Goal: Task Accomplishment & Management: Manage account settings

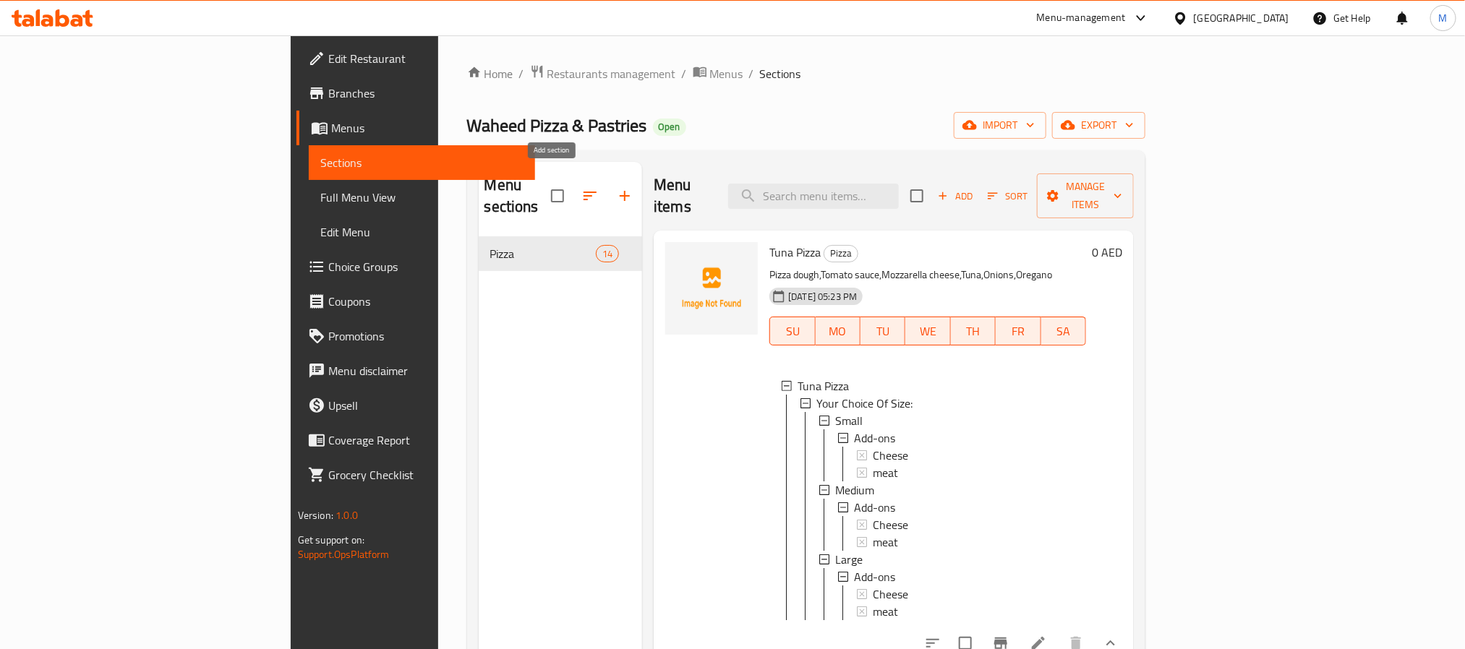
click at [616, 189] on icon "button" at bounding box center [624, 195] width 17 height 17
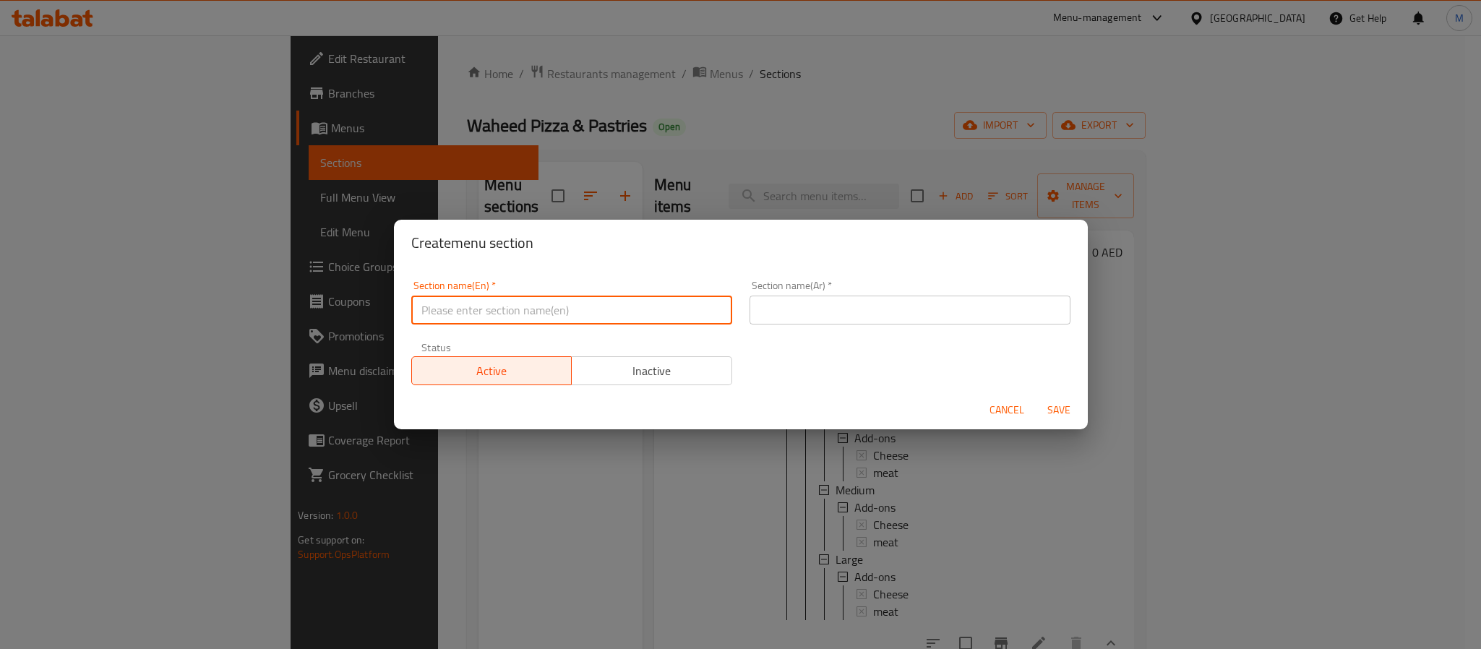
click at [510, 312] on input "text" at bounding box center [571, 310] width 321 height 29
type input "Pizza"
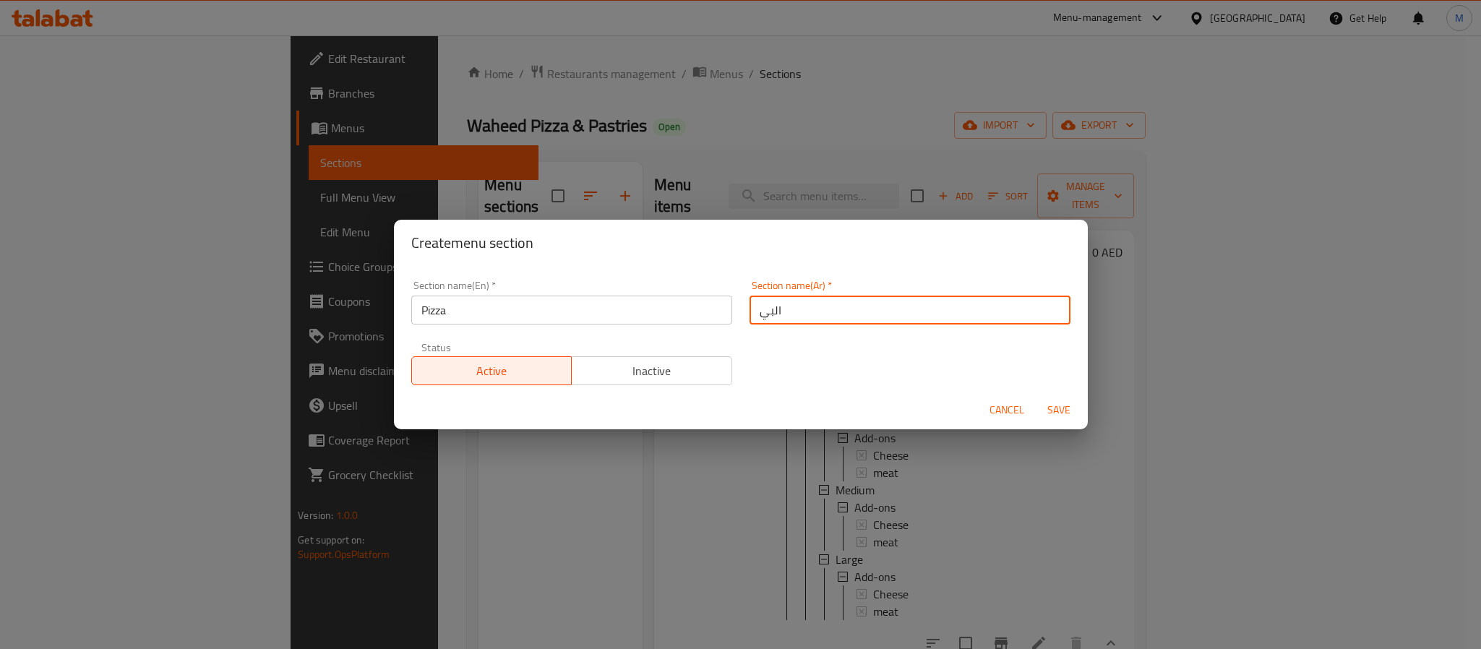
type input "البيتزا"
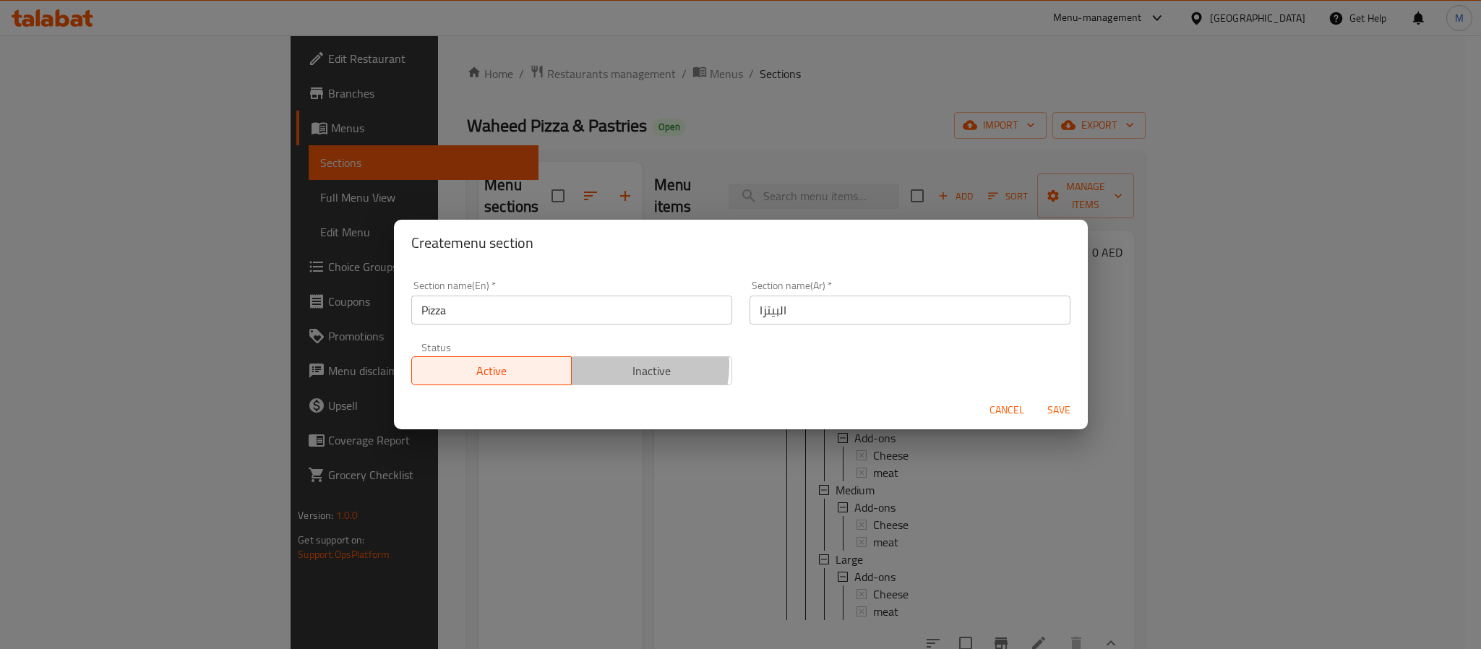
drag, startPoint x: 629, startPoint y: 367, endPoint x: 681, endPoint y: 403, distance: 63.8
click at [628, 367] on span "Inactive" at bounding box center [652, 371] width 149 height 21
click at [1053, 409] on span "Save" at bounding box center [1059, 410] width 35 height 18
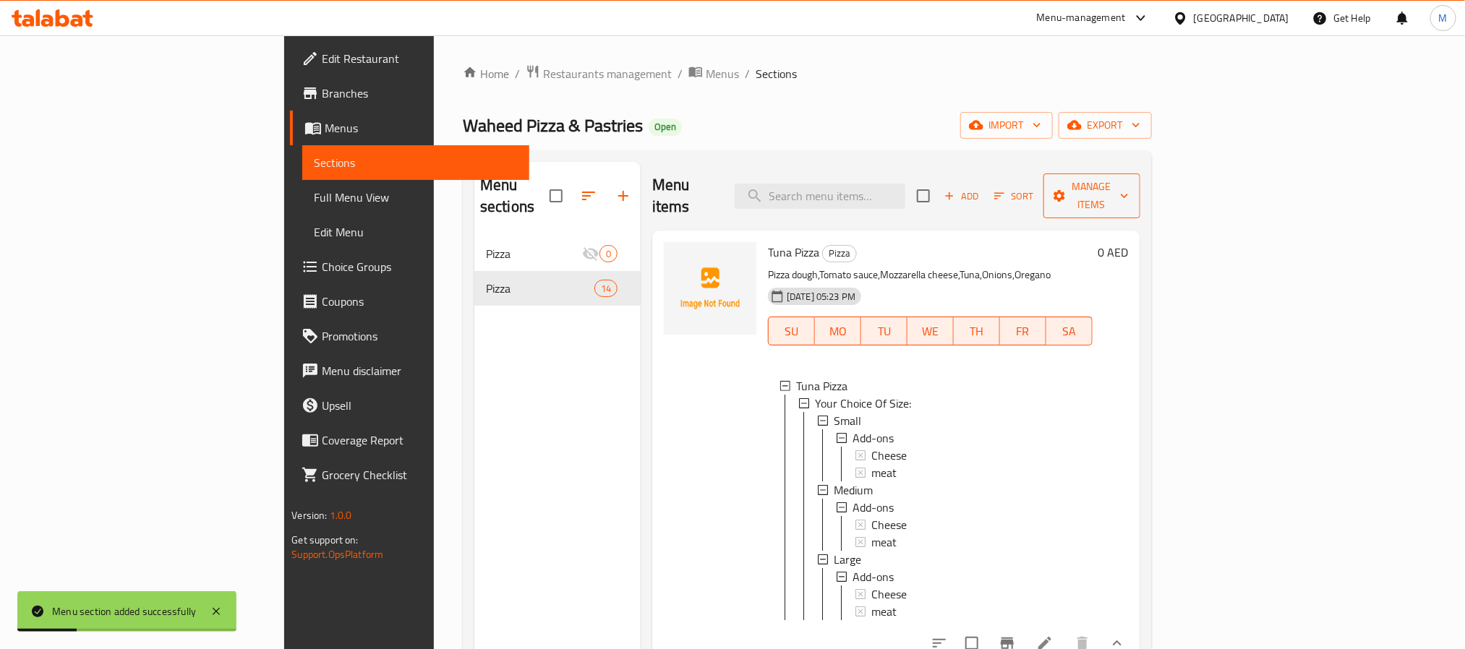
click at [1140, 198] on button "Manage items" at bounding box center [1091, 196] width 97 height 45
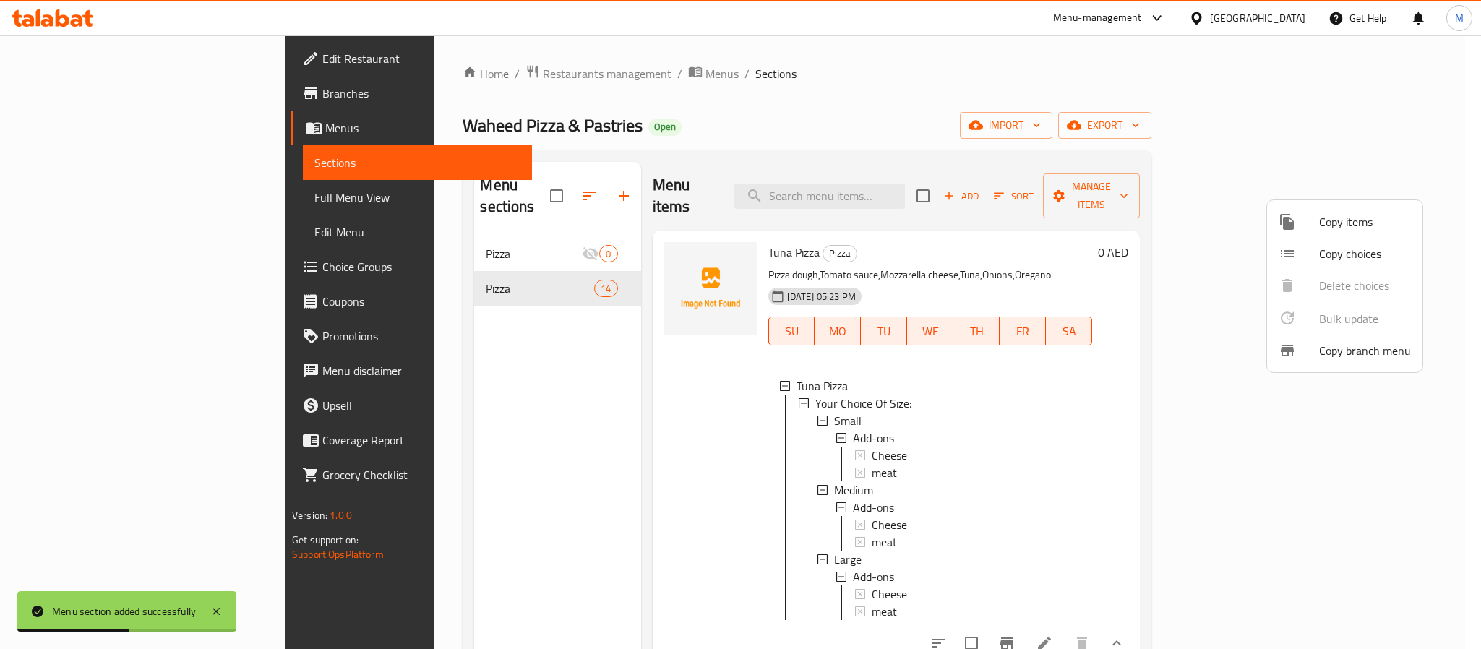
click at [1358, 228] on span "Copy items" at bounding box center [1366, 221] width 92 height 17
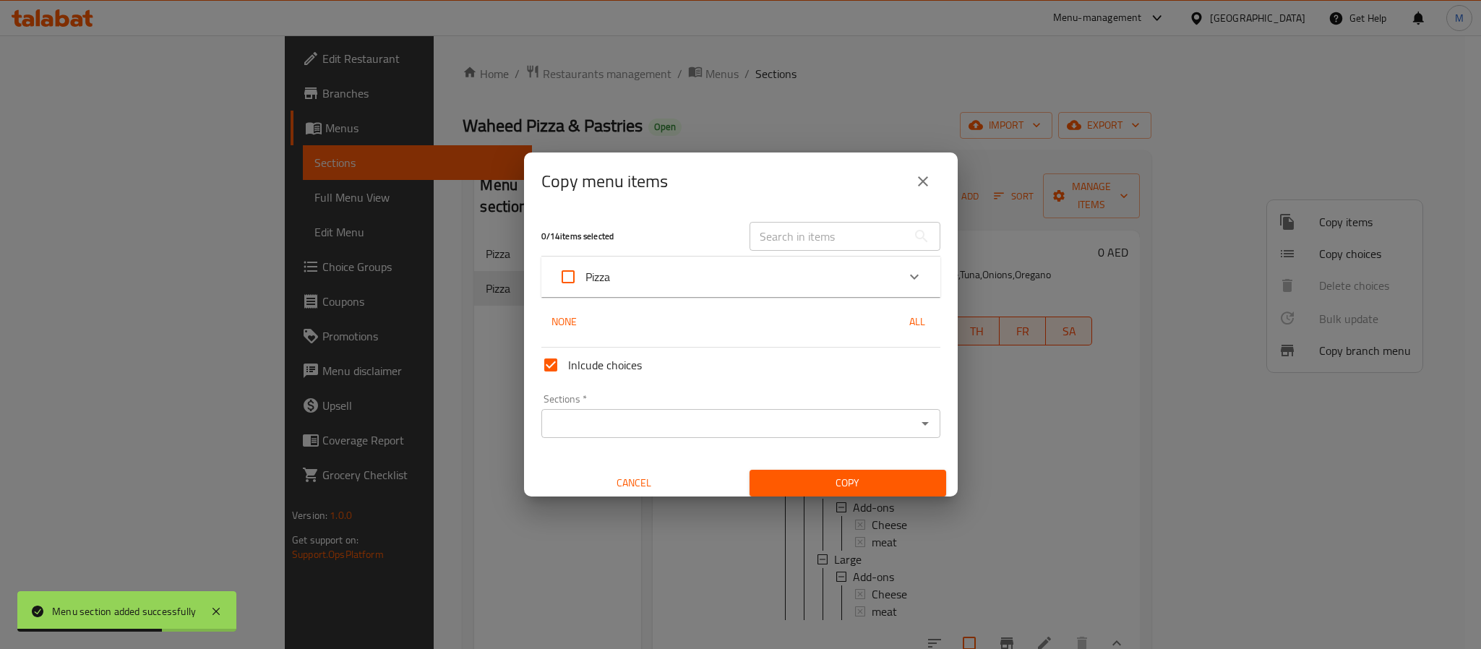
click at [578, 269] on input "Pizza" at bounding box center [568, 277] width 35 height 35
checkbox input "true"
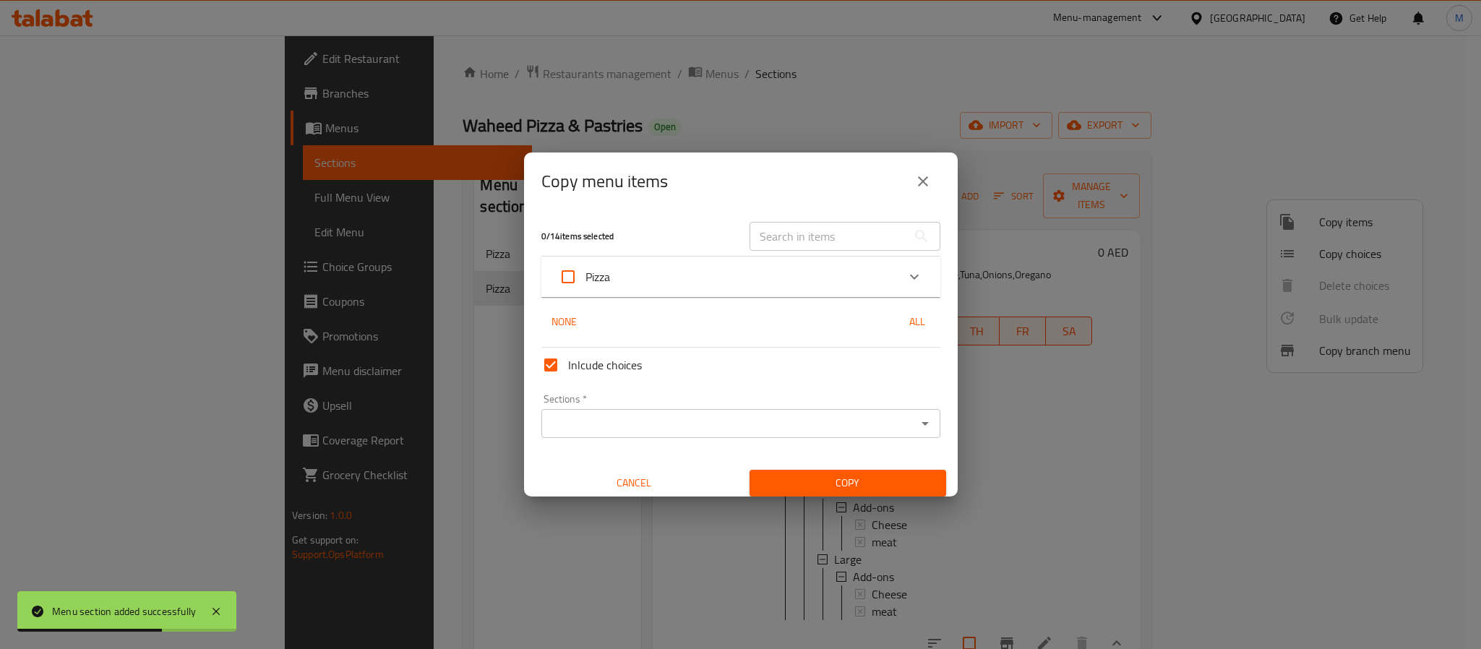
checkbox input "true"
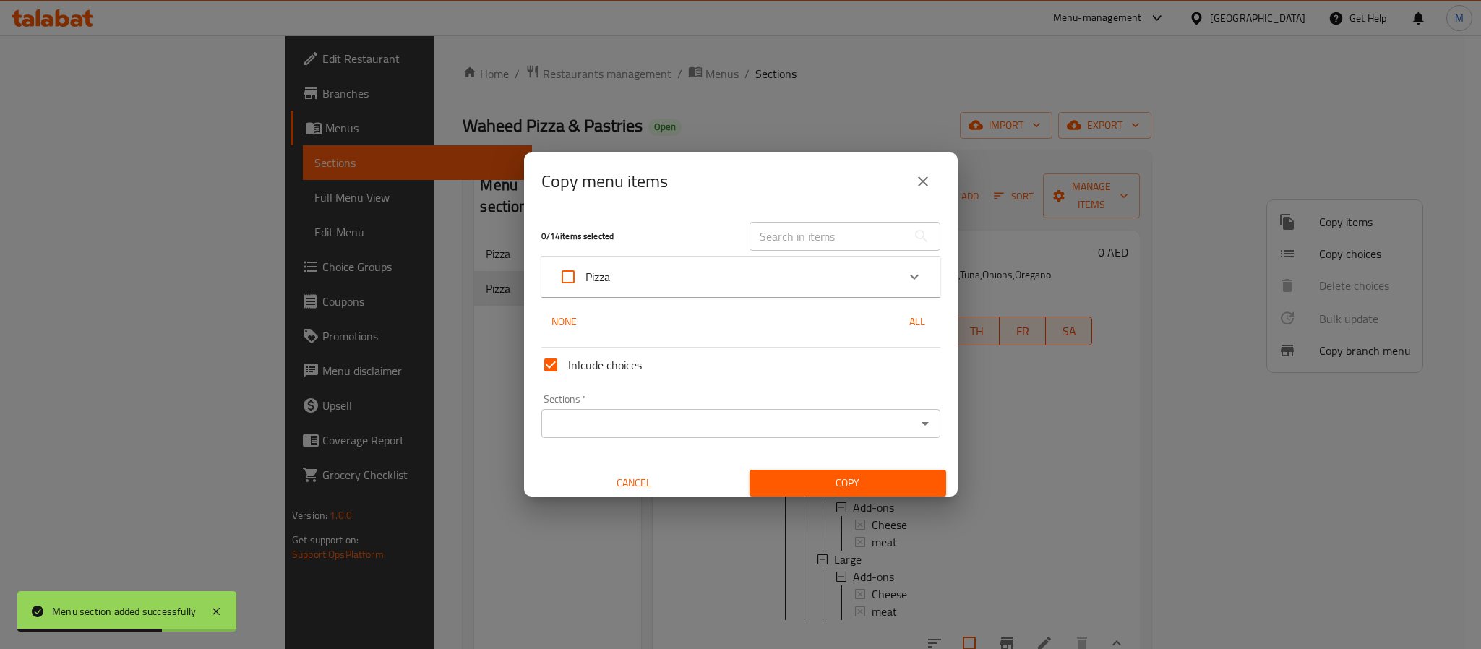
checkbox input "true"
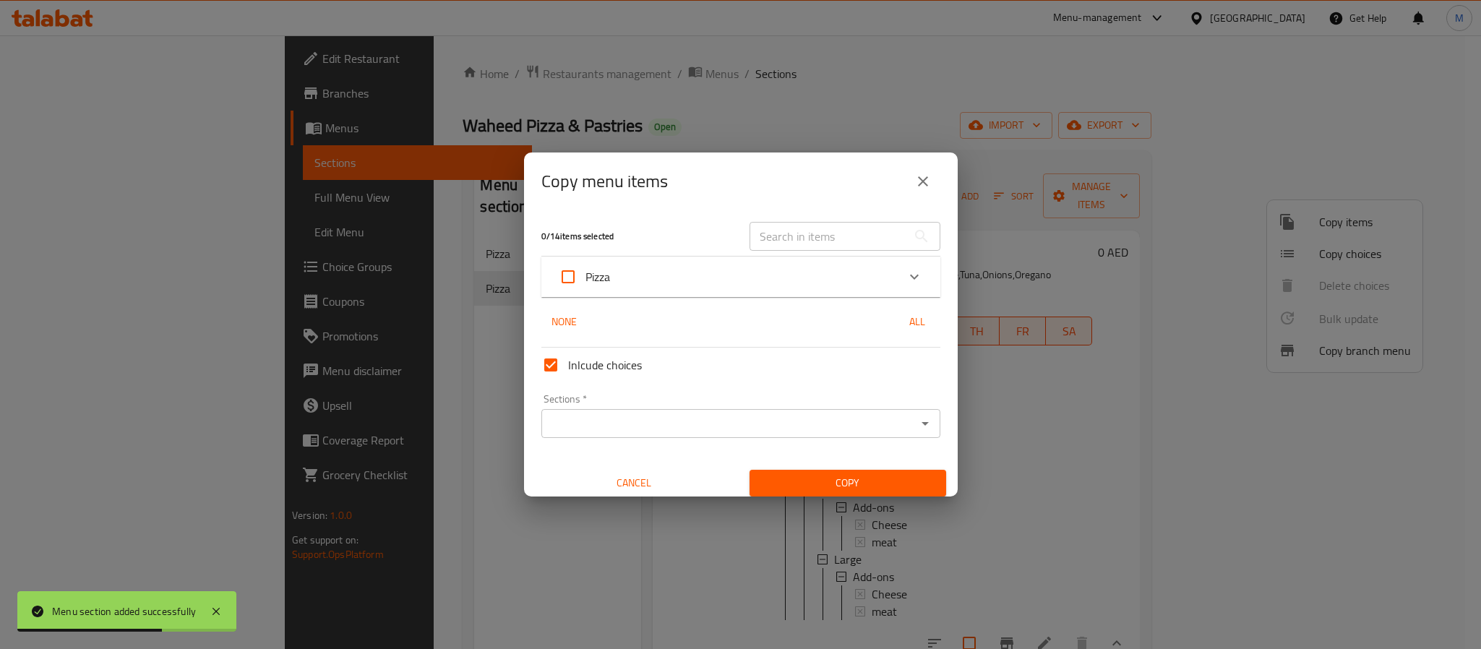
checkbox input "true"
click at [551, 362] on input "Inlcude choices" at bounding box center [551, 365] width 35 height 35
checkbox input "false"
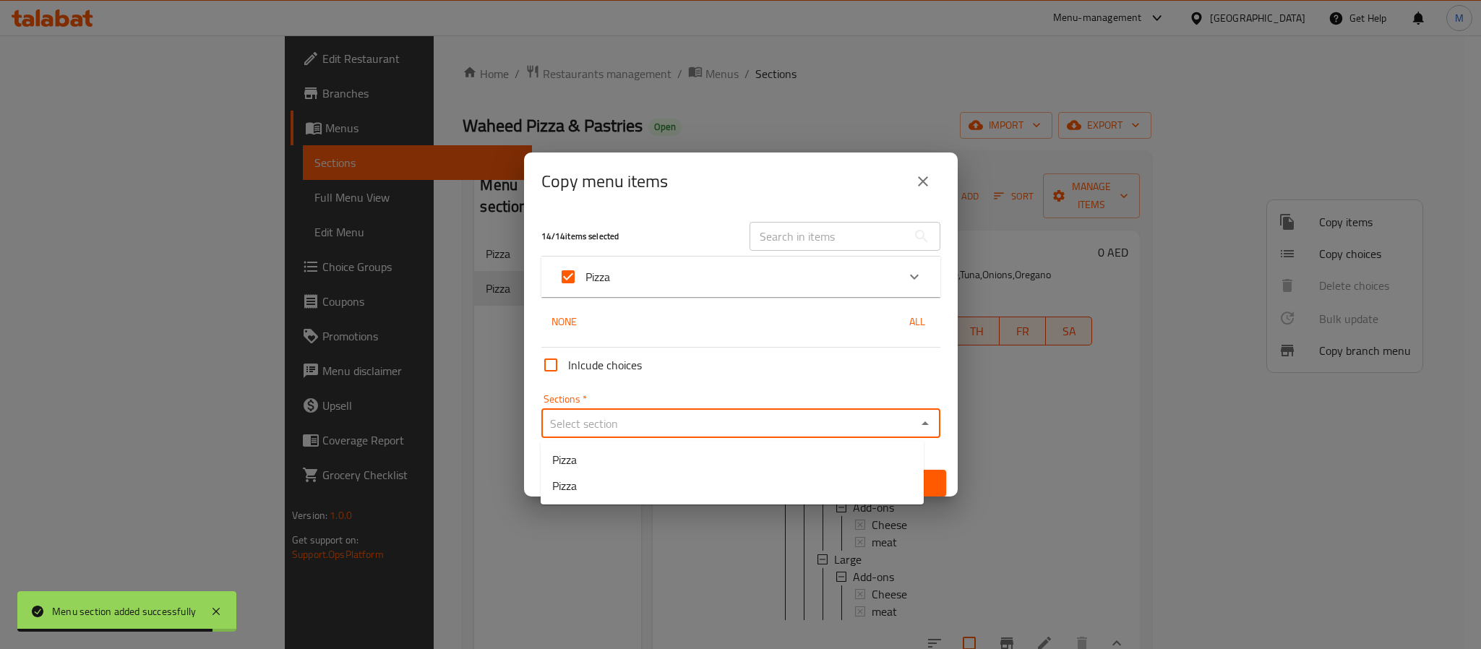
click at [580, 417] on input "Sections   *" at bounding box center [729, 424] width 367 height 20
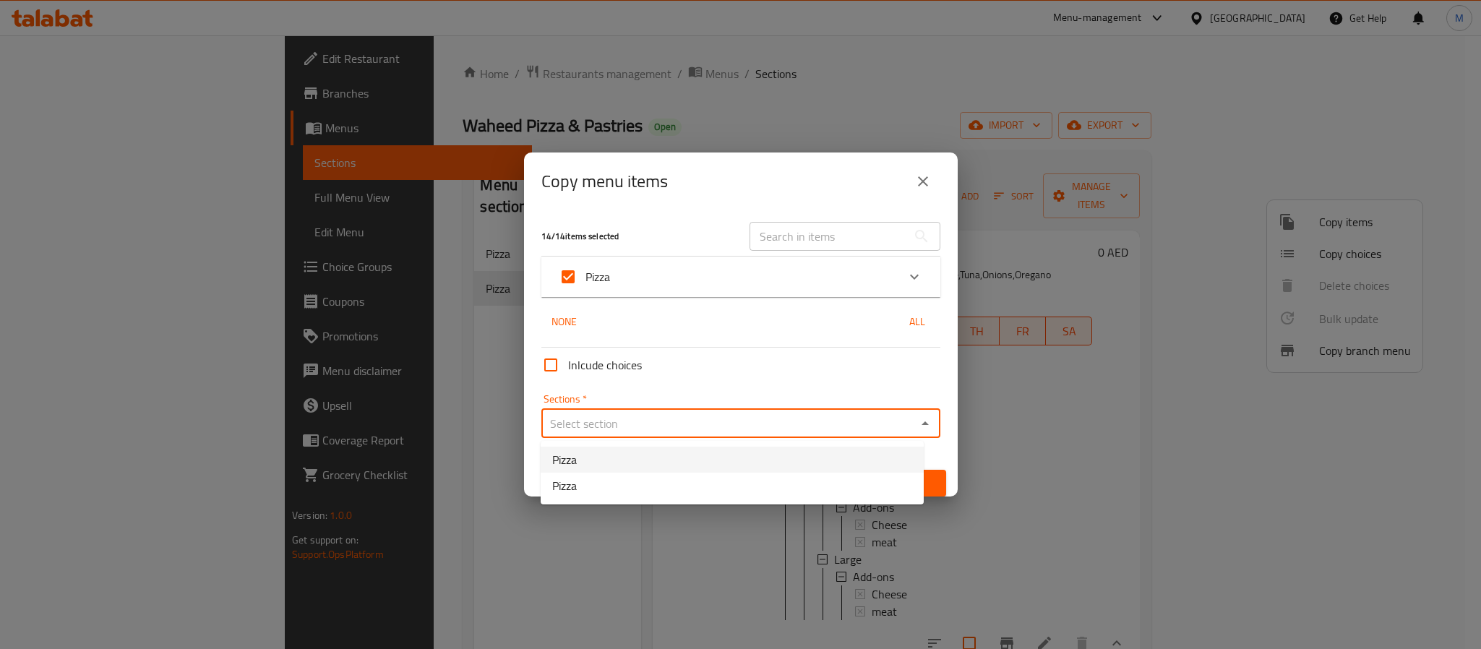
click at [607, 466] on li "Pizza" at bounding box center [732, 460] width 383 height 26
type input "Pizza"
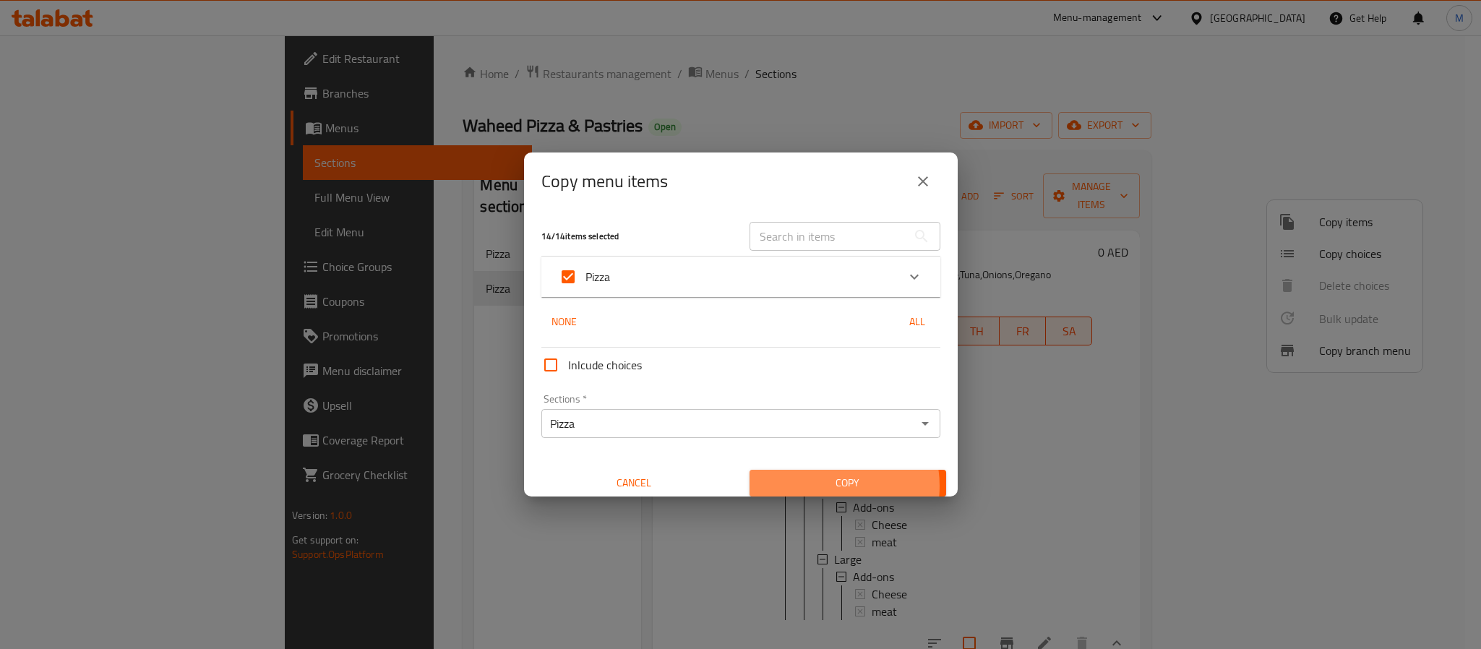
click at [810, 487] on span "Copy" at bounding box center [848, 483] width 174 height 18
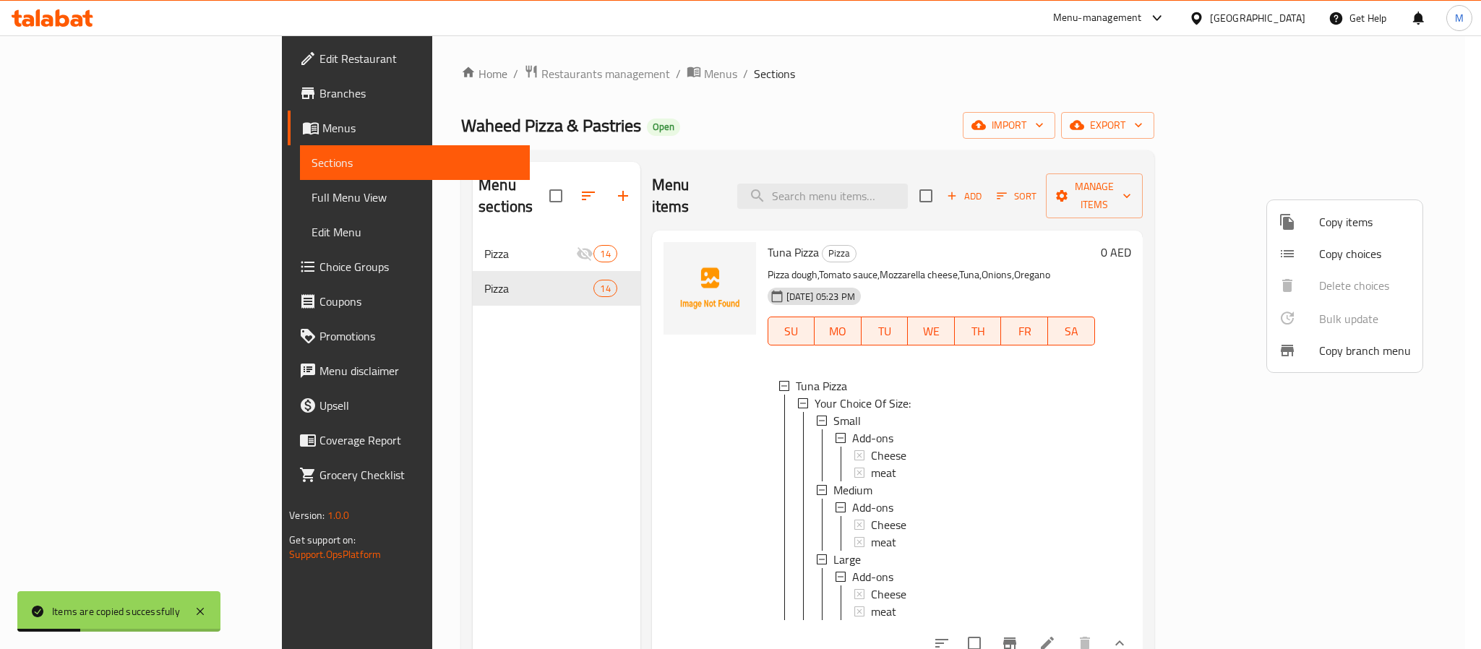
click at [450, 287] on div at bounding box center [740, 324] width 1481 height 649
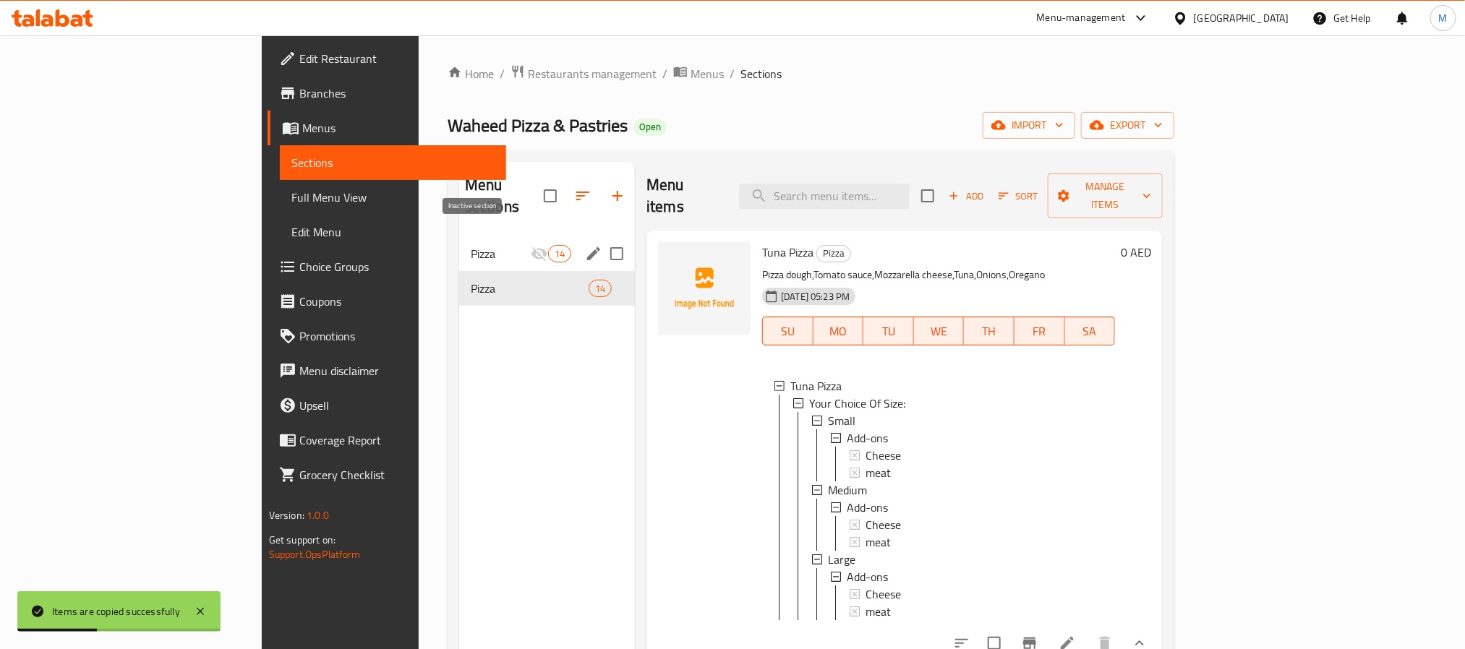
click at [531, 245] on icon "Menu sections" at bounding box center [539, 253] width 17 height 17
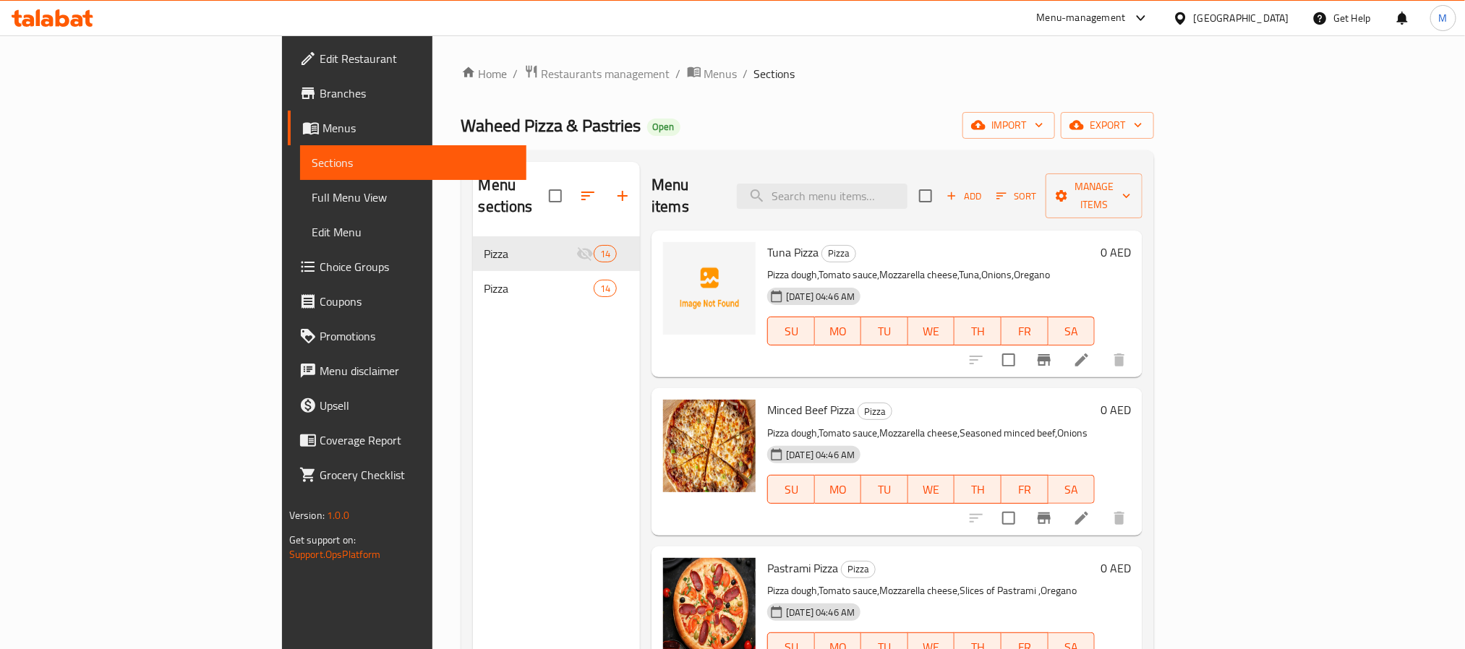
click at [320, 268] on span "Choice Groups" at bounding box center [417, 266] width 195 height 17
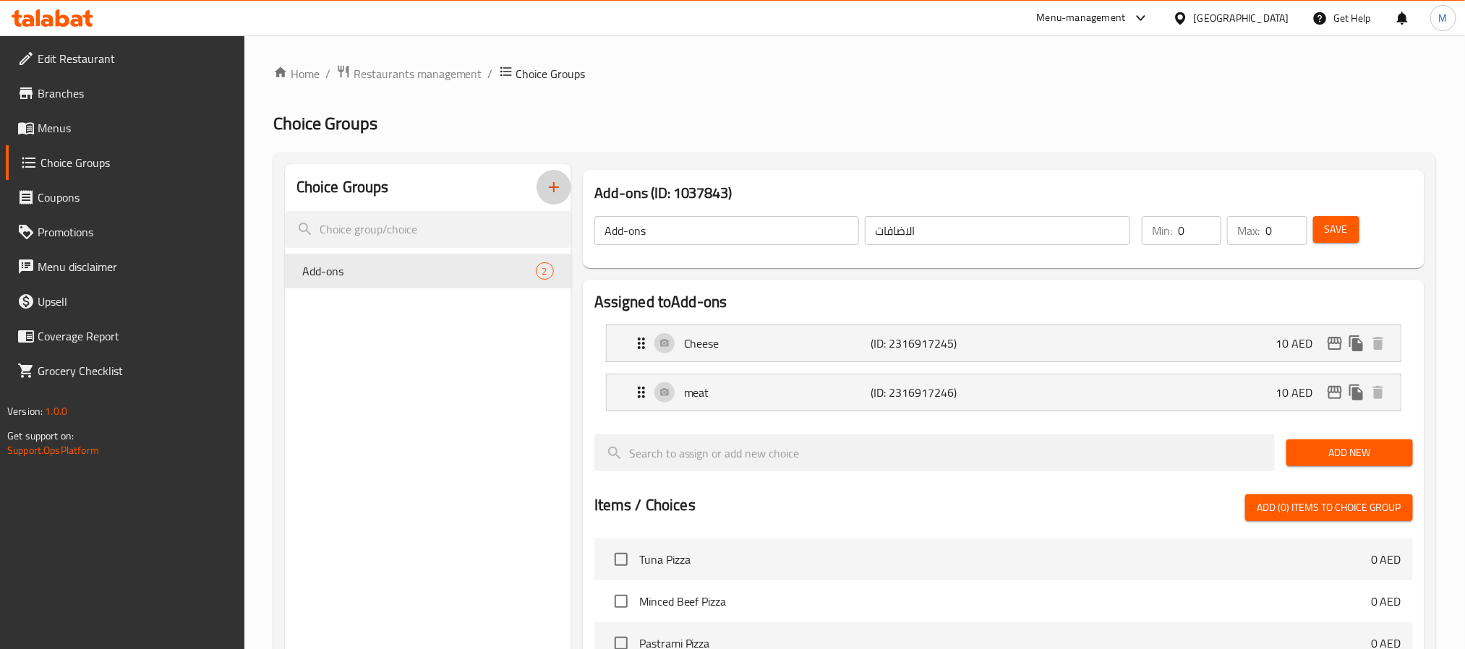
click at [564, 198] on button "button" at bounding box center [553, 187] width 35 height 35
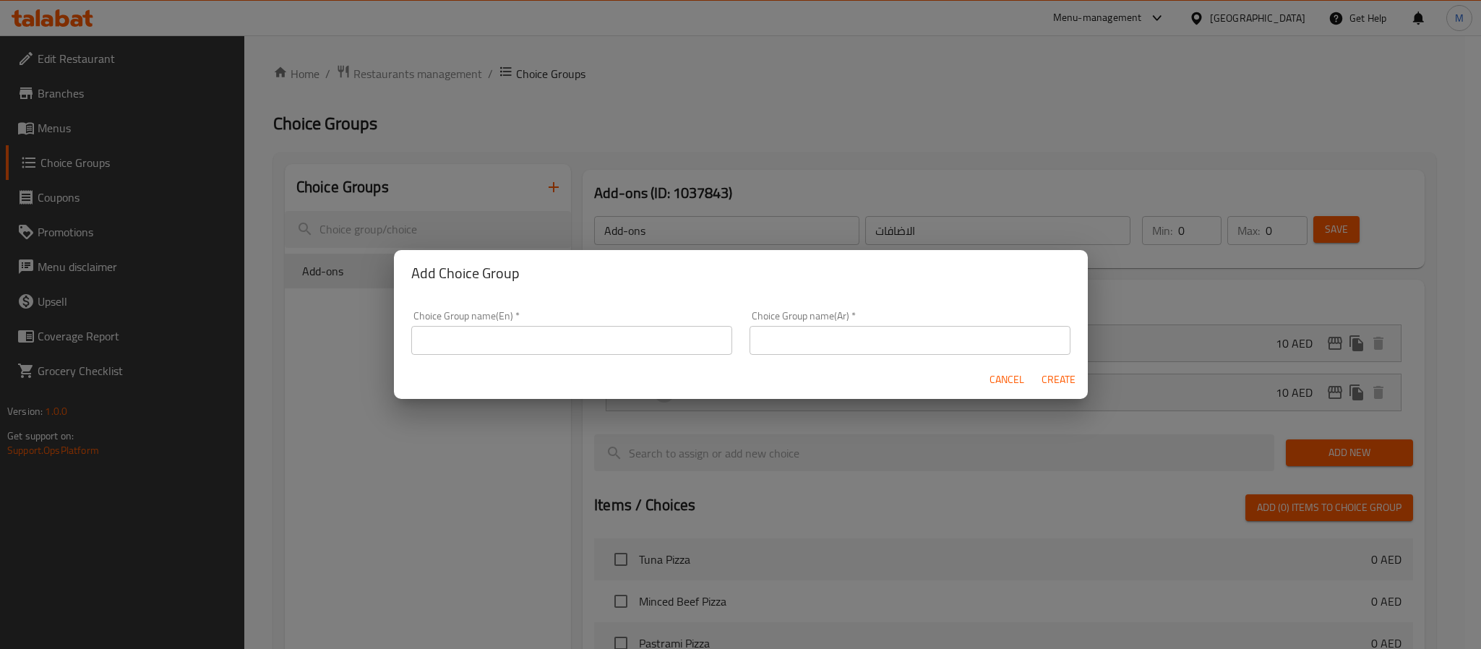
click at [543, 333] on input "text" at bounding box center [571, 340] width 321 height 29
type input "Your Choice Of Size:"
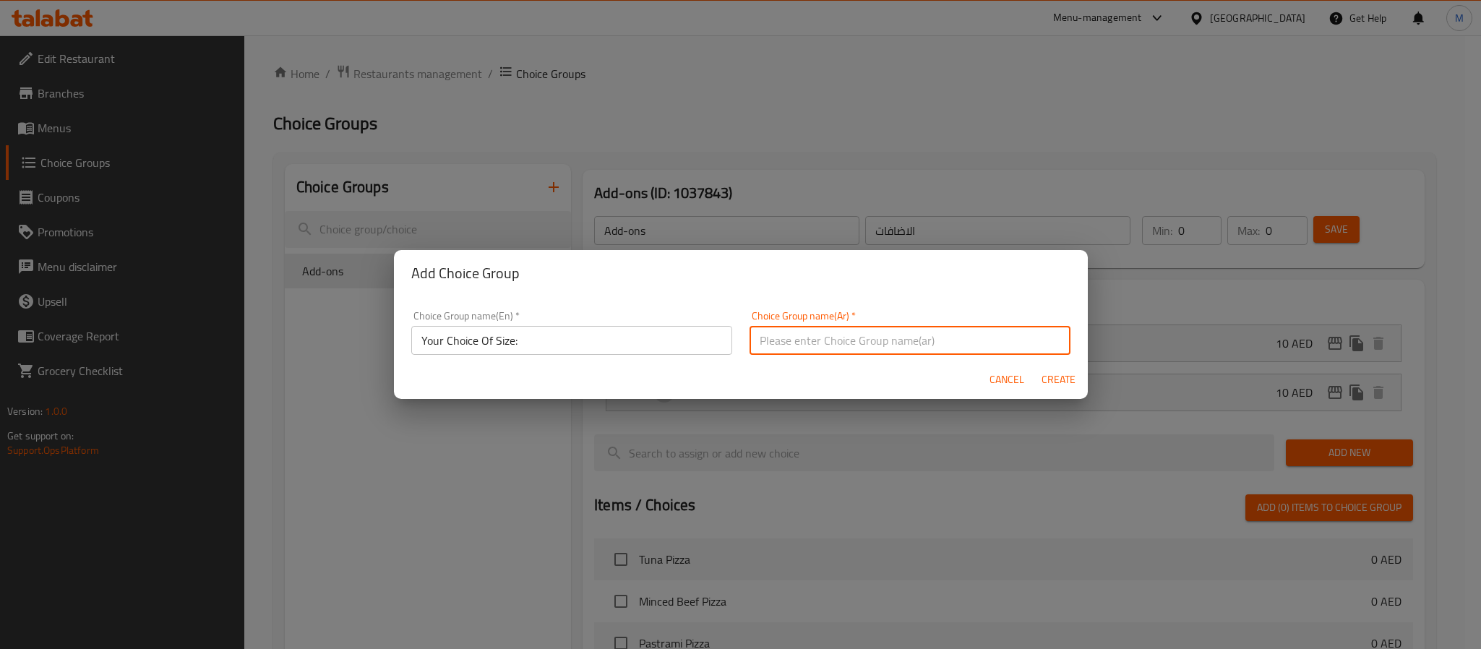
click at [788, 330] on input "text" at bounding box center [910, 340] width 321 height 29
type input "إختيارك من الحجم:"
click at [1064, 369] on button "Create" at bounding box center [1059, 380] width 46 height 27
type input "Your Choice Of Size:"
type input "إختيارك من الحجم:"
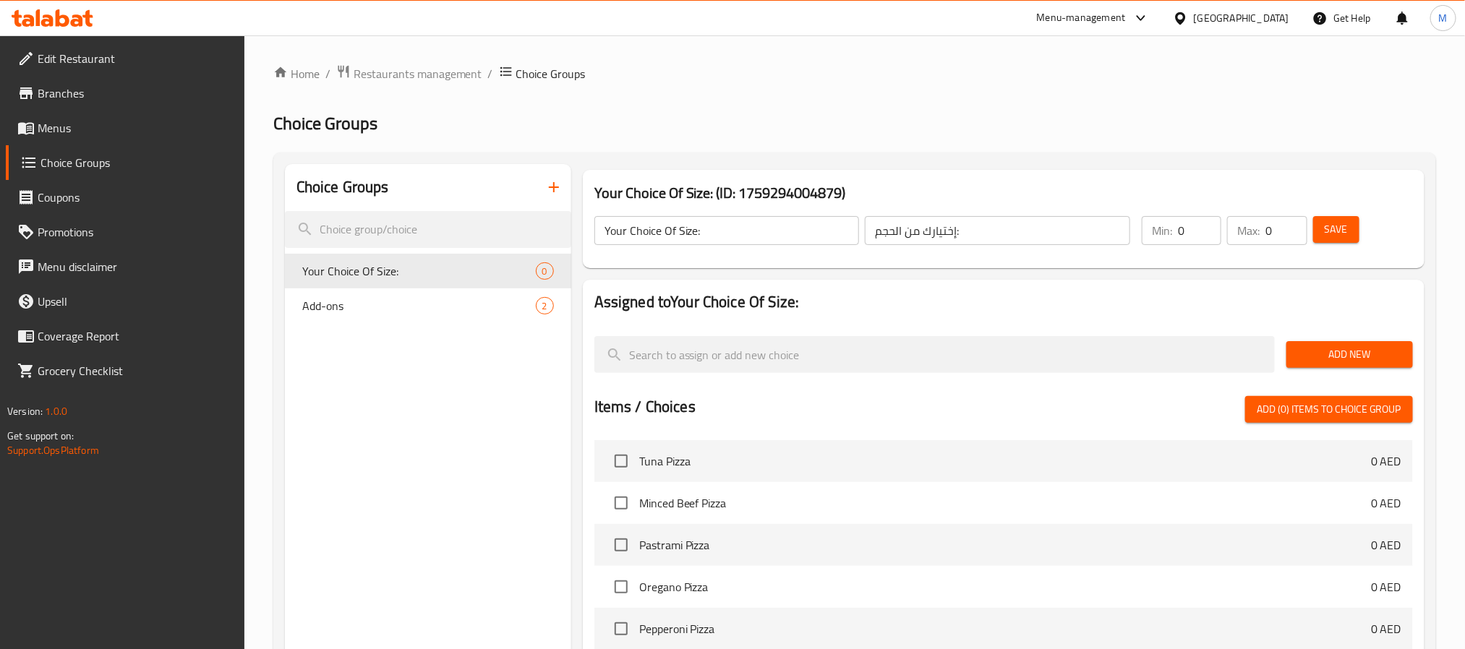
click at [1181, 224] on input "0" at bounding box center [1199, 230] width 43 height 29
type input "1"
click at [1336, 363] on span "Add New" at bounding box center [1349, 355] width 103 height 18
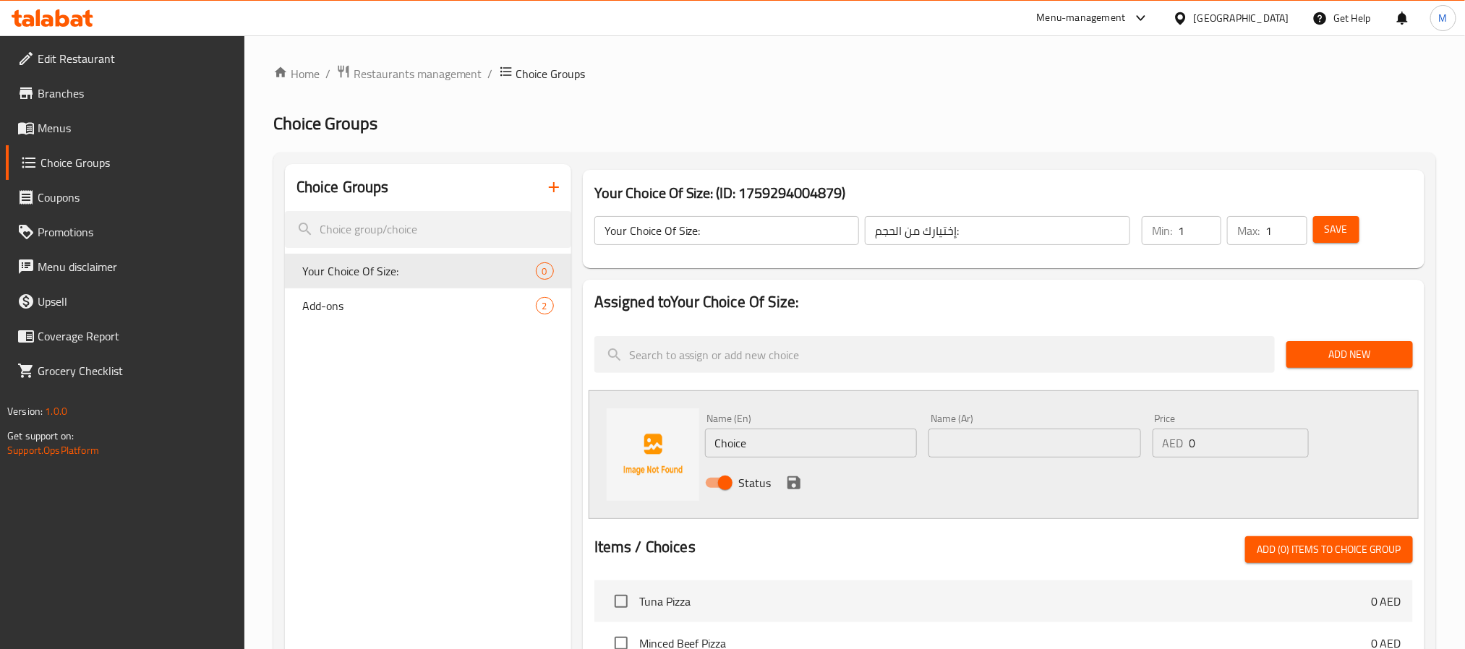
click at [760, 445] on input "Choice" at bounding box center [811, 443] width 213 height 29
type input "Small"
click at [996, 432] on input "text" at bounding box center [1034, 443] width 213 height 29
type input "صغير"
type input "19"
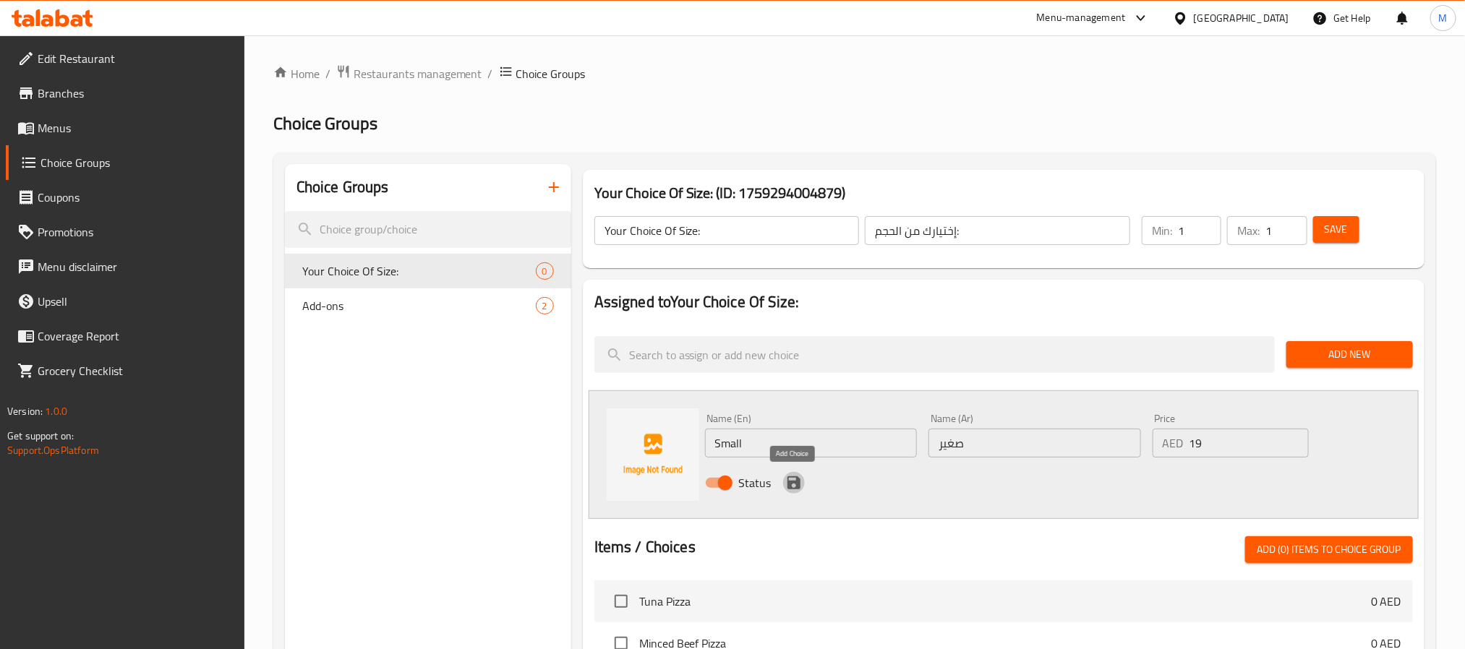
click at [795, 487] on icon "save" at bounding box center [793, 482] width 13 height 13
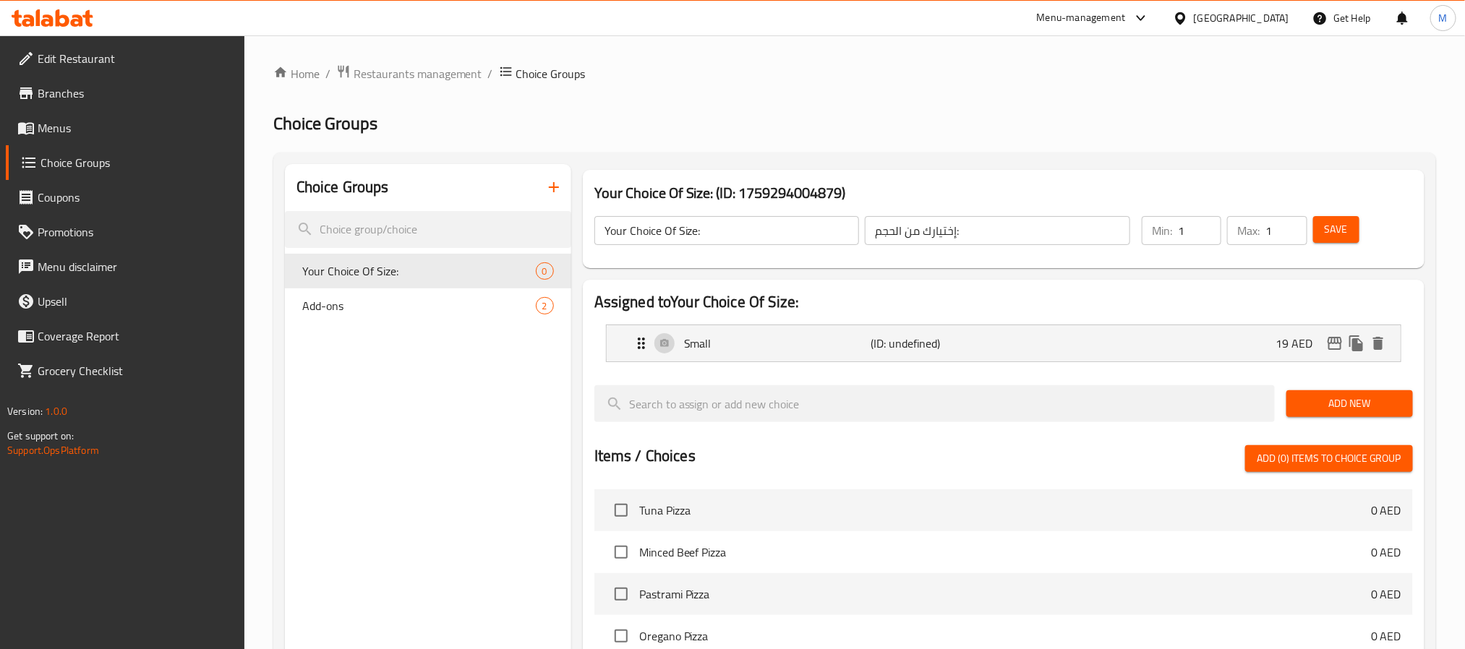
click at [1393, 422] on div "Add New" at bounding box center [1349, 404] width 138 height 48
click at [1358, 387] on div "Add New" at bounding box center [1349, 404] width 138 height 48
click at [1363, 406] on span "Add New" at bounding box center [1349, 404] width 103 height 18
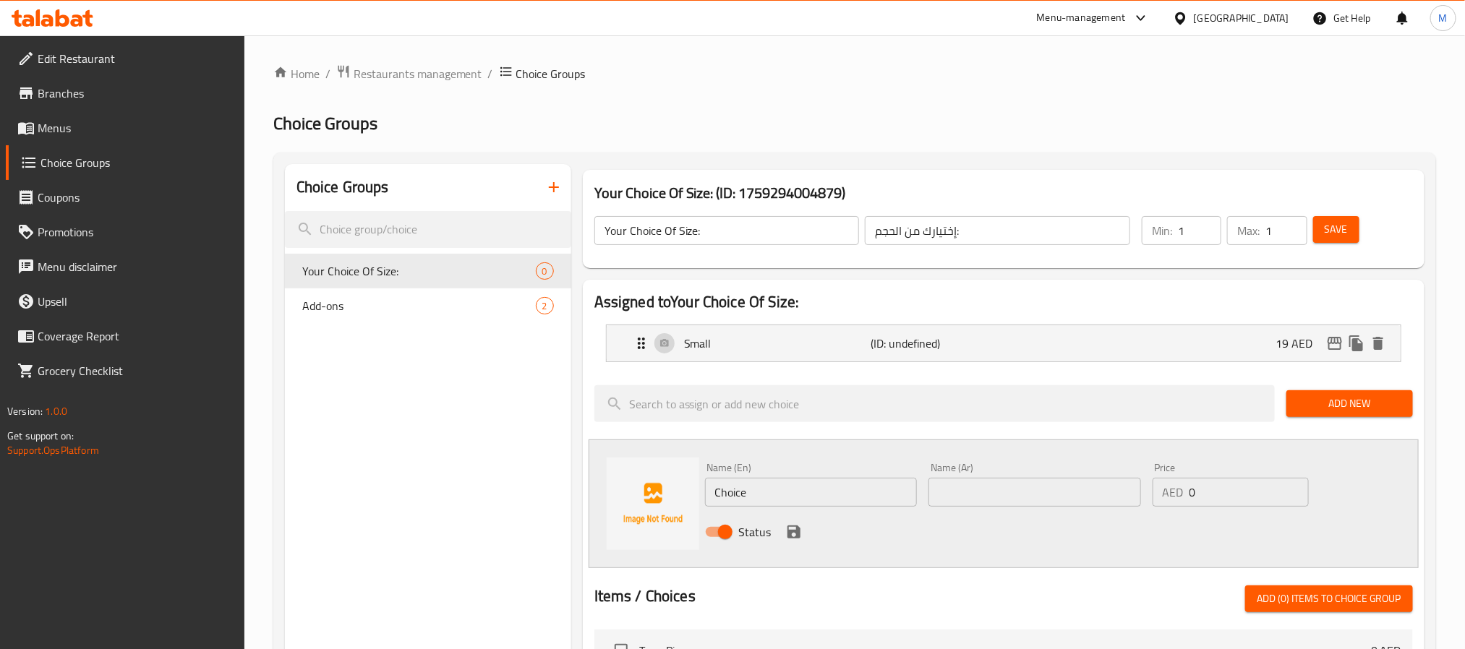
click at [870, 493] on input "Choice" at bounding box center [811, 492] width 213 height 29
type input "Medium"
type input "وسط"
type input "32.5"
click at [796, 521] on div "Status" at bounding box center [1035, 532] width 672 height 39
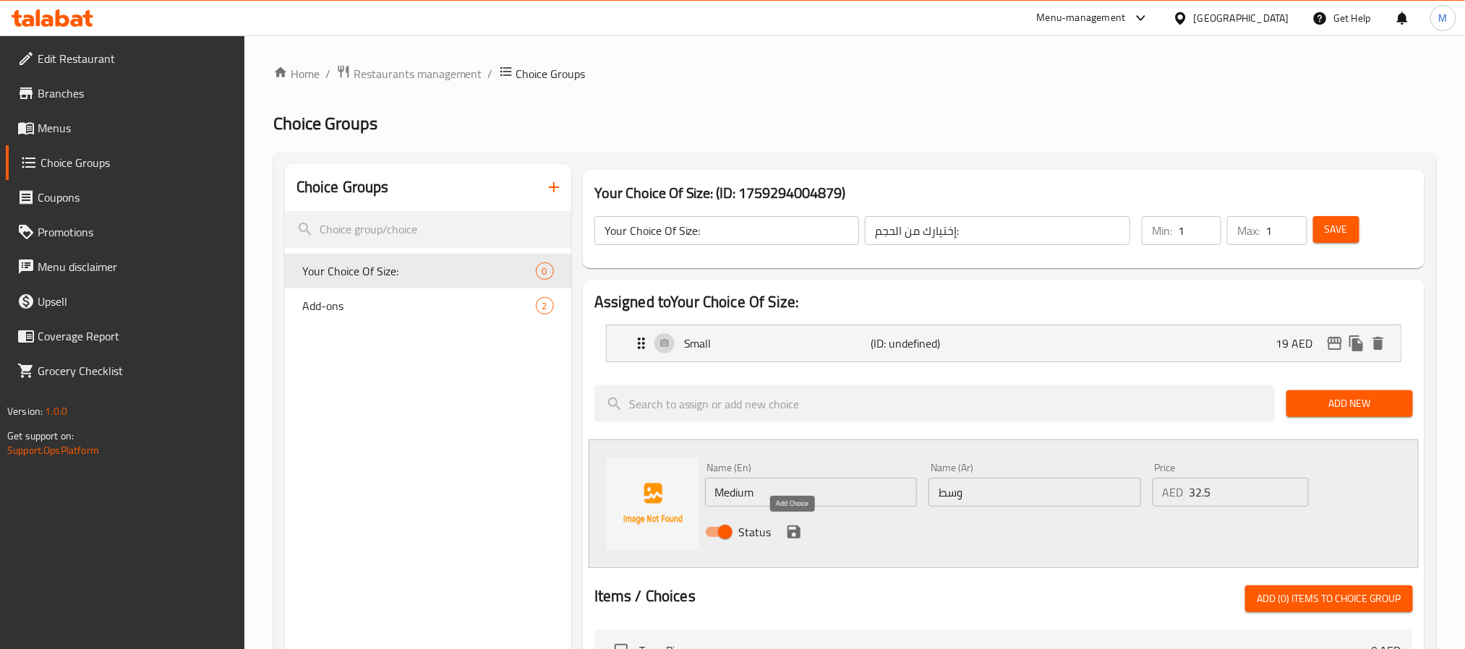
click at [803, 531] on button "save" at bounding box center [794, 532] width 22 height 22
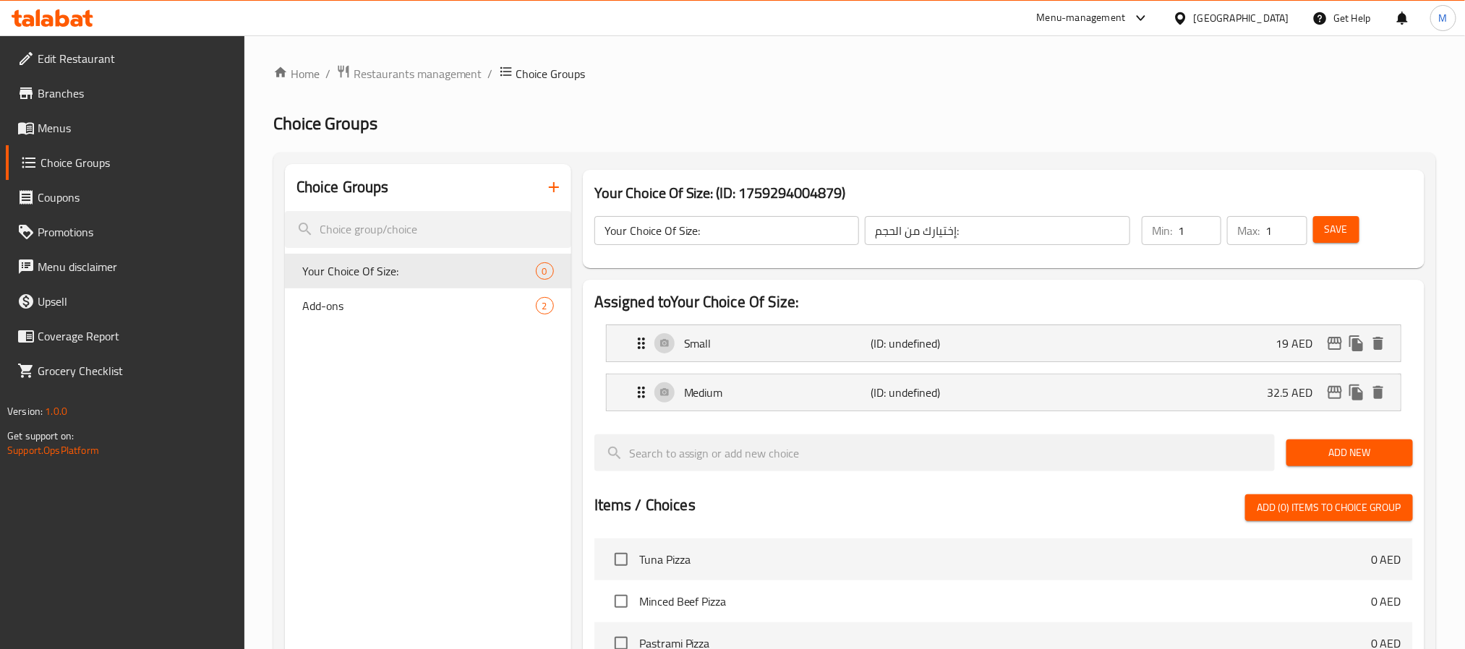
click at [1358, 447] on span "Add New" at bounding box center [1349, 453] width 103 height 18
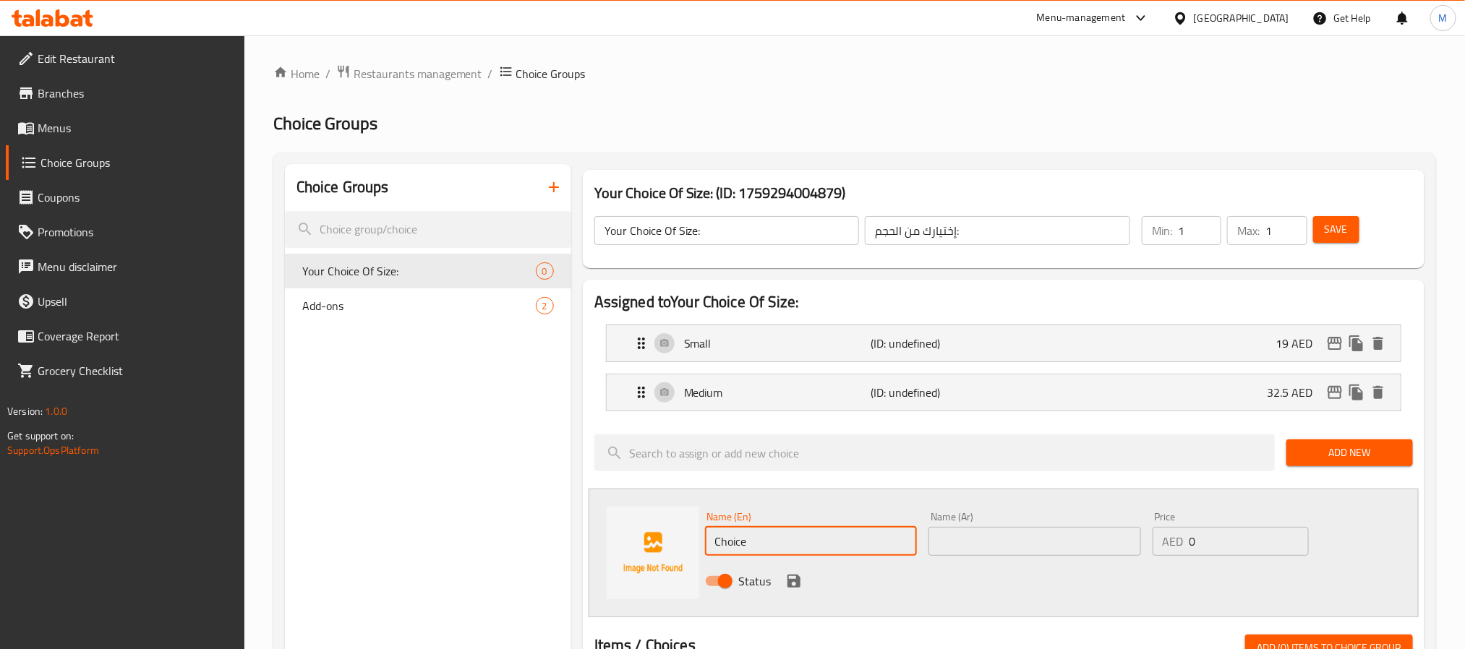
click at [842, 549] on input "Choice" at bounding box center [811, 541] width 213 height 29
type input "Large"
type input "كبير"
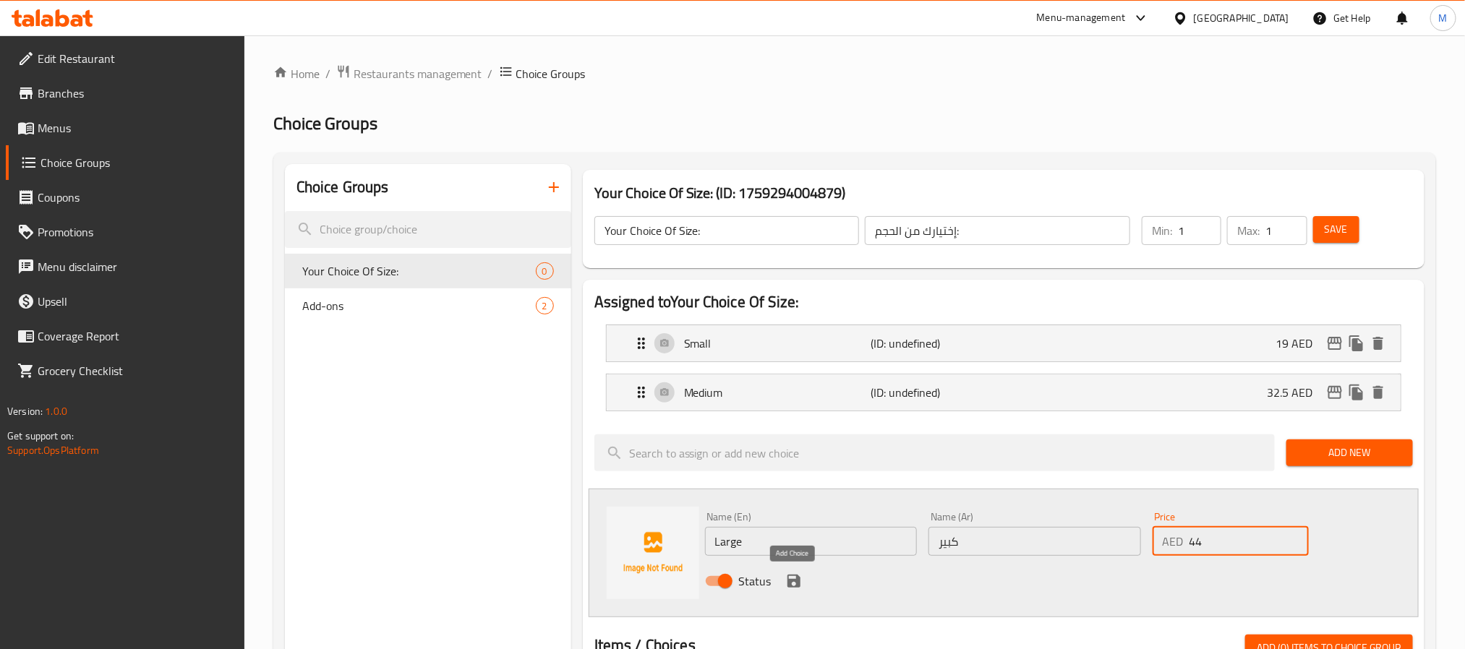
type input "44"
click at [796, 586] on icon "save" at bounding box center [793, 581] width 13 height 13
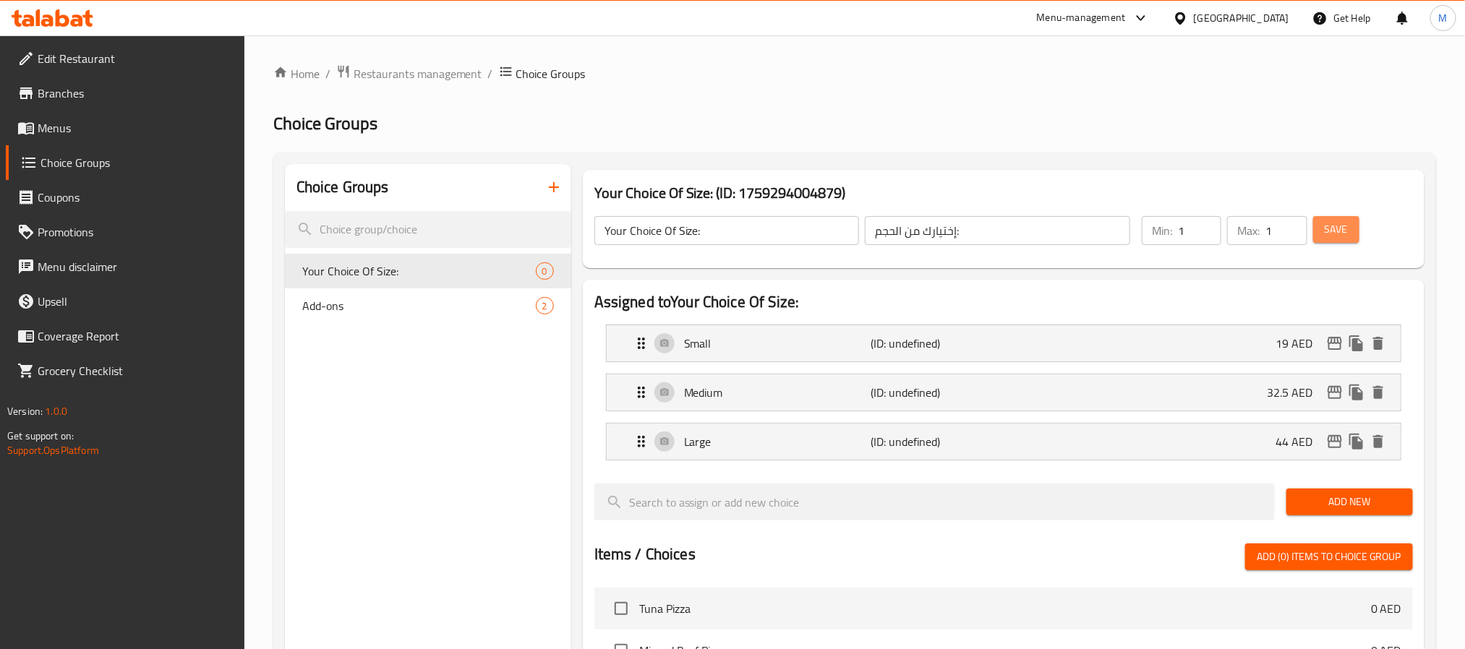
click at [1343, 224] on span "Save" at bounding box center [1336, 230] width 23 height 18
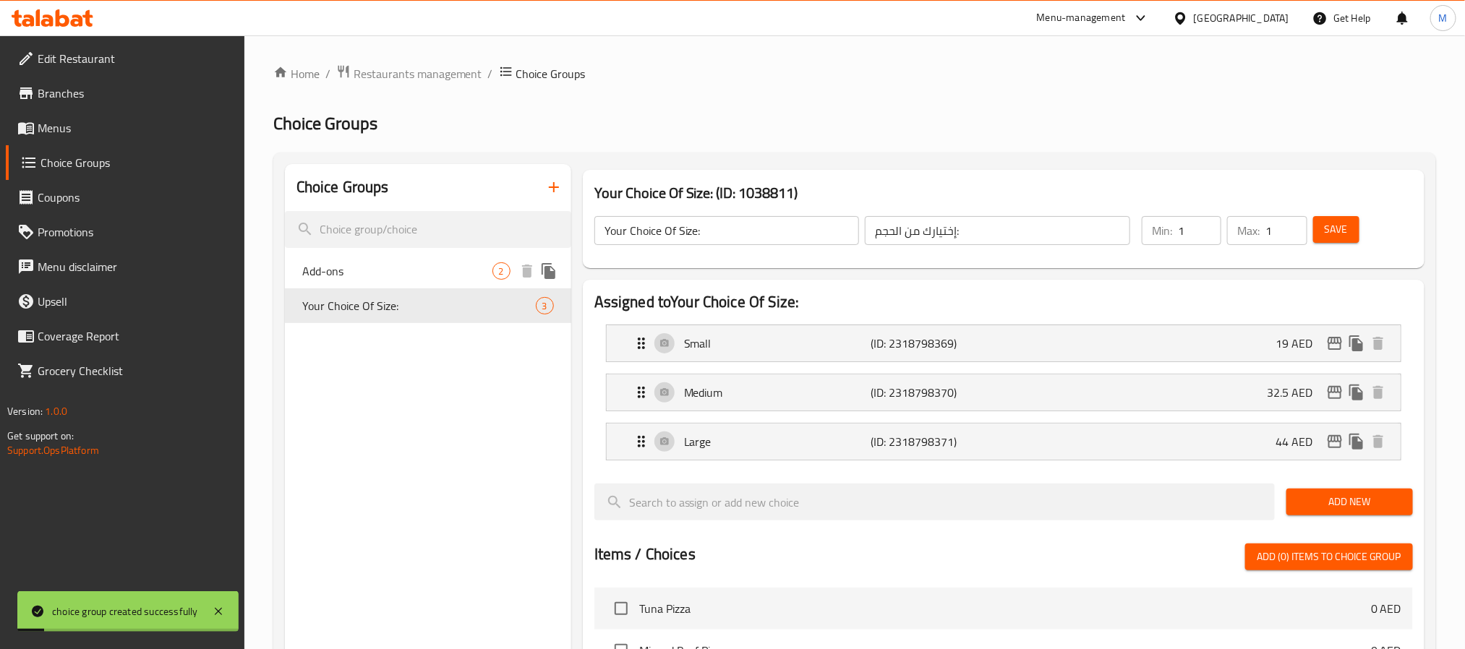
click at [421, 276] on span "Add-ons" at bounding box center [397, 270] width 190 height 17
type input "Add-ons"
type input "الاضافات"
type input "0"
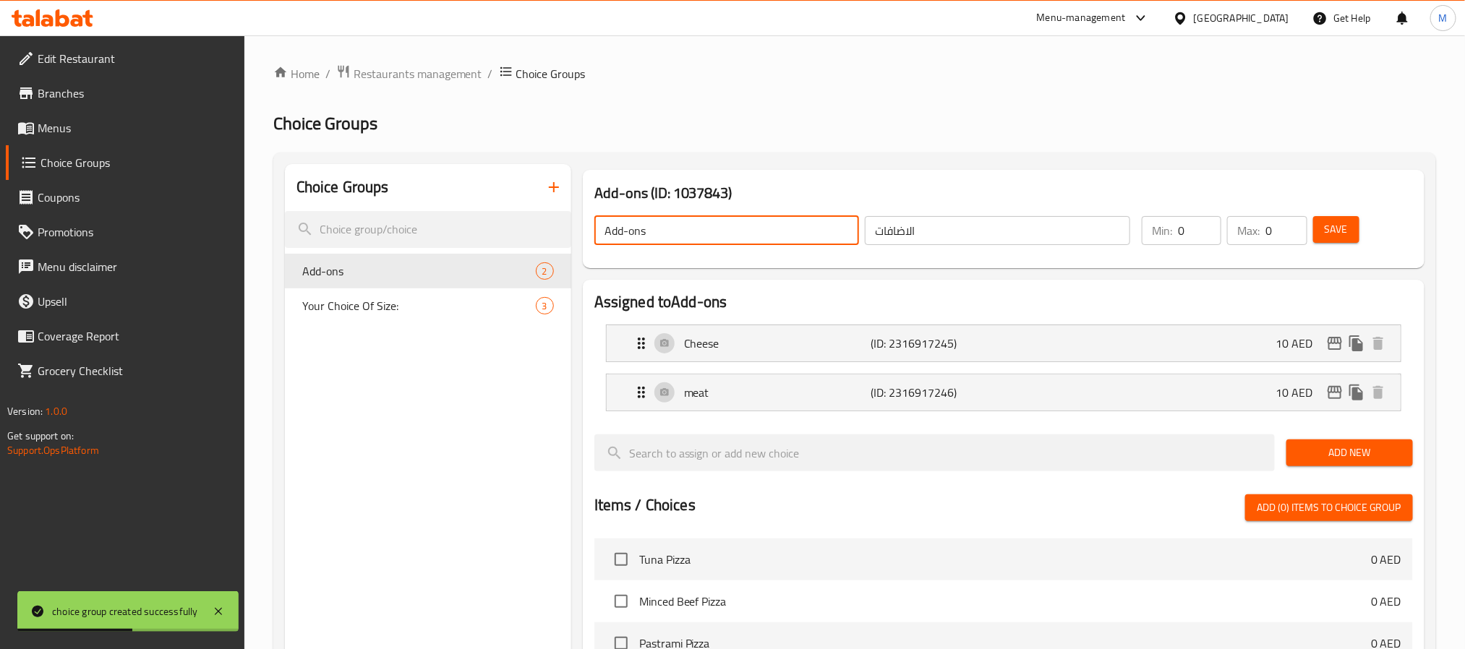
drag, startPoint x: 625, startPoint y: 236, endPoint x: 755, endPoint y: 230, distance: 130.3
click at [755, 230] on input "Add-ons" at bounding box center [726, 230] width 265 height 29
type input "Add On's:"
click at [946, 233] on input "الاضافات" at bounding box center [997, 230] width 265 height 29
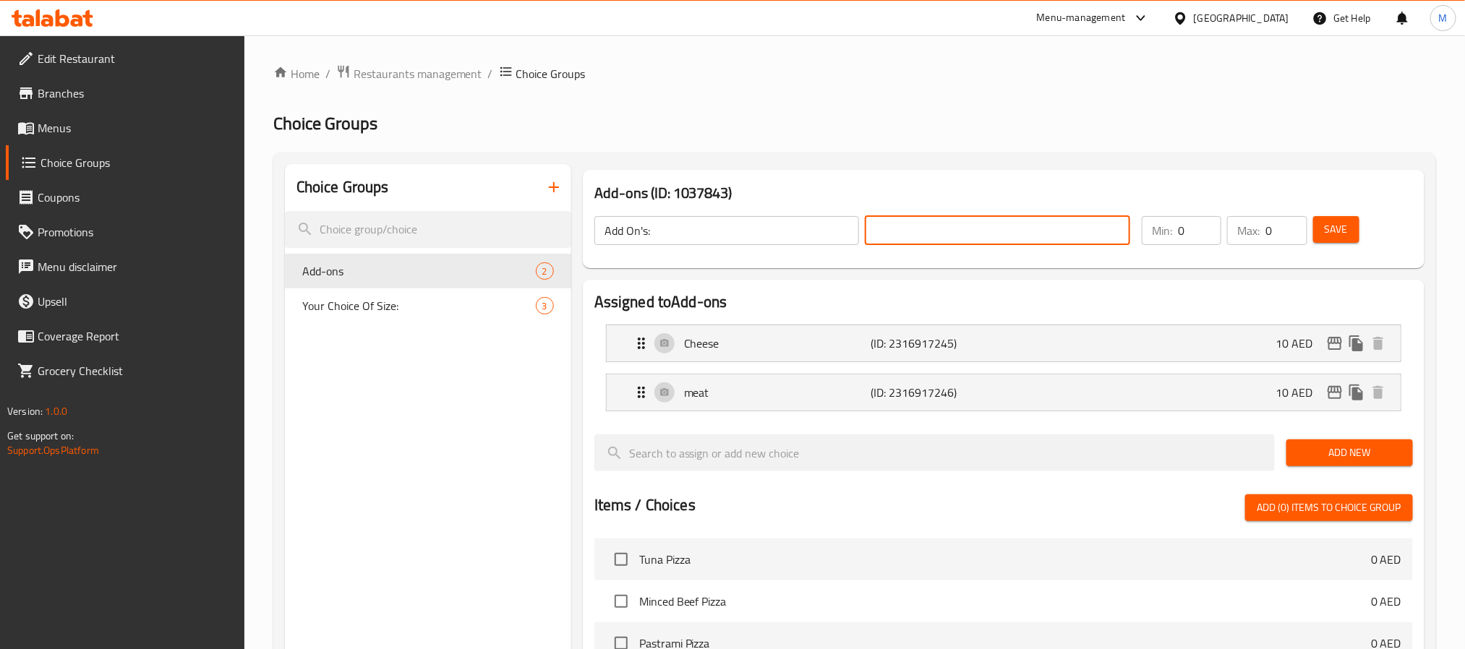
type input "الإضافات:"
drag, startPoint x: 972, startPoint y: 390, endPoint x: 981, endPoint y: 384, distance: 10.8
click at [974, 390] on p "(ID: 2316917246)" at bounding box center [933, 392] width 124 height 17
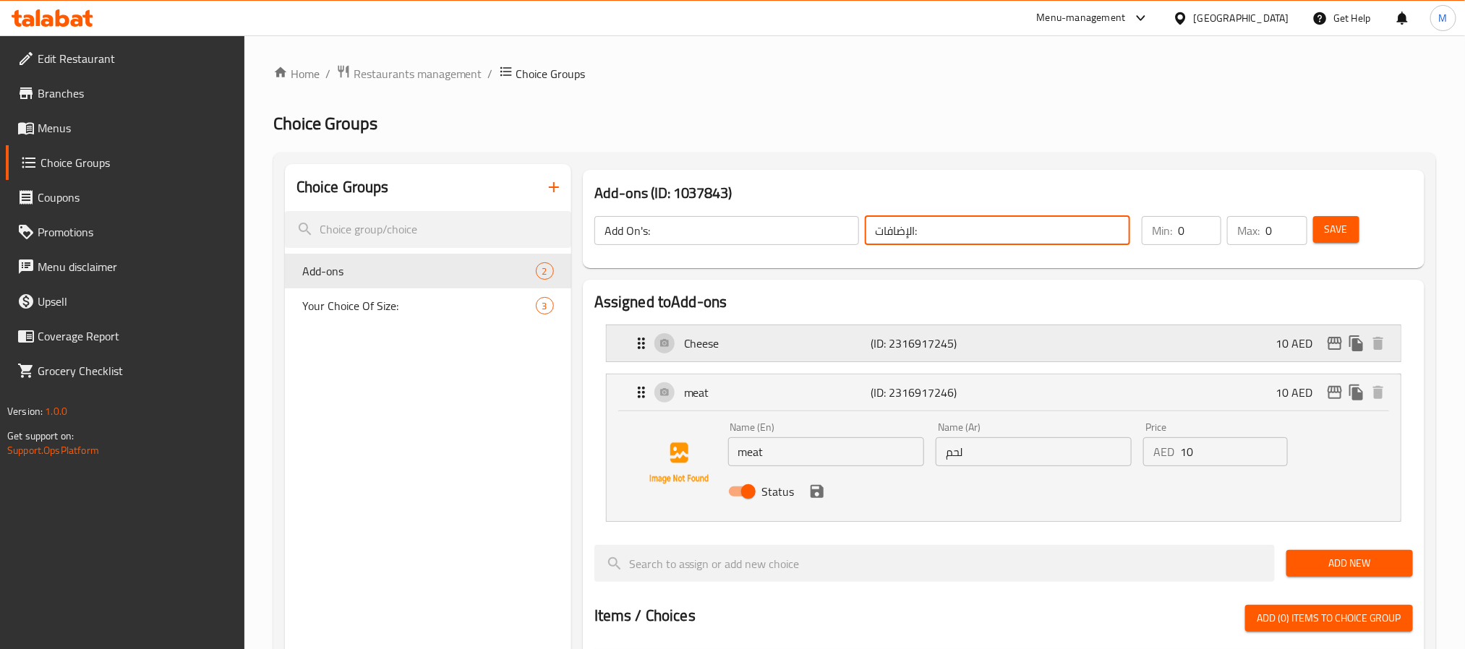
click at [976, 343] on p "(ID: 2316917245)" at bounding box center [933, 343] width 124 height 17
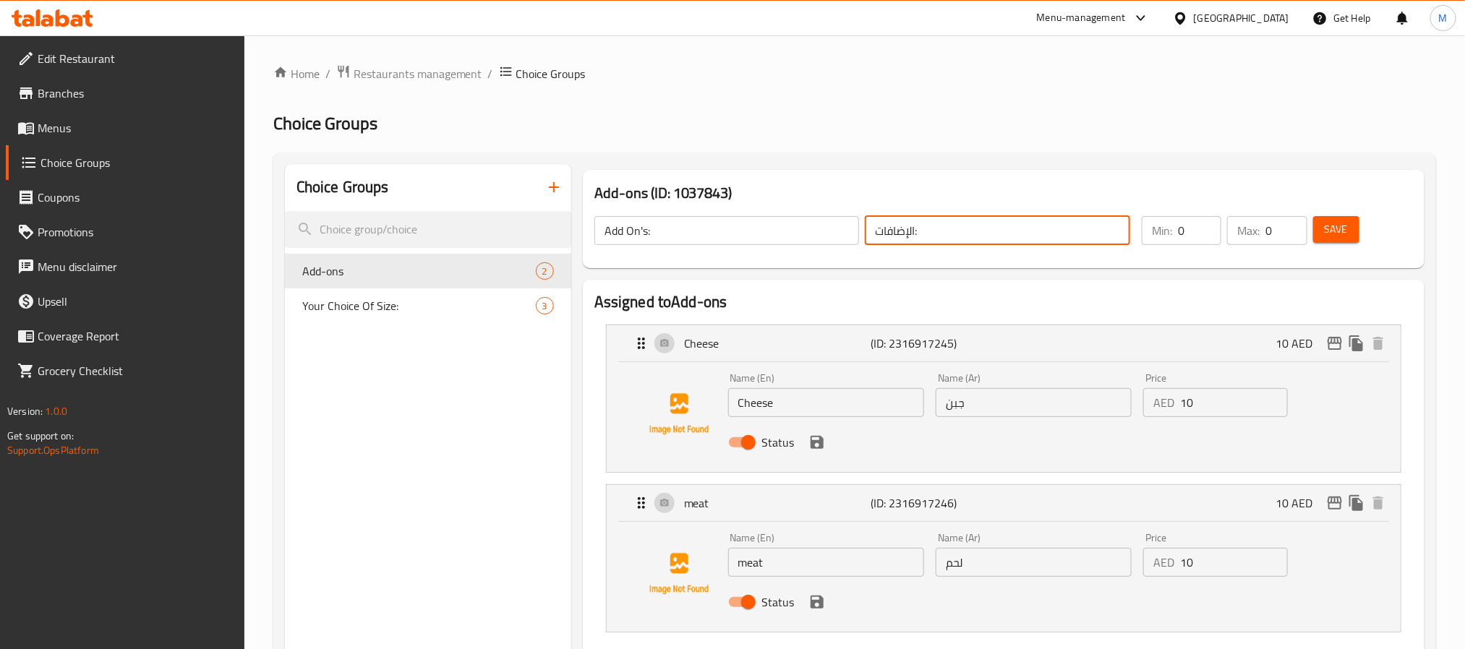
drag, startPoint x: 808, startPoint y: 560, endPoint x: 814, endPoint y: 573, distance: 13.9
click at [808, 560] on input "meat" at bounding box center [826, 562] width 196 height 29
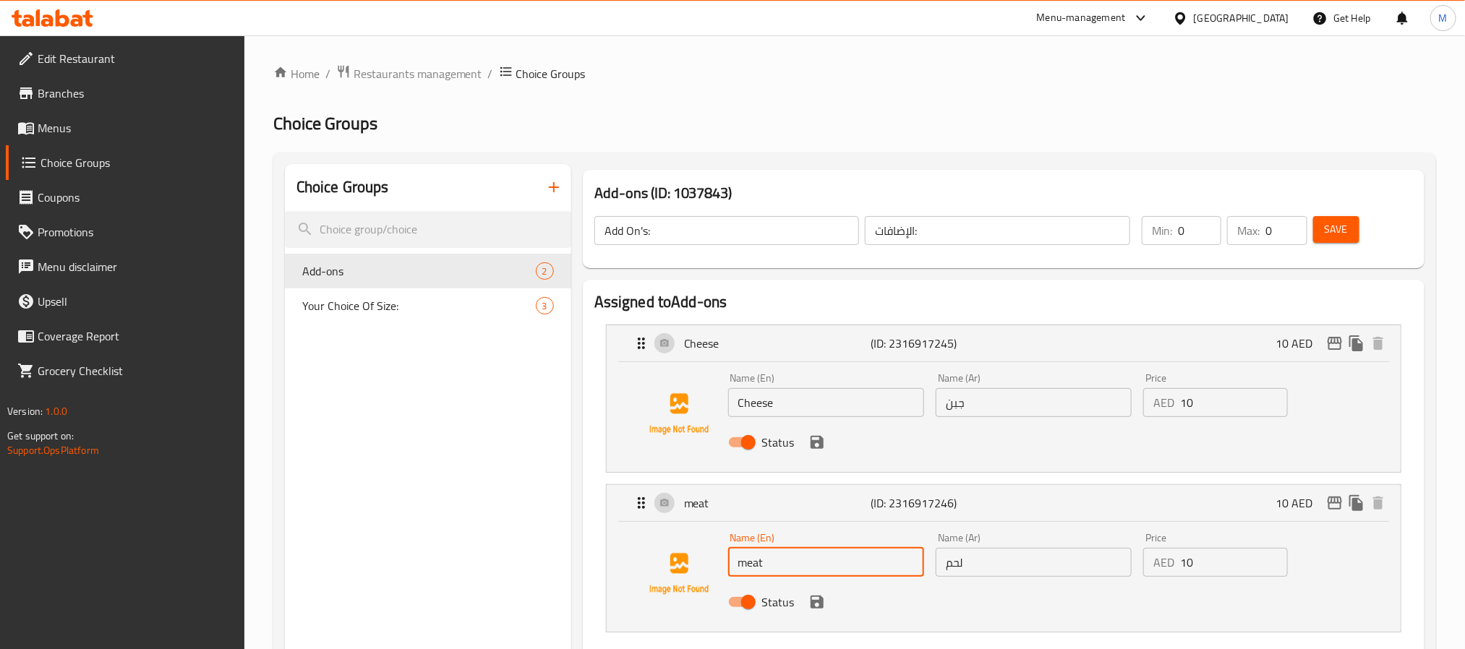
type input "Meat"
click at [1213, 389] on input "10" at bounding box center [1233, 402] width 107 height 29
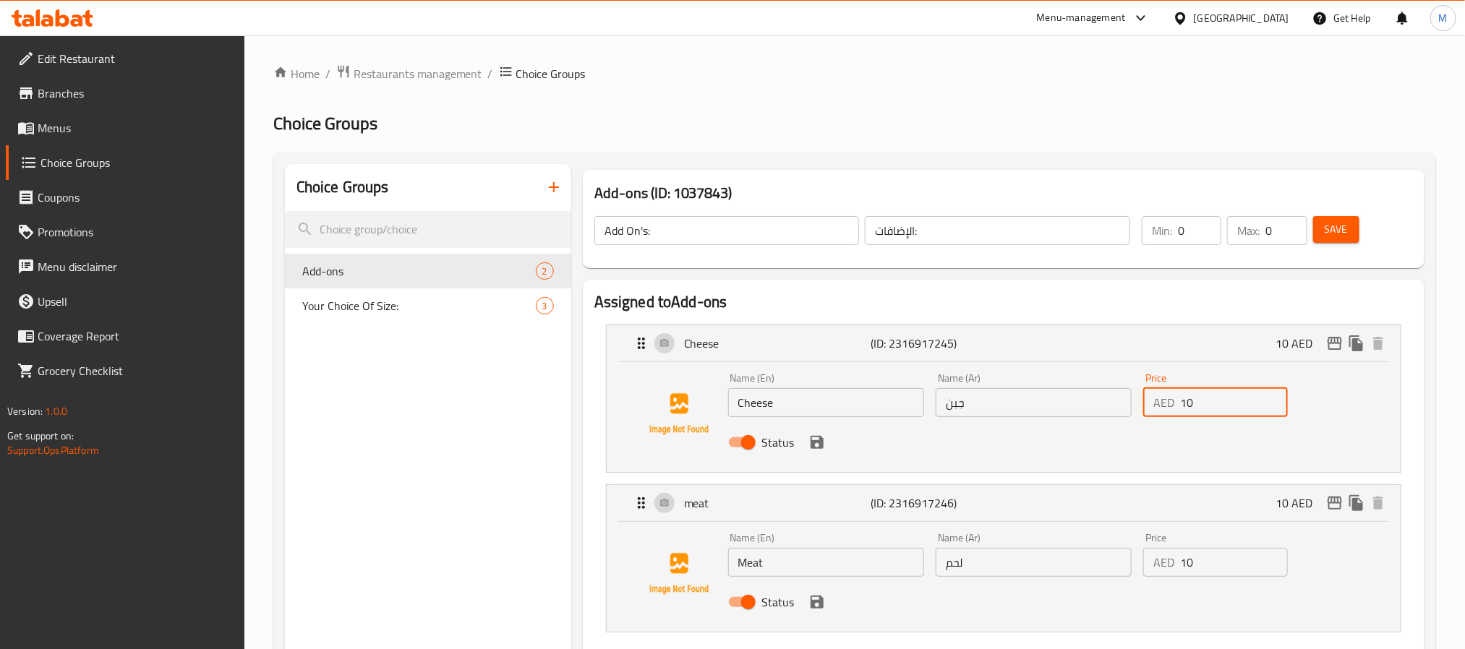
paste input "2.5"
type input "12.5"
click at [1200, 569] on input "10" at bounding box center [1233, 562] width 107 height 29
paste input "2.5"
click at [823, 606] on icon "save" at bounding box center [816, 602] width 17 height 17
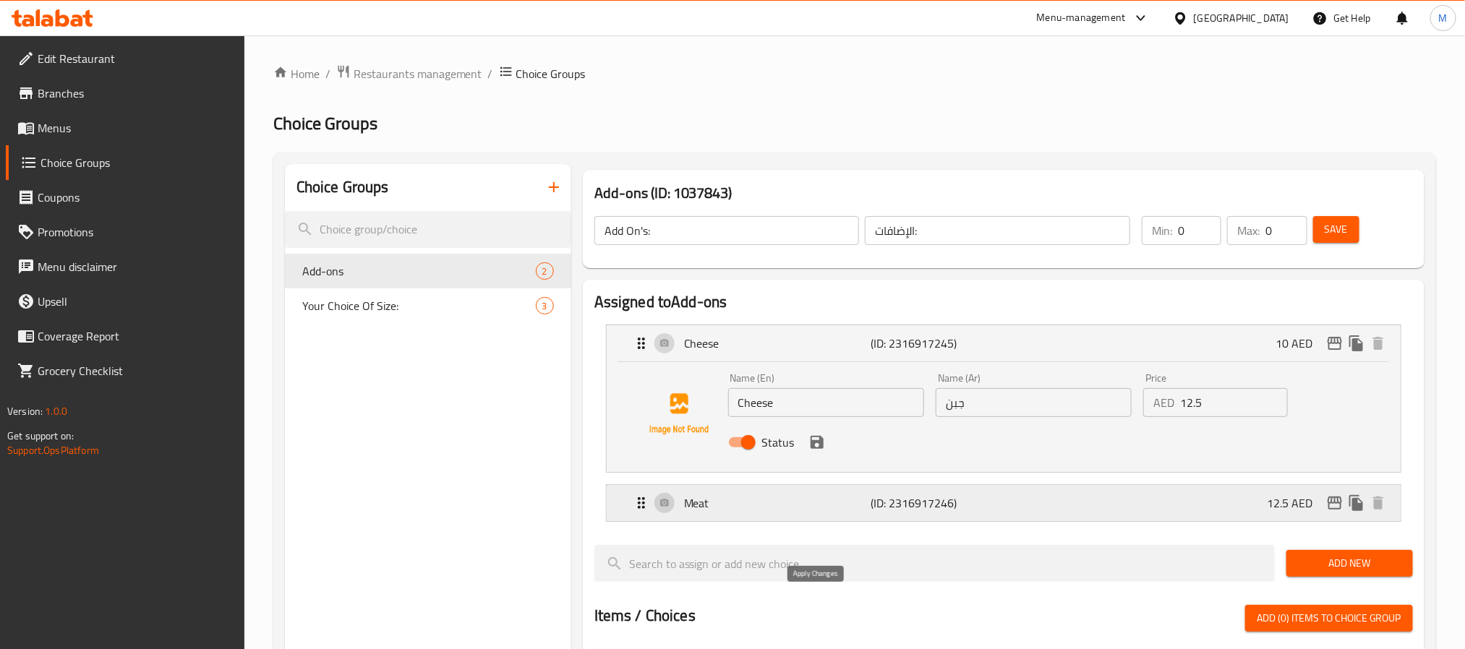
type input "12.5"
click at [811, 441] on icon "save" at bounding box center [817, 442] width 13 height 13
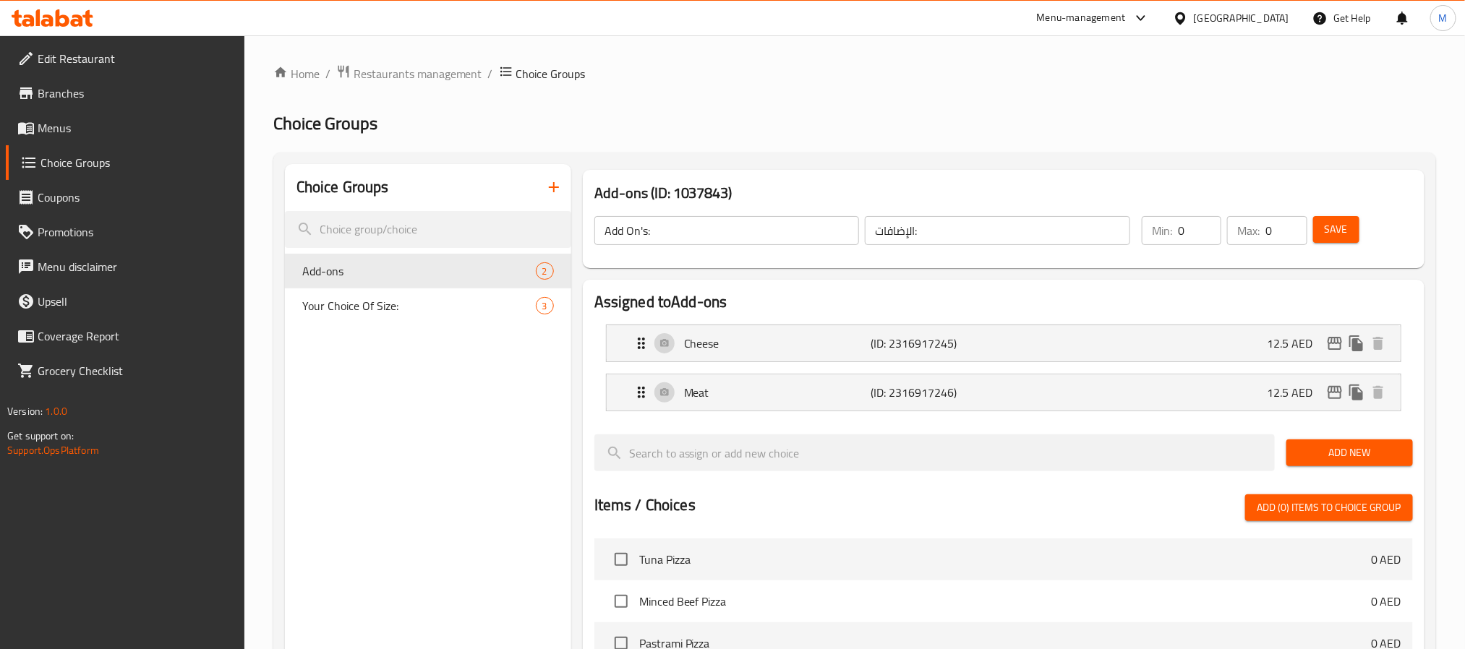
click at [1330, 232] on span "Save" at bounding box center [1336, 230] width 23 height 18
click at [550, 309] on icon "duplicate" at bounding box center [549, 306] width 14 height 16
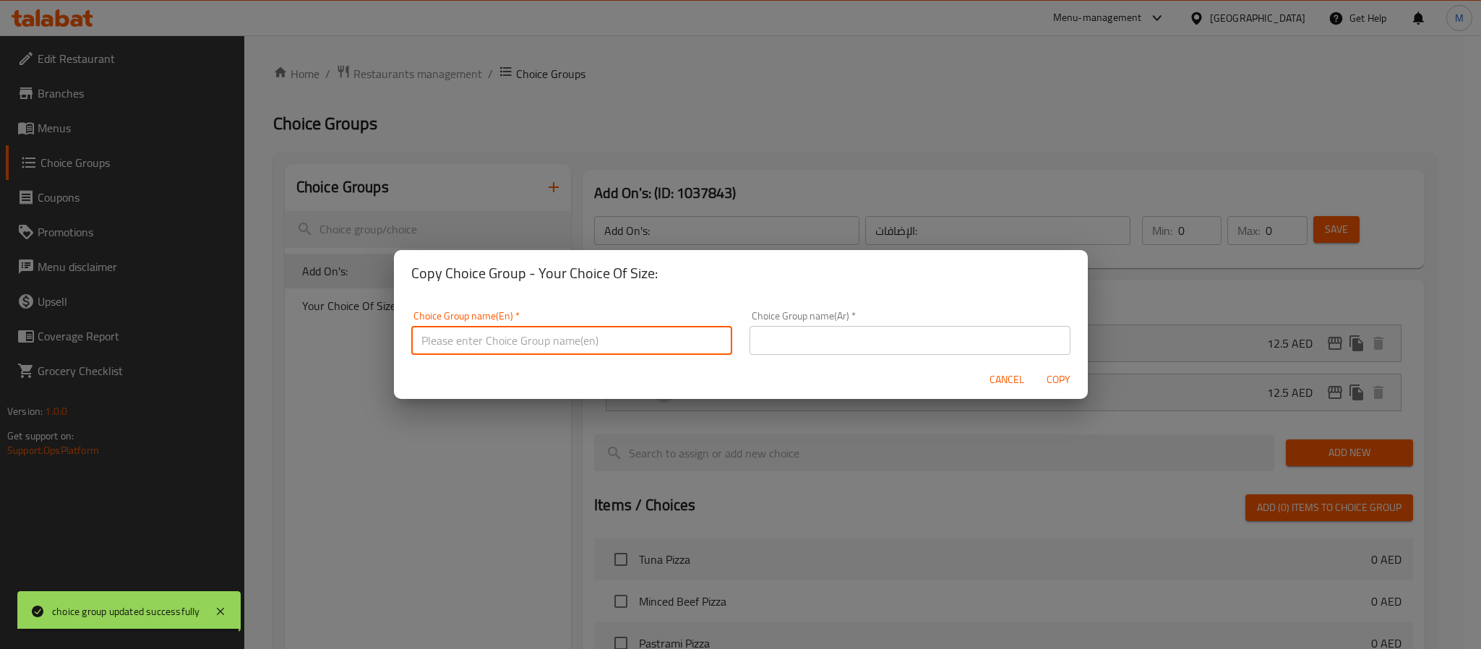
drag, startPoint x: 556, startPoint y: 347, endPoint x: 555, endPoint y: 354, distance: 7.3
click at [556, 347] on input "text" at bounding box center [571, 340] width 321 height 29
type input "Your Choice Of Size:"
click at [781, 333] on input "text" at bounding box center [910, 340] width 321 height 29
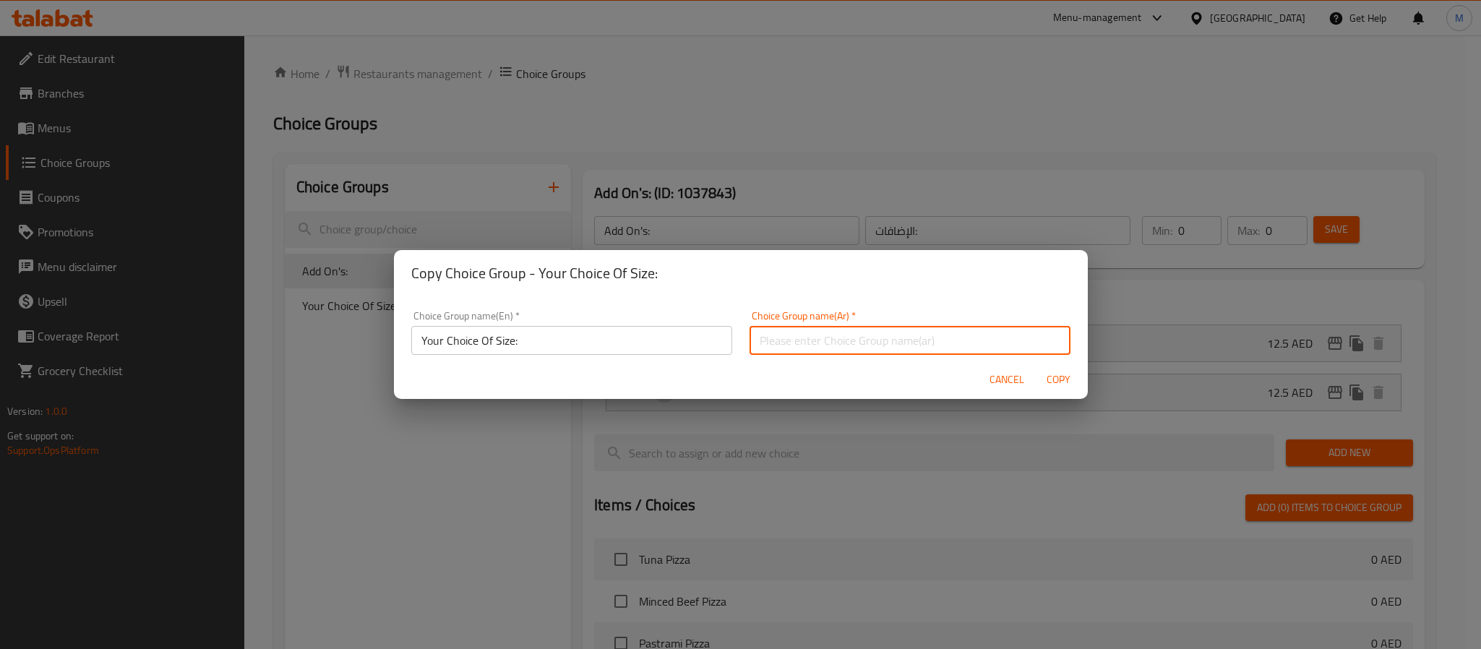
type input "إختيارك من الحجم:"
click at [1059, 380] on span "Copy" at bounding box center [1059, 380] width 35 height 18
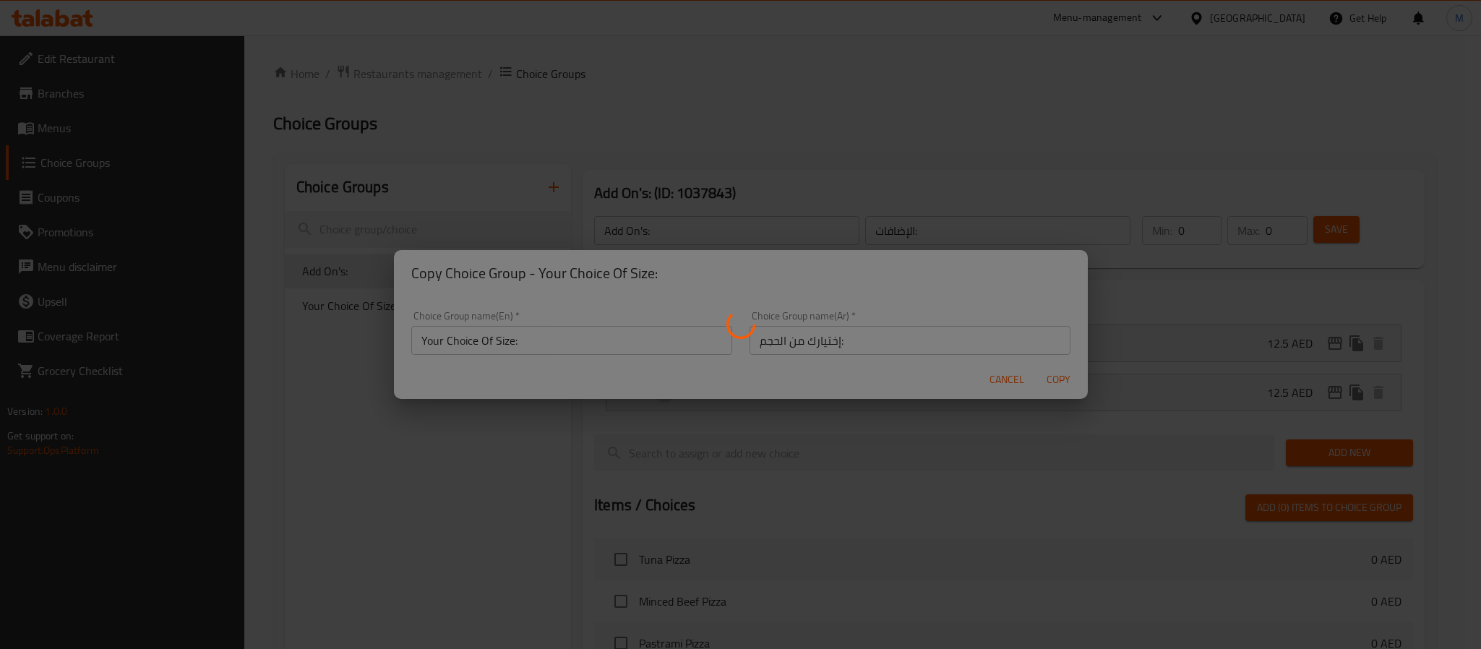
type input "Your Choice Of Size:"
type input "إختيارك من الحجم:"
type input "1"
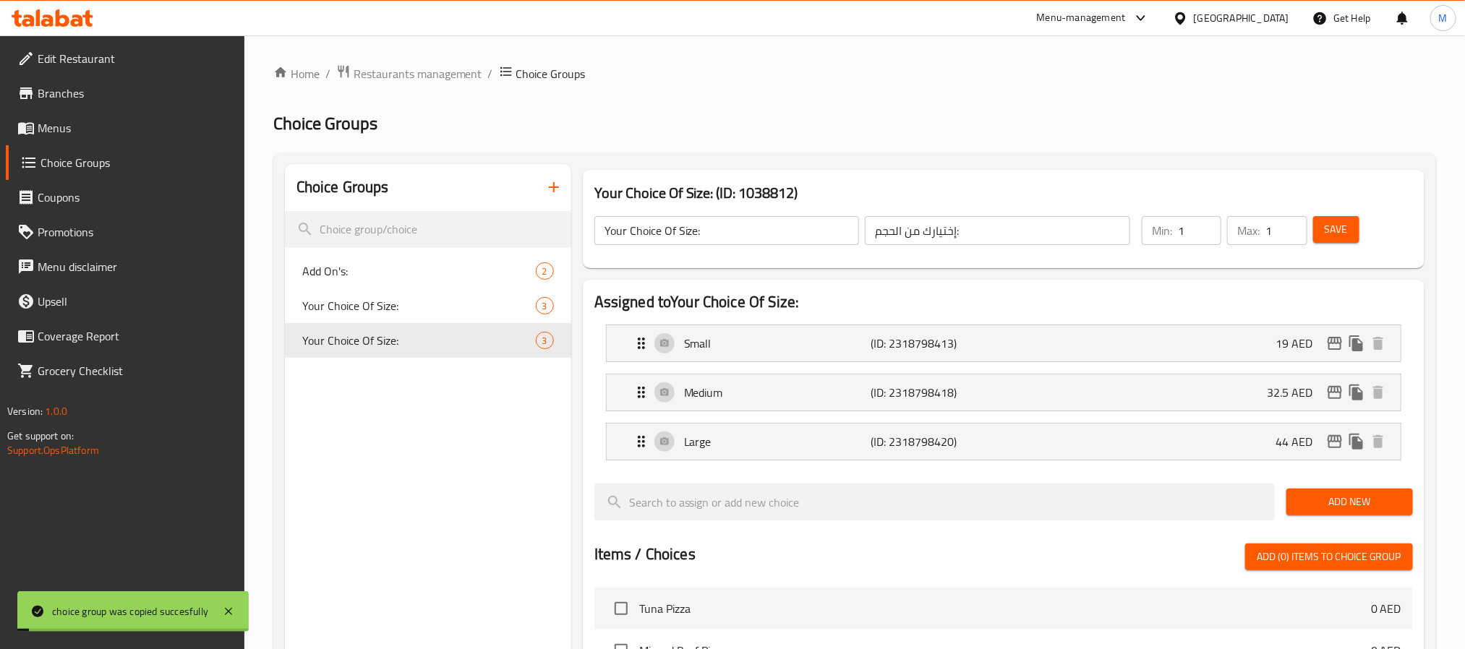
click at [738, 230] on input "Your Choice Of Size:" at bounding box center [726, 230] width 265 height 29
click at [1011, 333] on div "Small (ID: 2318798413) 19 AED" at bounding box center [1008, 343] width 751 height 36
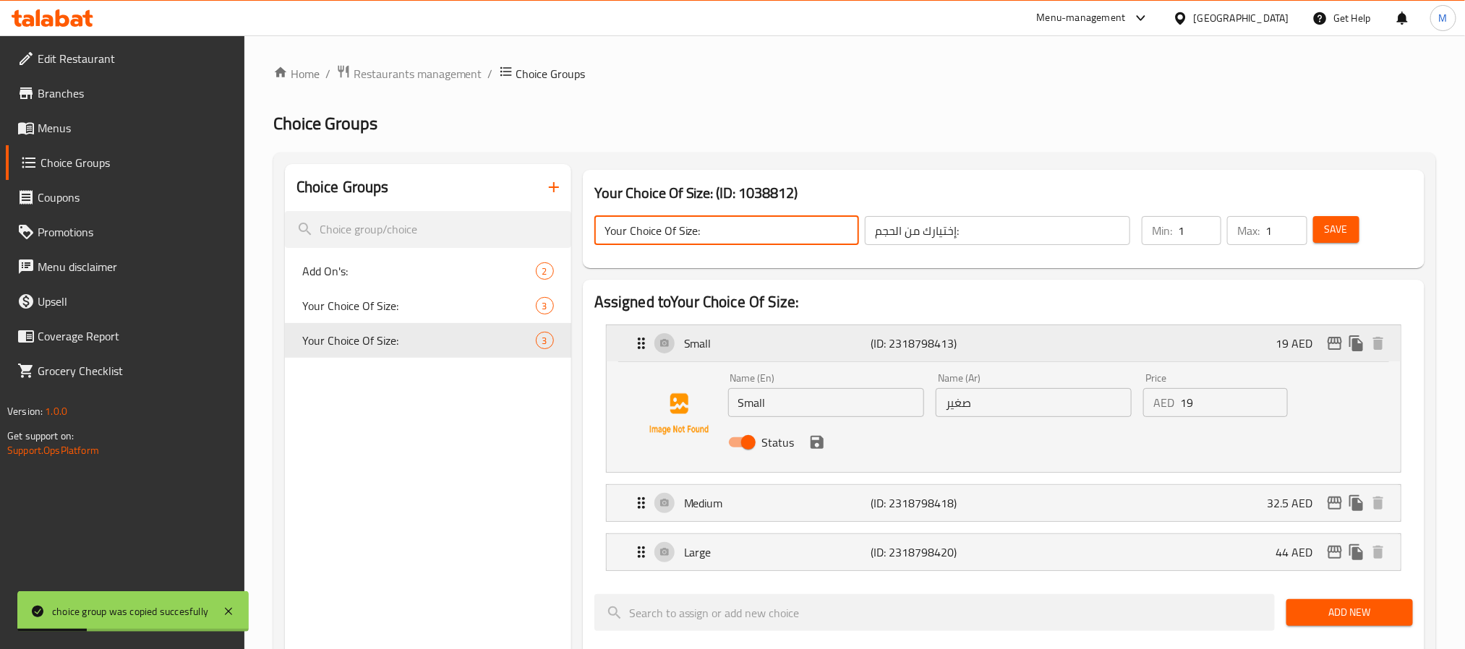
type input "Your Choice Of Size:"
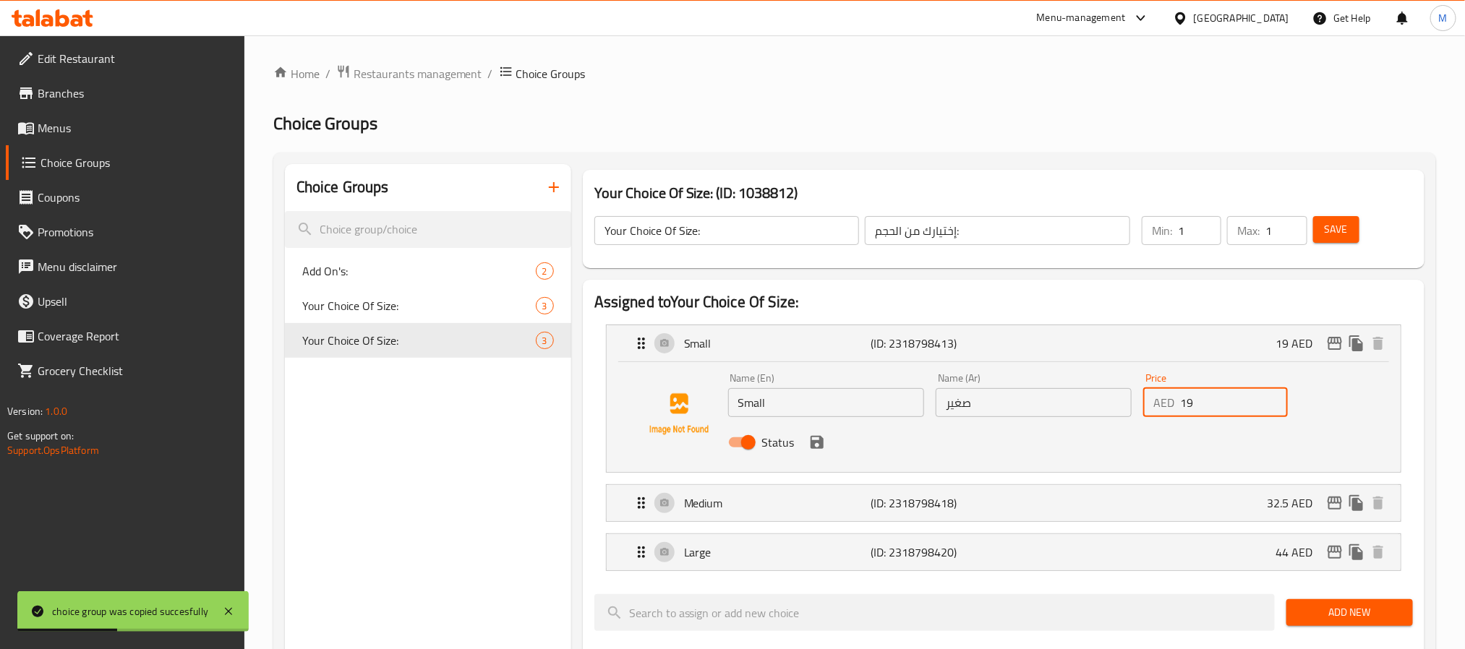
click at [1217, 403] on input "19" at bounding box center [1233, 402] width 107 height 29
click at [810, 445] on icon "save" at bounding box center [816, 442] width 17 height 17
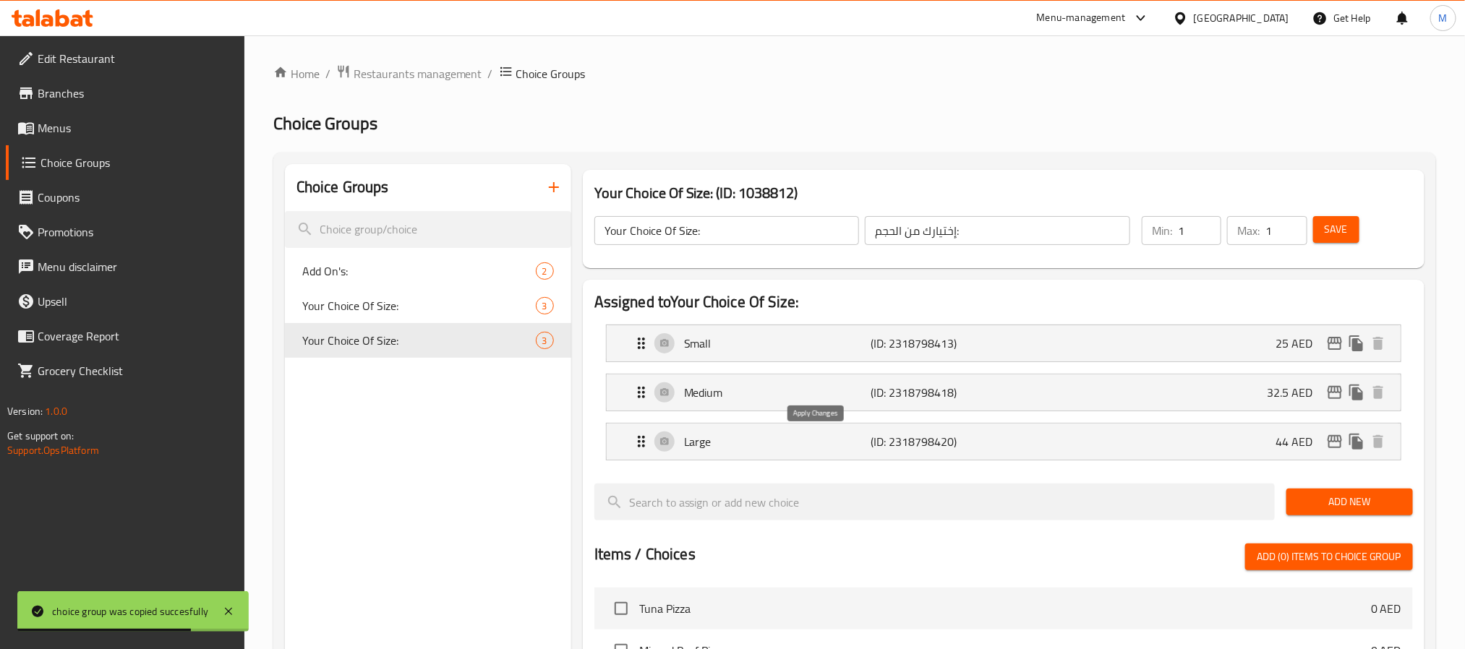
type input "25"
click at [1343, 226] on span "Save" at bounding box center [1336, 230] width 23 height 18
click at [562, 189] on icon "button" at bounding box center [553, 187] width 17 height 17
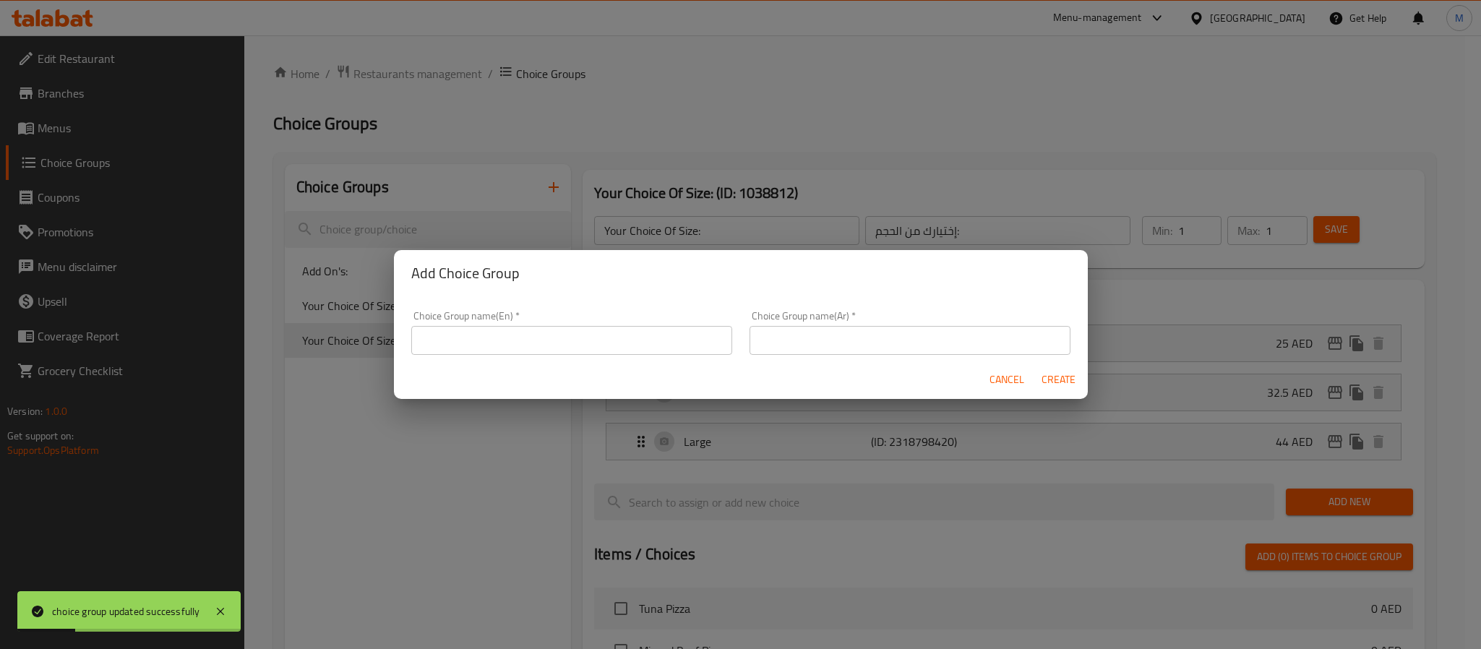
click at [545, 326] on input "text" at bounding box center [571, 340] width 321 height 29
type input "Your Choice Of Size:"
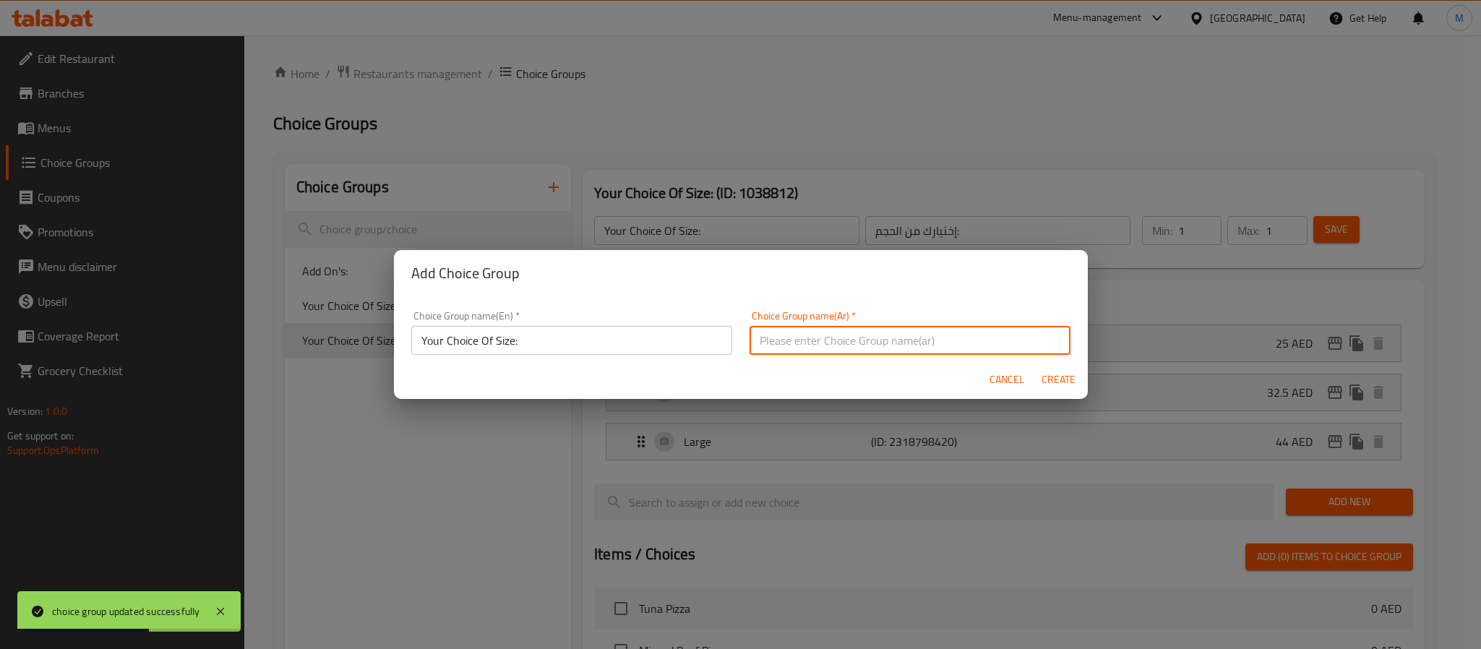
click at [813, 330] on input "text" at bounding box center [910, 340] width 321 height 29
type input "إختيارك من الحجم:"
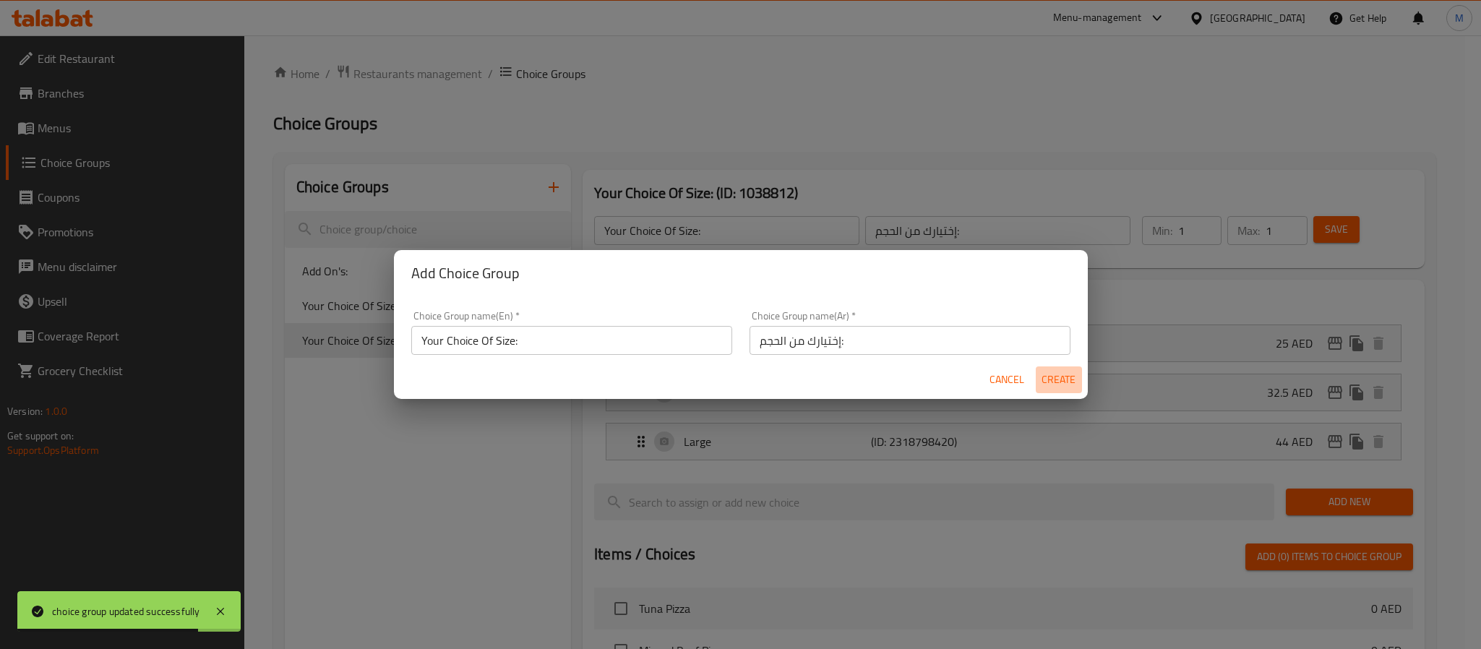
click at [1065, 380] on span "Create" at bounding box center [1059, 380] width 35 height 18
type input "Your Choice Of Size:"
type input "0"
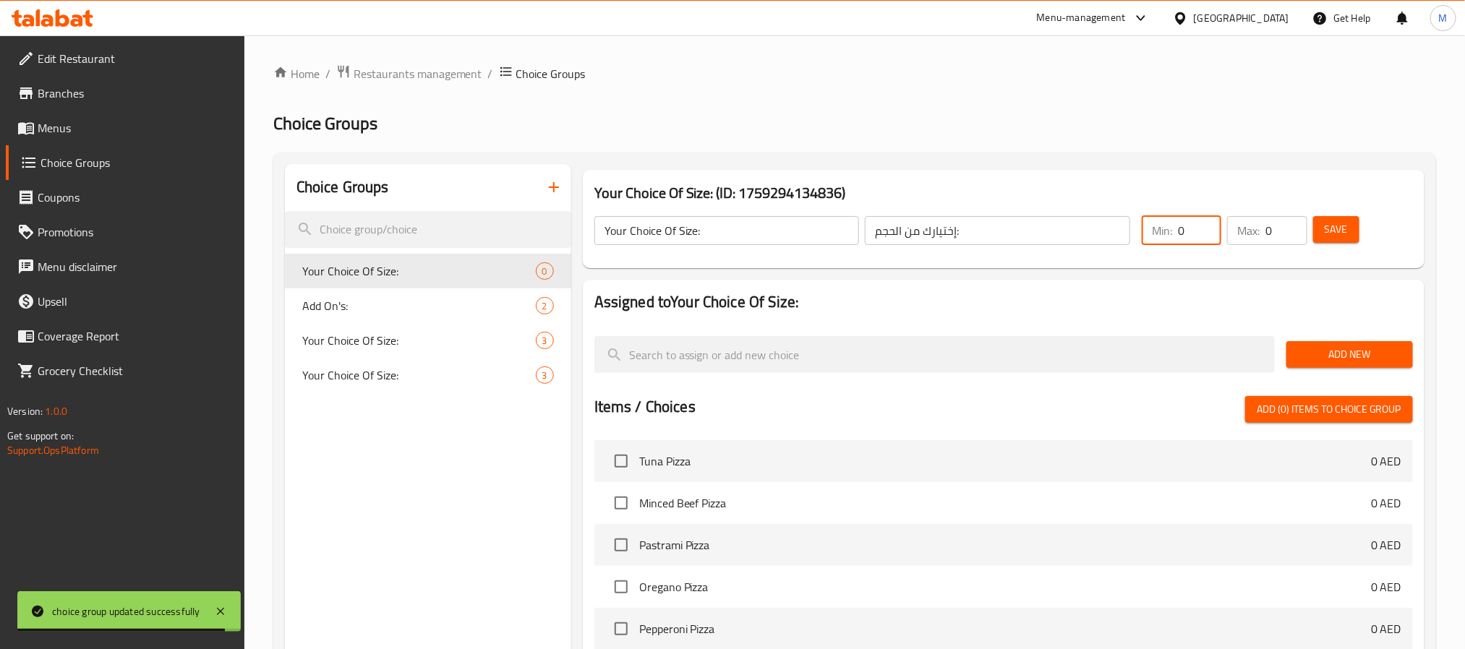
click at [1191, 228] on input "0" at bounding box center [1199, 230] width 43 height 29
type input "1"
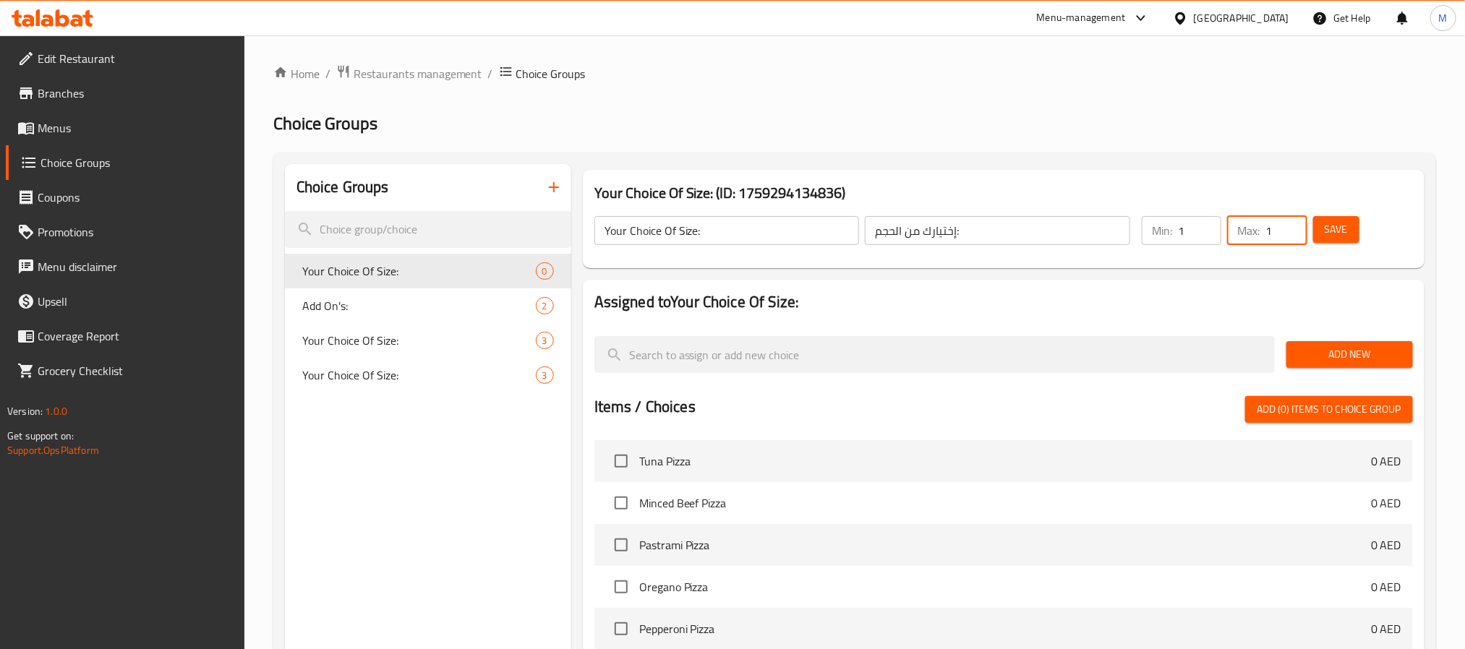
type input "1"
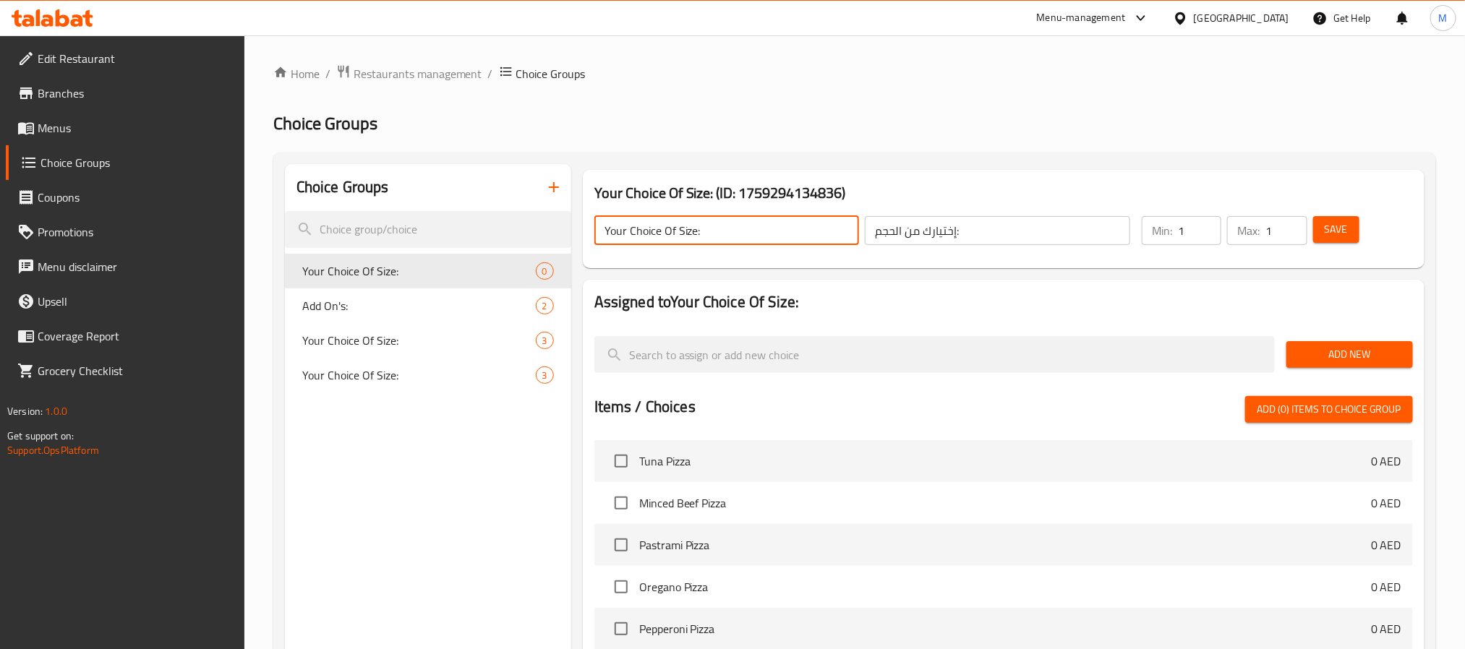
click at [753, 231] on input "Your Choice Of Size:" at bounding box center [726, 230] width 265 height 29
type input "Your Choice Of Size:"
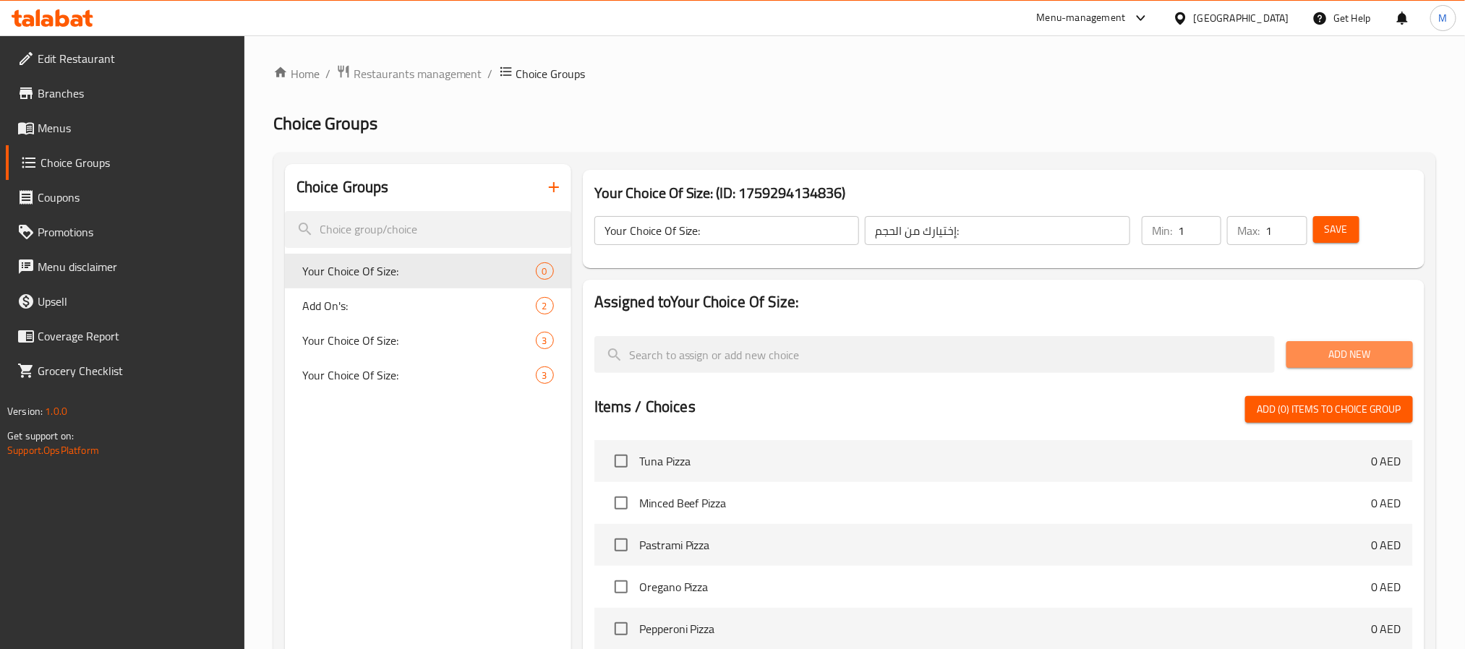
click at [1380, 360] on span "Add New" at bounding box center [1349, 355] width 103 height 18
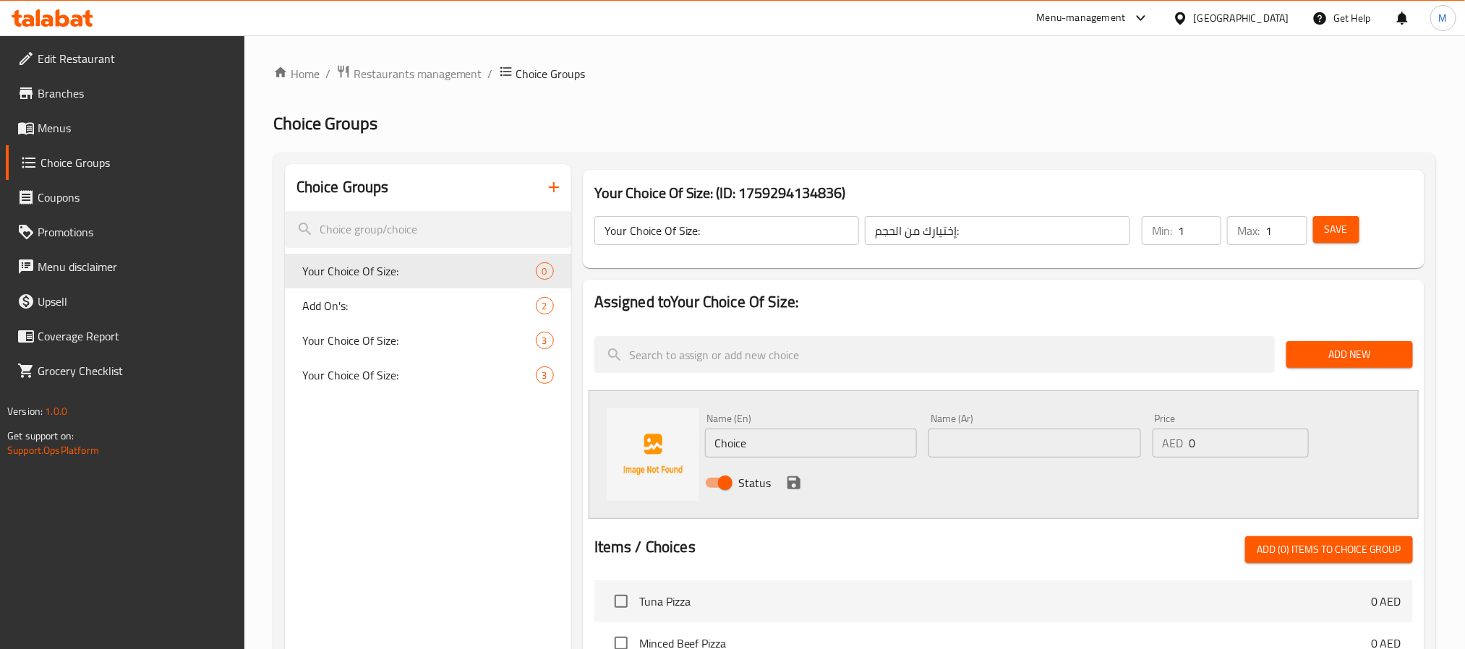
click at [766, 441] on input "Choice" at bounding box center [811, 443] width 213 height 29
type input "Medium"
type input "وسط"
type input "32.5"
drag, startPoint x: 800, startPoint y: 476, endPoint x: 824, endPoint y: 456, distance: 31.3
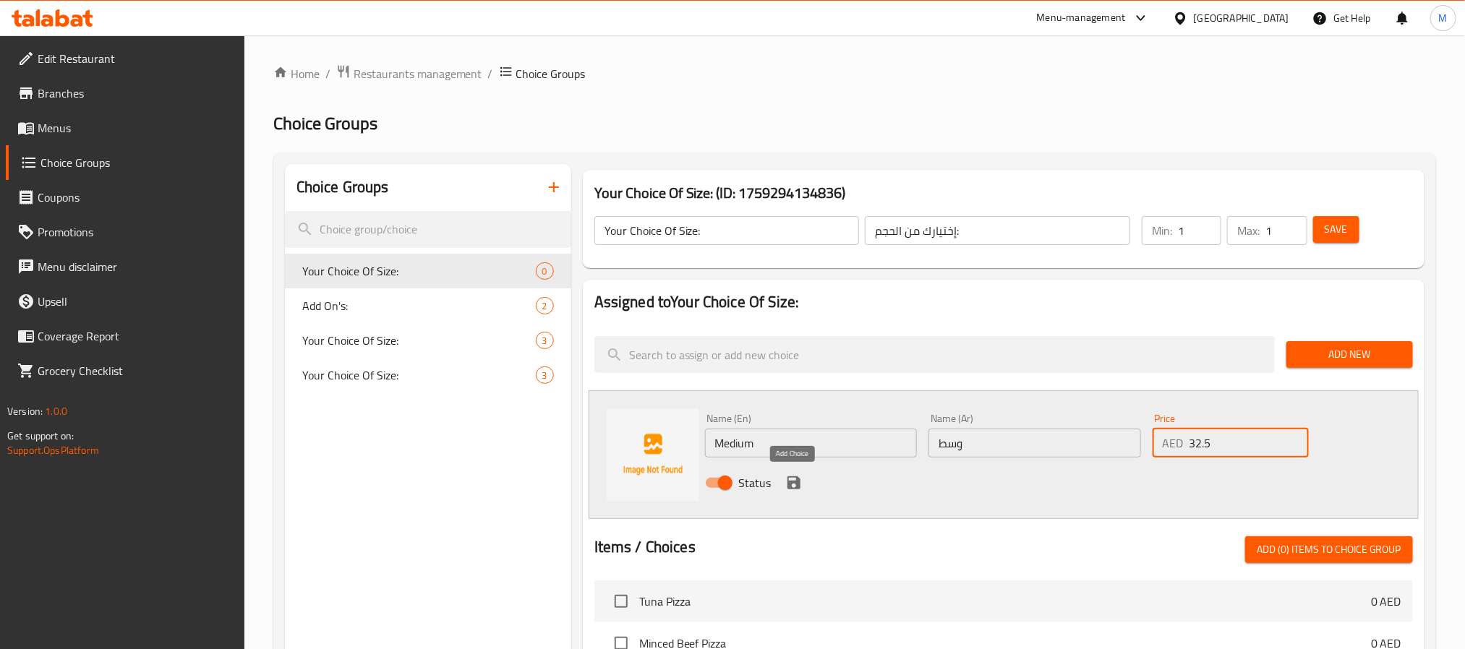
click at [798, 473] on button "save" at bounding box center [794, 483] width 22 height 22
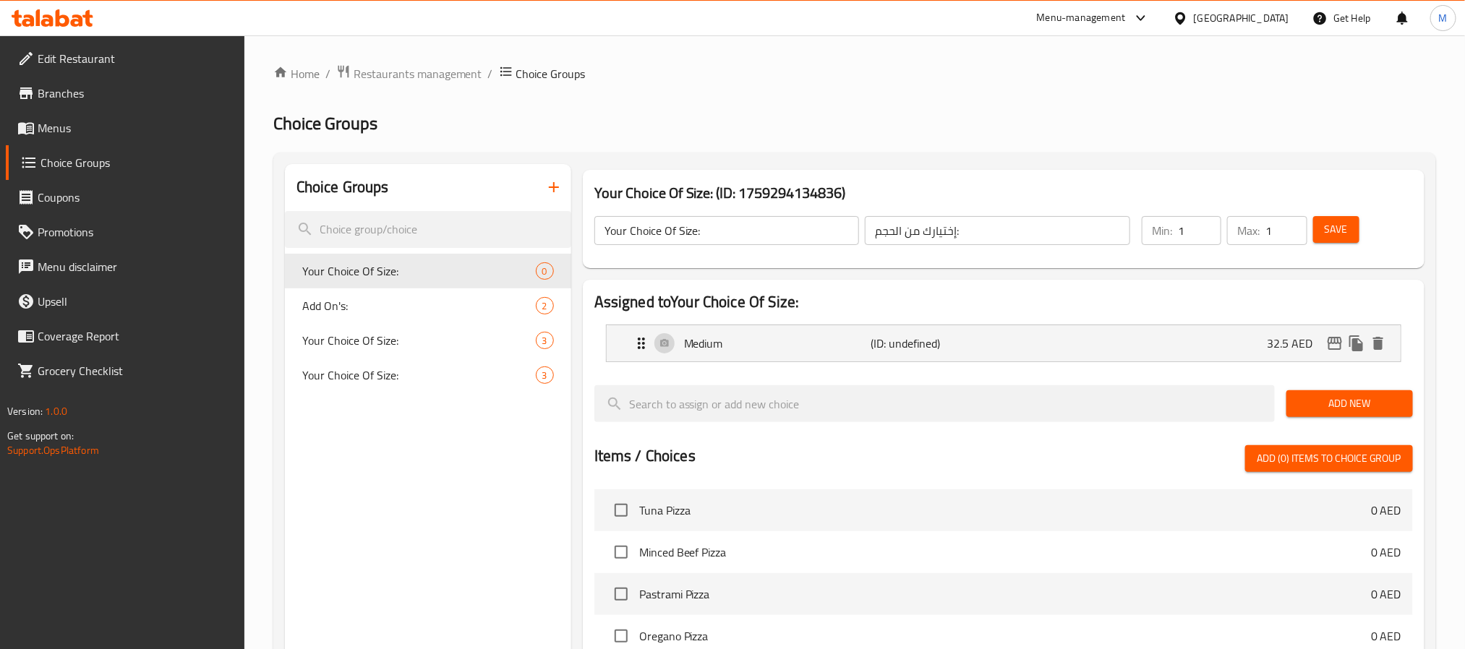
click at [1338, 408] on span "Add New" at bounding box center [1349, 404] width 103 height 18
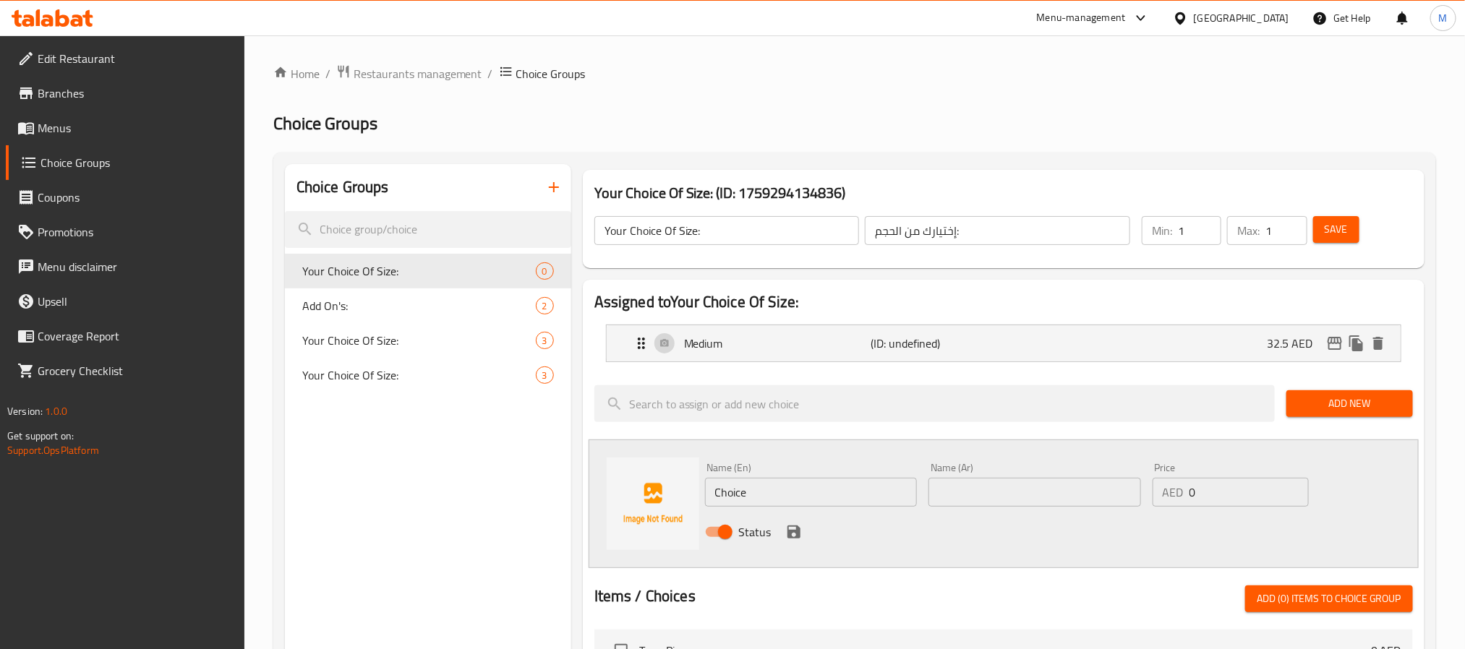
click at [870, 488] on input "Choice" at bounding box center [811, 492] width 213 height 29
type input "Large"
type input "كبير"
type input "44"
click at [796, 518] on div "Status" at bounding box center [1035, 532] width 672 height 39
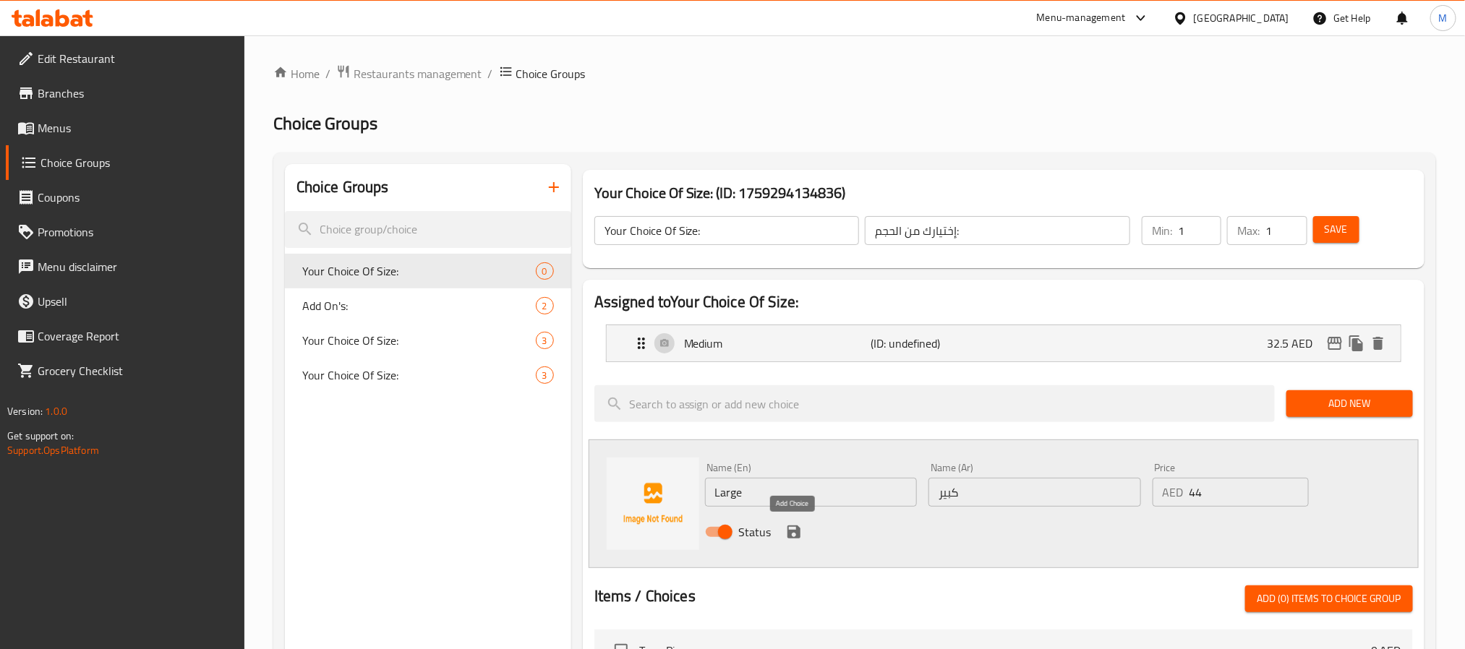
click at [795, 527] on icon "save" at bounding box center [793, 532] width 13 height 13
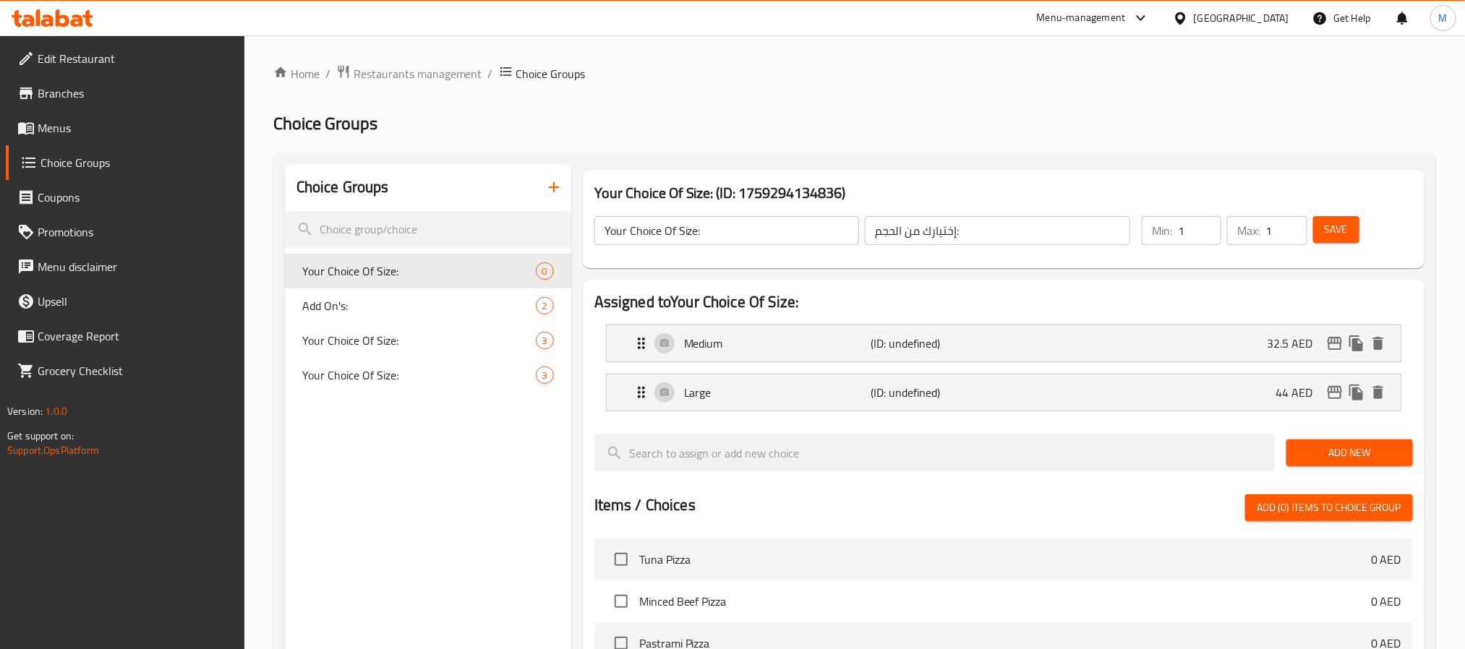
click at [1337, 221] on span "Save" at bounding box center [1336, 230] width 23 height 18
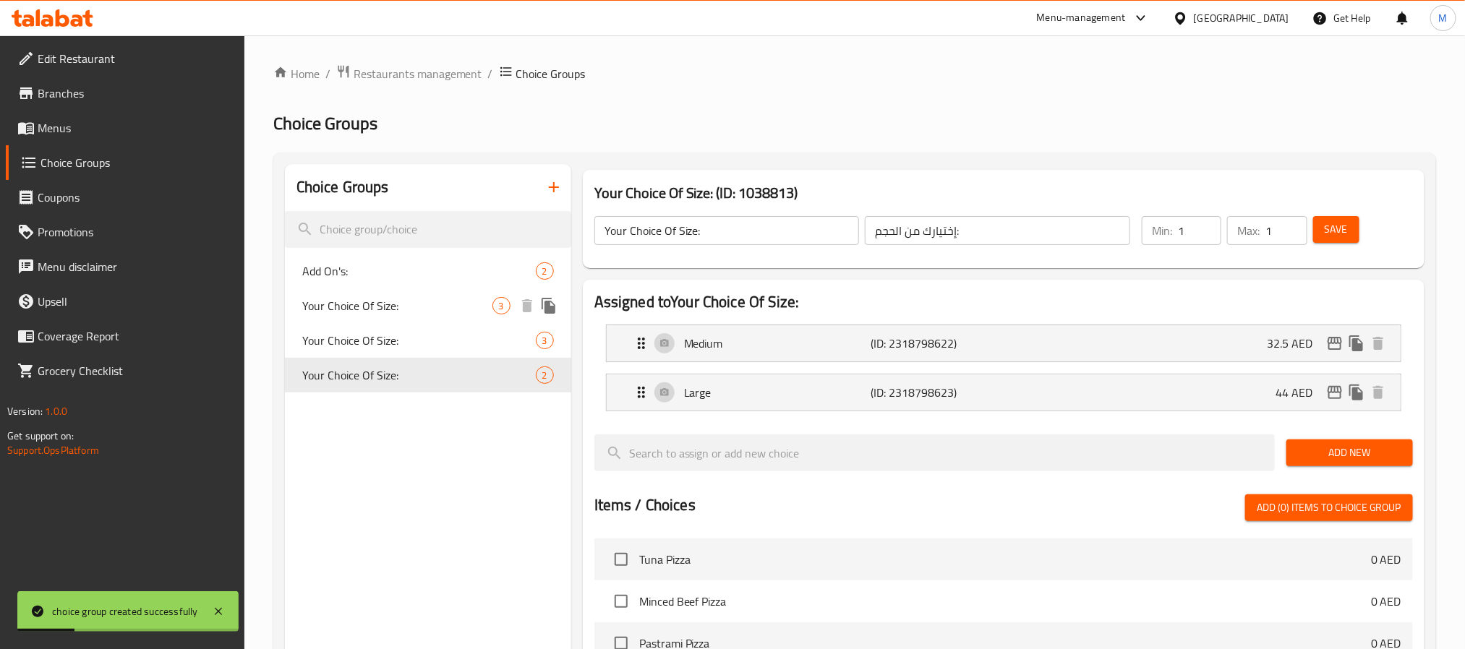
click at [552, 309] on icon "duplicate" at bounding box center [549, 306] width 14 height 16
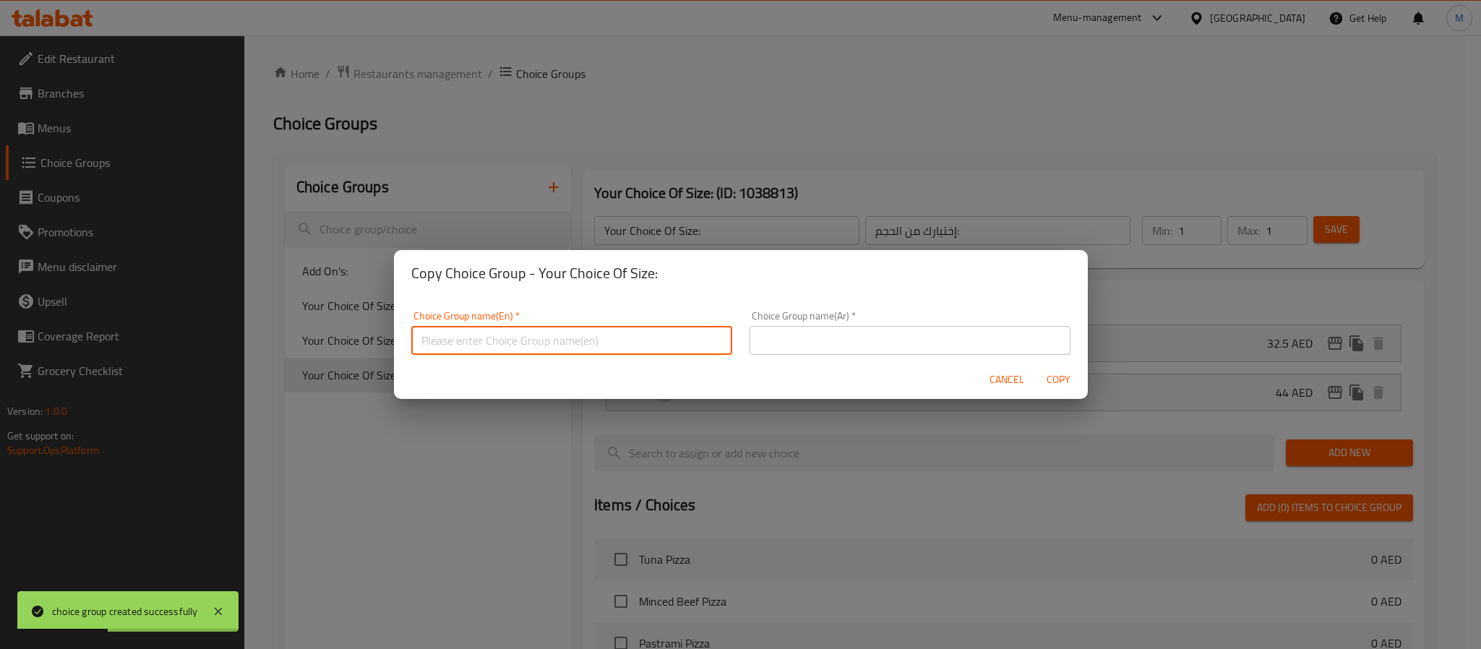
click at [588, 350] on input "text" at bounding box center [571, 340] width 321 height 29
type input "Your Choice Of Size:"
click at [775, 343] on input "text" at bounding box center [910, 340] width 321 height 29
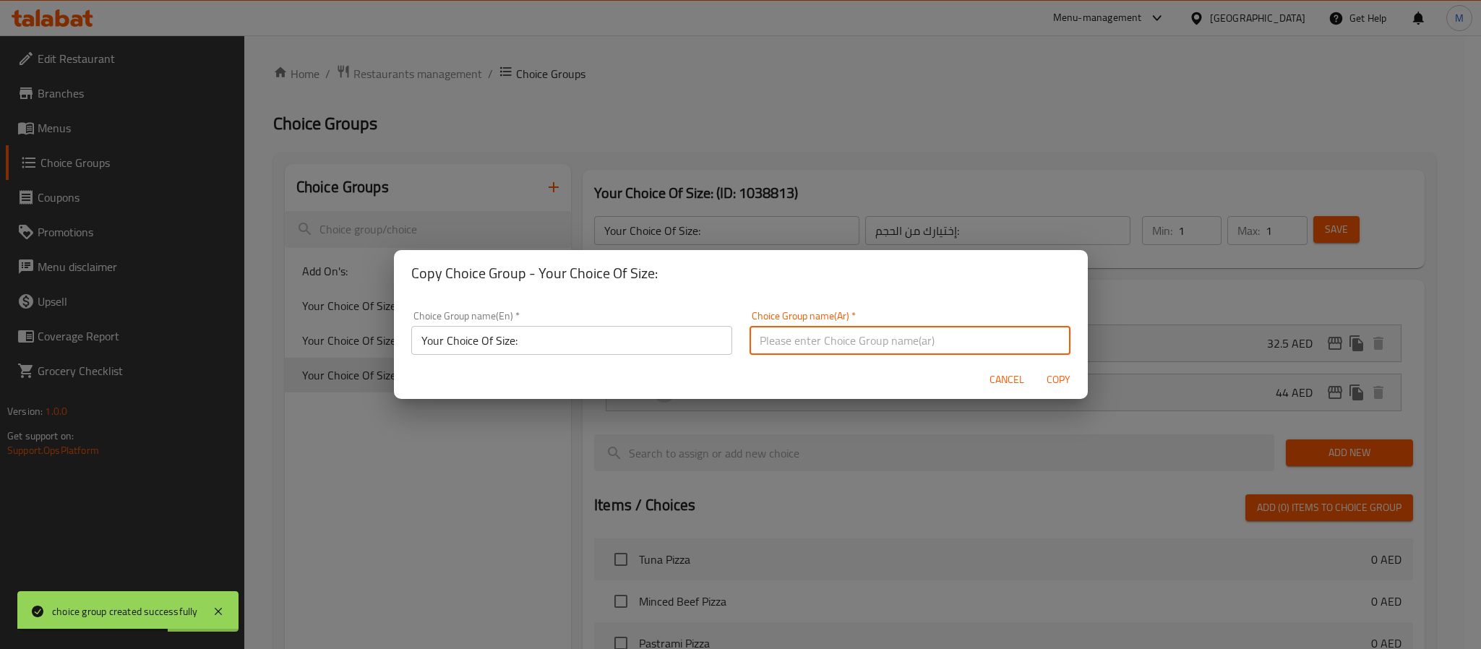
type input "إختيارك من الحجم:"
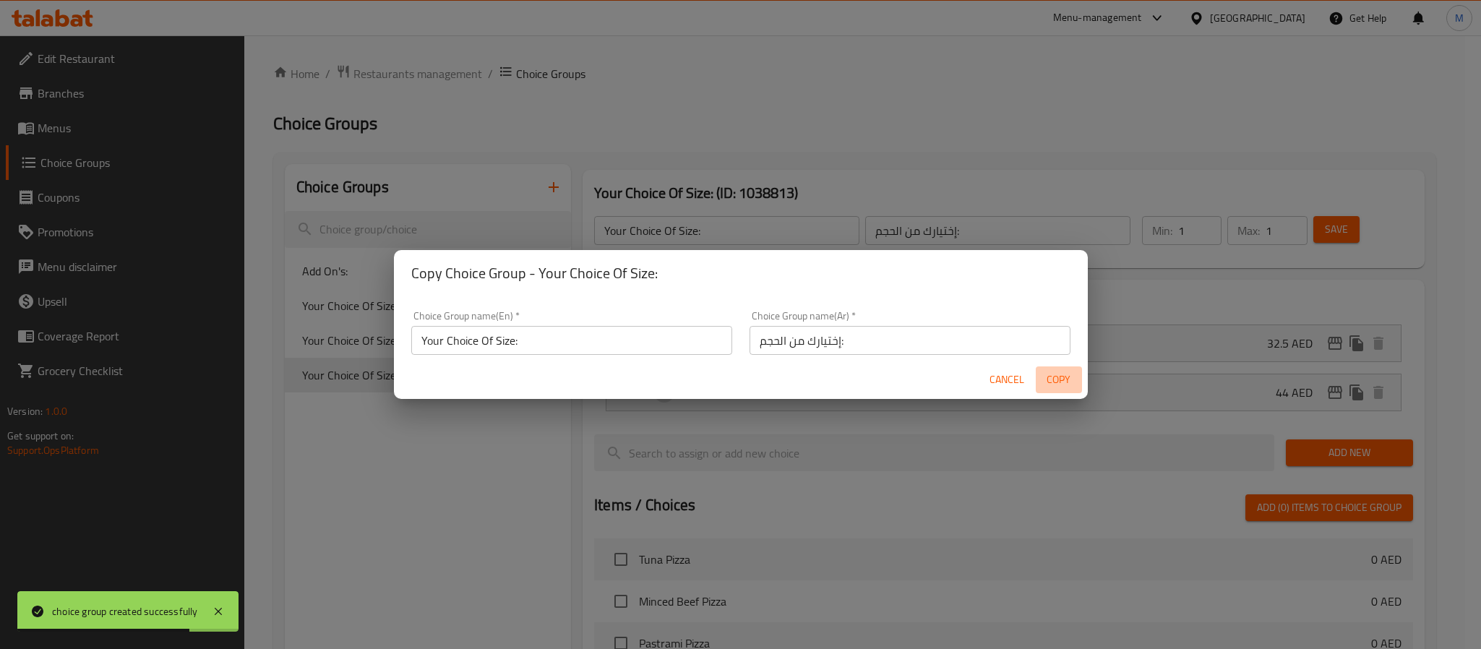
click at [1059, 382] on span "Copy" at bounding box center [1059, 380] width 35 height 18
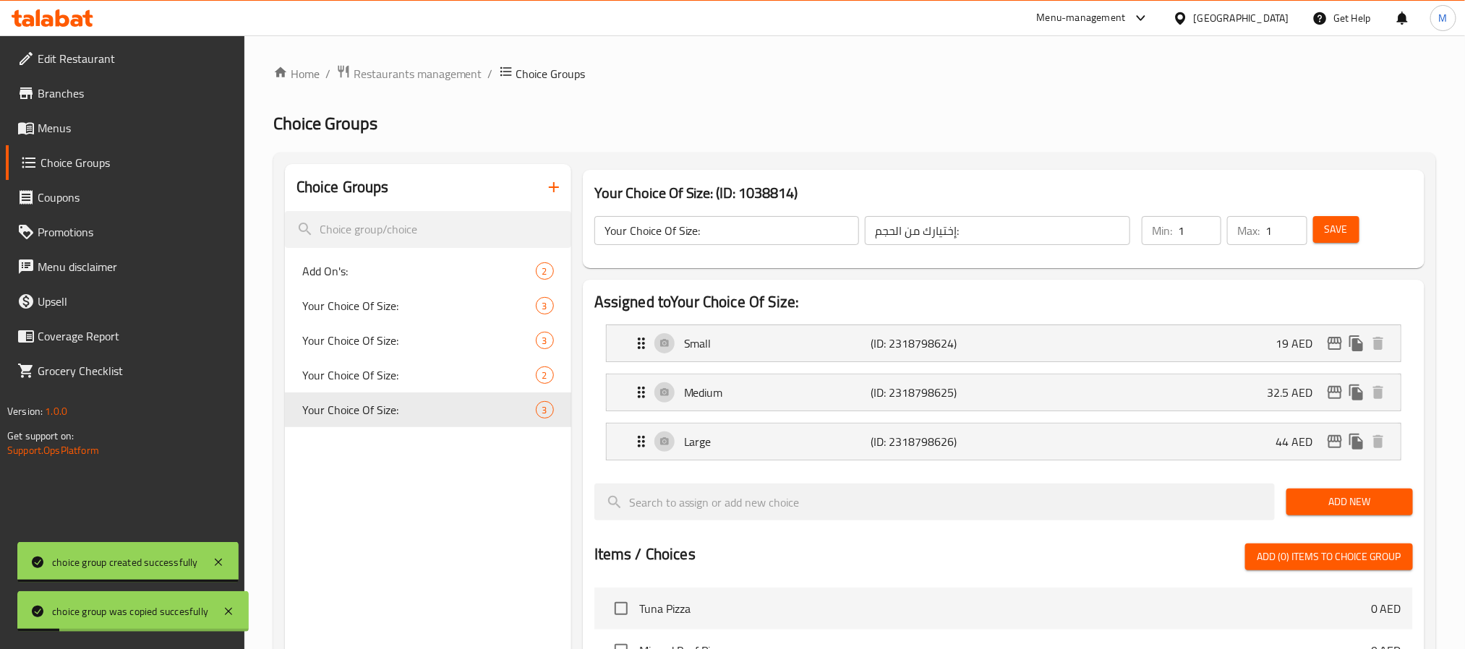
click at [787, 224] on input "Your Choice Of Size:" at bounding box center [726, 230] width 265 height 29
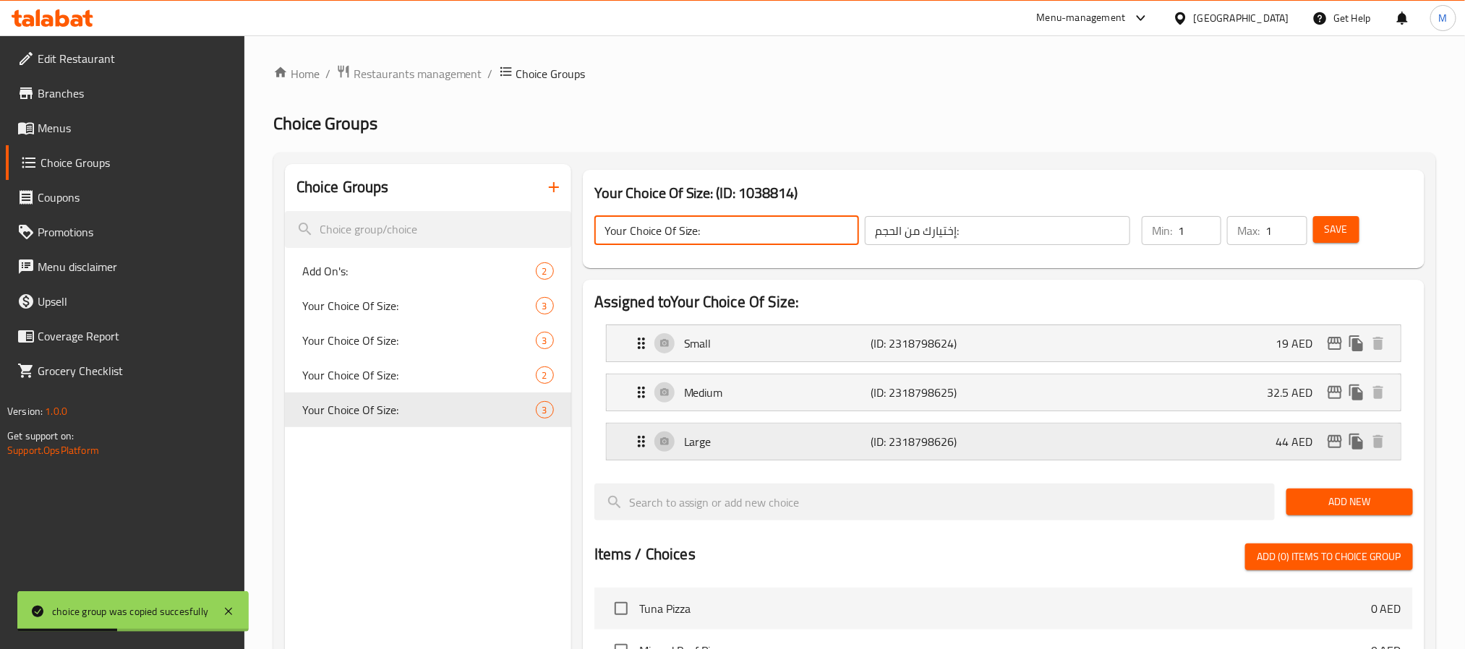
click at [1068, 440] on div "Large (ID: 2318798626) 44 AED" at bounding box center [1008, 442] width 751 height 36
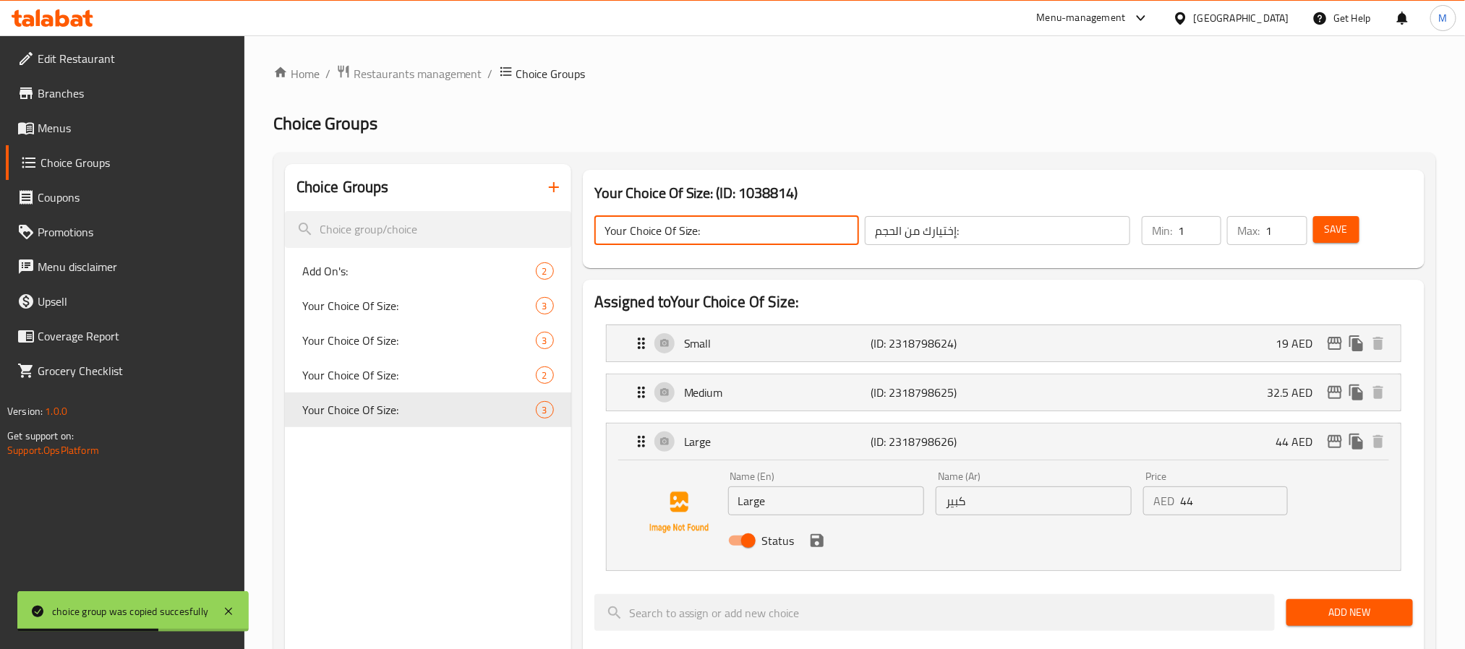
type input "Your Choice Of Size:"
type input "45"
click at [1270, 495] on input "45" at bounding box center [1233, 501] width 107 height 29
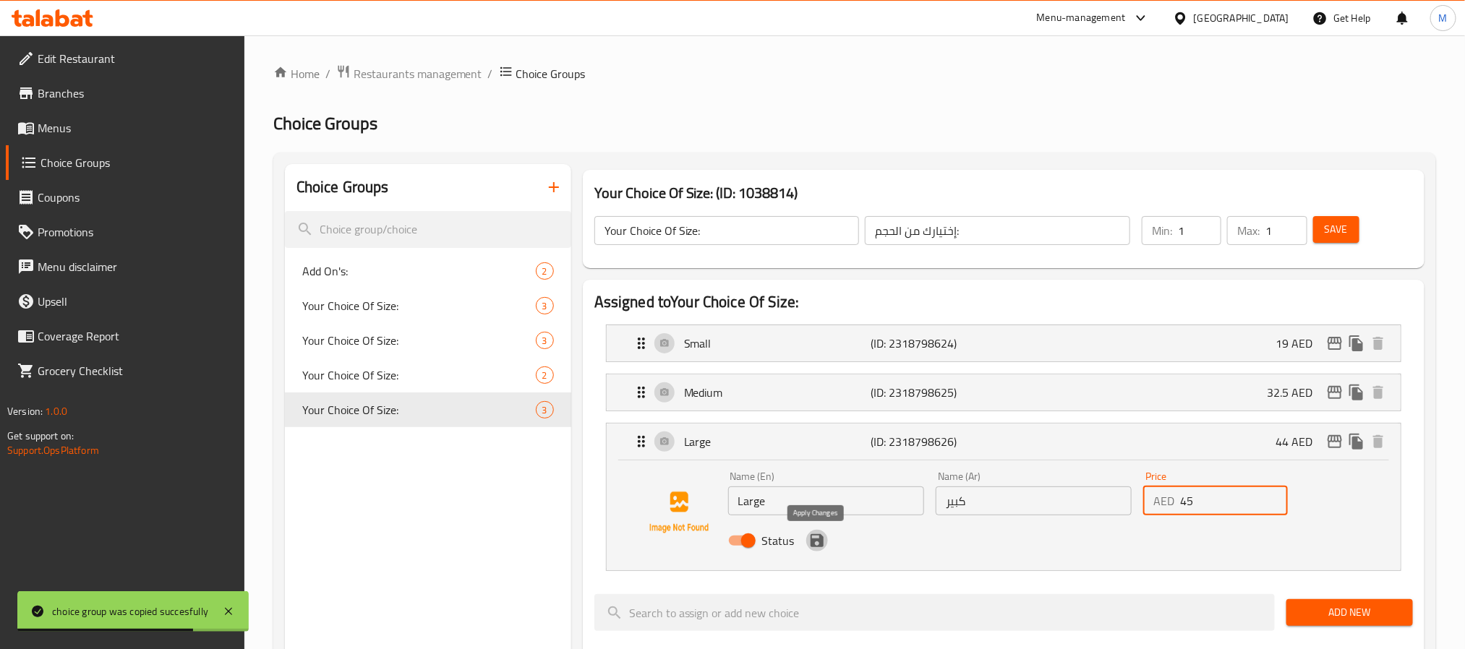
click at [816, 542] on icon "save" at bounding box center [817, 540] width 13 height 13
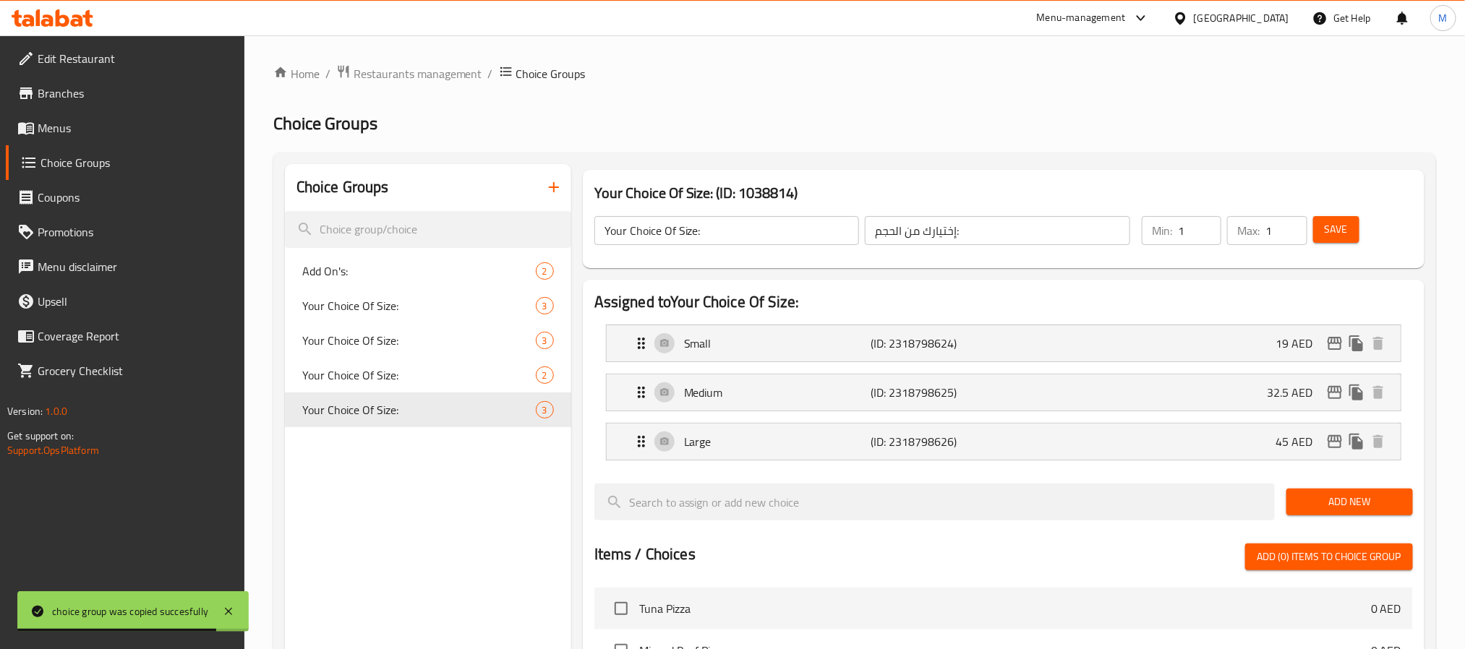
click at [1333, 236] on span "Save" at bounding box center [1336, 230] width 23 height 18
click at [127, 124] on span "Menus" at bounding box center [135, 127] width 195 height 17
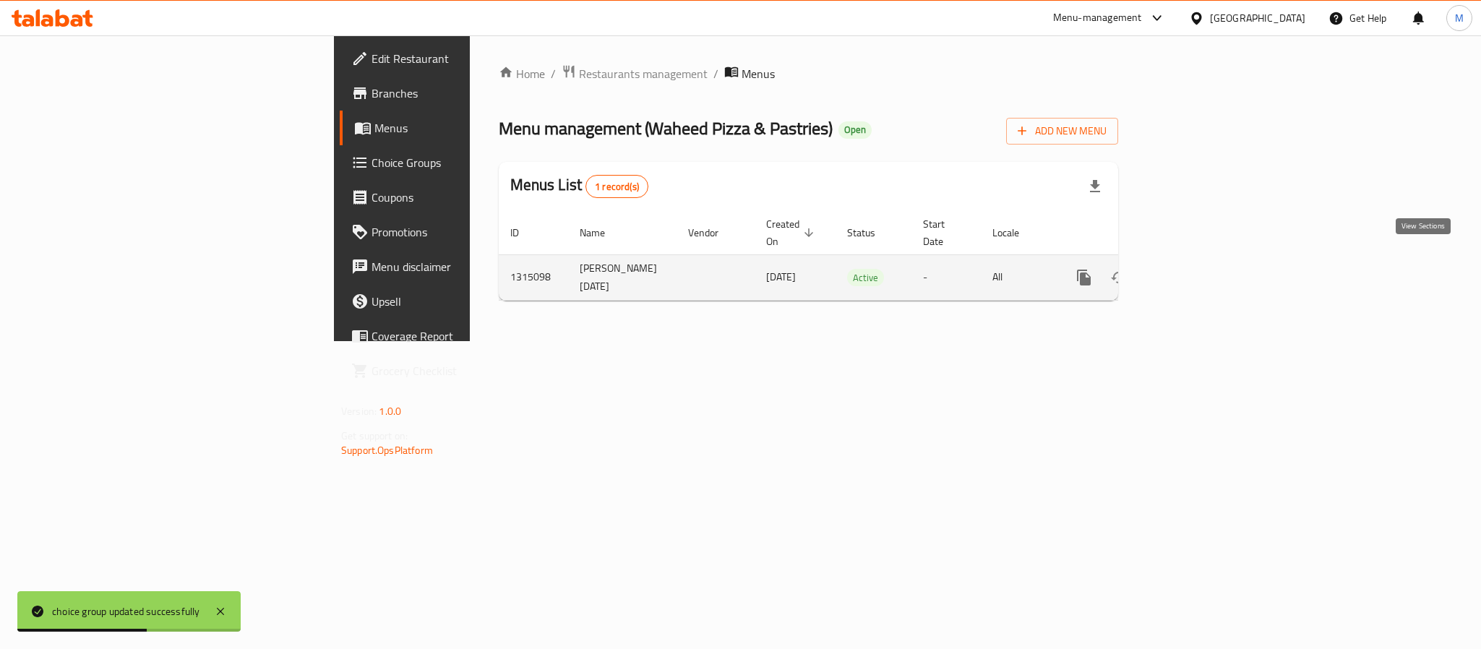
click at [1197, 269] on icon "enhanced table" at bounding box center [1188, 277] width 17 height 17
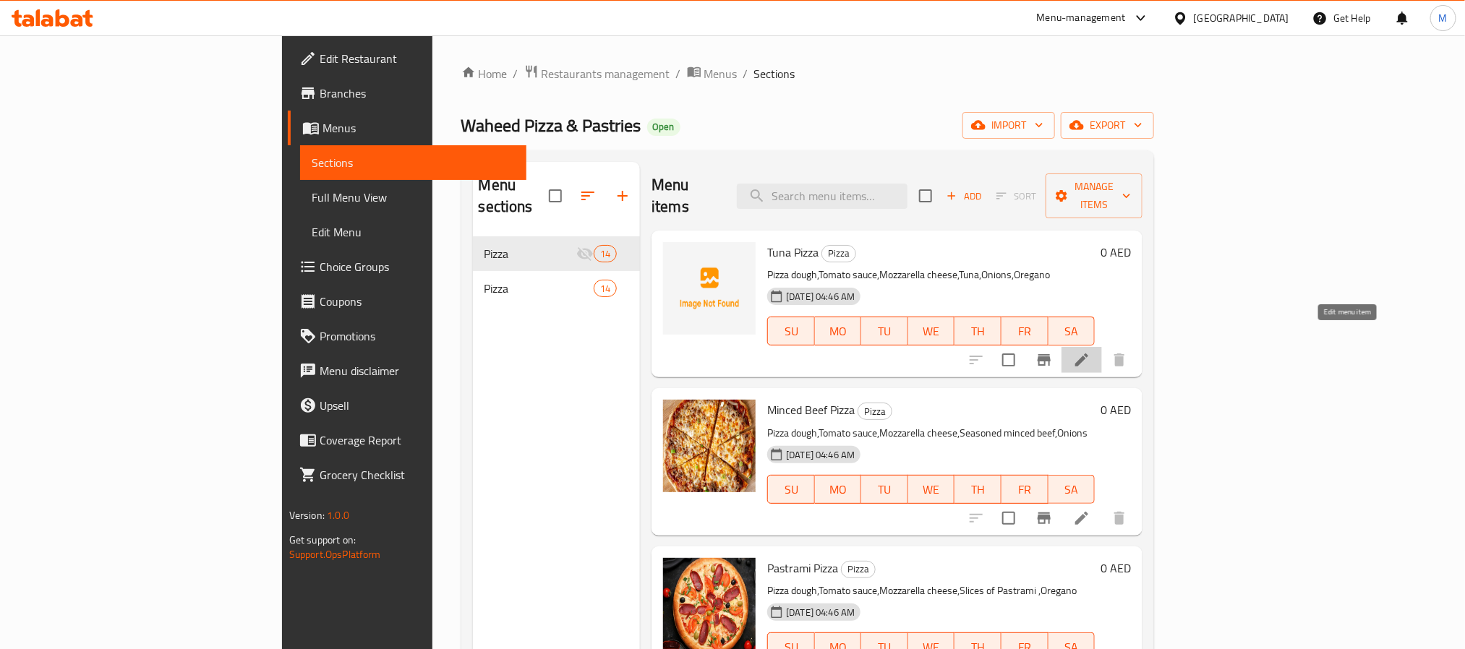
click at [1090, 351] on icon at bounding box center [1081, 359] width 17 height 17
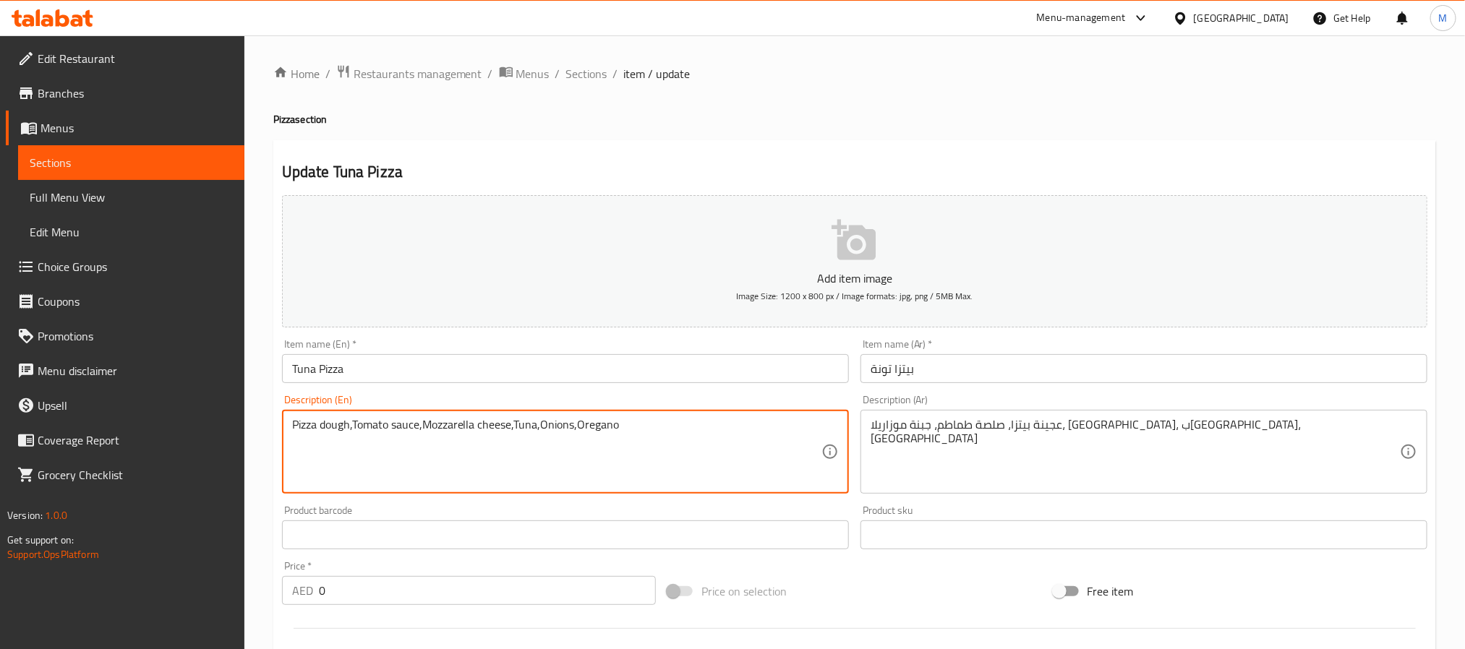
paste textarea "Classic pizza topped with seasoned tuna chunks, melted cheese, and tomato sauce."
type textarea "Classic pizza topped with seasoned tuna chunks, melted cheese, and tomato sauce."
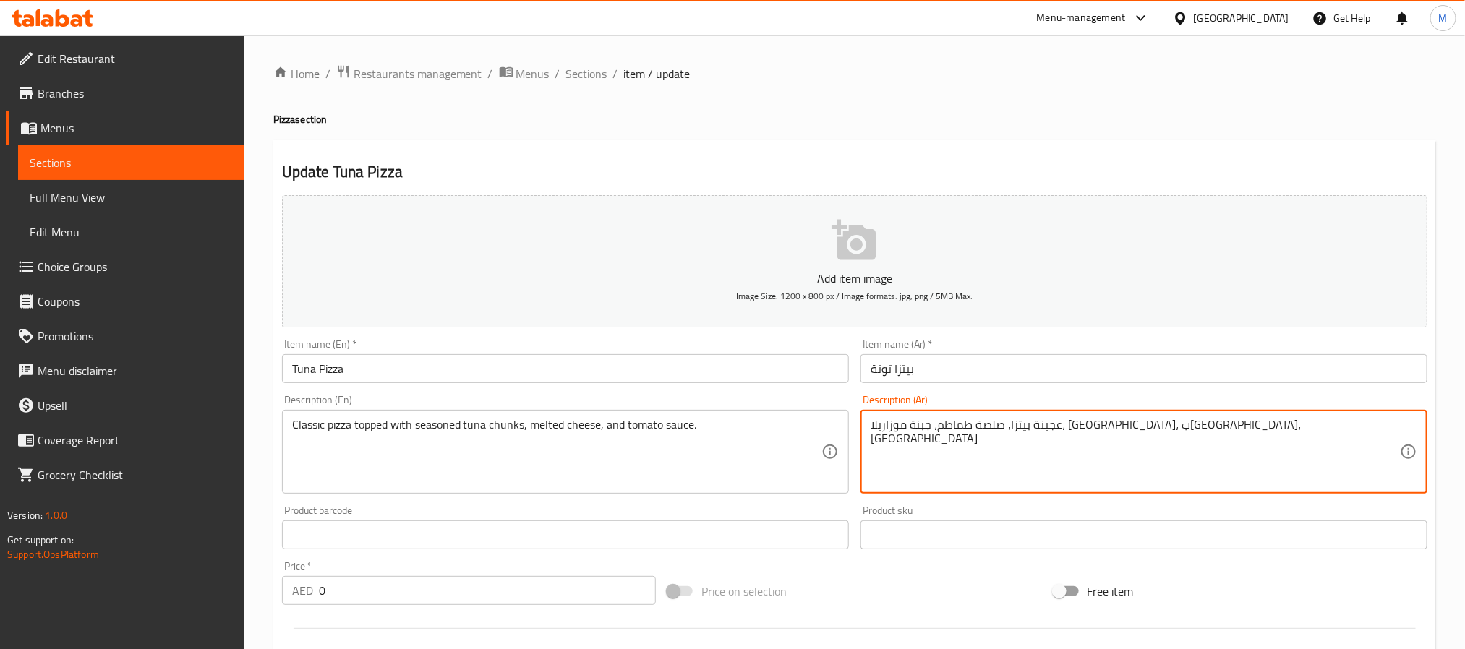
paste textarea "يتزا تقليدية مغطاة بقطع من التونة المتبلة، والجبن المذوب، وصلصة الطماطم."
type textarea "بيتزا تقليدية مغطاة بقطع من التونة المتبلة، والجبن المذوب، وصلصة الطماطم."
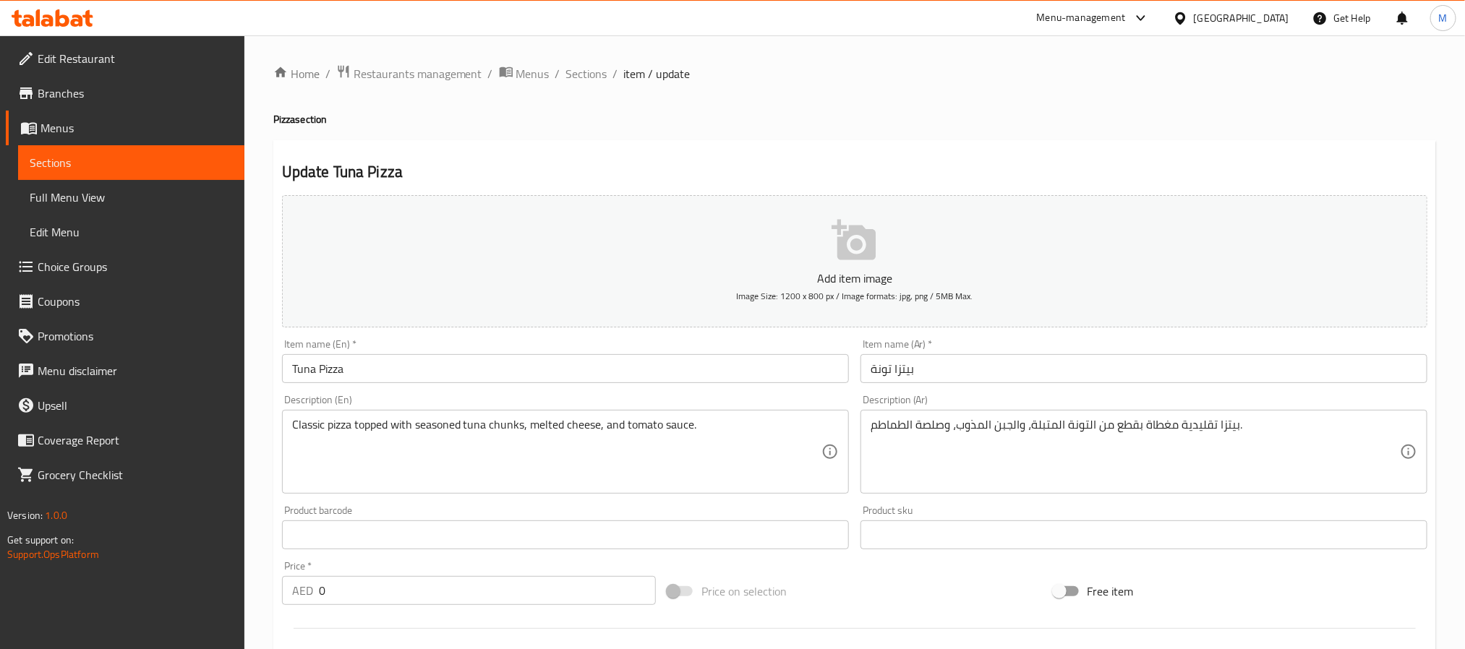
click at [745, 354] on div "Item name (En)   * Tuna Pizza Item name (En) *" at bounding box center [565, 361] width 567 height 44
click at [721, 367] on input "Tuna Pizza" at bounding box center [565, 368] width 567 height 29
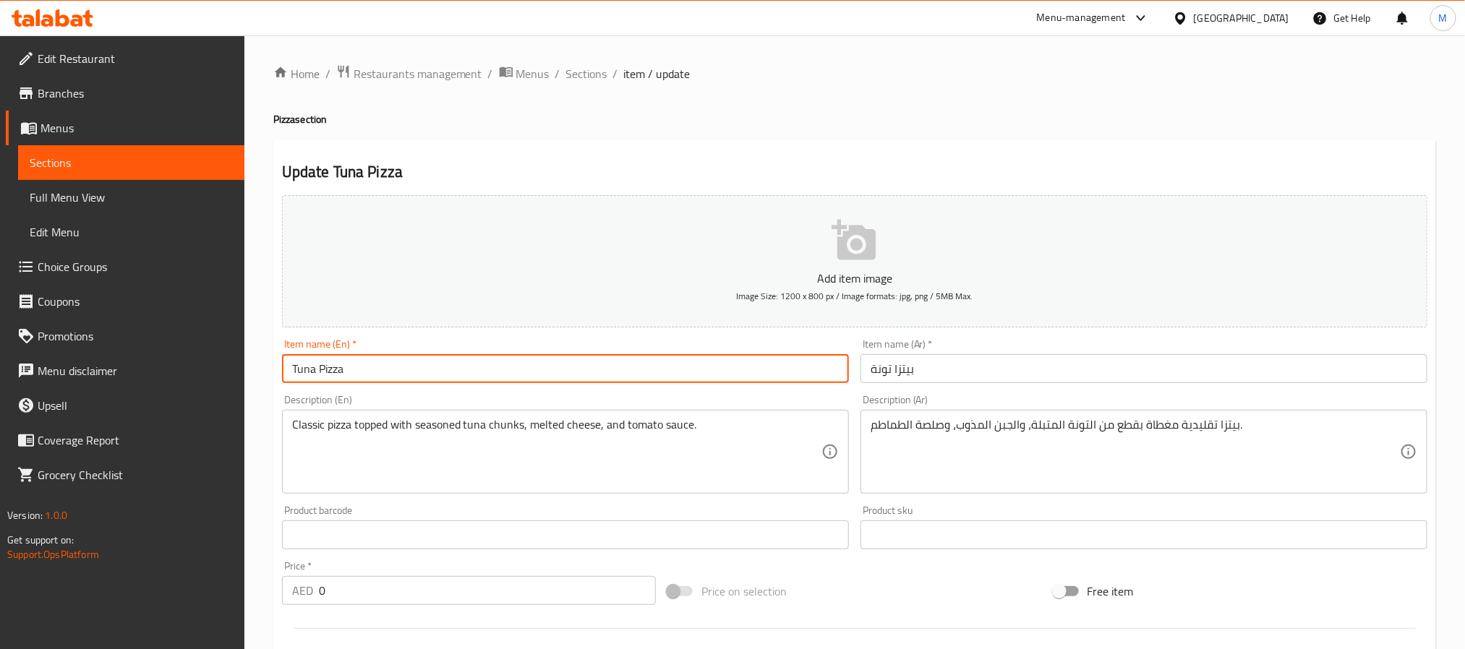
click at [578, 68] on span "Sections" at bounding box center [586, 73] width 41 height 17
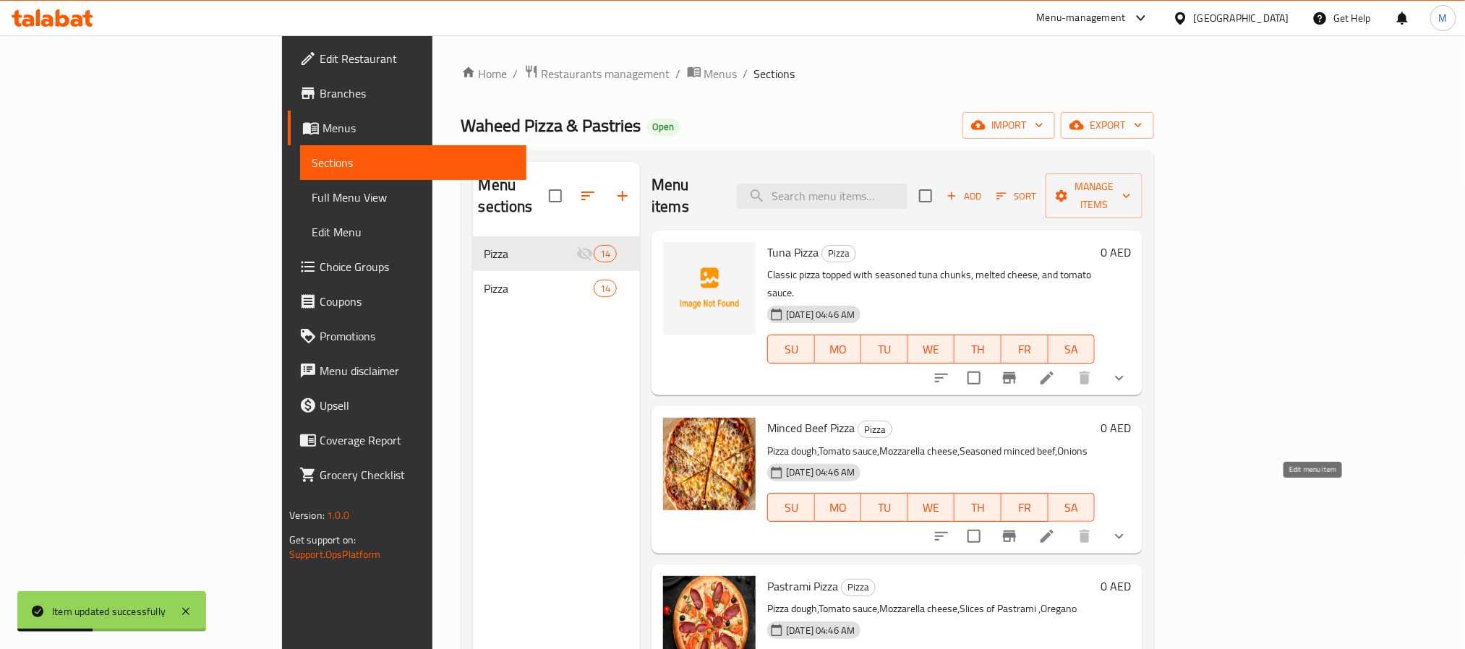
click at [1056, 528] on icon at bounding box center [1046, 536] width 17 height 17
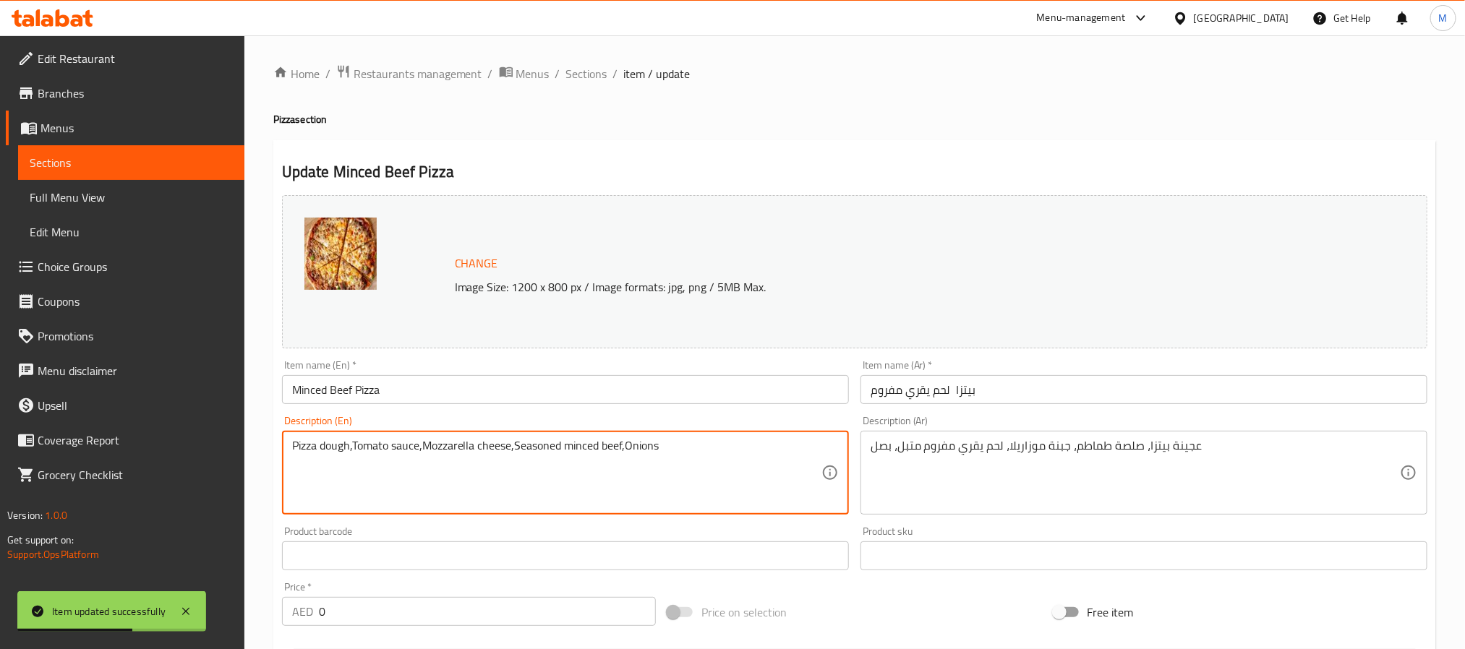
paste textarea "A simple pizza with oregano herbs sprinkled over melted cheese and tomato sauce…"
type textarea "A simple pizza with oregano herbs sprinkled over melted cheese and tomato sauce…"
click at [933, 436] on div "عجينة بيتزا، صلصة طماطم، جبنة موزاريلا، لحم يقري مفروم متبل، بصل Description (A…" at bounding box center [1143, 473] width 567 height 84
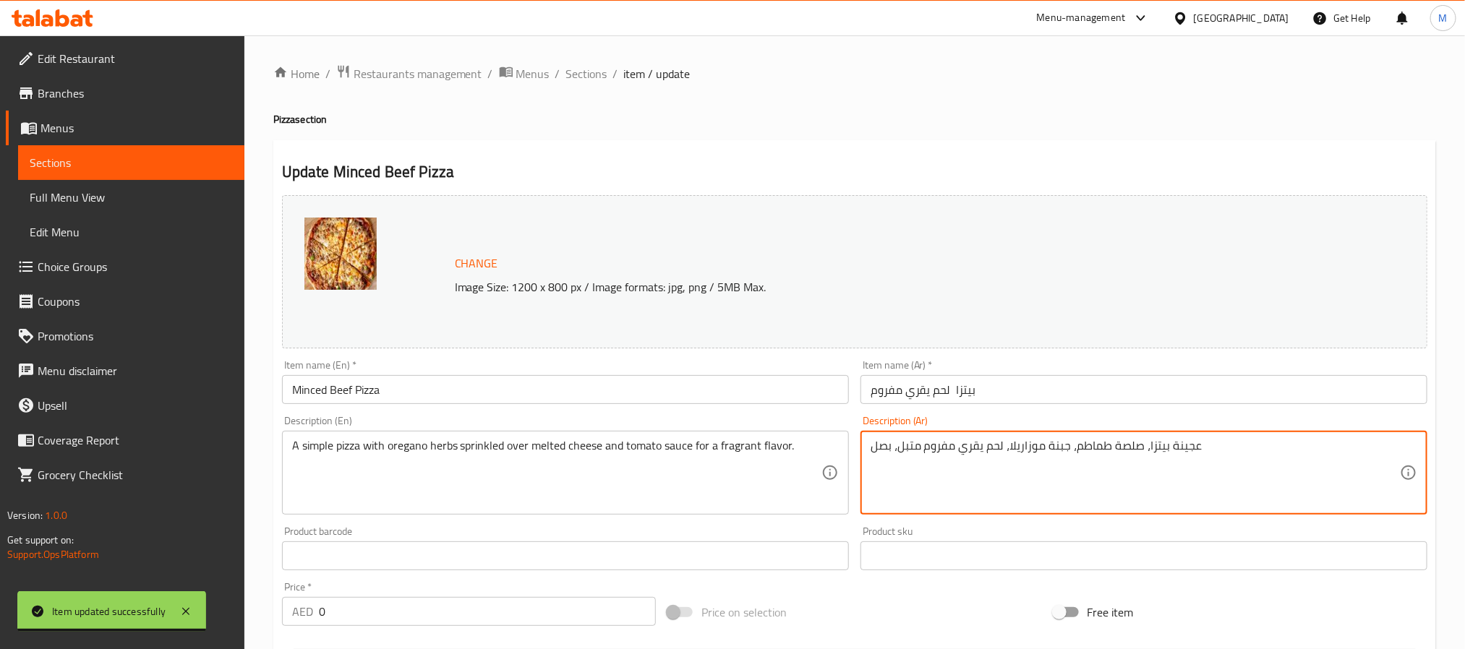
paste textarea "بيتزا بسيطة مع أعشاب الزعتر المرشوشة بالجبن المذاب وصلصة الطماطم لإضفاء نكهة عط…"
type textarea "بيتزا بسيطة مع أعشاب الزعتر المرشوشة بالجبن المذاب وصلصة الطماطم لإضفاء نكهة عط…"
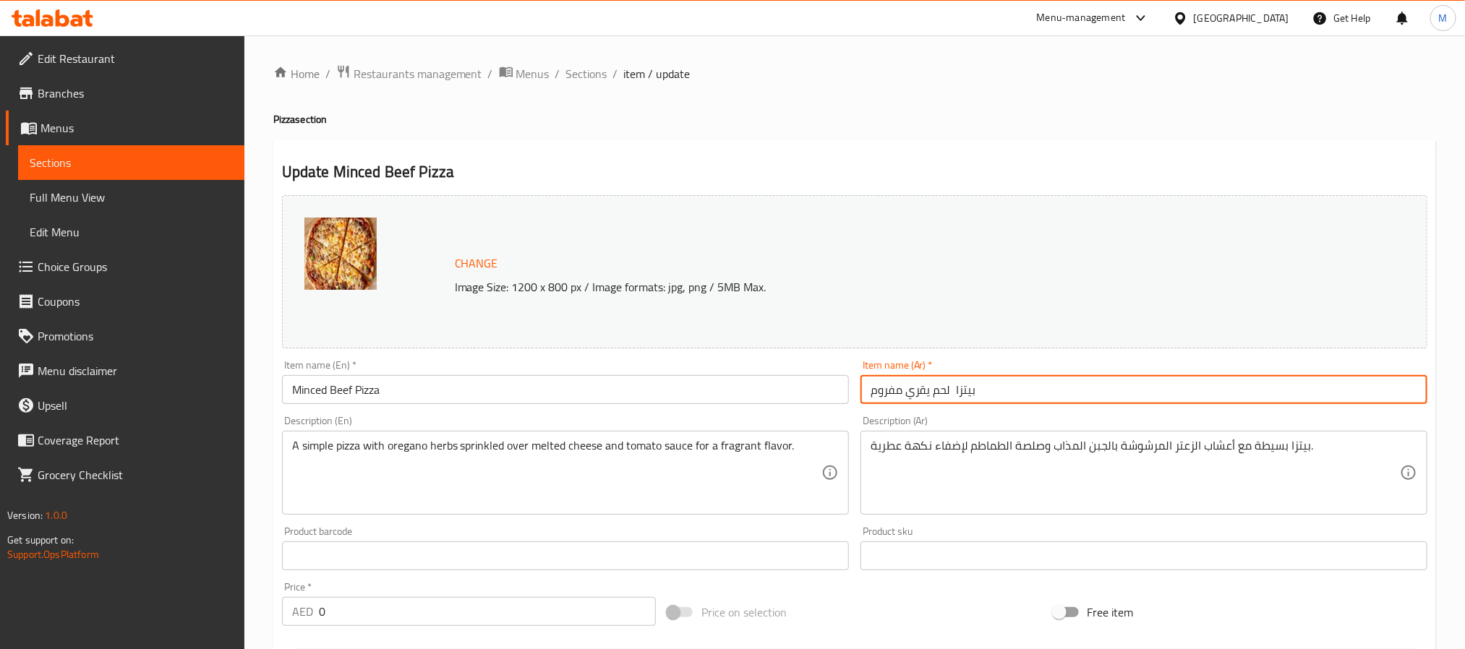
click at [909, 389] on input "بيتزا لحم يقري مفروم" at bounding box center [1143, 389] width 567 height 29
click at [588, 68] on span "Sections" at bounding box center [586, 73] width 41 height 17
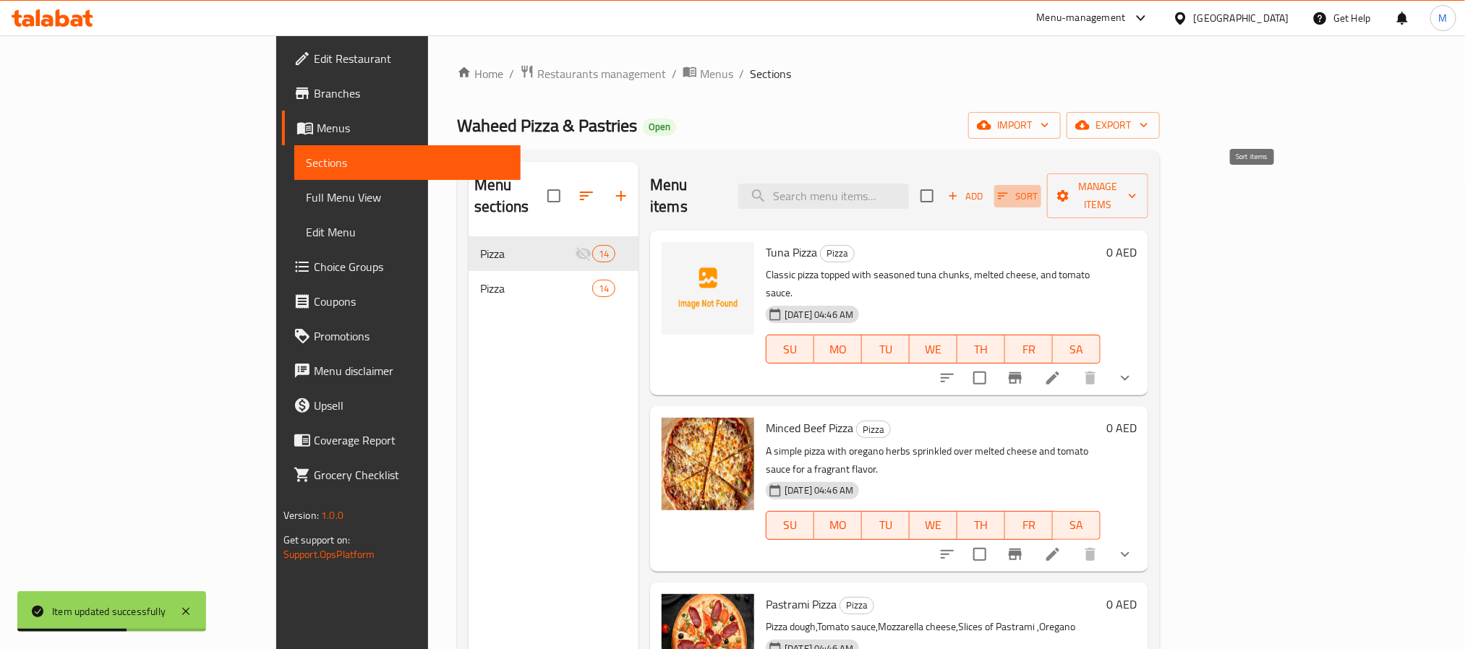
click at [1038, 188] on span "Sort" at bounding box center [1018, 196] width 40 height 17
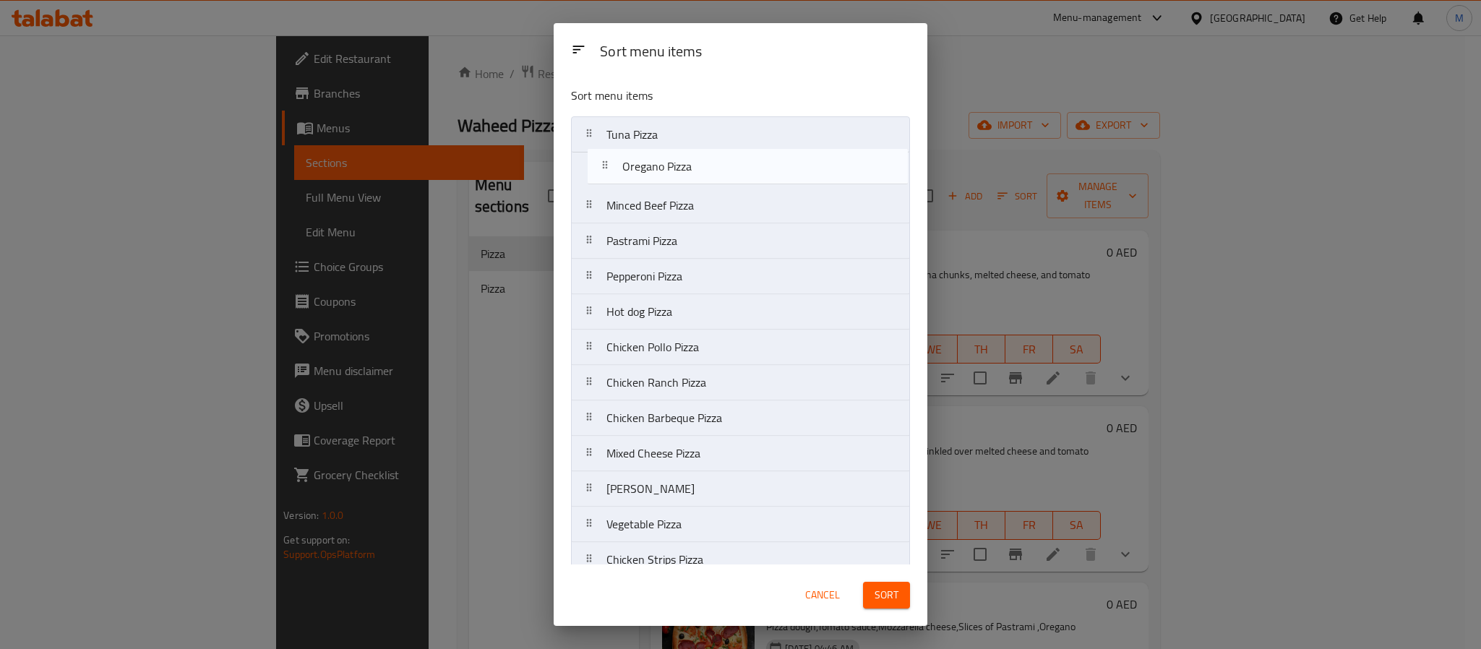
drag, startPoint x: 694, startPoint y: 241, endPoint x: 710, endPoint y: 161, distance: 82.5
click at [710, 161] on nav "Tuna Pizza Minced Beef Pizza Pastrami Pizza Oregano Pizza Pepperoni Pizza Hot d…" at bounding box center [740, 364] width 339 height 497
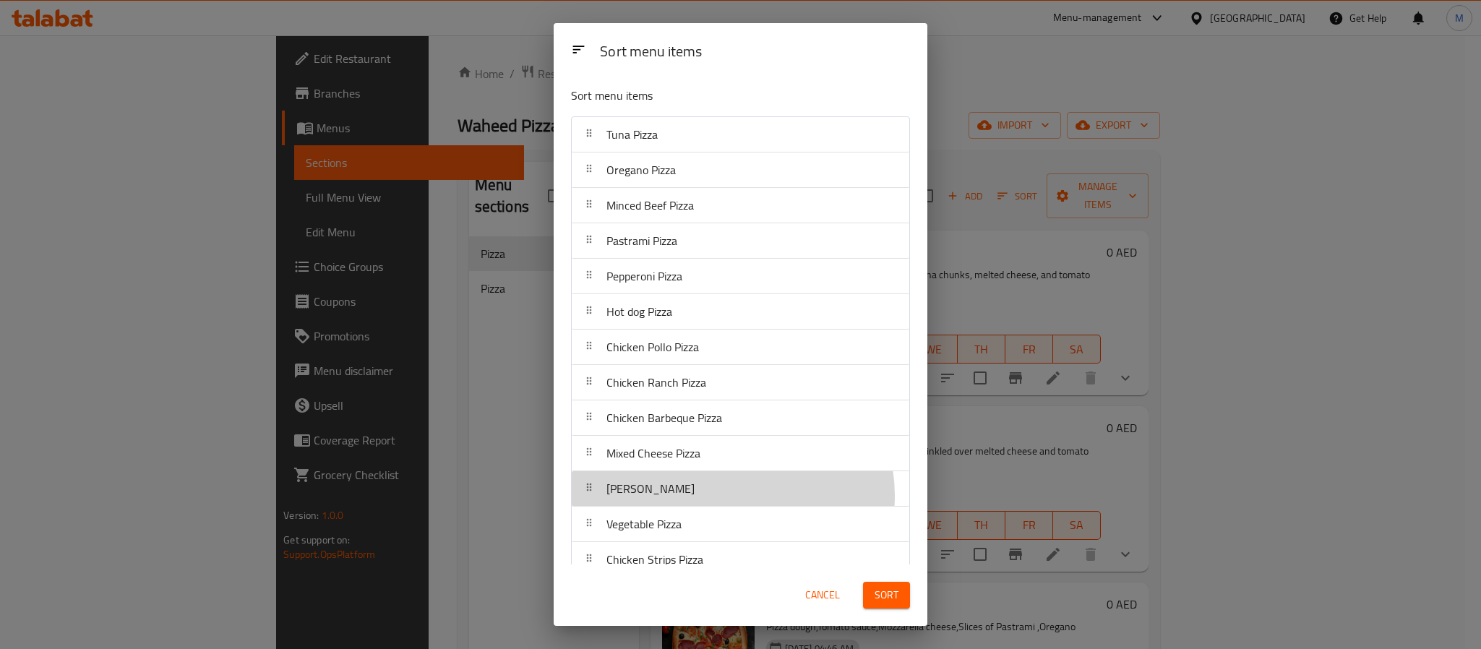
scroll to position [5, 0]
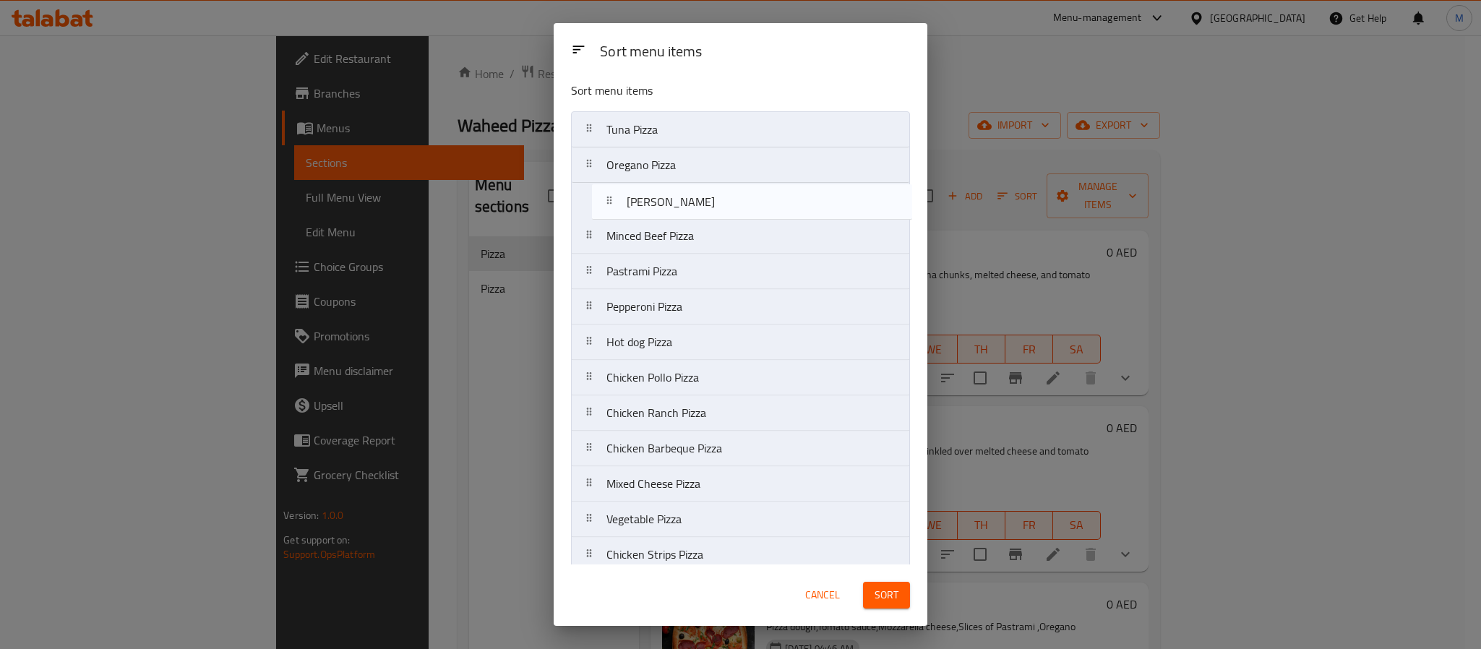
drag, startPoint x: 731, startPoint y: 500, endPoint x: 757, endPoint y: 200, distance: 300.5
click at [757, 200] on nav "Tuna Pizza Oregano Pizza Minced Beef Pizza Pastrami Pizza Pepperoni Pizza Hot d…" at bounding box center [740, 359] width 339 height 497
drag, startPoint x: 675, startPoint y: 309, endPoint x: 698, endPoint y: 234, distance: 78.2
click at [698, 234] on nav "Tuna Pizza Oregano Pizza Margherita Pizza Minced Beef Pizza Pastrami Pizza Pepp…" at bounding box center [740, 359] width 339 height 497
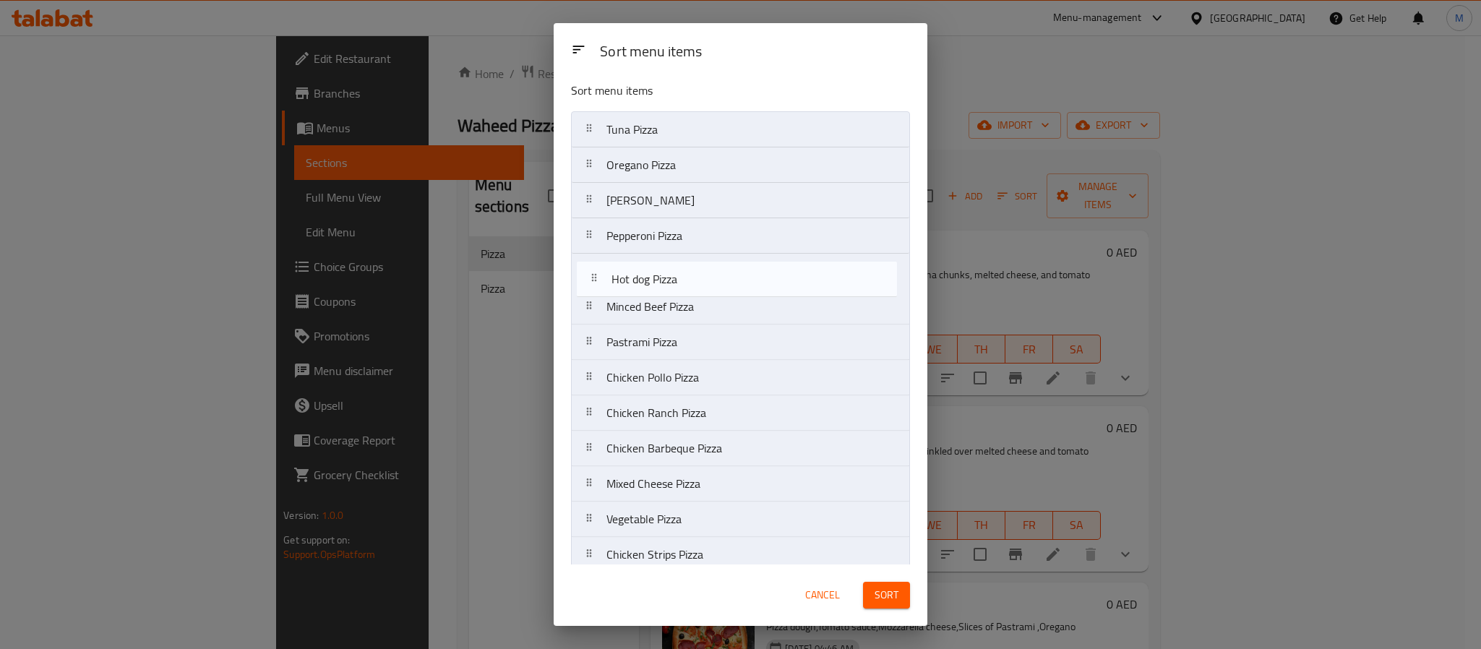
drag, startPoint x: 684, startPoint y: 346, endPoint x: 690, endPoint y: 274, distance: 71.9
click at [690, 273] on nav "Tuna Pizza Oregano Pizza Margherita Pizza Pepperoni Pizza Minced Beef Pizza Pas…" at bounding box center [740, 359] width 339 height 497
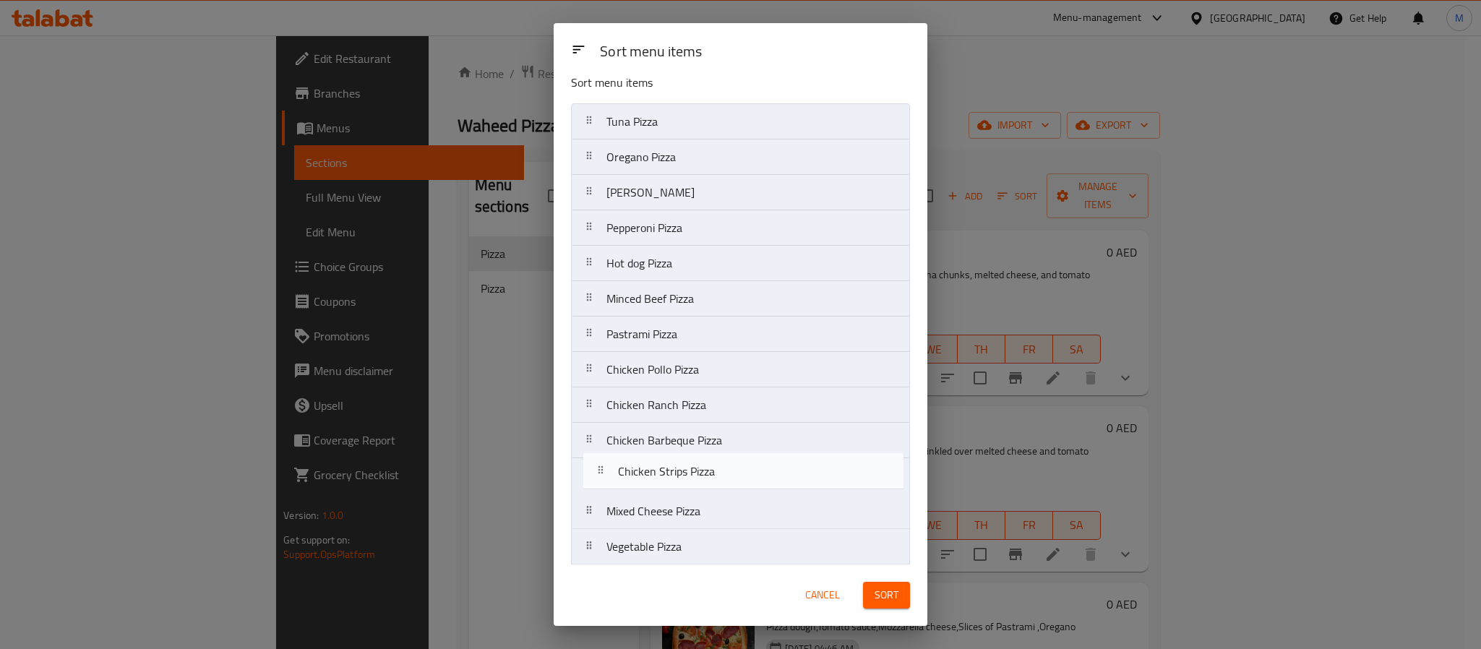
scroll to position [20, 0]
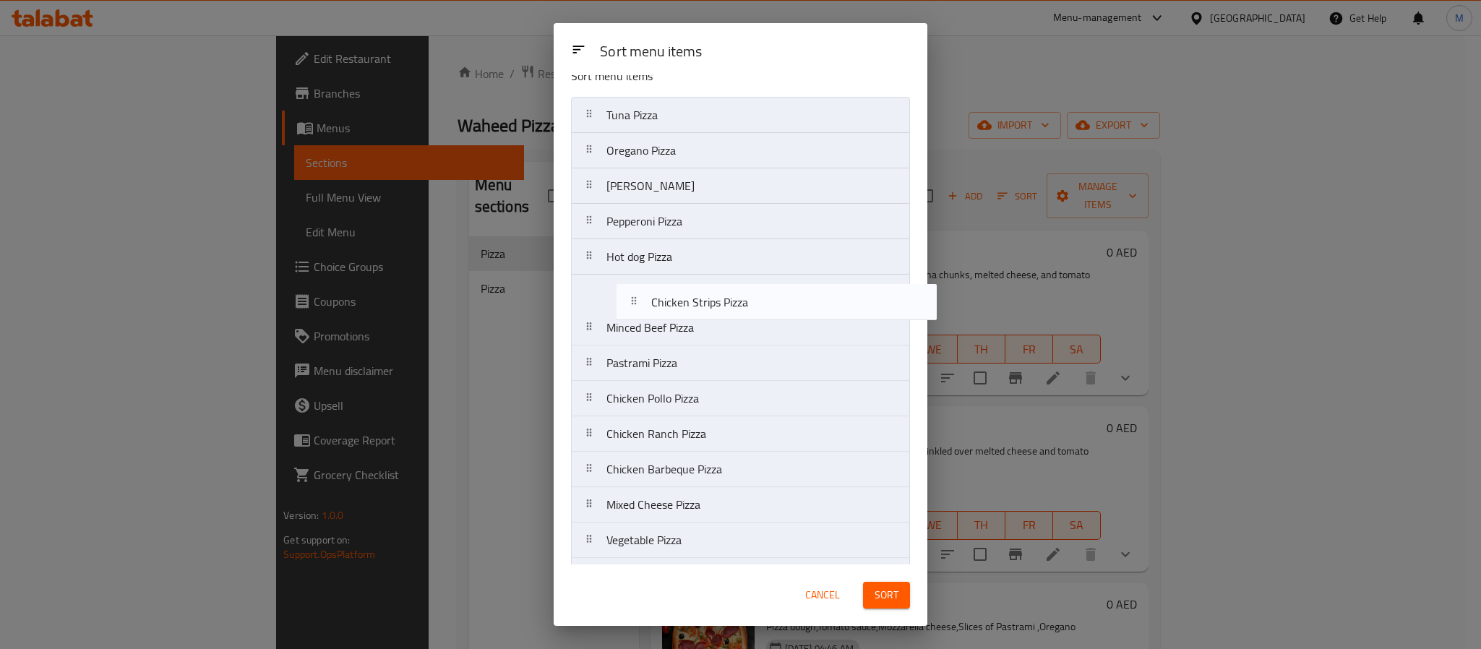
drag, startPoint x: 719, startPoint y: 554, endPoint x: 768, endPoint y: 293, distance: 265.6
click at [768, 293] on nav "Tuna Pizza Oregano Pizza Margherita Pizza Pepperoni Pizza Hot dog Pizza Minced …" at bounding box center [740, 345] width 339 height 497
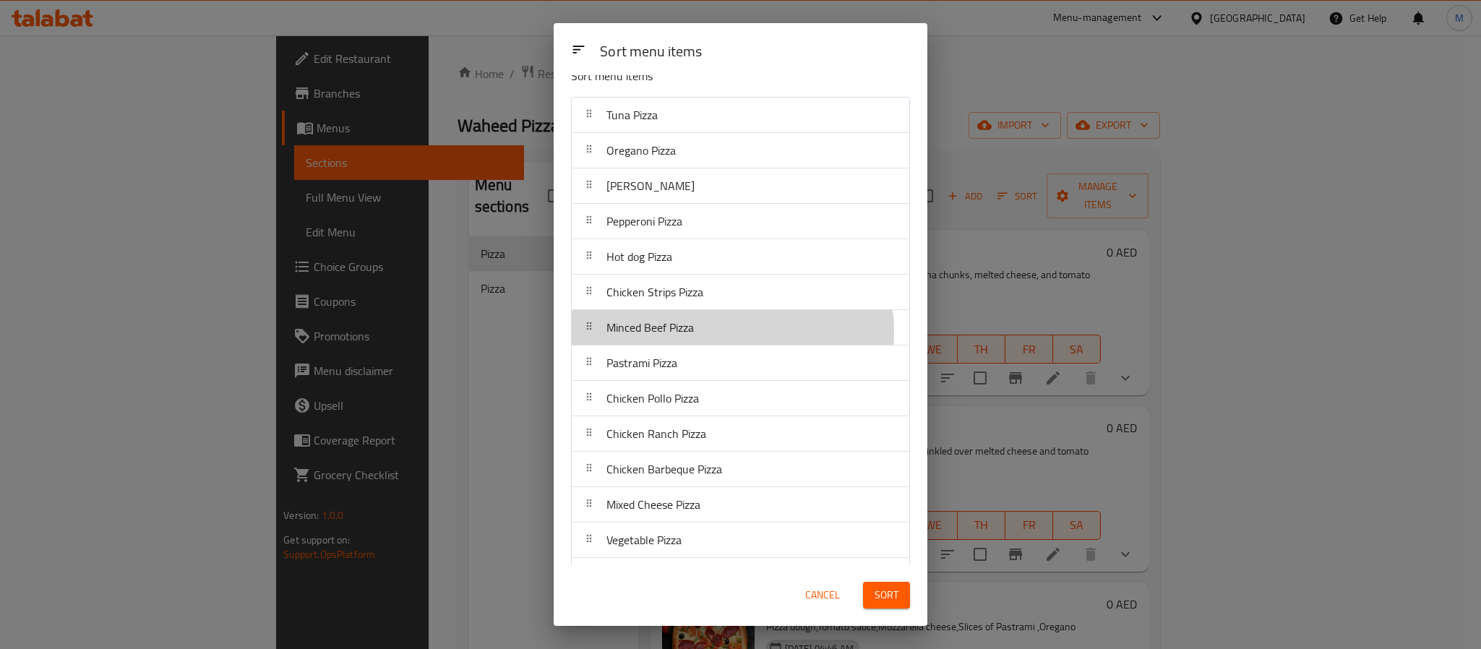
click at [721, 333] on div "Minced Beef Pizza" at bounding box center [741, 327] width 326 height 35
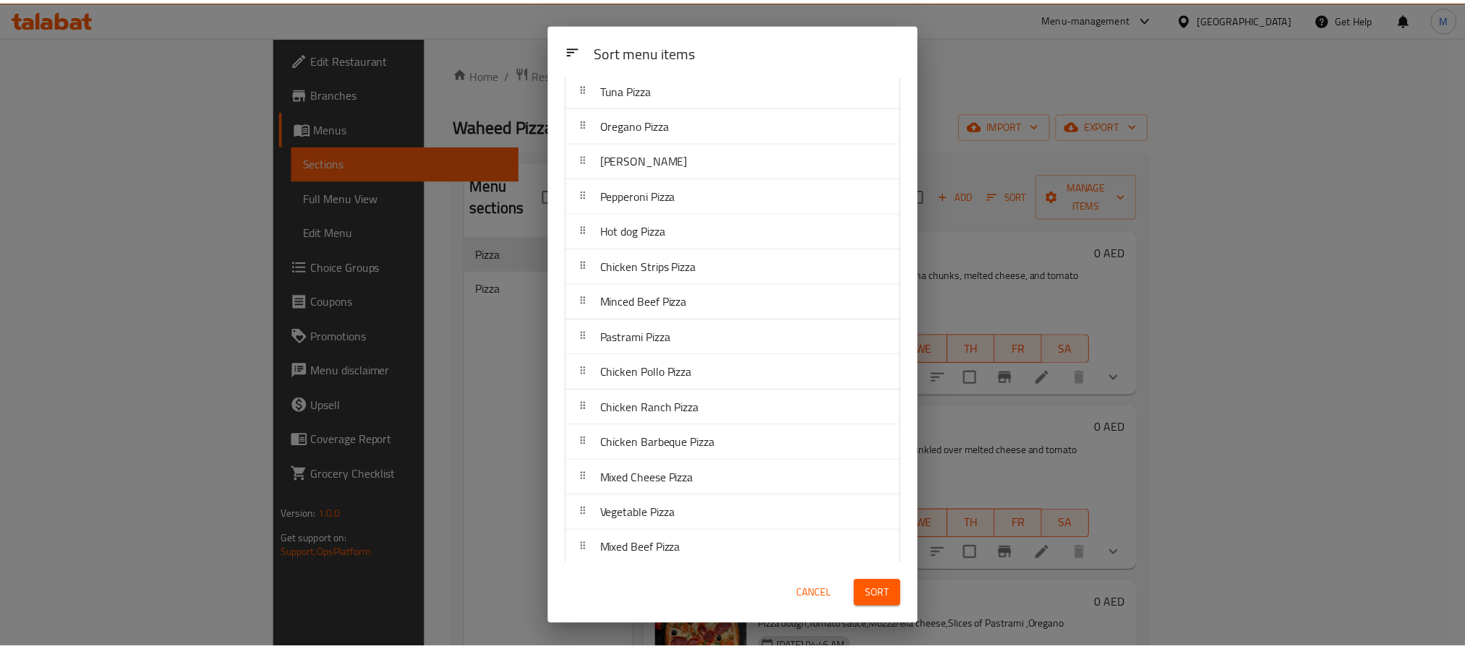
scroll to position [59, 0]
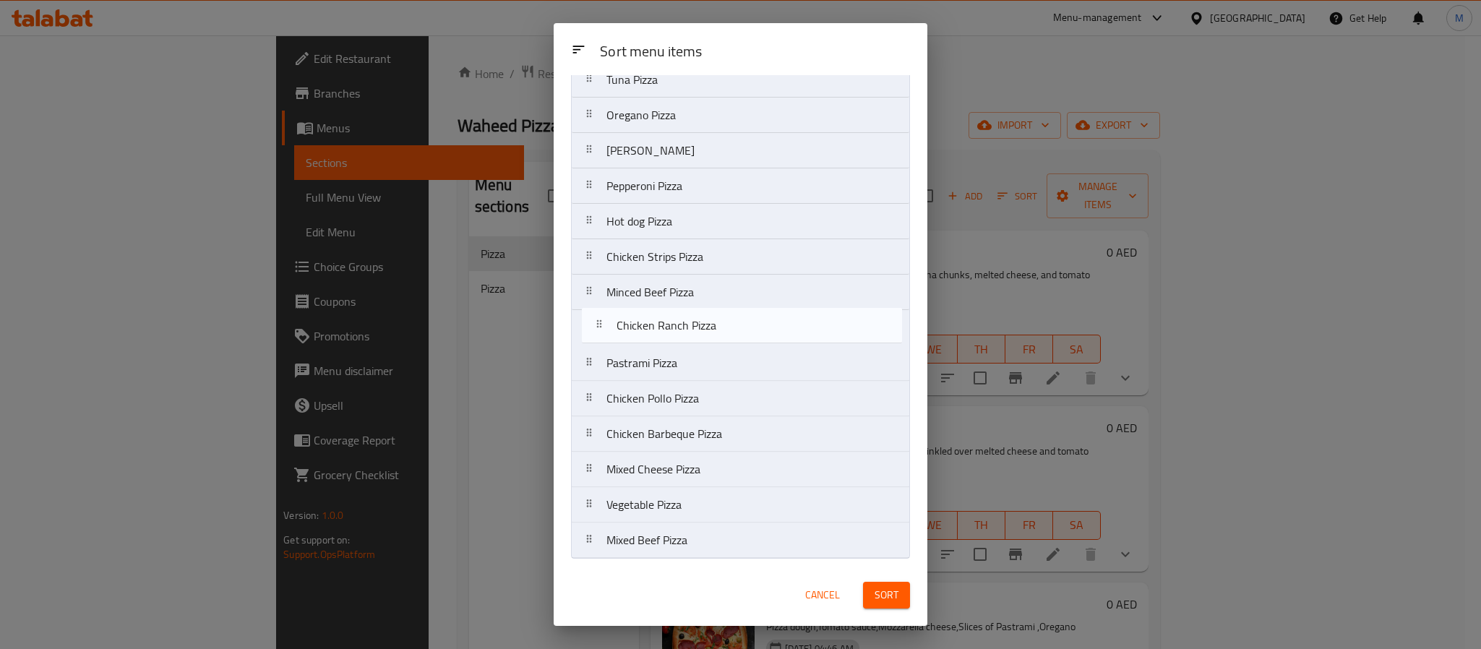
drag, startPoint x: 712, startPoint y: 398, endPoint x: 725, endPoint y: 320, distance: 79.2
click at [725, 320] on nav "Tuna Pizza Oregano Pizza Margherita Pizza Pepperoni Pizza Hot dog Pizza Chicken…" at bounding box center [740, 309] width 339 height 497
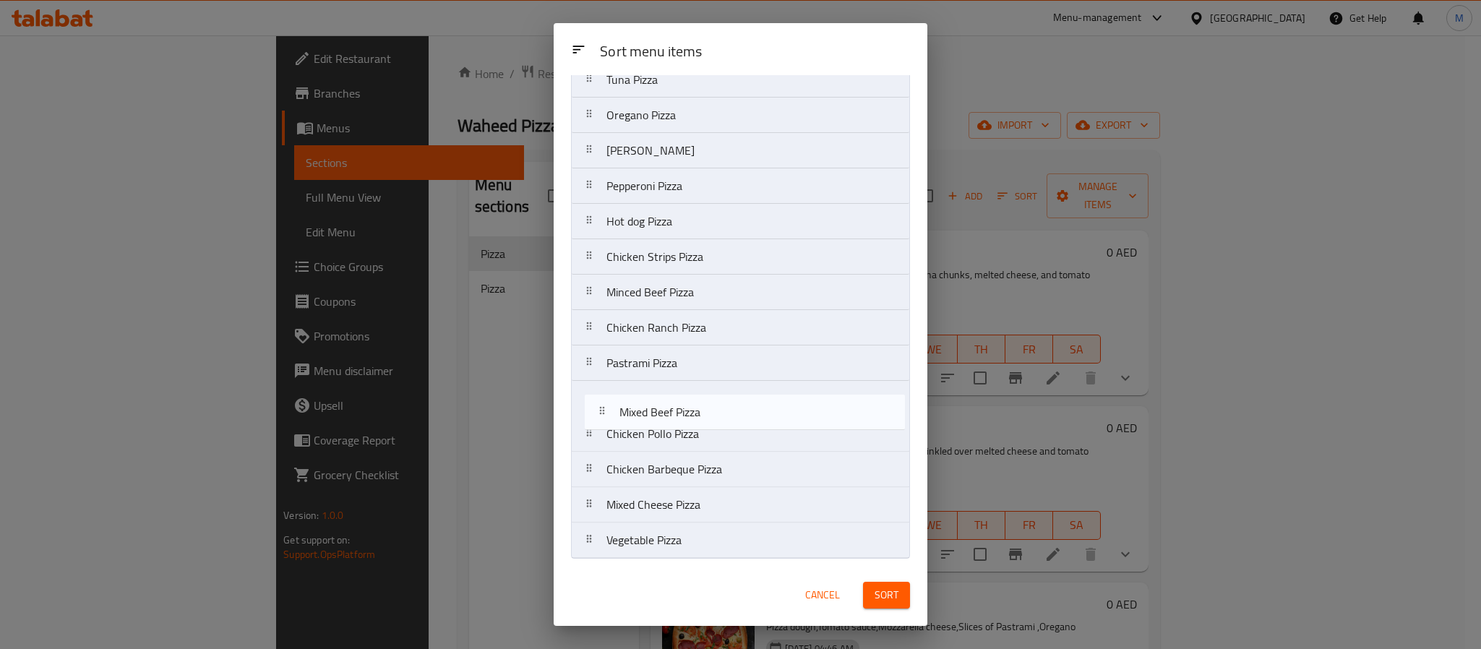
drag, startPoint x: 688, startPoint y: 547, endPoint x: 701, endPoint y: 415, distance: 132.2
click at [701, 415] on nav "Tuna Pizza Oregano Pizza Margherita Pizza Pepperoni Pizza Hot dog Pizza Chicken…" at bounding box center [740, 309] width 339 height 497
drag, startPoint x: 701, startPoint y: 489, endPoint x: 709, endPoint y: 429, distance: 59.9
click at [709, 429] on nav "Tuna Pizza Oregano Pizza Margherita Pizza Pepperoni Pizza Hot dog Pizza Chicken…" at bounding box center [740, 309] width 339 height 497
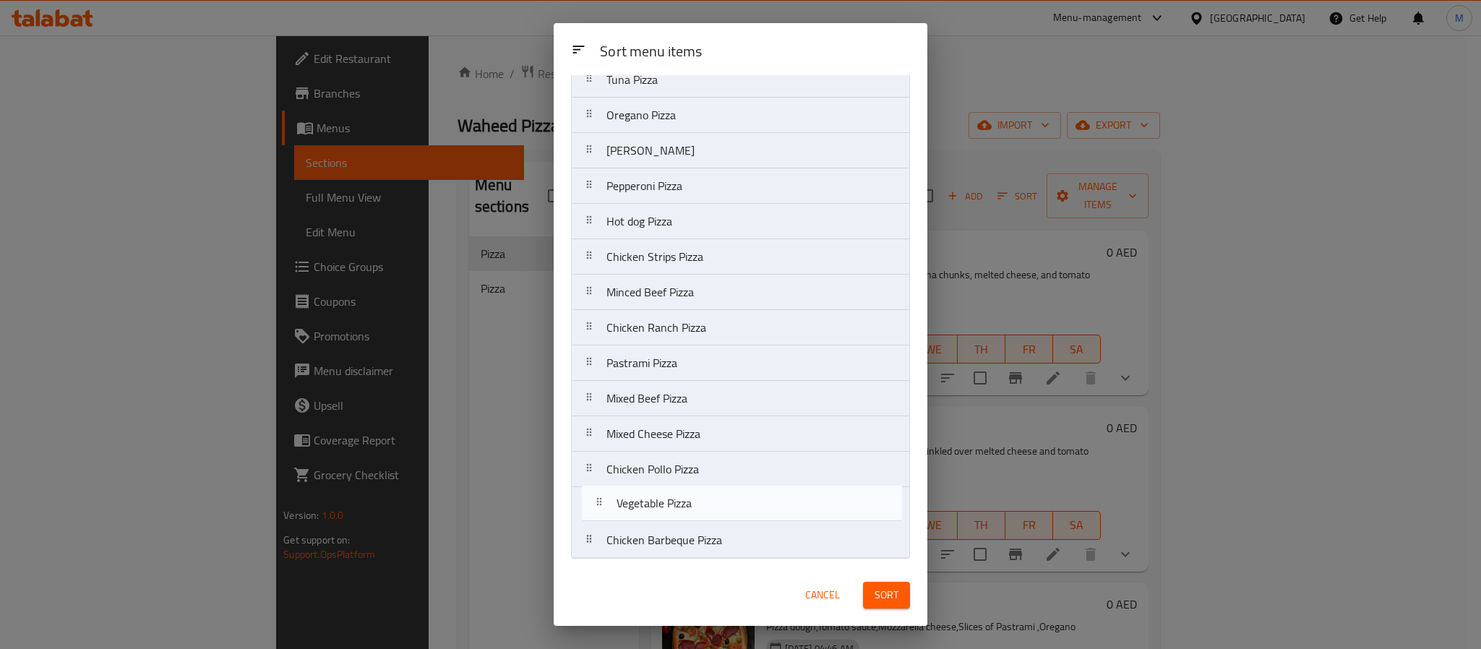
drag, startPoint x: 727, startPoint y: 547, endPoint x: 734, endPoint y: 513, distance: 35.5
click at [734, 513] on nav "Tuna Pizza Oregano Pizza Margherita Pizza Pepperoni Pizza Hot dog Pizza Chicken…" at bounding box center [740, 309] width 339 height 497
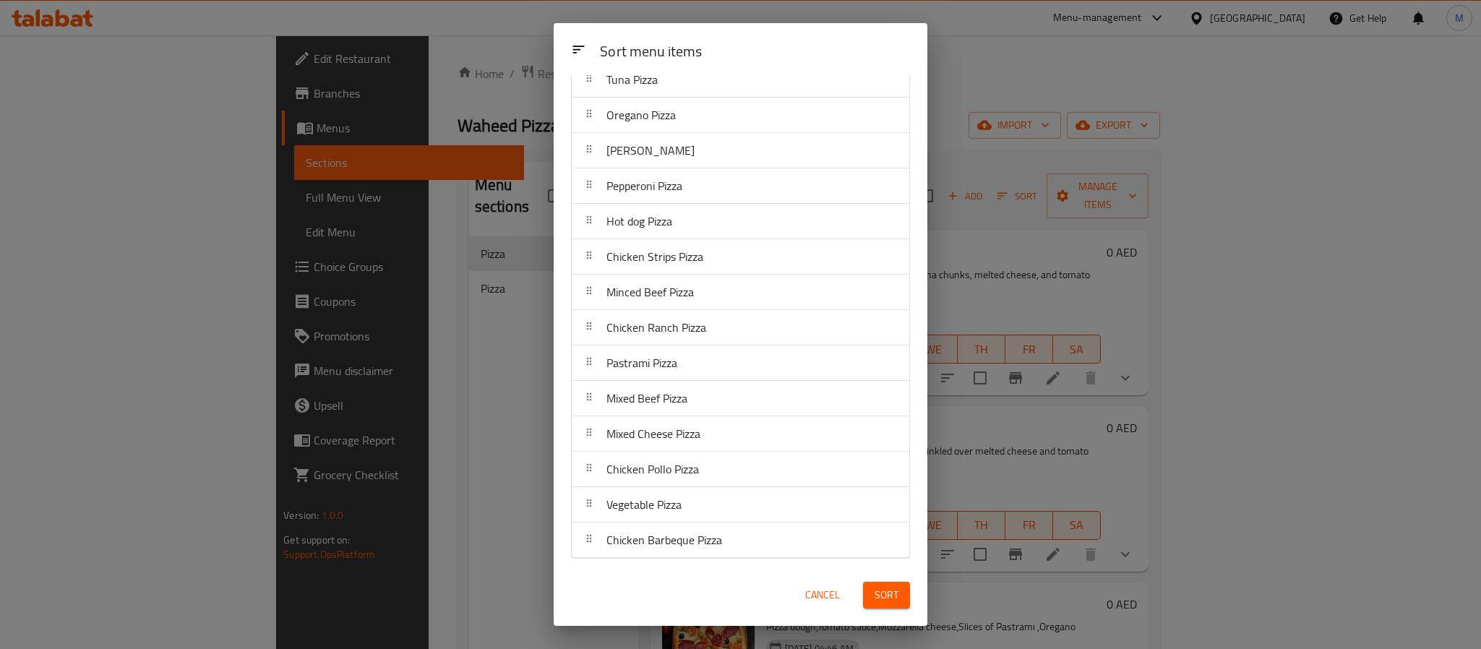
click at [905, 603] on button "Sort" at bounding box center [886, 595] width 47 height 27
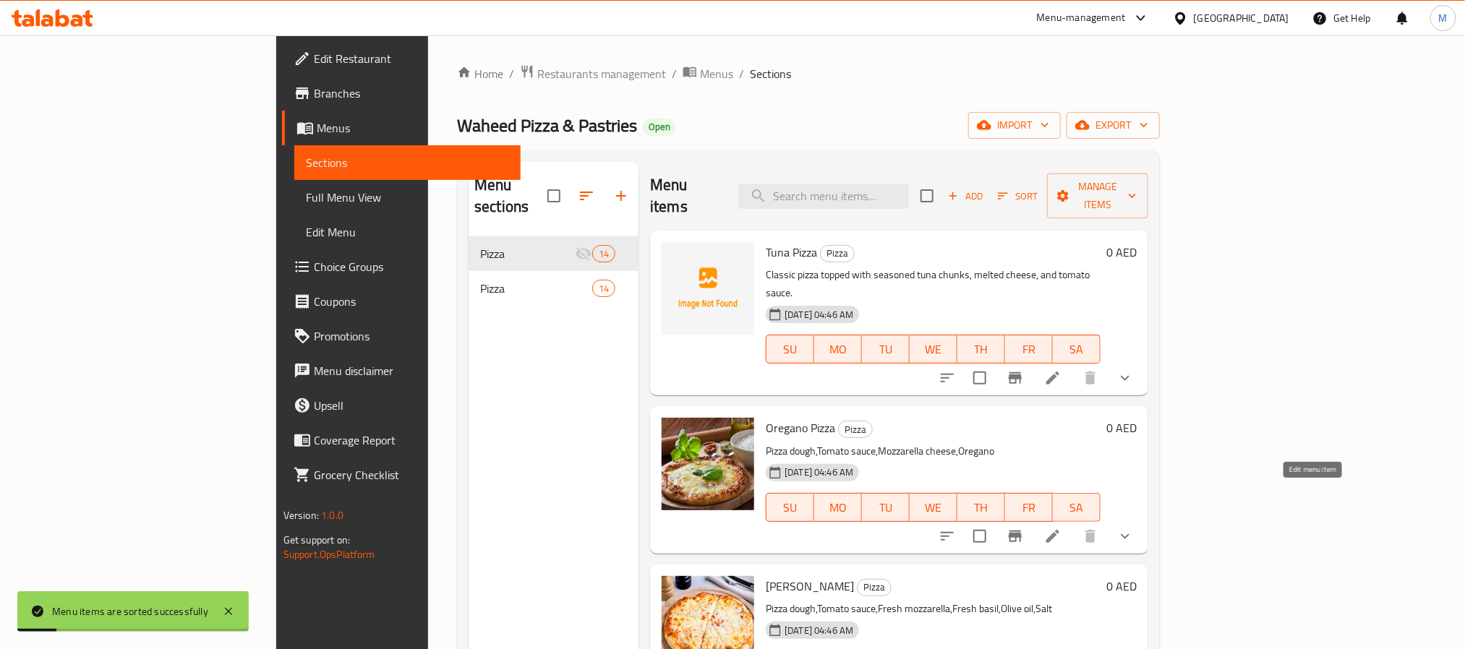
click at [1061, 528] on icon at bounding box center [1052, 536] width 17 height 17
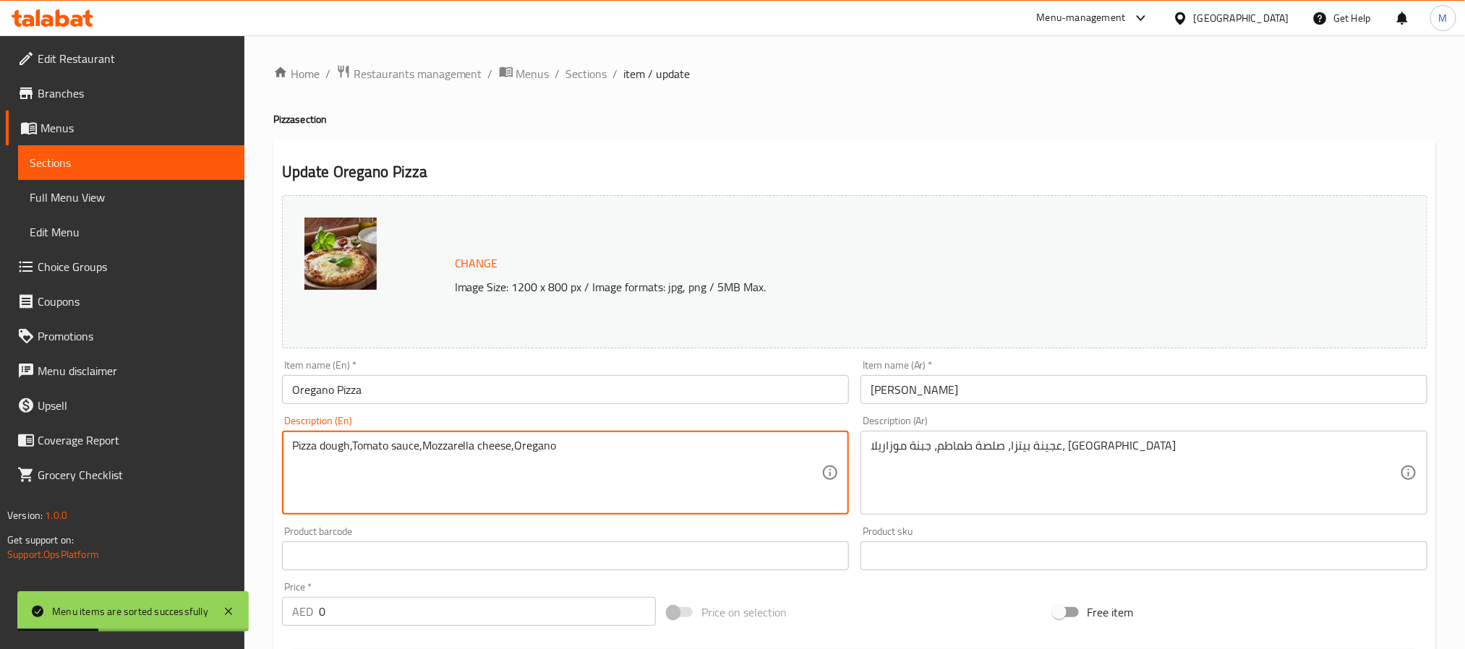
paste textarea "A simple pizza with oregano herbs sprinkled over melted cheese and tomato sauce…"
type textarea "A simple pizza with oregano herbs sprinkled over melted cheese and tomato sauce…"
paste textarea "يتزا بسيطة مع أعشاب الزعتر المرشوشة بالجبن المذاب وصلصة الطماطم لإضفاء نكهة عطر…"
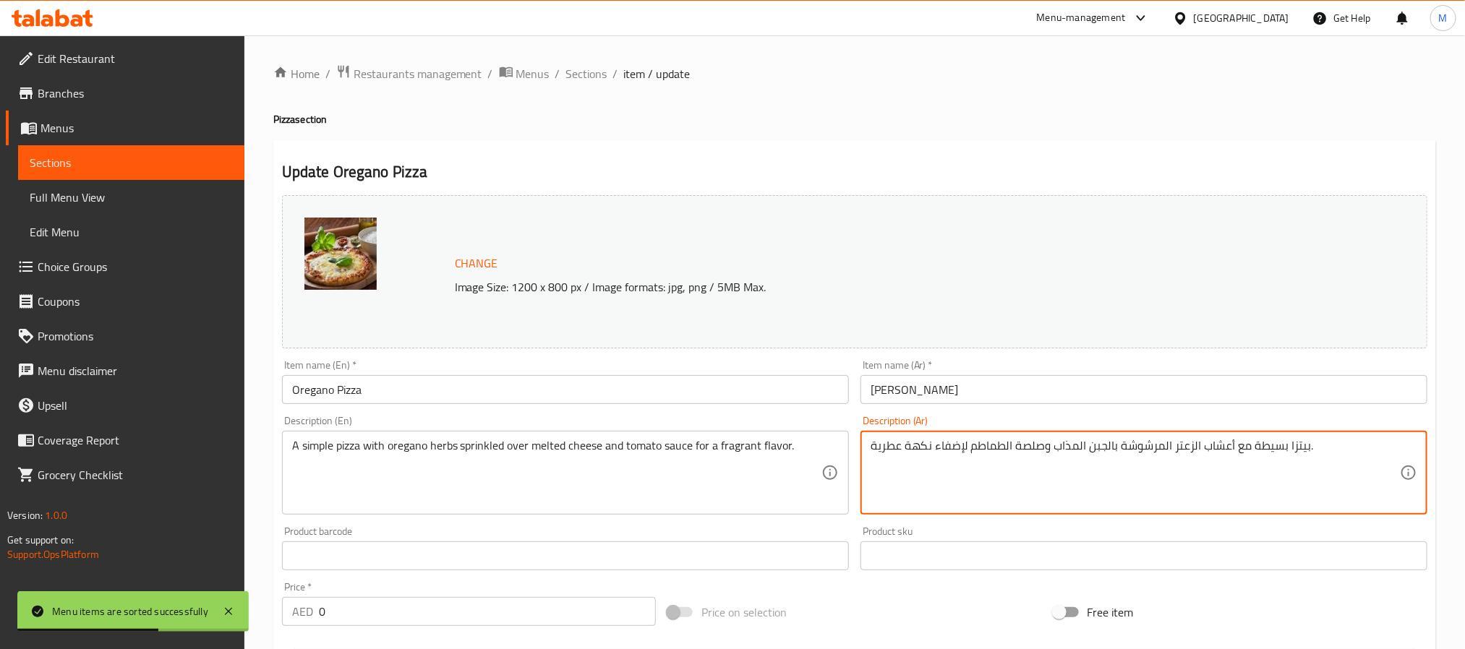
type textarea "بيتزا بسيطة مع أعشاب الزعتر المرشوشة بالجبن المذاب وصلصة الطماطم لإضفاء نكهة عط…"
click at [955, 395] on input "بيتزا اوريجانو" at bounding box center [1143, 389] width 567 height 29
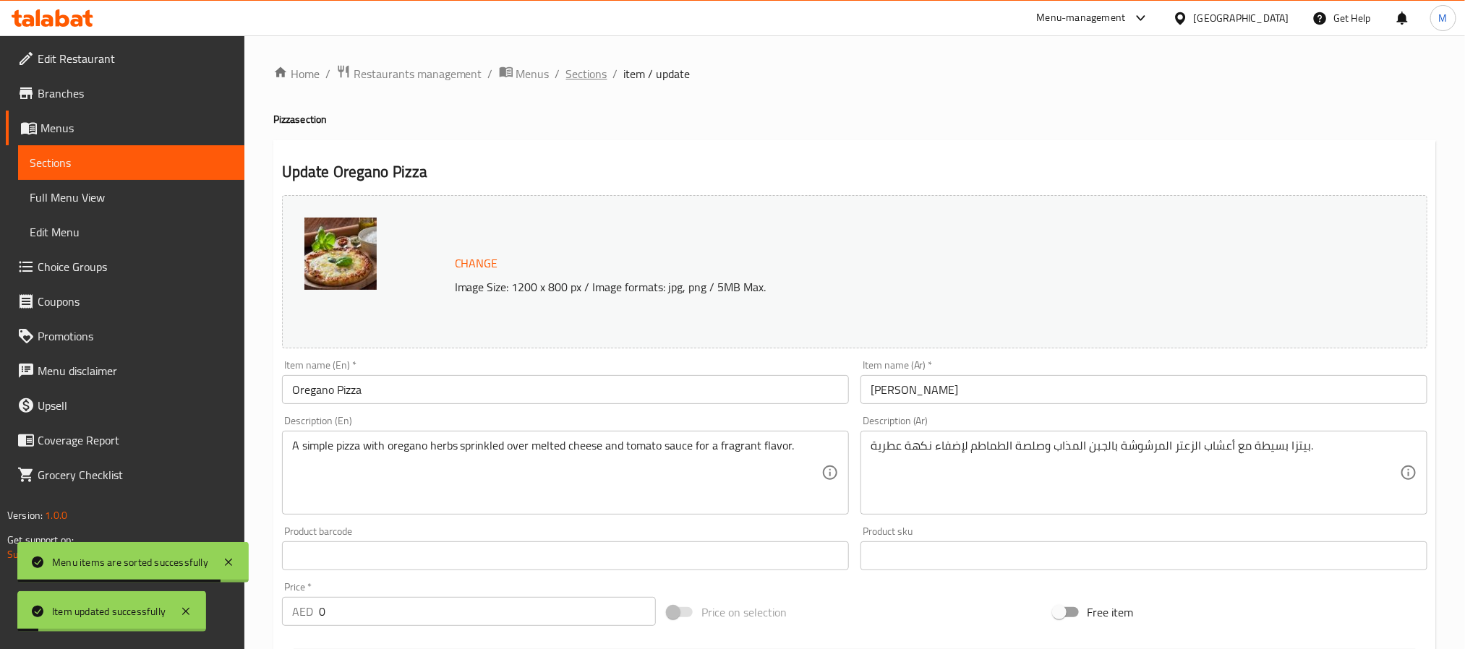
click at [586, 68] on span "Sections" at bounding box center [586, 73] width 41 height 17
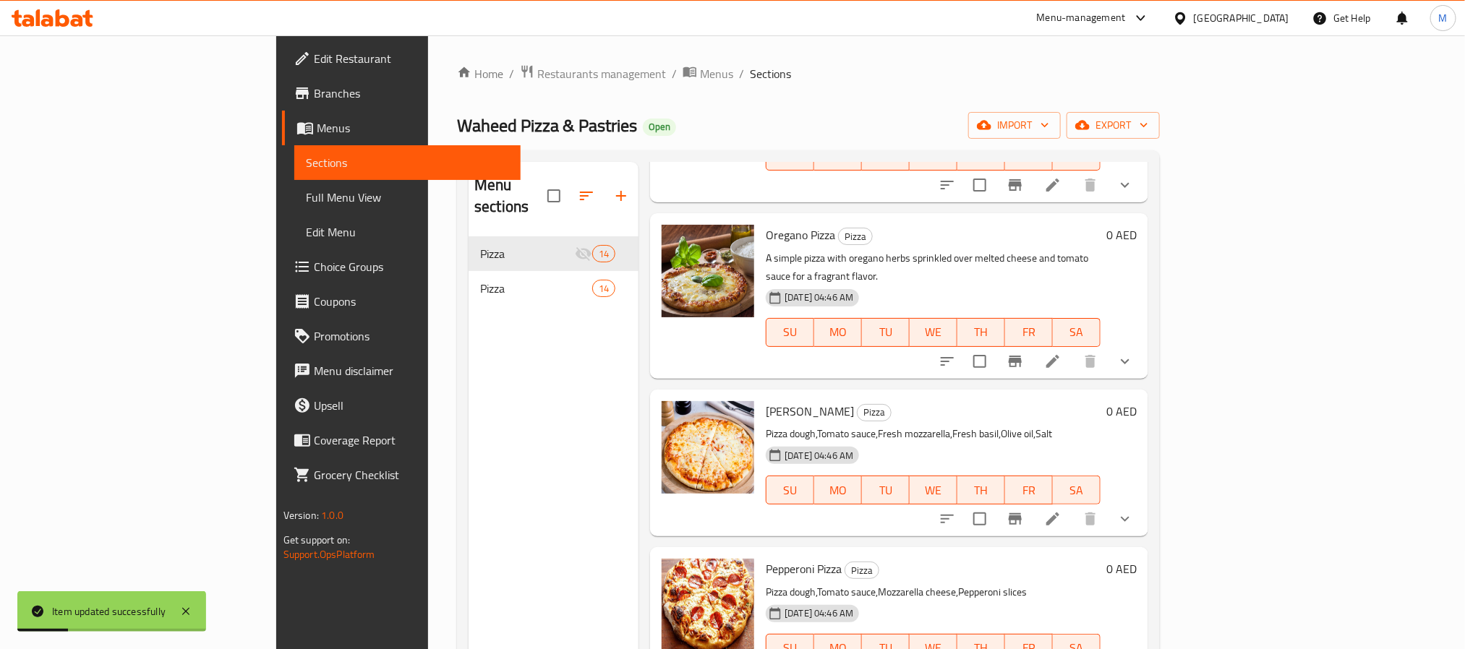
scroll to position [217, 0]
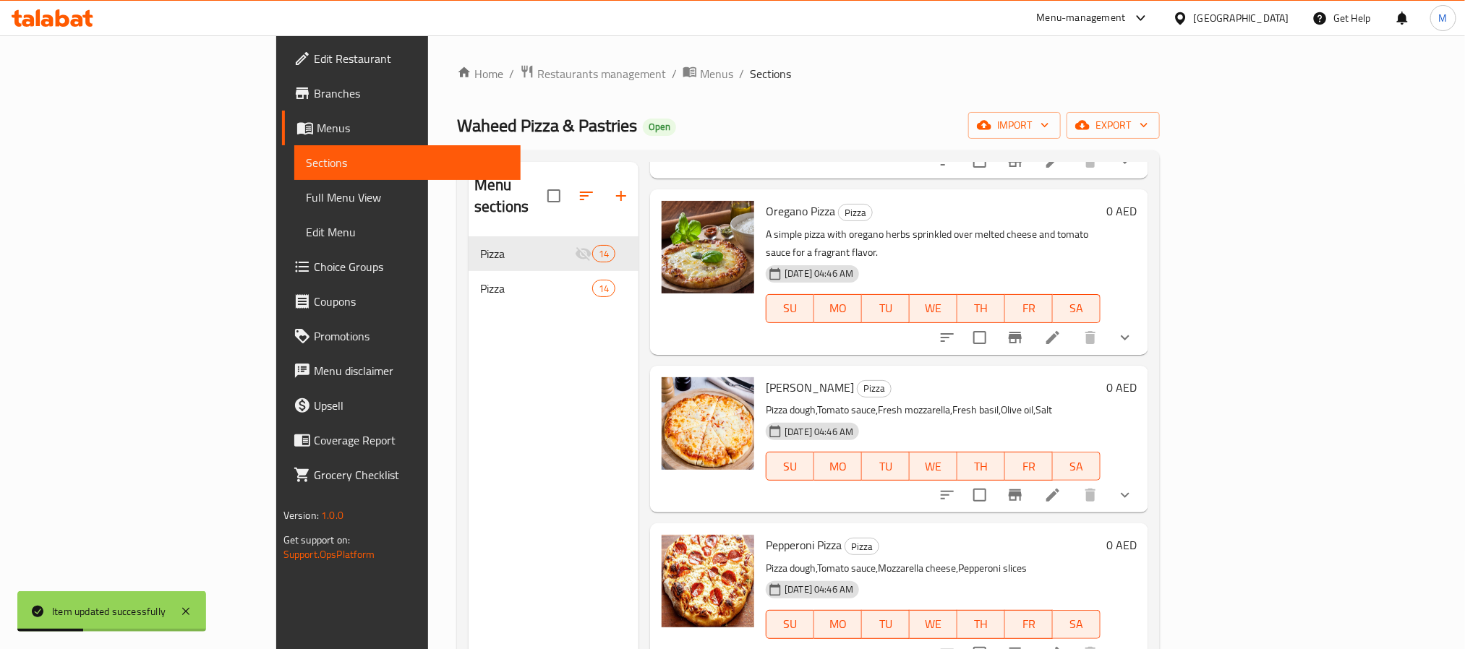
click at [1059, 489] on icon at bounding box center [1052, 495] width 13 height 13
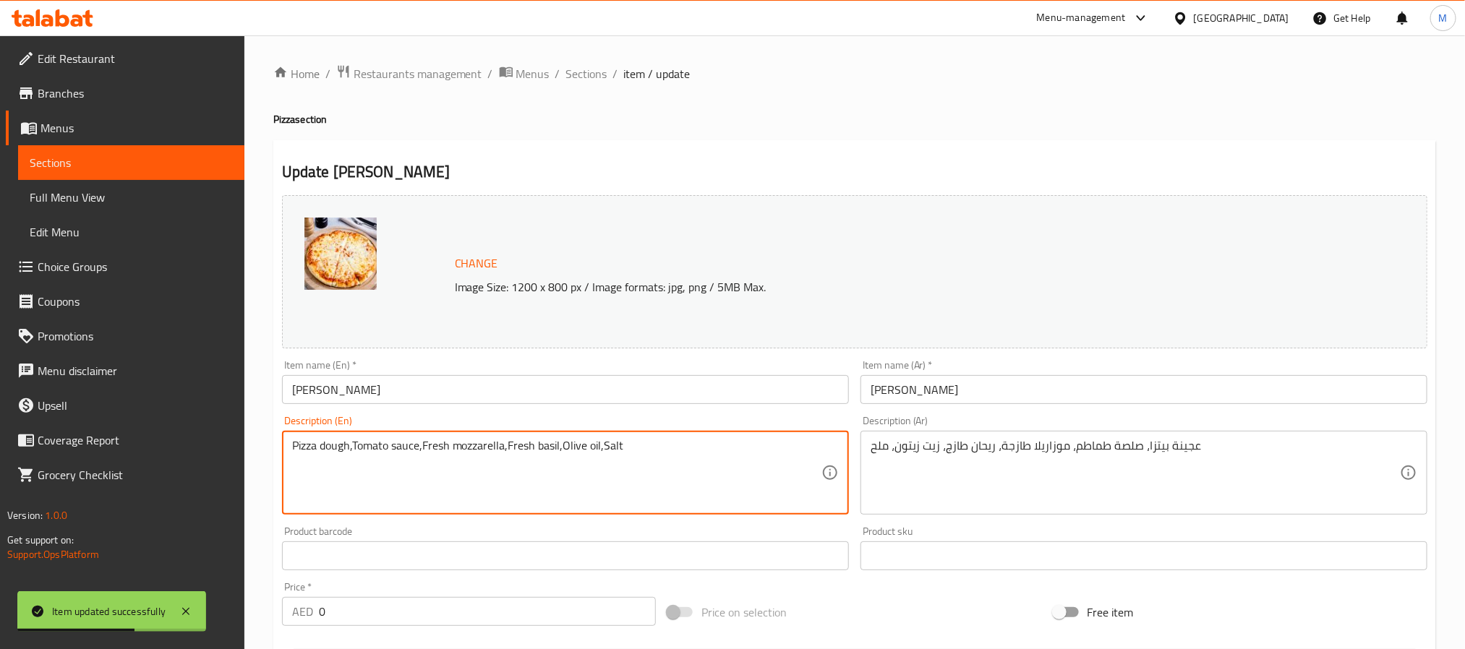
paste textarea "Traditional pizza with tomato sauce, mozzarella cheese, and fresh basil for a l…"
type textarea "Traditional pizza with tomato sauce, mozzarella cheese, and fresh basil for a l…"
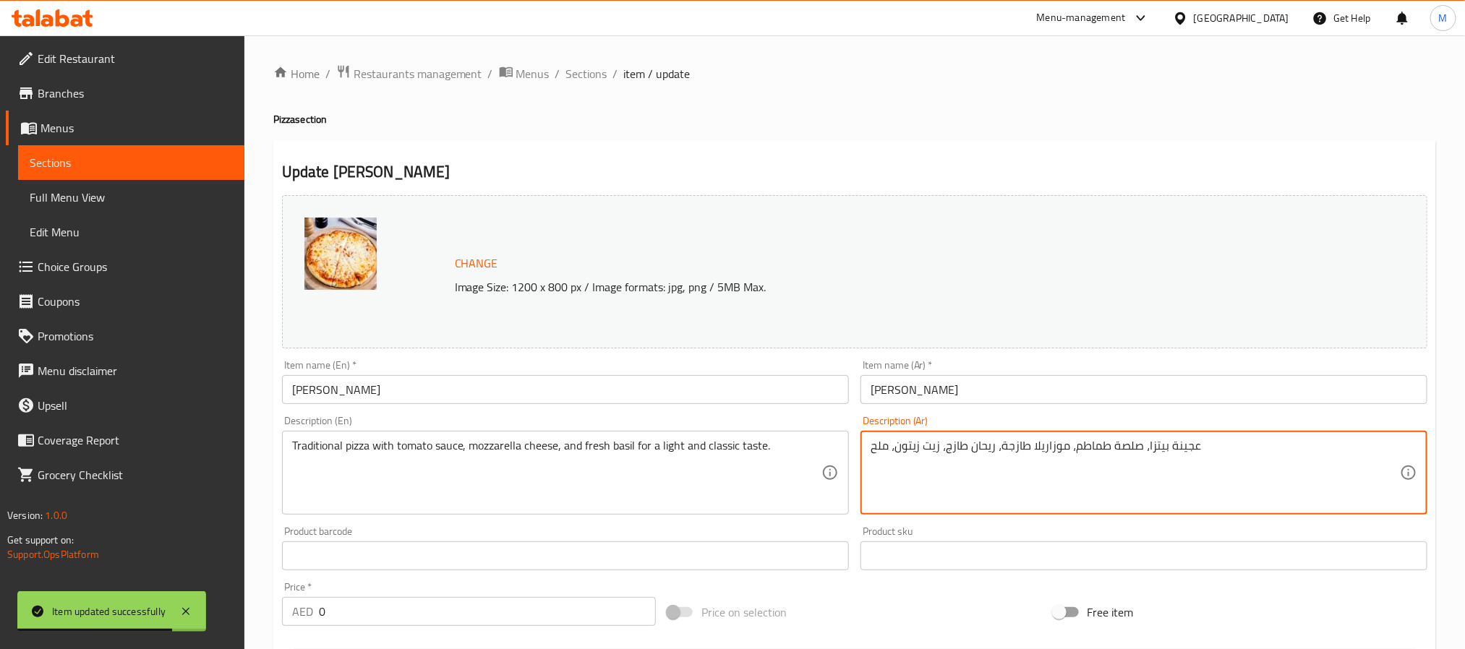
paste textarea "يتزا تقليدية مع صلصة الطماطم، جبن موزاريلا، وبقدونس طازج، لتذوق لذة كلاسيكية خف…"
type textarea "بيتزا تقليدية مع صلصة الطماطم، جبن موزاريلا، وبقدونس طازج، لتذوق لذة كلاسيكية خ…"
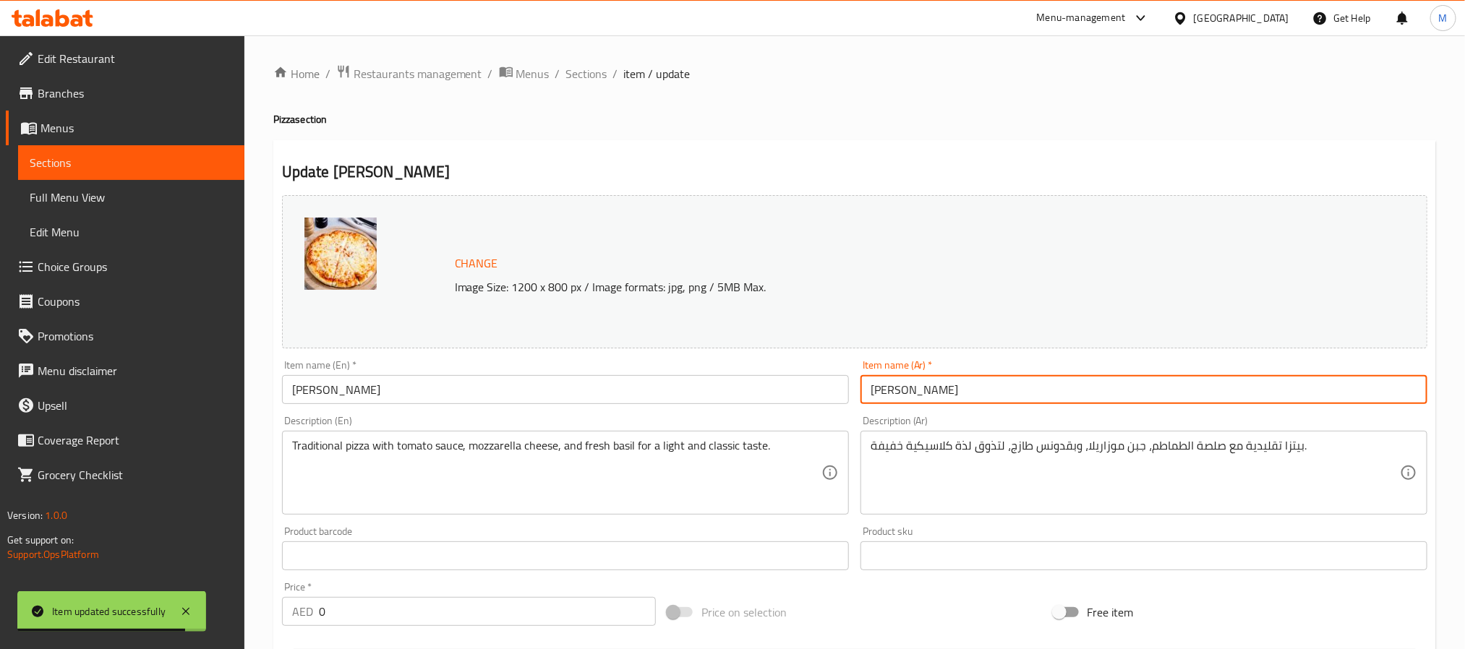
click at [1009, 391] on input "بيتزا مارجريتا" at bounding box center [1143, 389] width 567 height 29
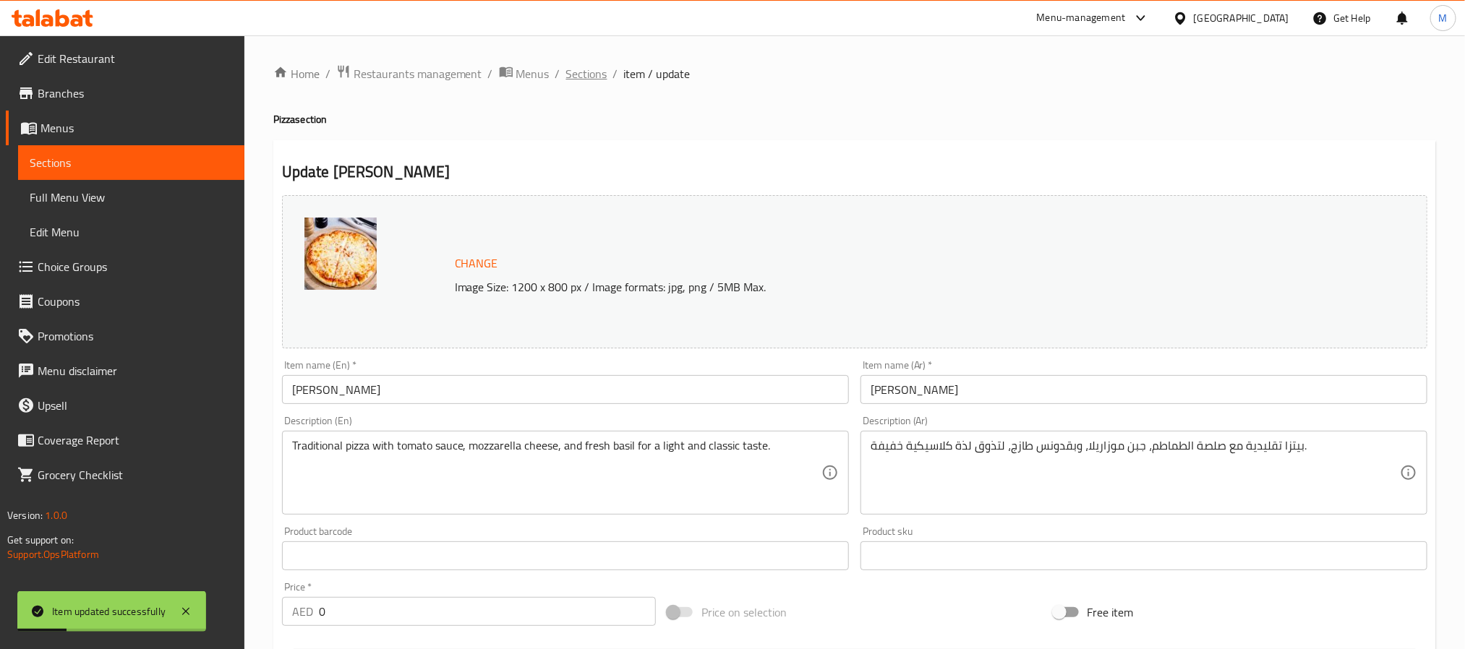
click at [582, 70] on span "Sections" at bounding box center [586, 73] width 41 height 17
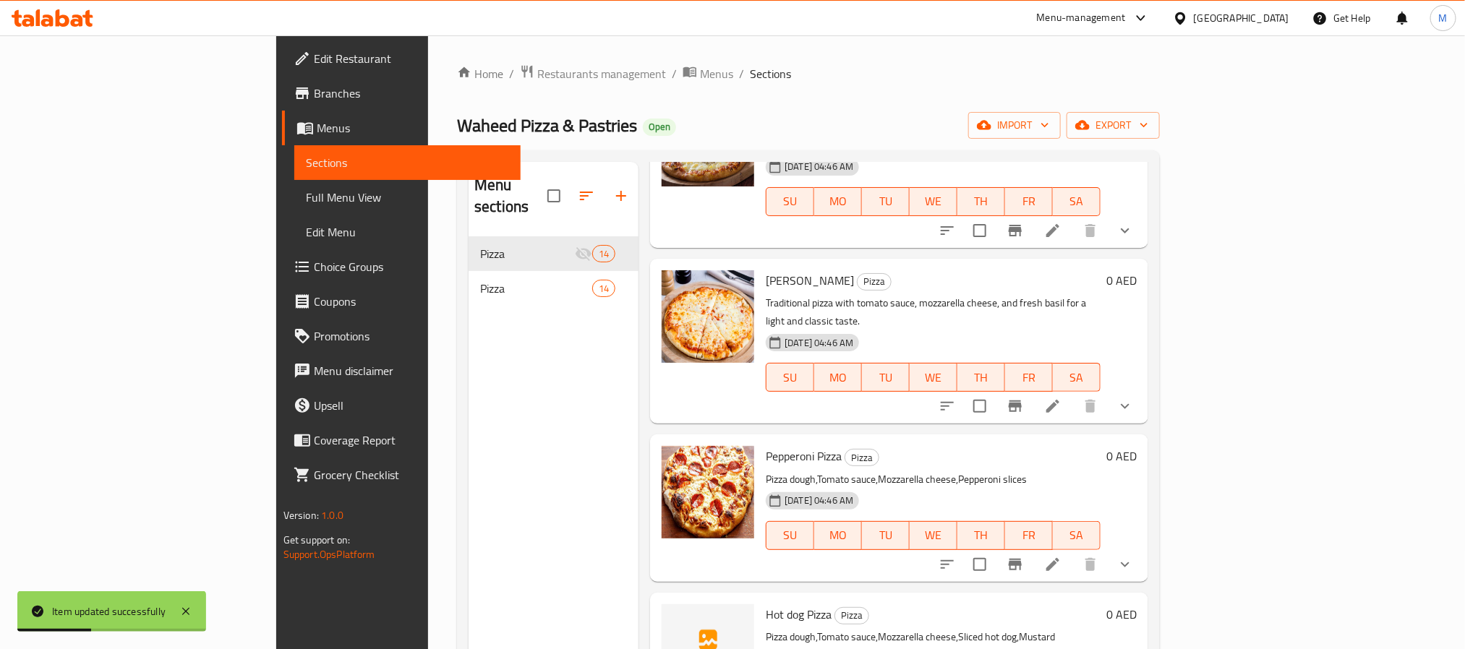
scroll to position [325, 0]
click at [1061, 555] on icon at bounding box center [1052, 563] width 17 height 17
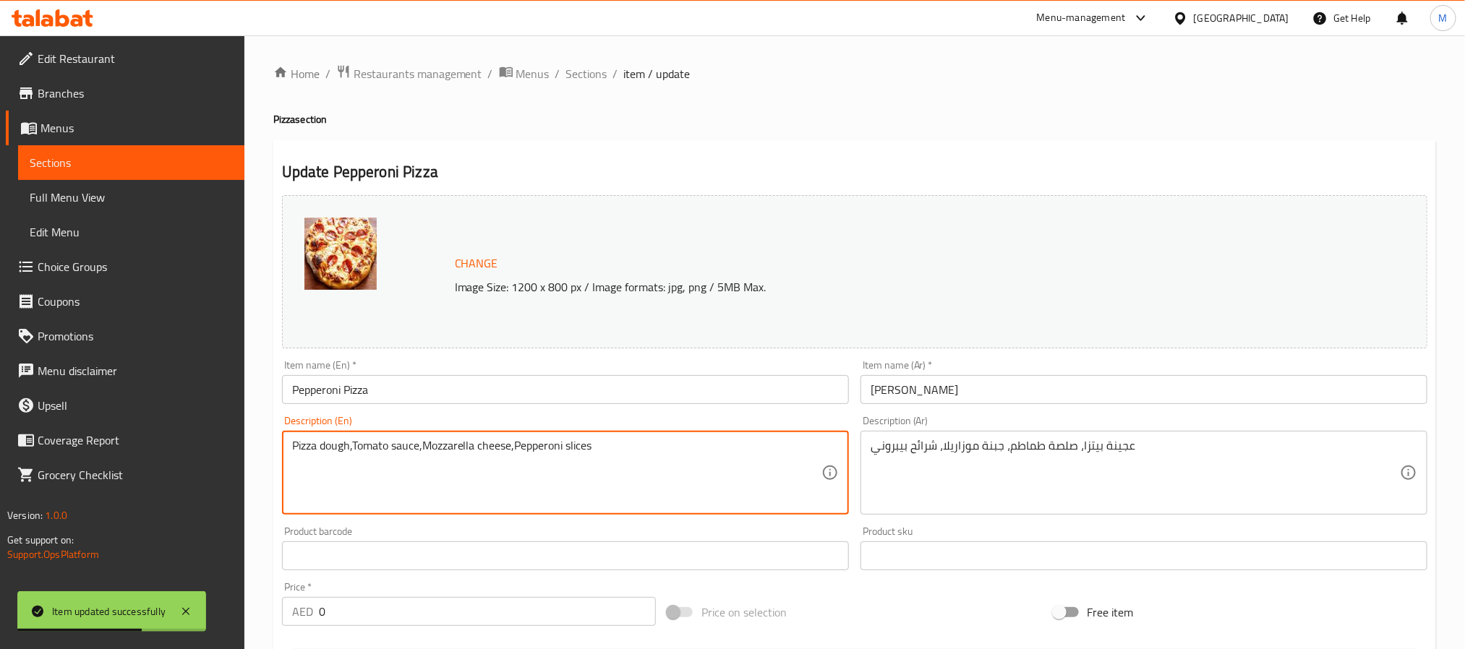
paste textarea "A popular pizza topped with spicy slices of pepperoni over melted cheese and to…"
type textarea "A popular pizza topped with spicy slices of pepperoni over melted cheese and to…"
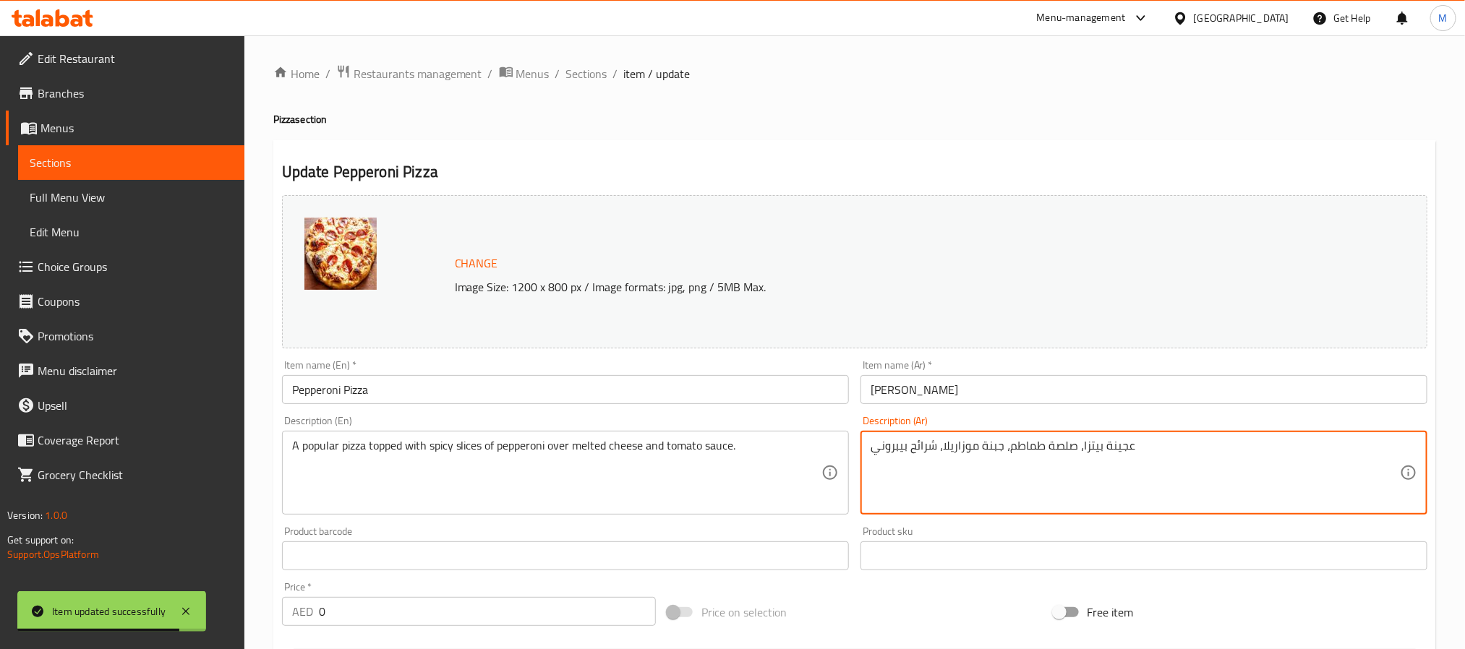
paste textarea "يتزا شهيرة مغطاة بأقراص لحم باردة حارة، مع صلصة الطماطم والجبن المذوب."
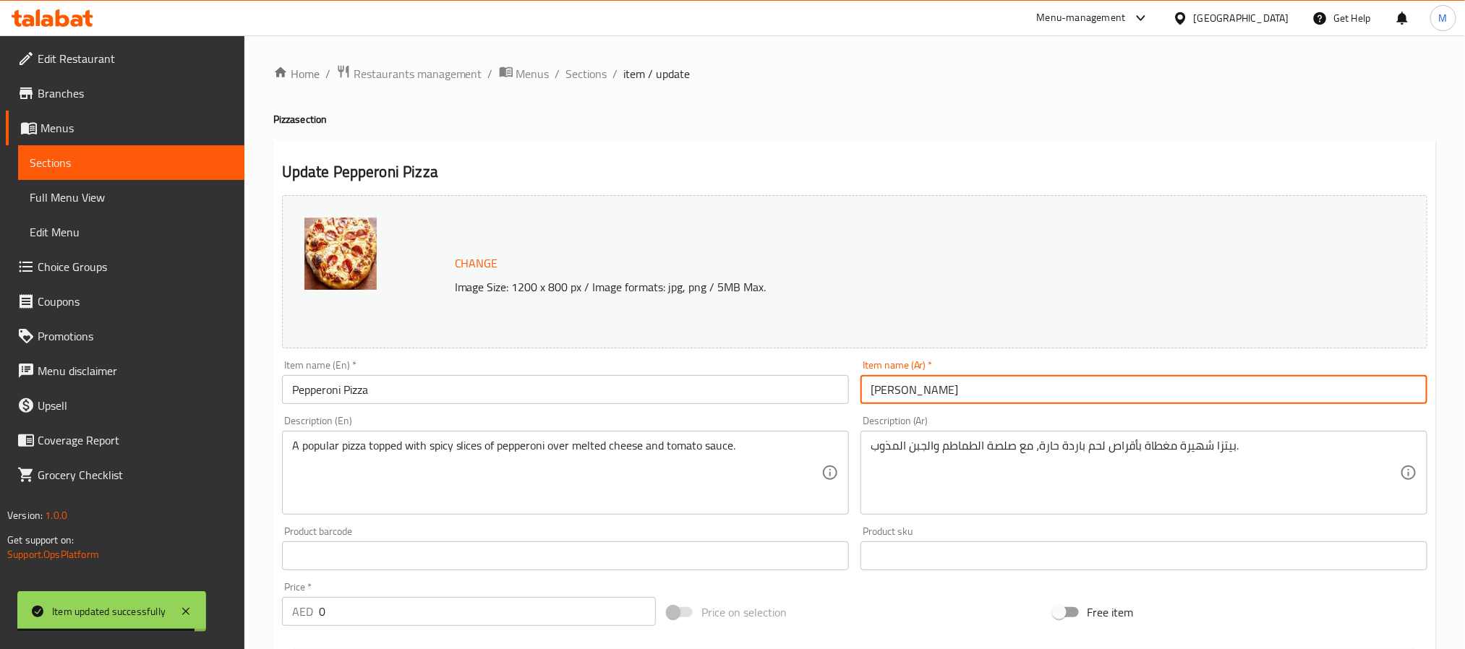
click at [1002, 387] on input "بيتزا بيبيروني" at bounding box center [1143, 389] width 567 height 29
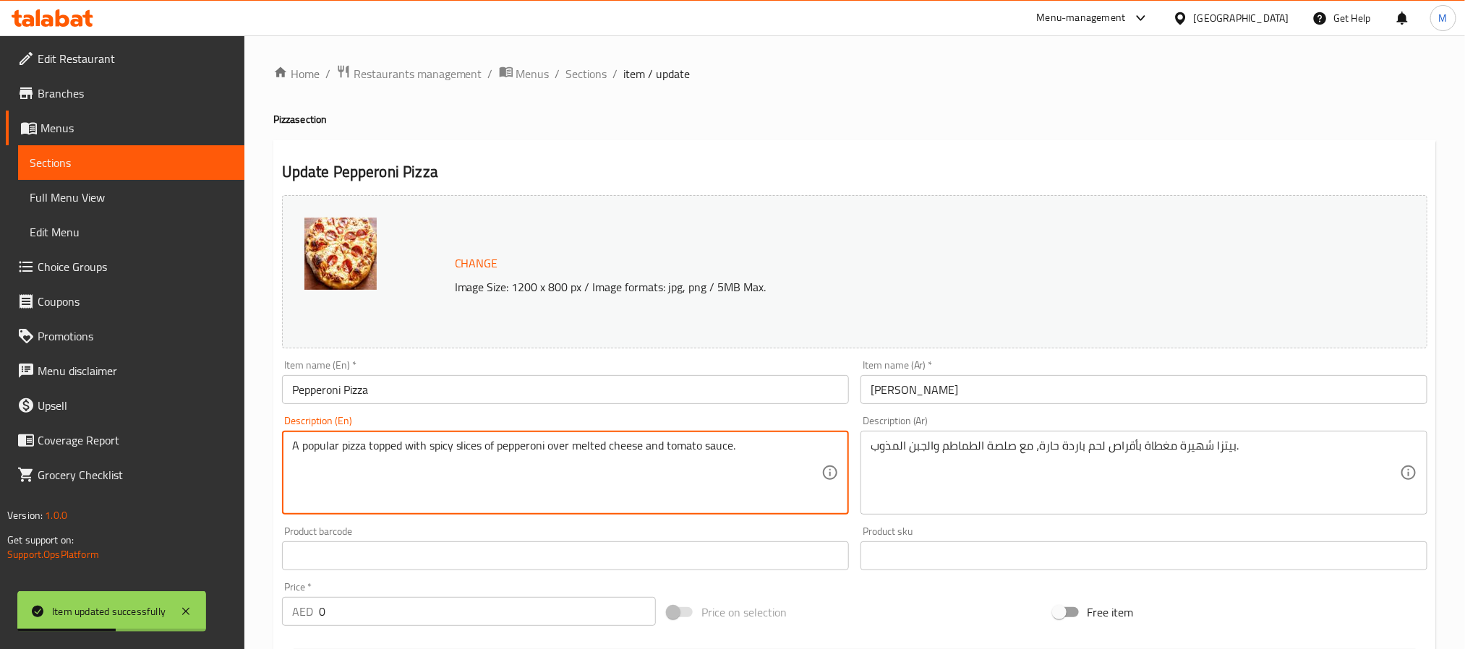
click at [927, 438] on div "بيتزا شهيرة مغطاة بأقراص لحم باردة حارة، مع صلصة الطماطم والجبن المذوب. Descrip…" at bounding box center [1143, 473] width 567 height 84
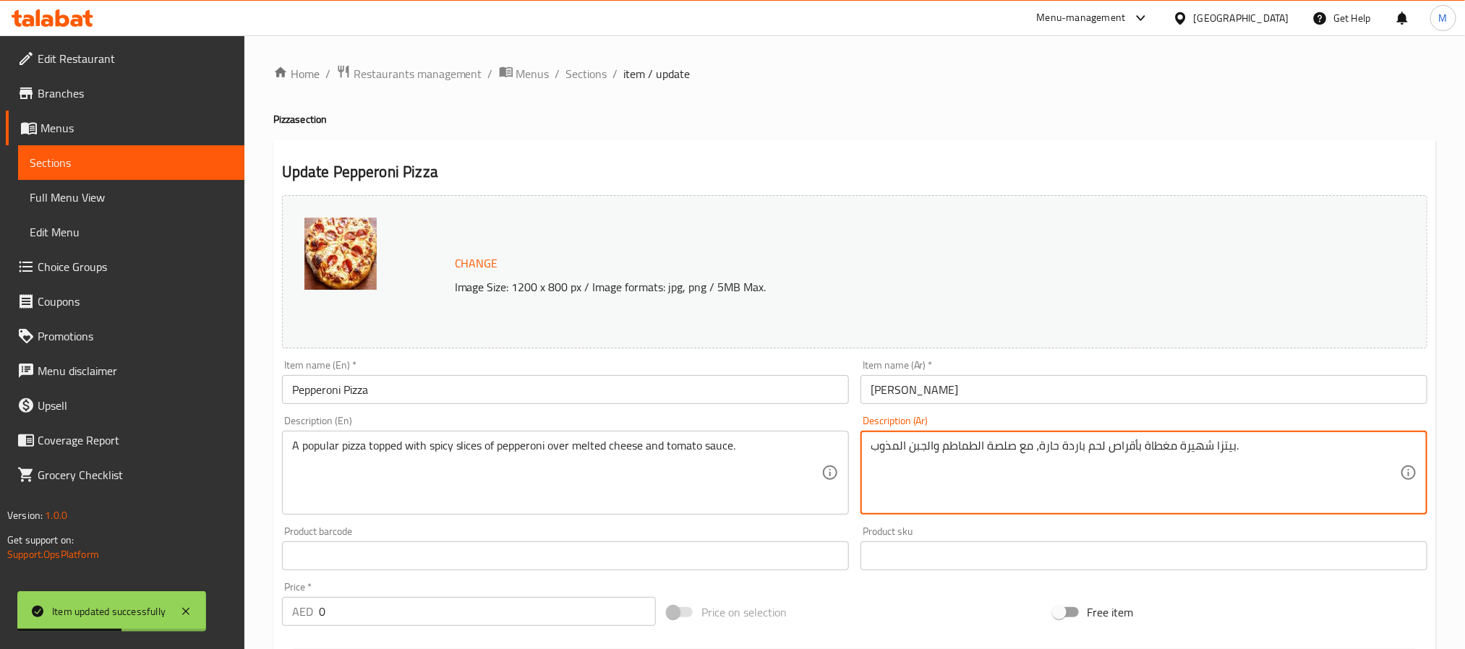
paste textarea "رائح البيبروني الحارة فوق الجبن المذاب وصلصة الطماطم"
type textarea "بيتزا شهيرة مغطاة بشرائح البيبروني الحارة فوق الجبن المذاب وصلصة الطماطم."
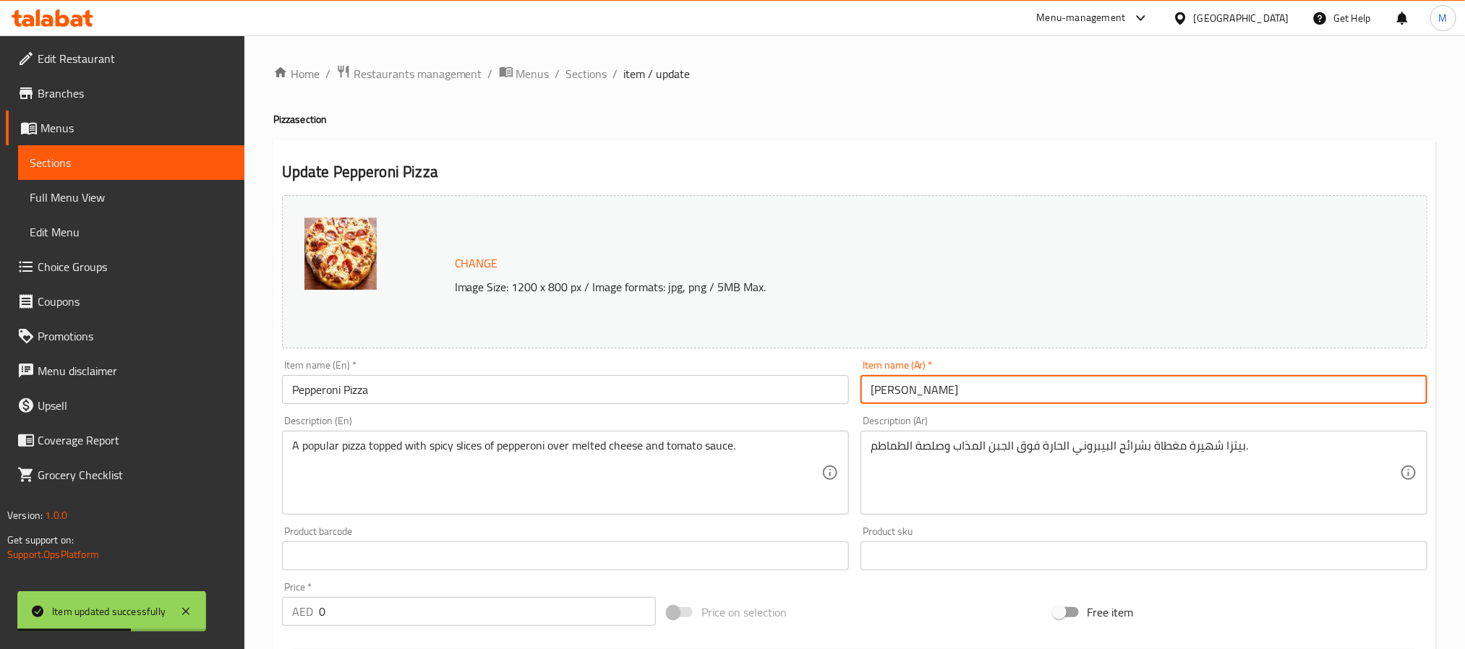
click at [978, 382] on input "بيتزا بيبيروني" at bounding box center [1143, 389] width 567 height 29
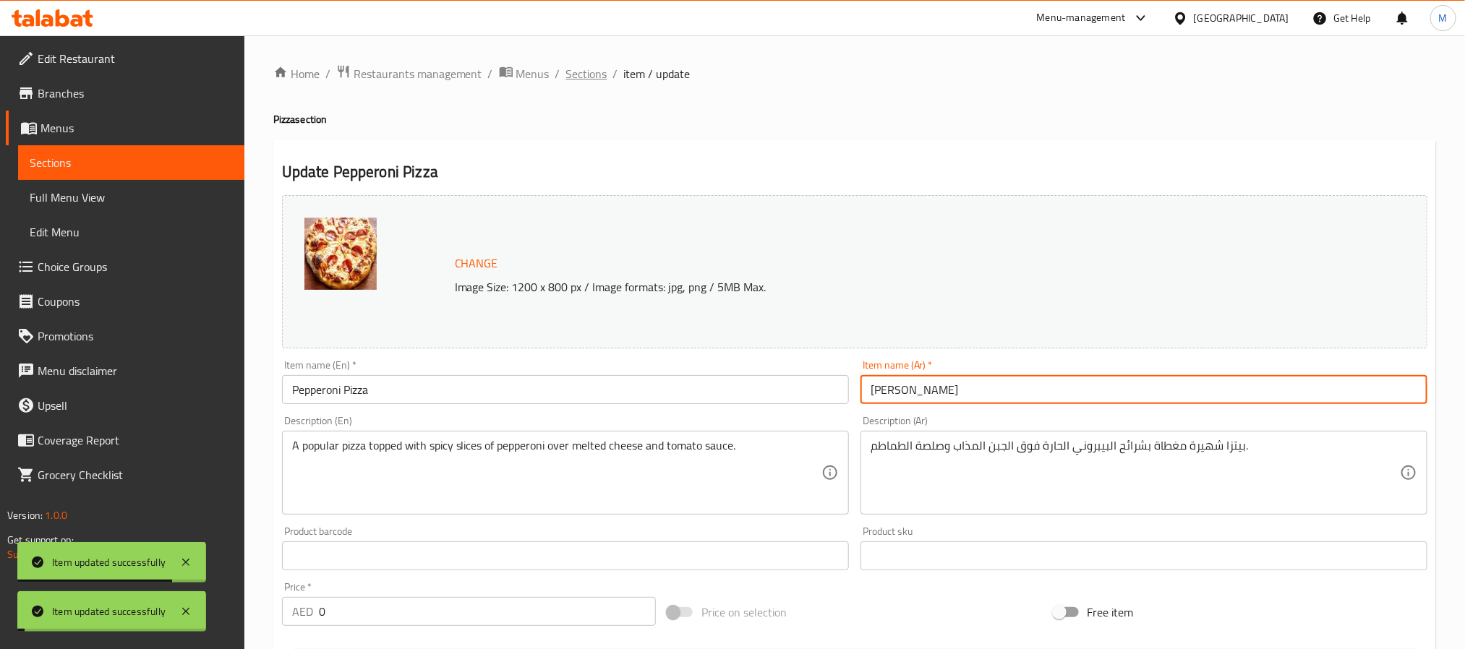
click at [592, 74] on span "Sections" at bounding box center [586, 73] width 41 height 17
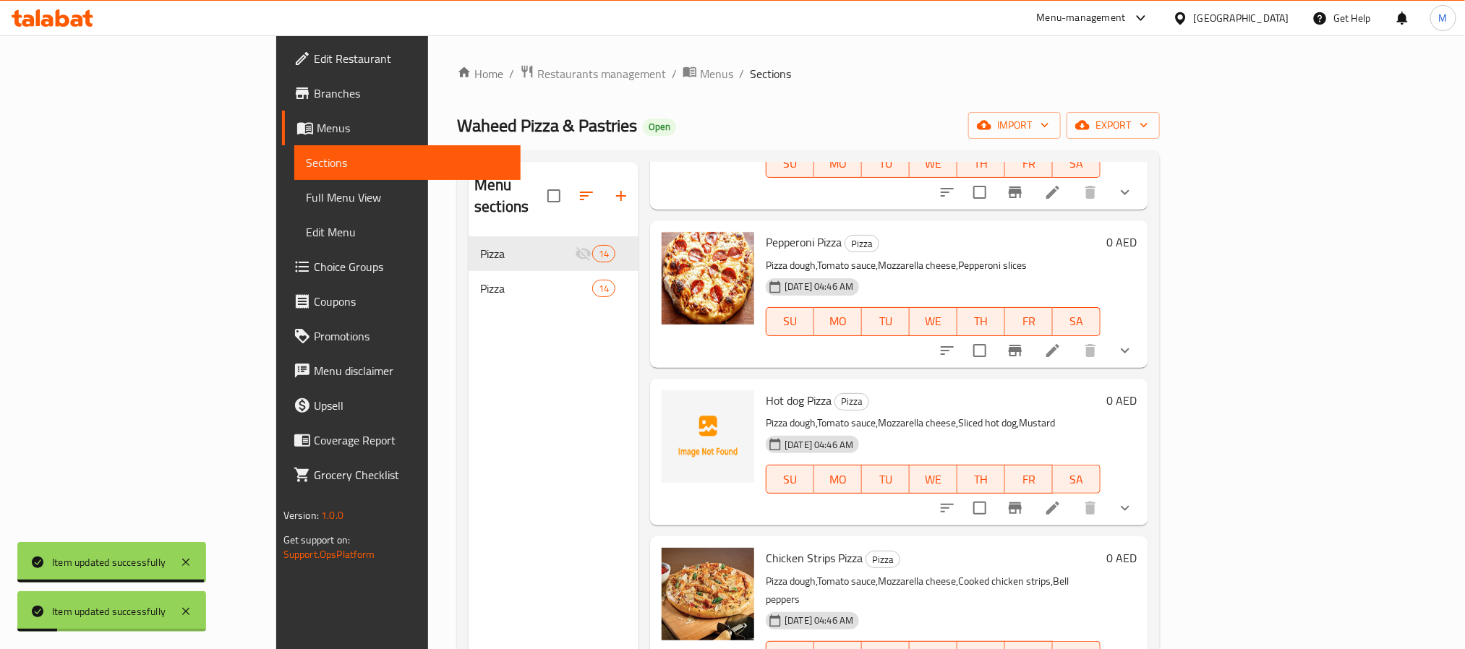
scroll to position [542, 0]
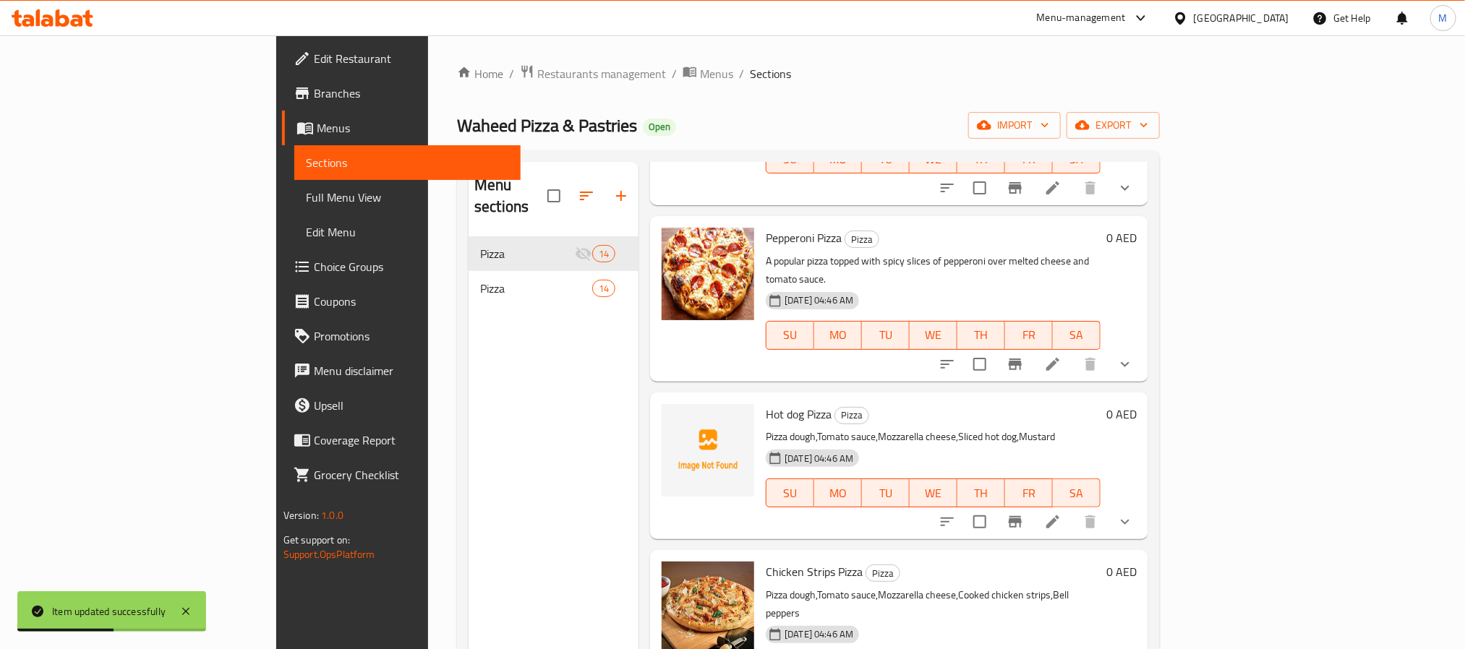
drag, startPoint x: 1309, startPoint y: 419, endPoint x: 894, endPoint y: 187, distance: 475.2
click at [894, 252] on p "A popular pizza topped with spicy slices of pepperoni over melted cheese and to…" at bounding box center [933, 270] width 335 height 36
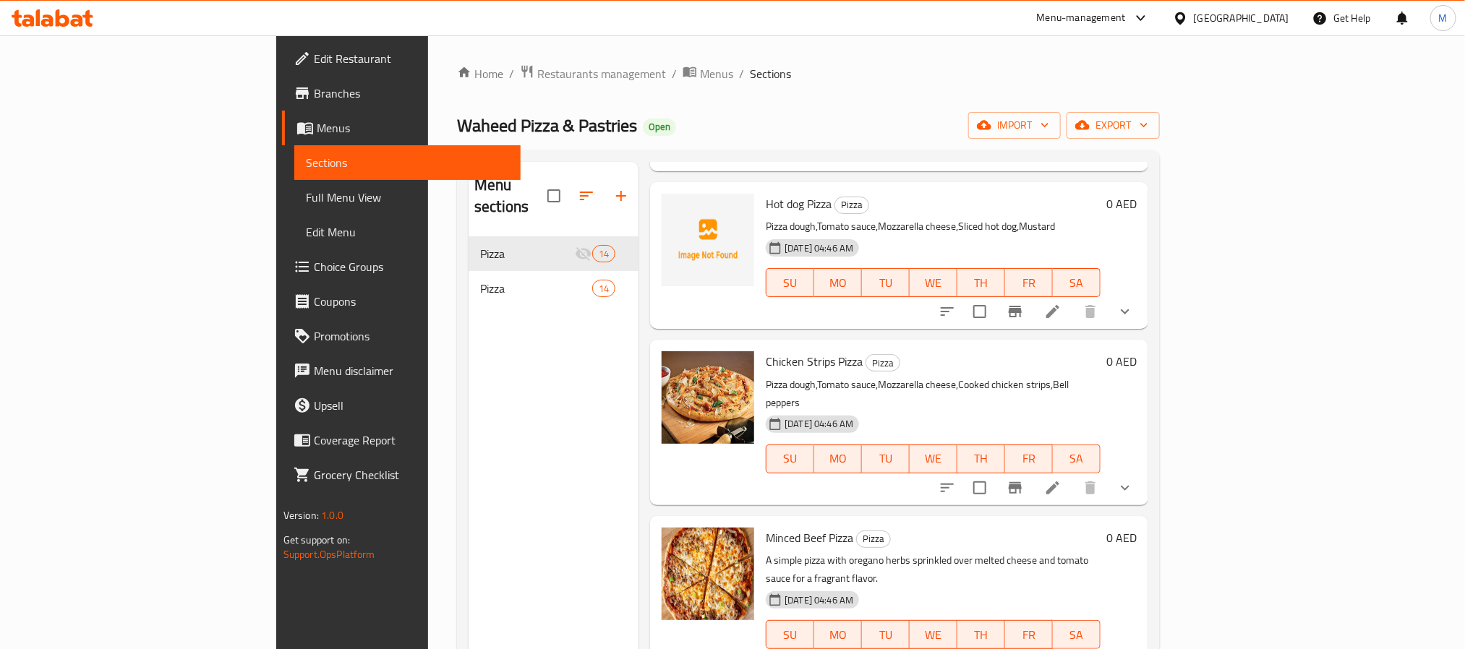
scroll to position [868, 0]
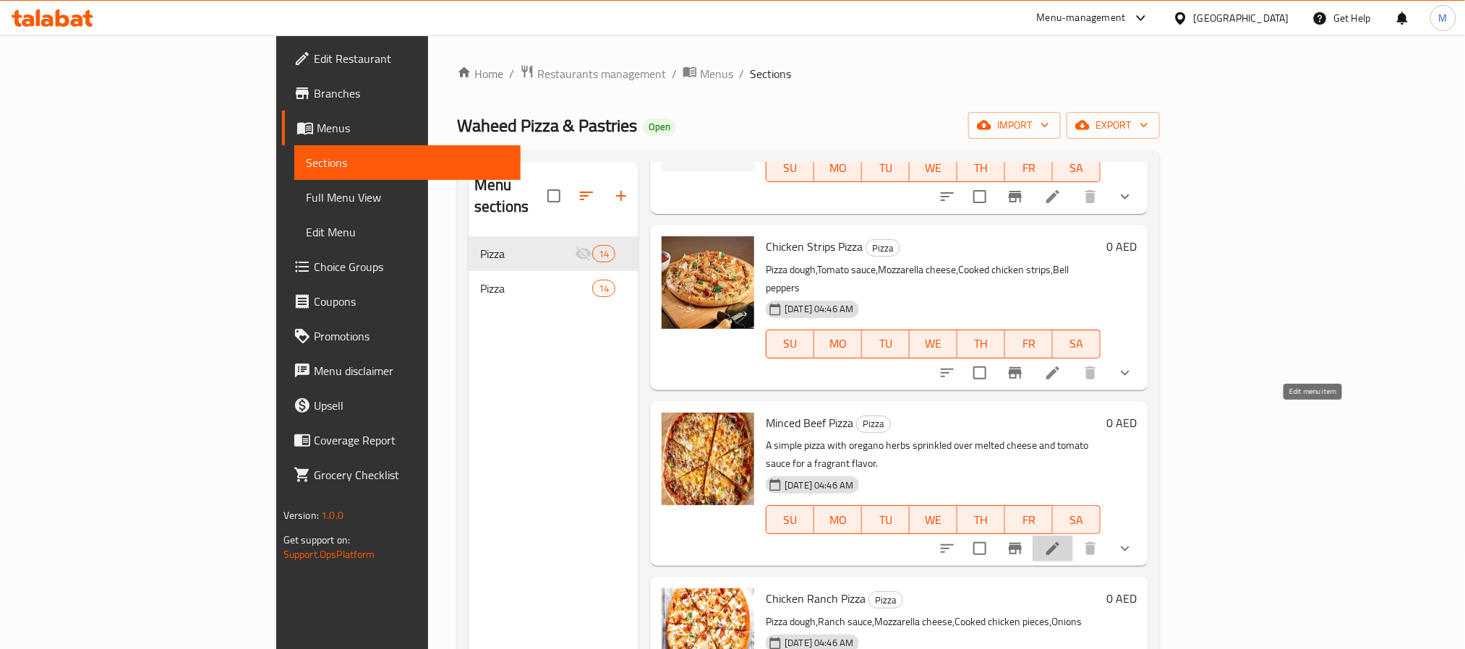
click at [1061, 540] on icon at bounding box center [1052, 548] width 17 height 17
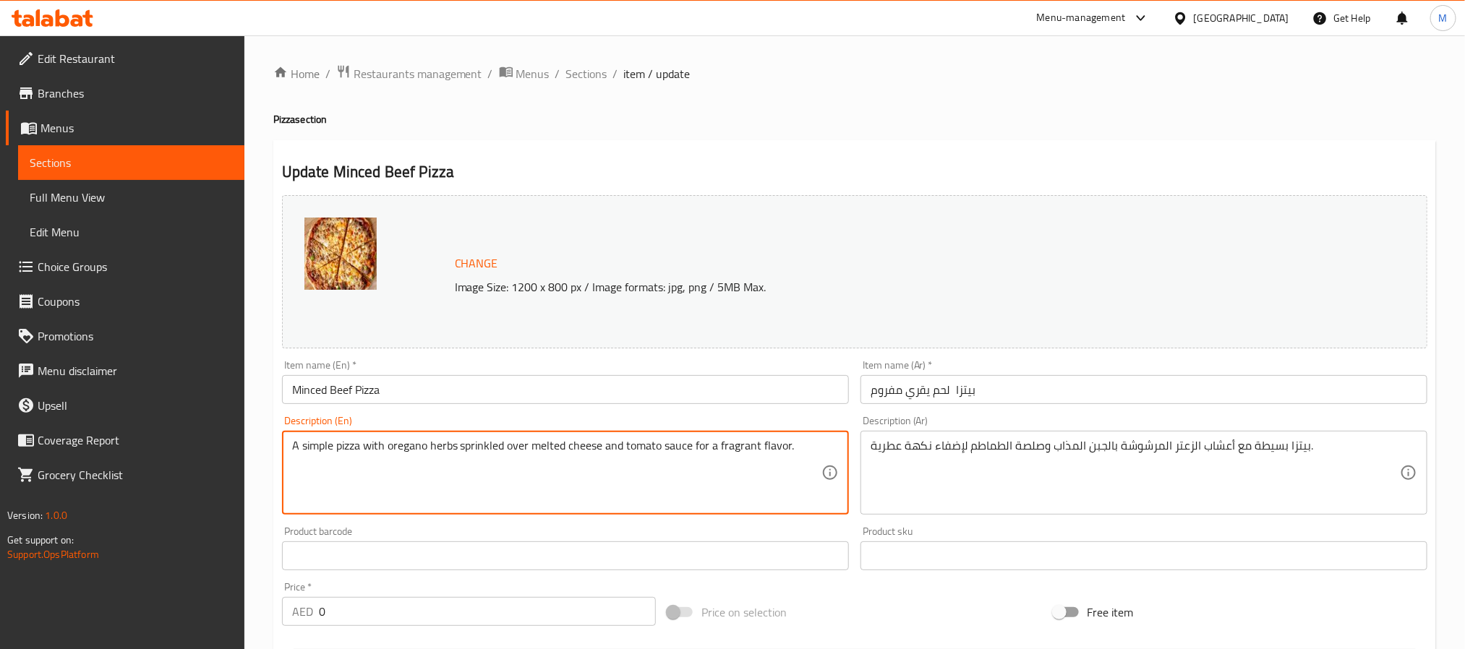
paste textarea "Pizza topped with seasoned minced beef, tomato sauce, and melted cheese for a h…"
paste textarea "Creamy ranch-flavored pizza with grilled chicken pieces, cheese, and herbs"
type textarea "Pizza topped with seasoned minced beef, tomato sauce, and melted cheese for a h…"
click at [577, 74] on span "Sections" at bounding box center [586, 73] width 41 height 17
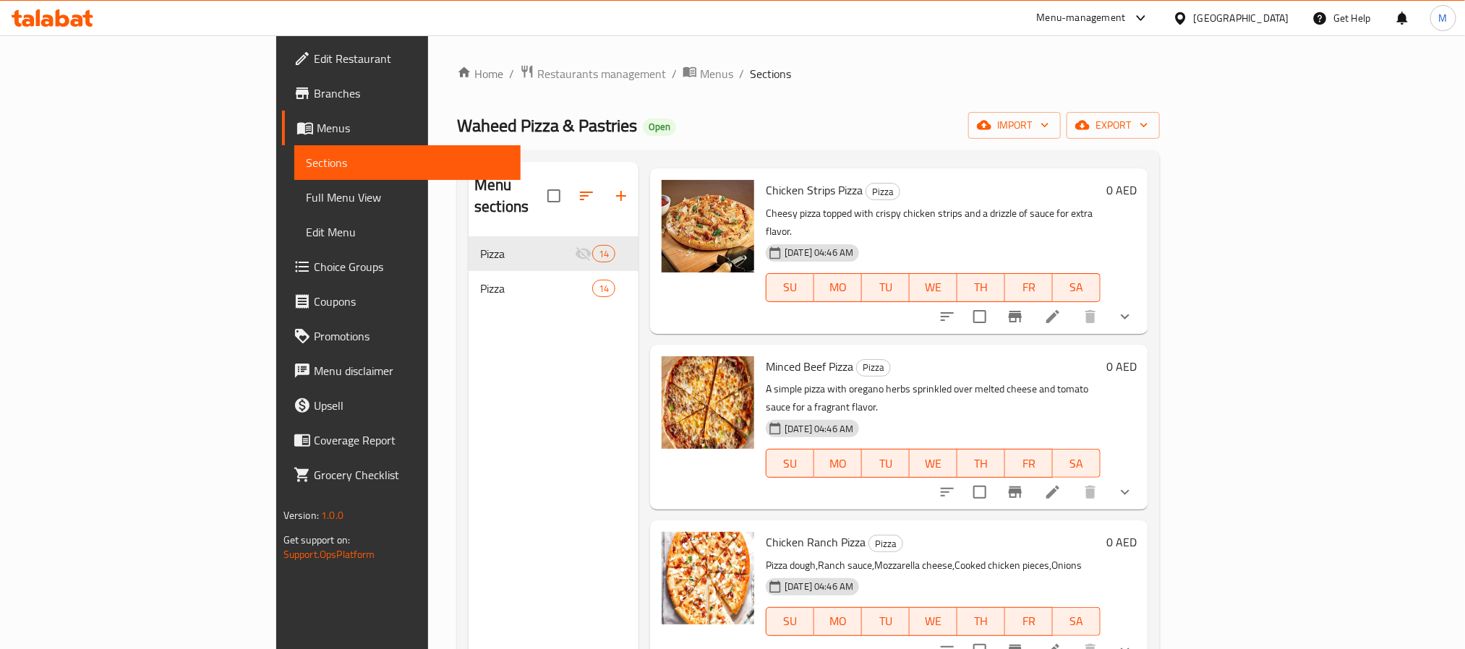
scroll to position [976, 0]
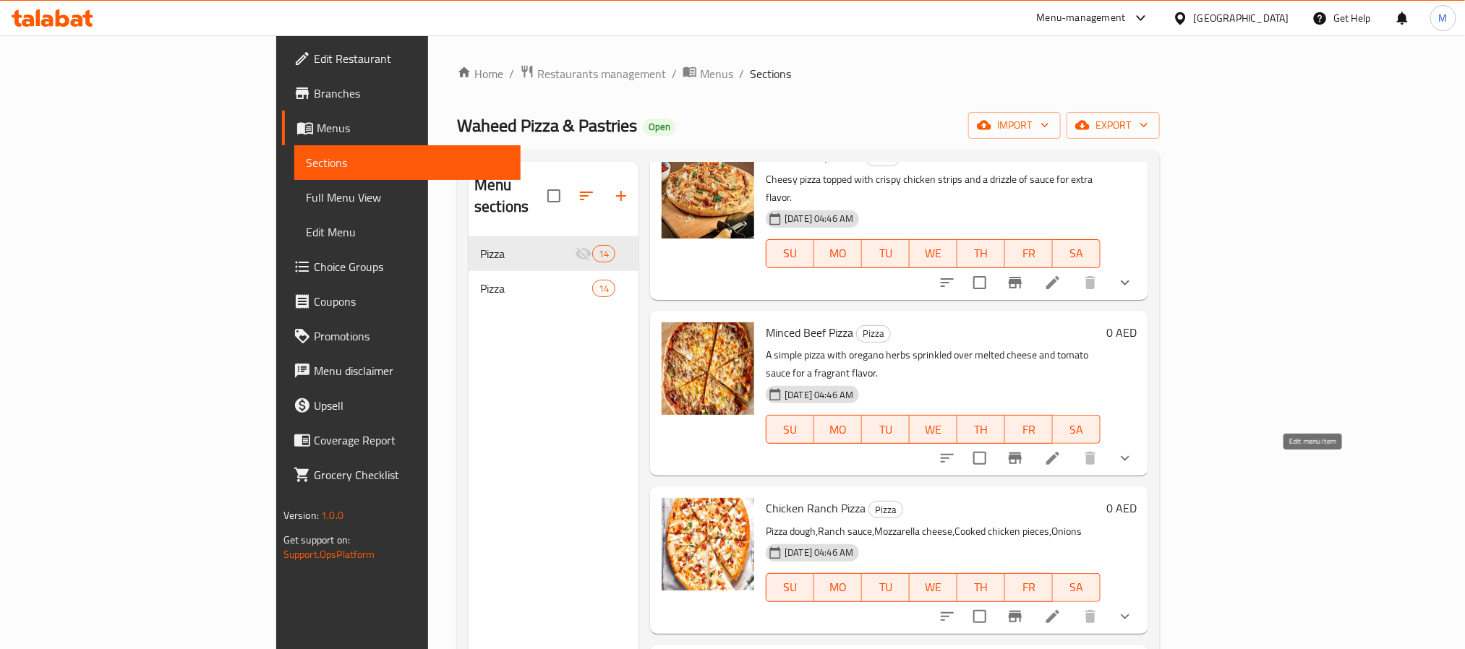
click at [1061, 608] on icon at bounding box center [1052, 616] width 17 height 17
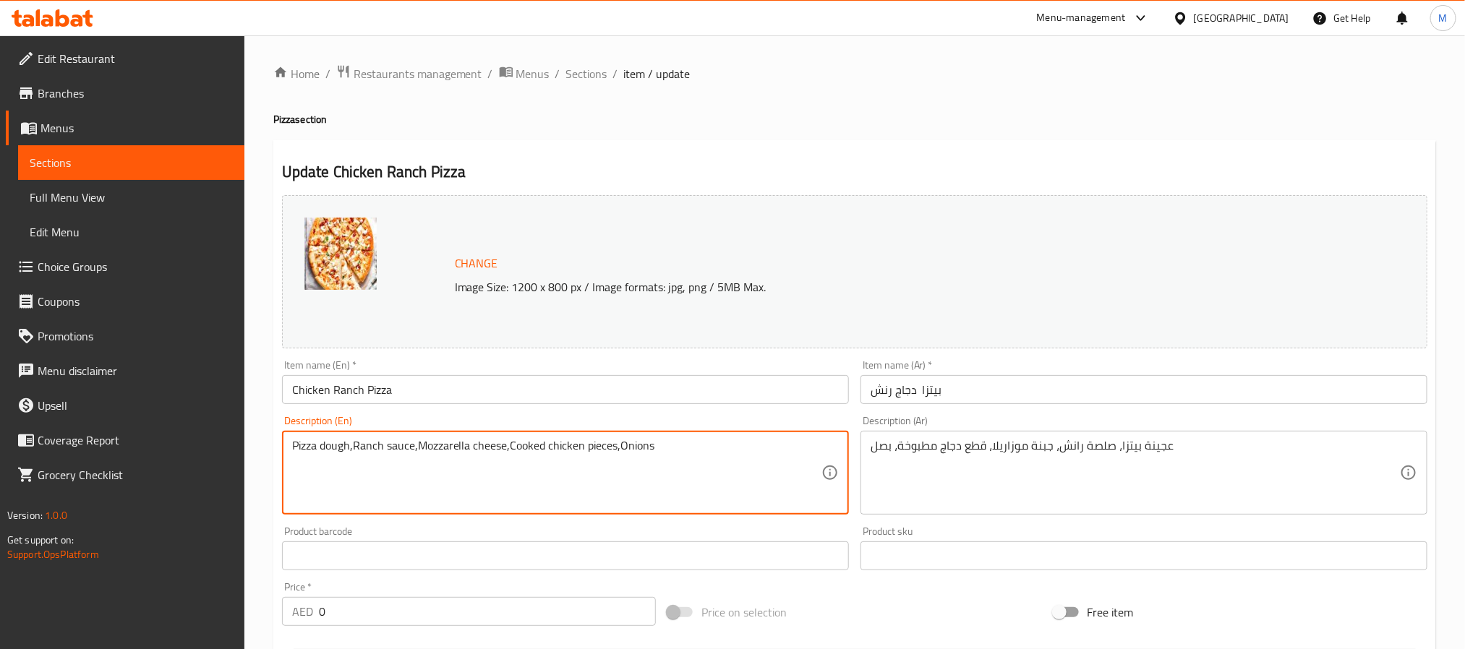
paste textarea "Creamy ranch-flavored pizza with grilled chicken pieces, cheese, and herbs."
type textarea "Creamy ranch-flavored pizza with grilled chicken pieces, cheese, and herbs."
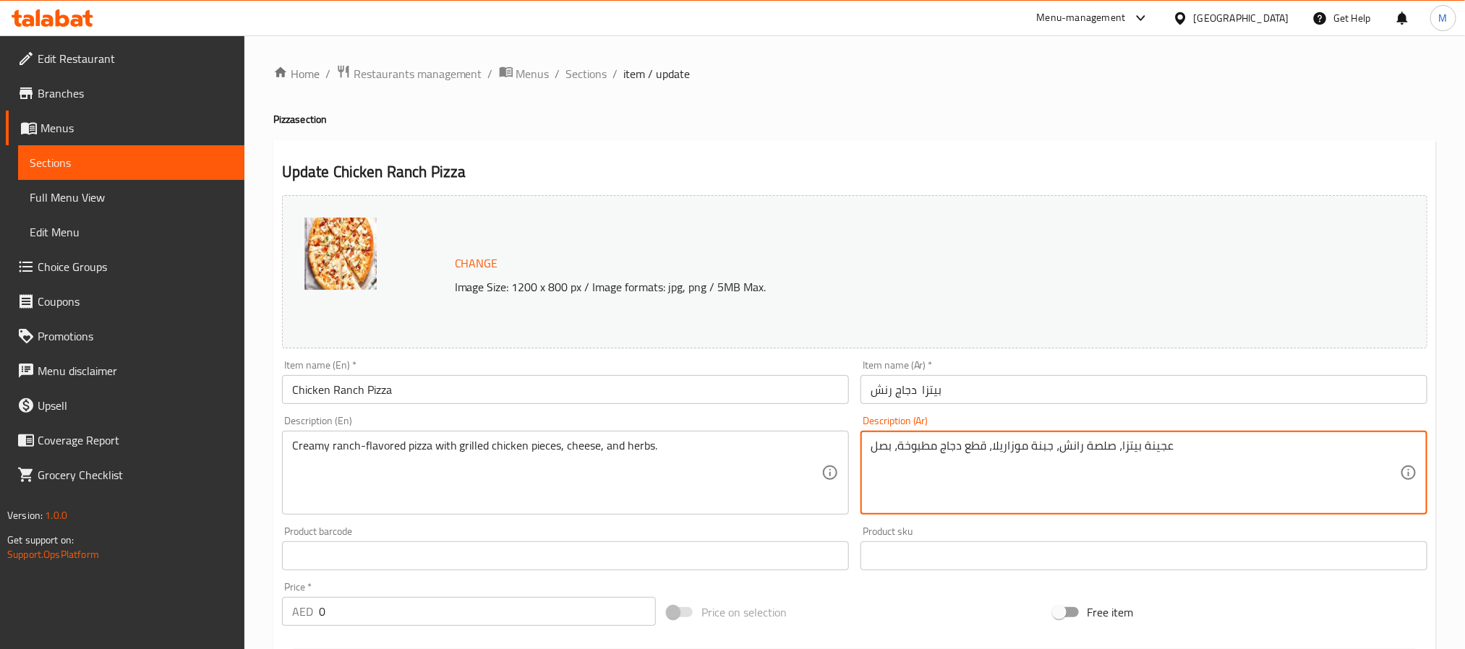
paste textarea "يتزا بنكهة صلصة الرانش الكريمية مع قطع دجاج مشوية، جبن، ومجموعة من الأعشاب."
type textarea "بيتزا بنكهة صلصة الرانش الكريمية مع قطع دجاج مشوية، جبن، ومجموعة من الأعشاب."
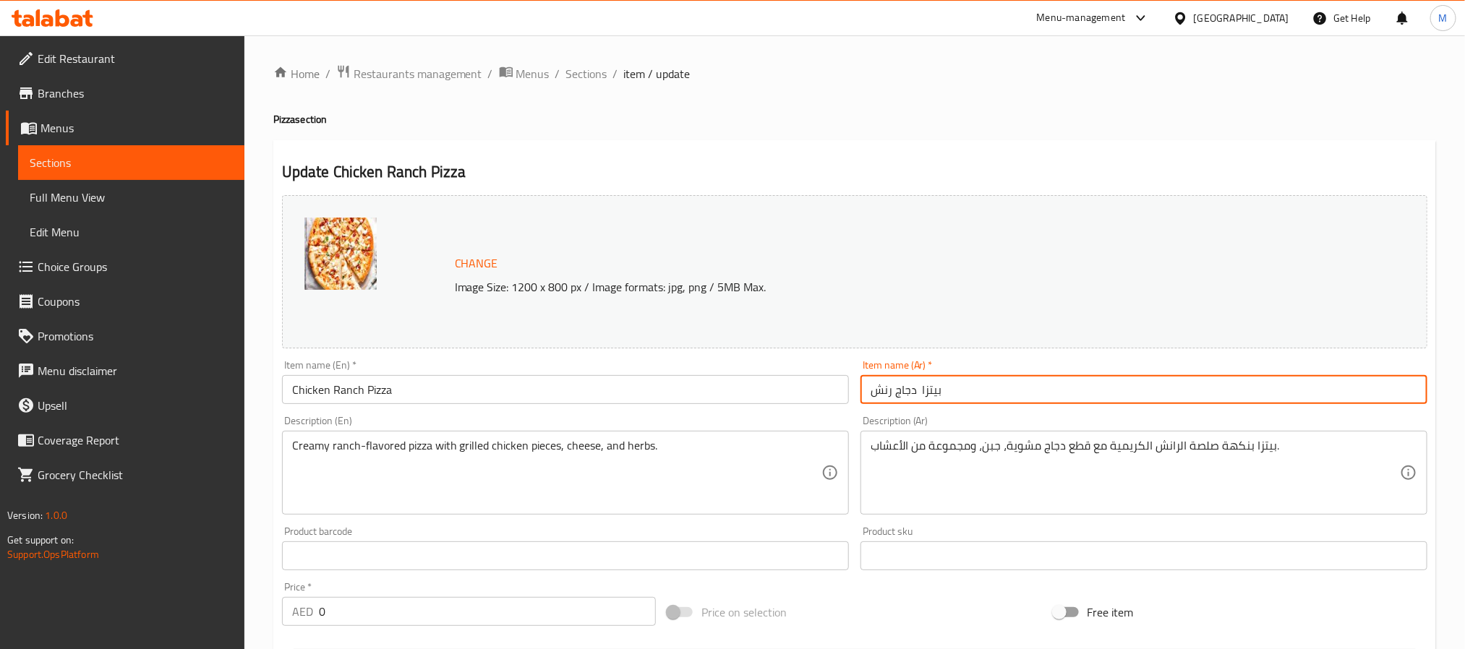
click at [1030, 390] on input "بيتزا دجاج رنش" at bounding box center [1143, 389] width 567 height 29
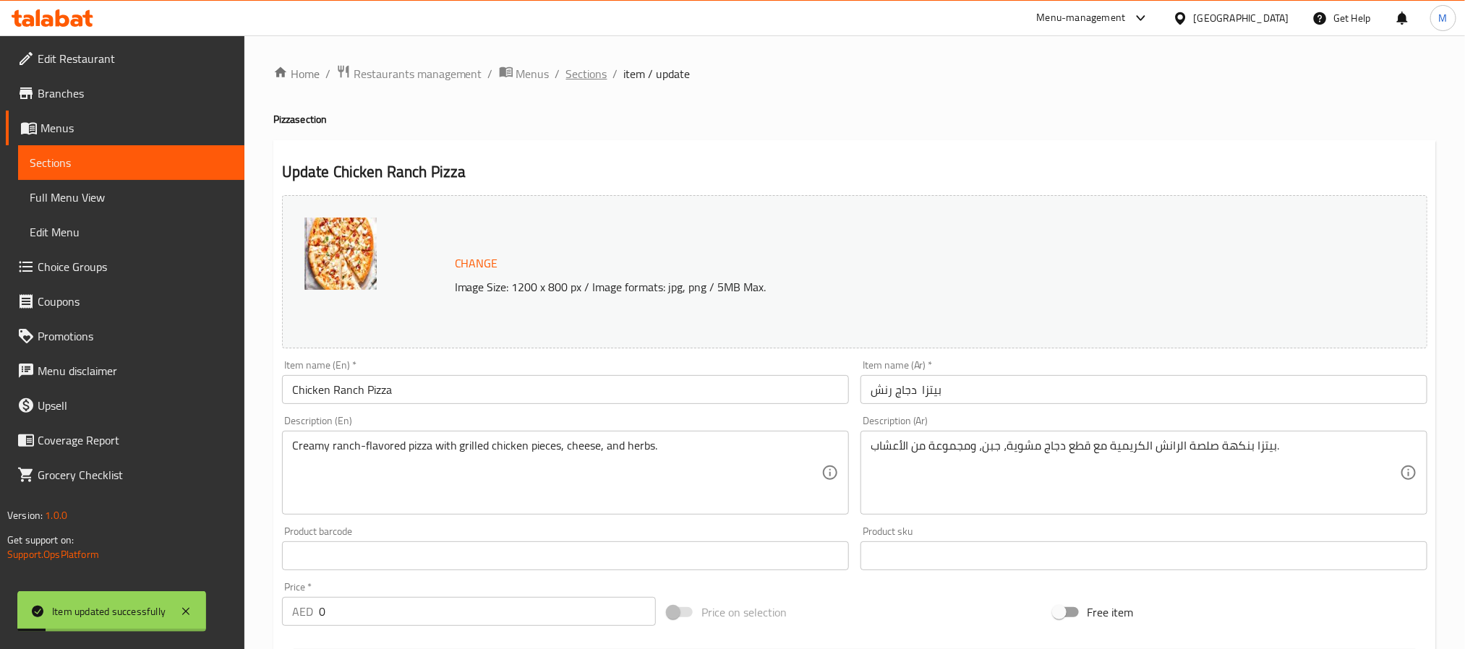
click at [591, 76] on span "Sections" at bounding box center [586, 73] width 41 height 17
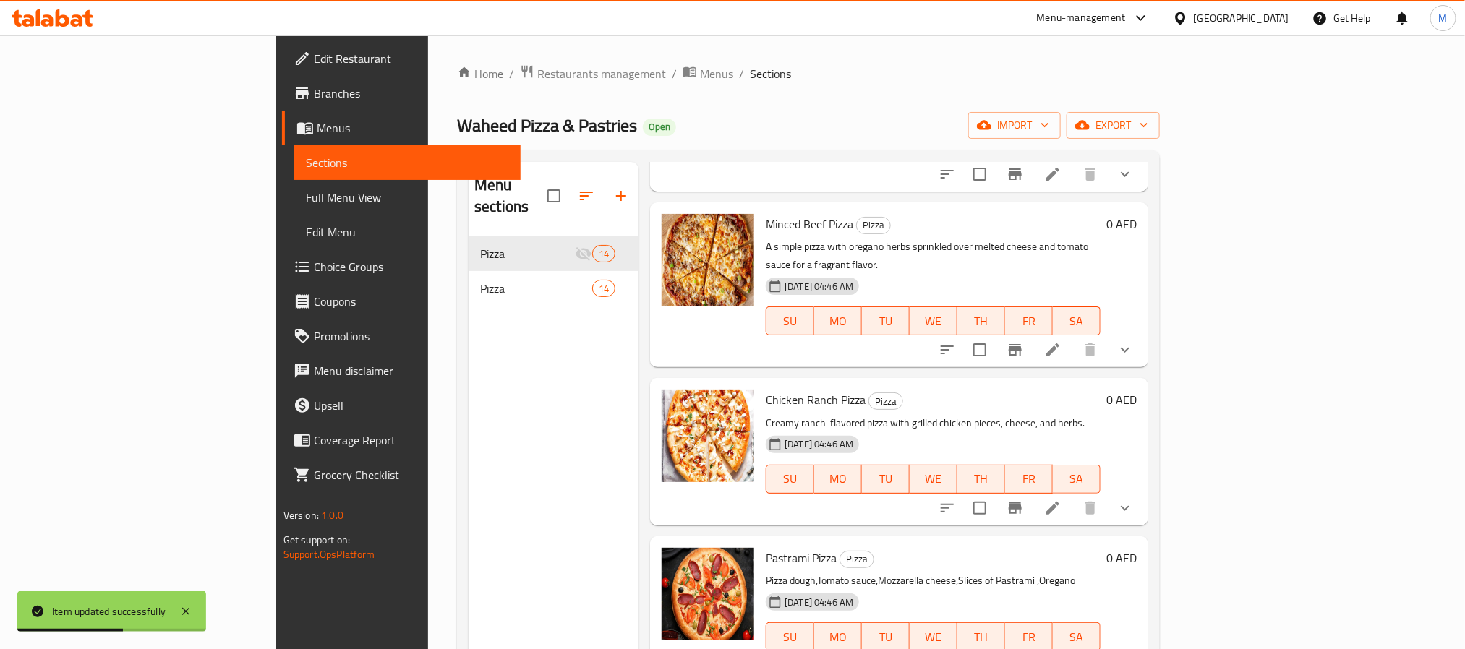
scroll to position [1193, 0]
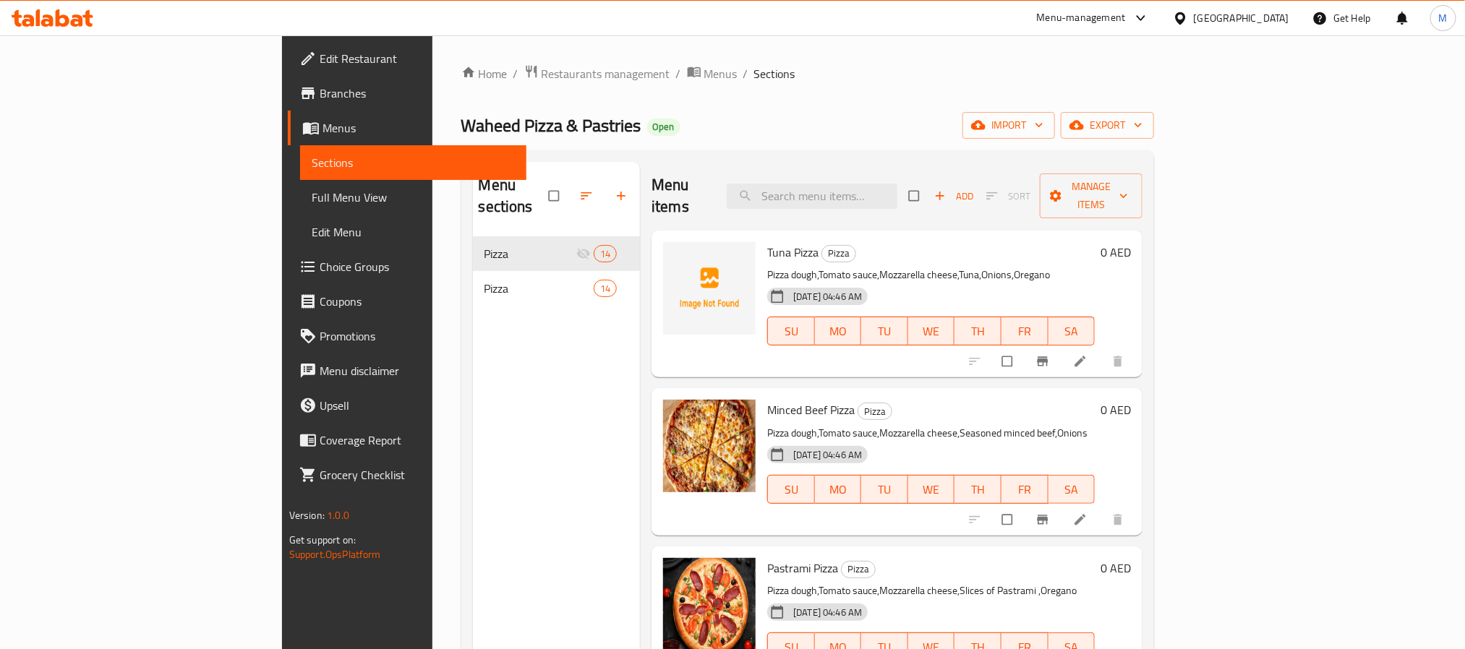
click at [320, 259] on span "Choice Groups" at bounding box center [417, 266] width 195 height 17
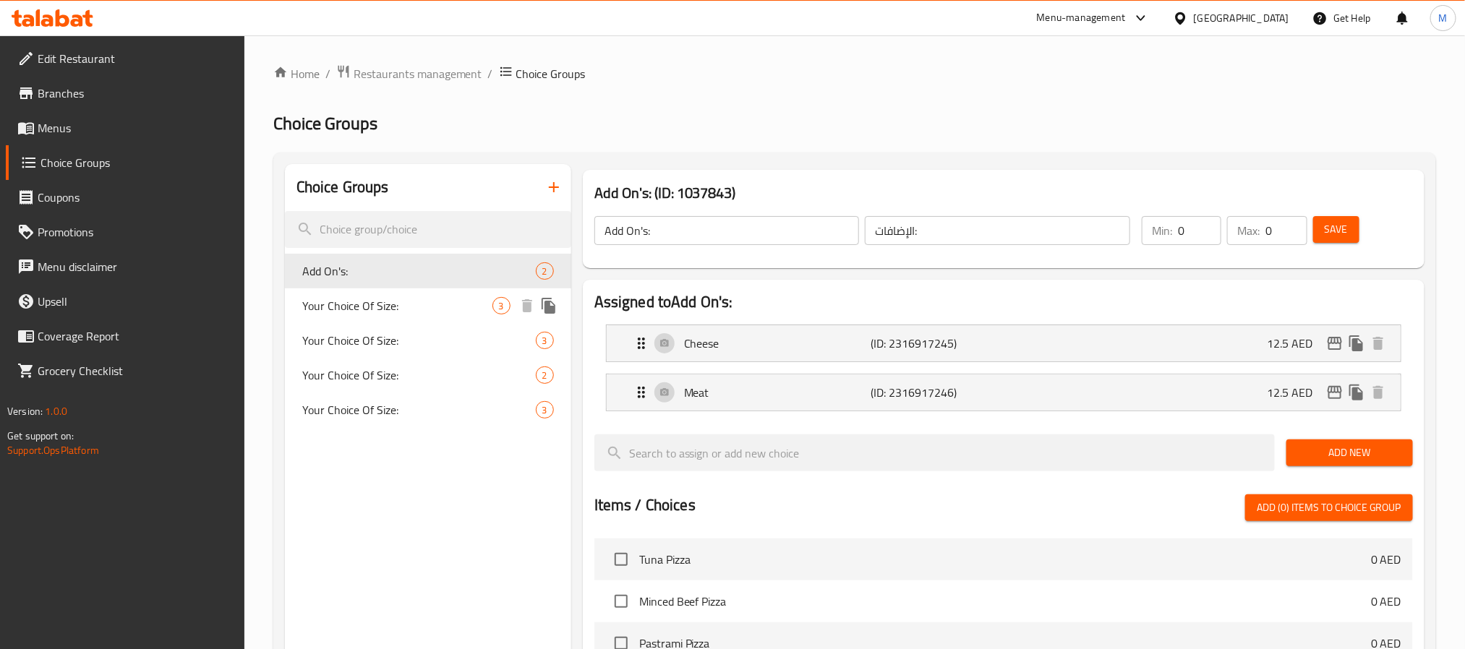
click at [466, 309] on span "Your Choice Of Size:" at bounding box center [397, 305] width 190 height 17
type input "Your Choice Of Size:"
type input "إختيارك من الحجم:"
type input "1"
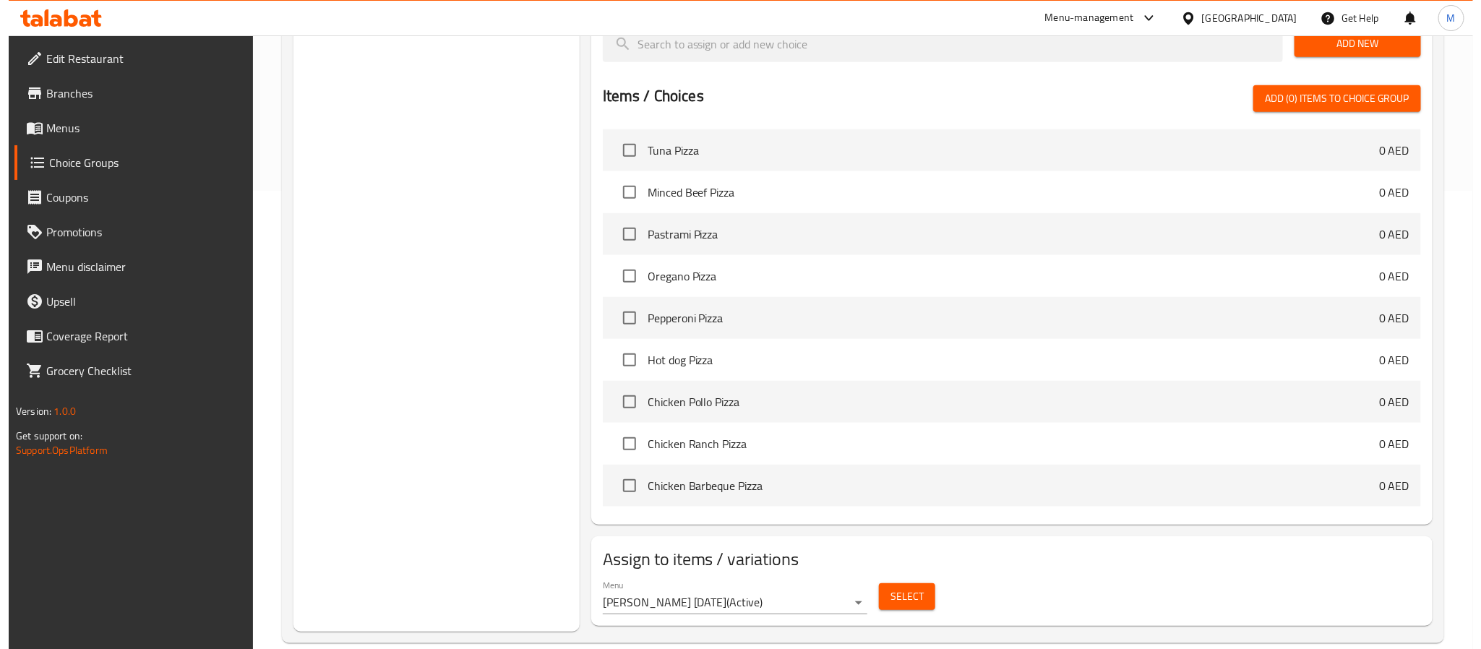
scroll to position [482, 0]
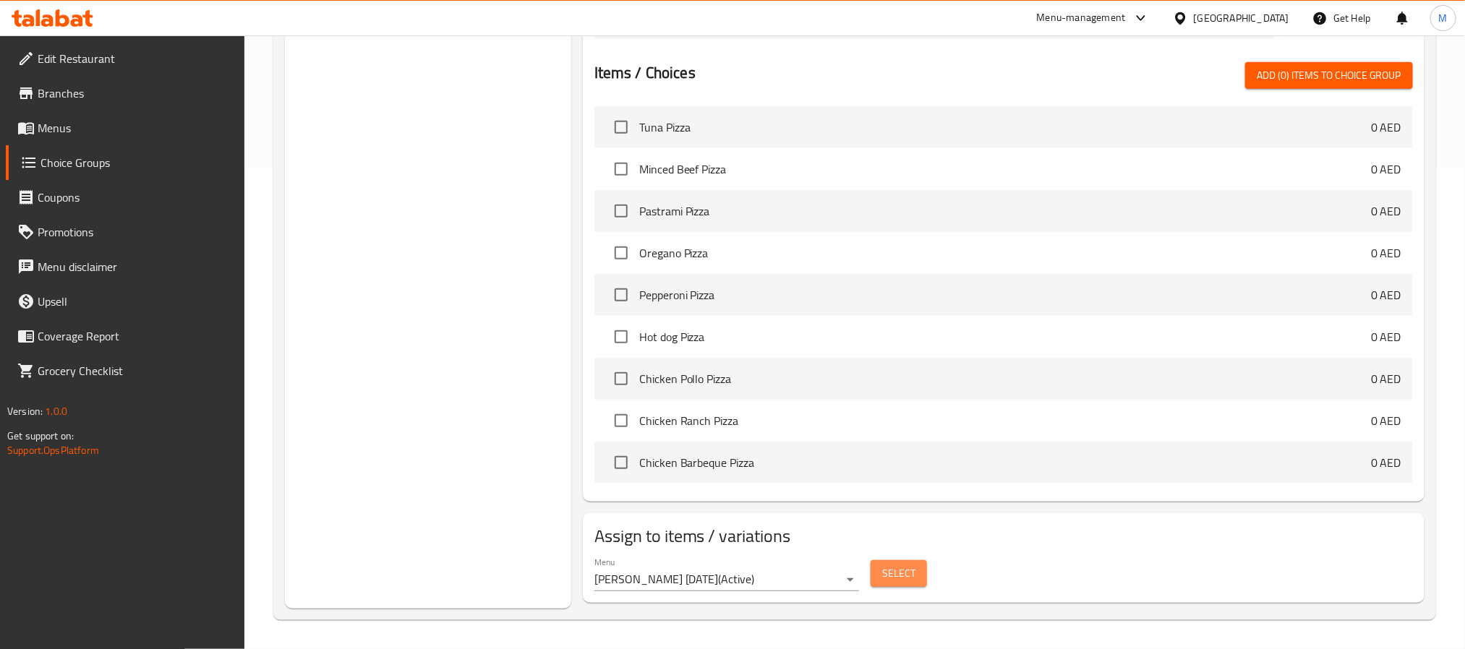
click at [888, 577] on span "Select" at bounding box center [898, 574] width 33 height 18
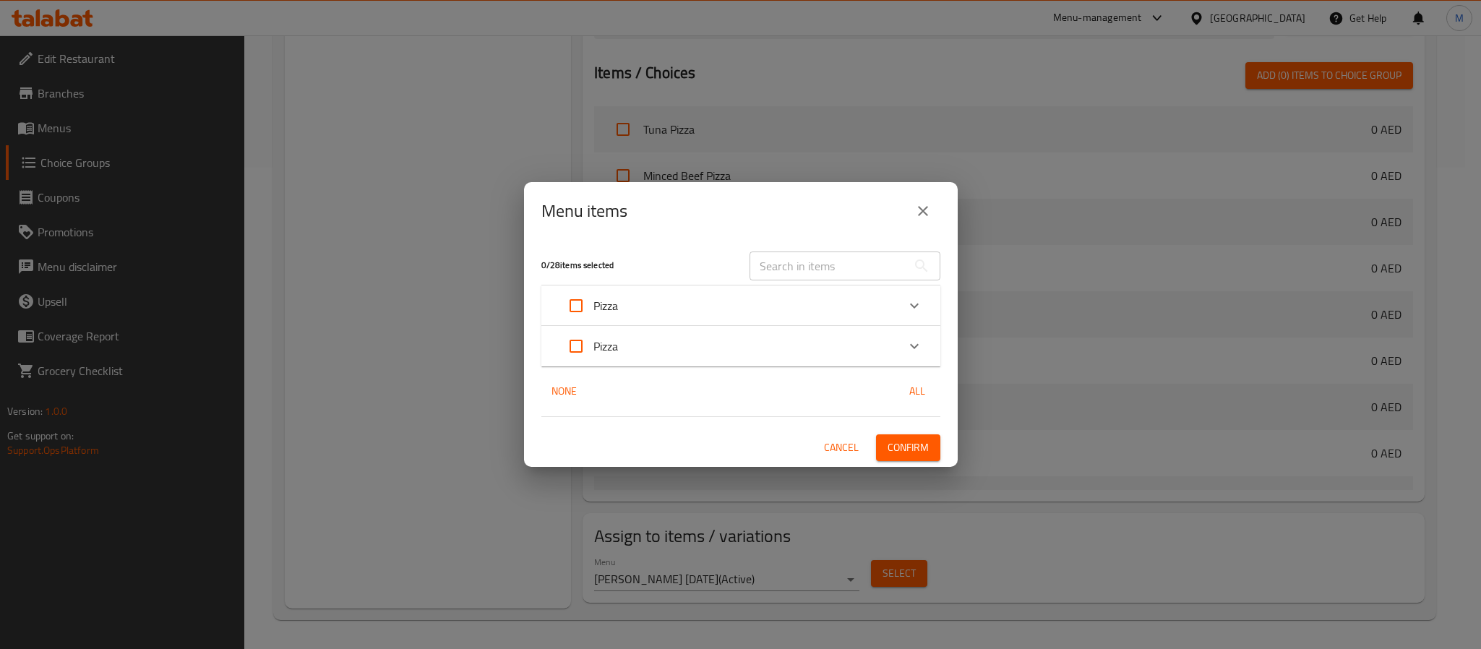
click at [927, 304] on div "Expand" at bounding box center [914, 305] width 35 height 35
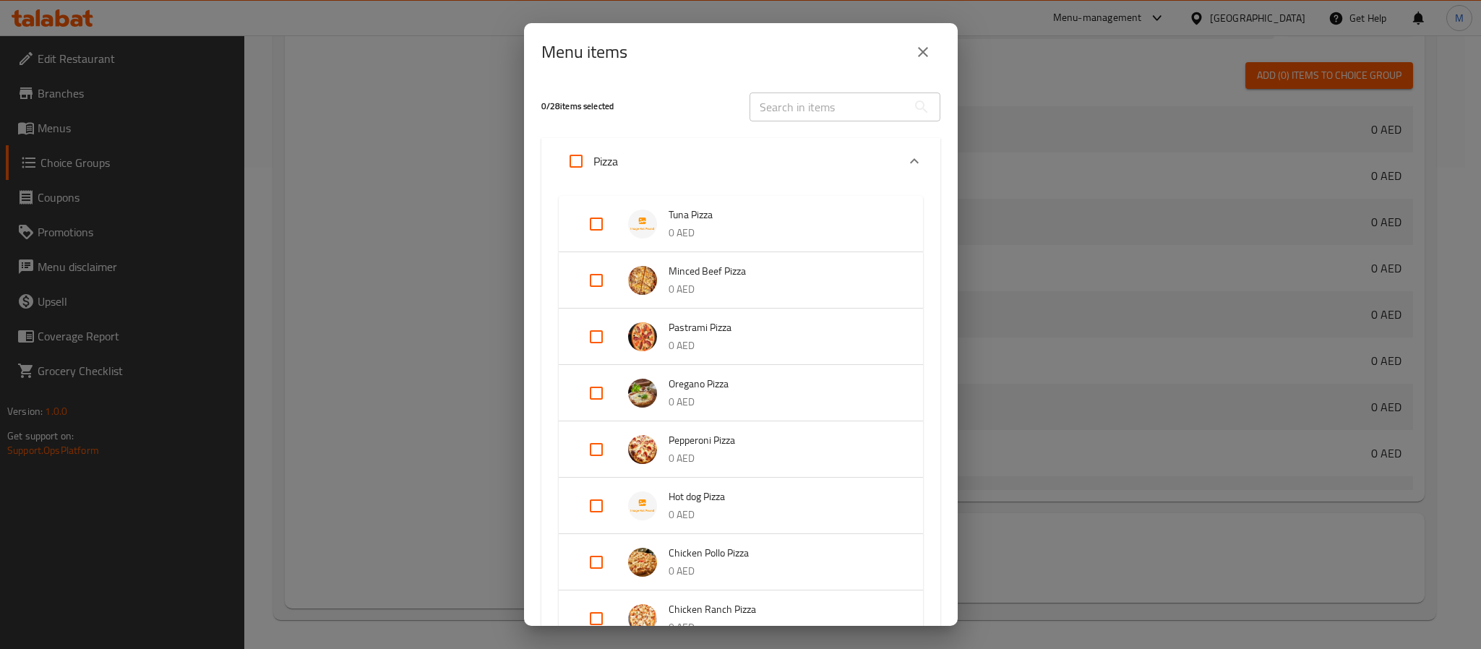
click at [599, 226] on input "Expand" at bounding box center [596, 224] width 35 height 35
checkbox input "true"
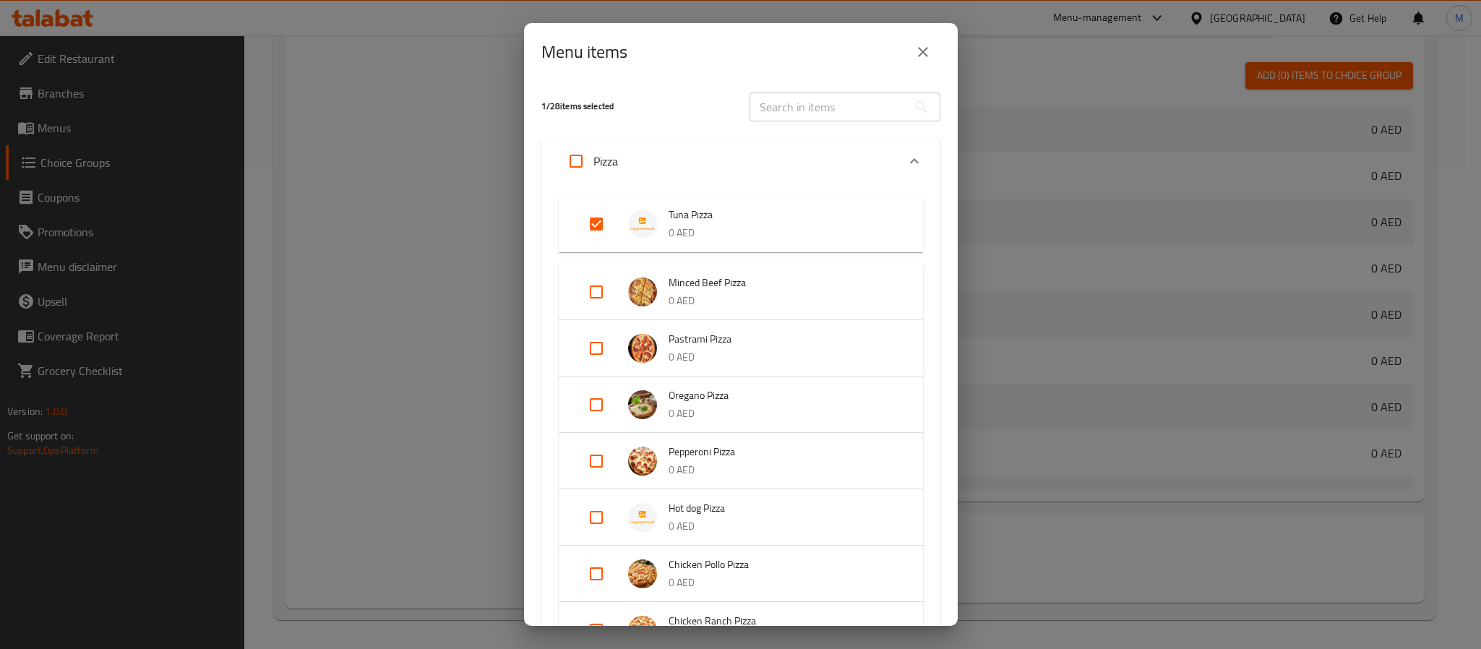
scroll to position [108, 0]
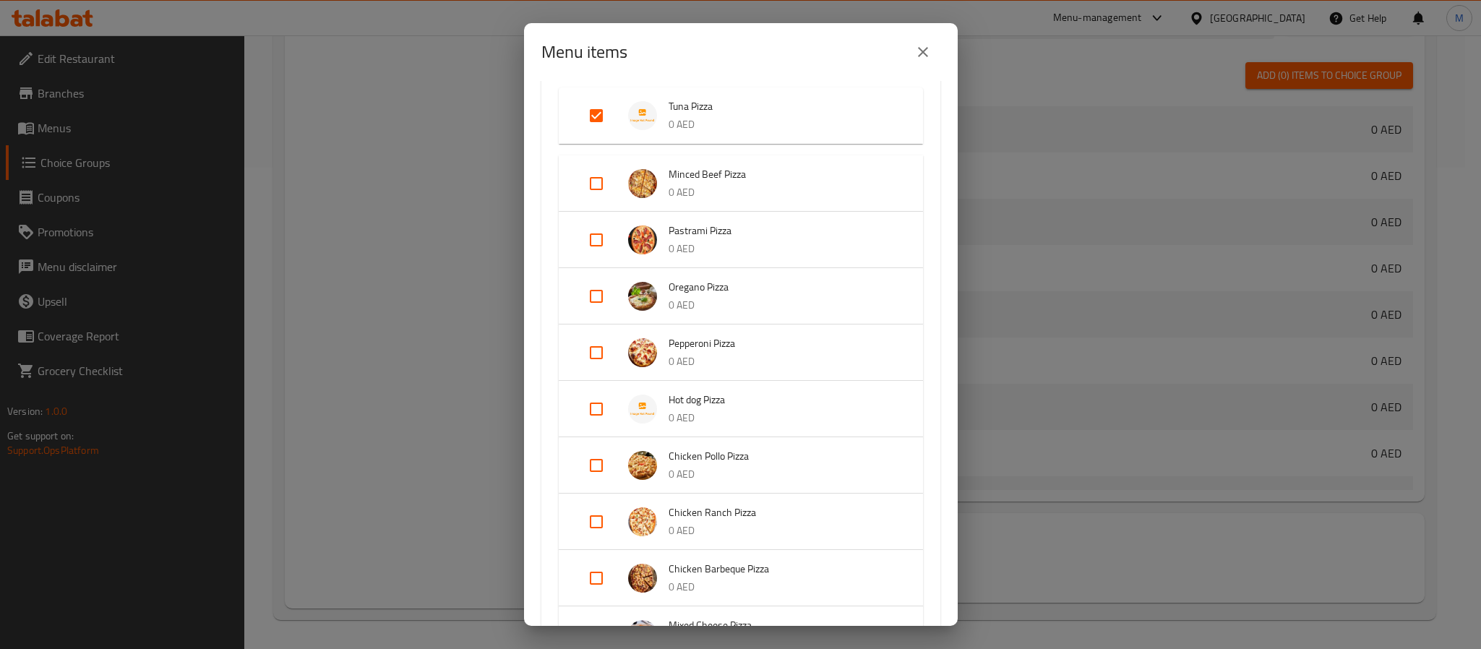
click at [597, 295] on input "Expand" at bounding box center [596, 296] width 35 height 35
checkbox input "true"
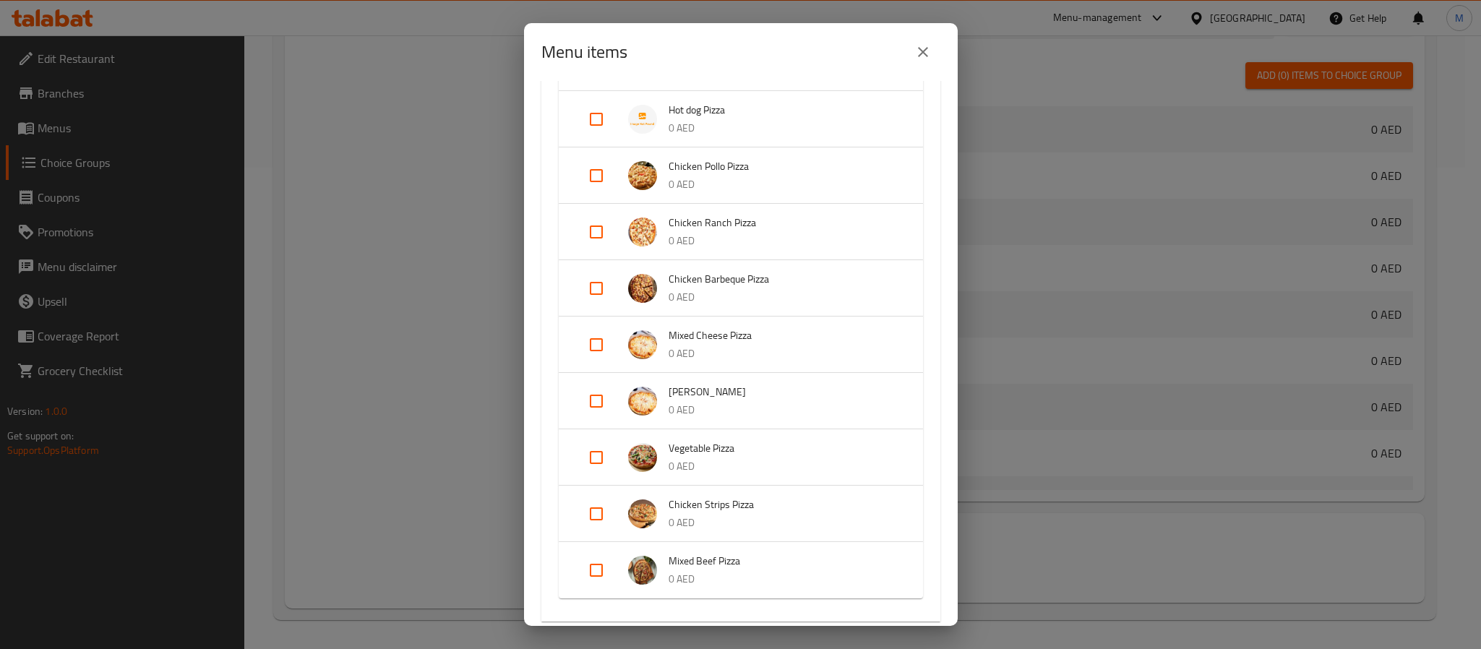
scroll to position [434, 0]
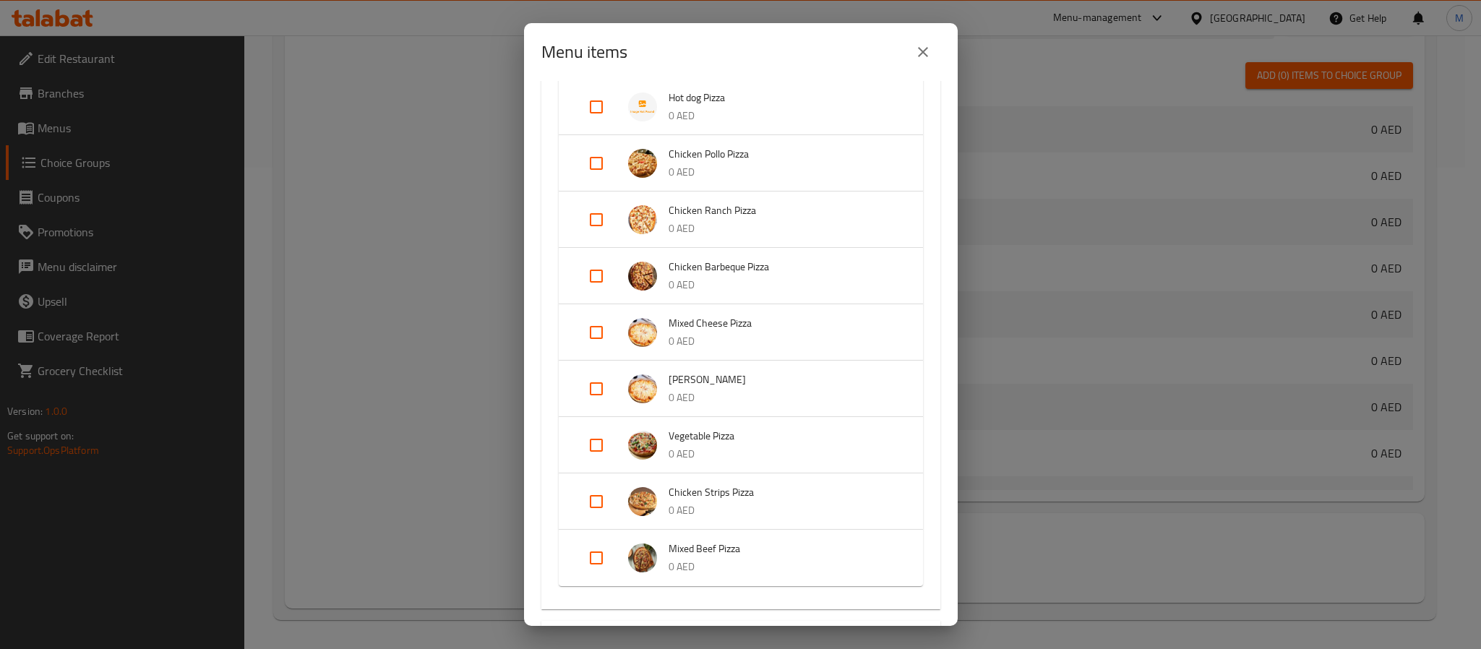
click at [593, 393] on input "Expand" at bounding box center [596, 389] width 35 height 35
checkbox input "true"
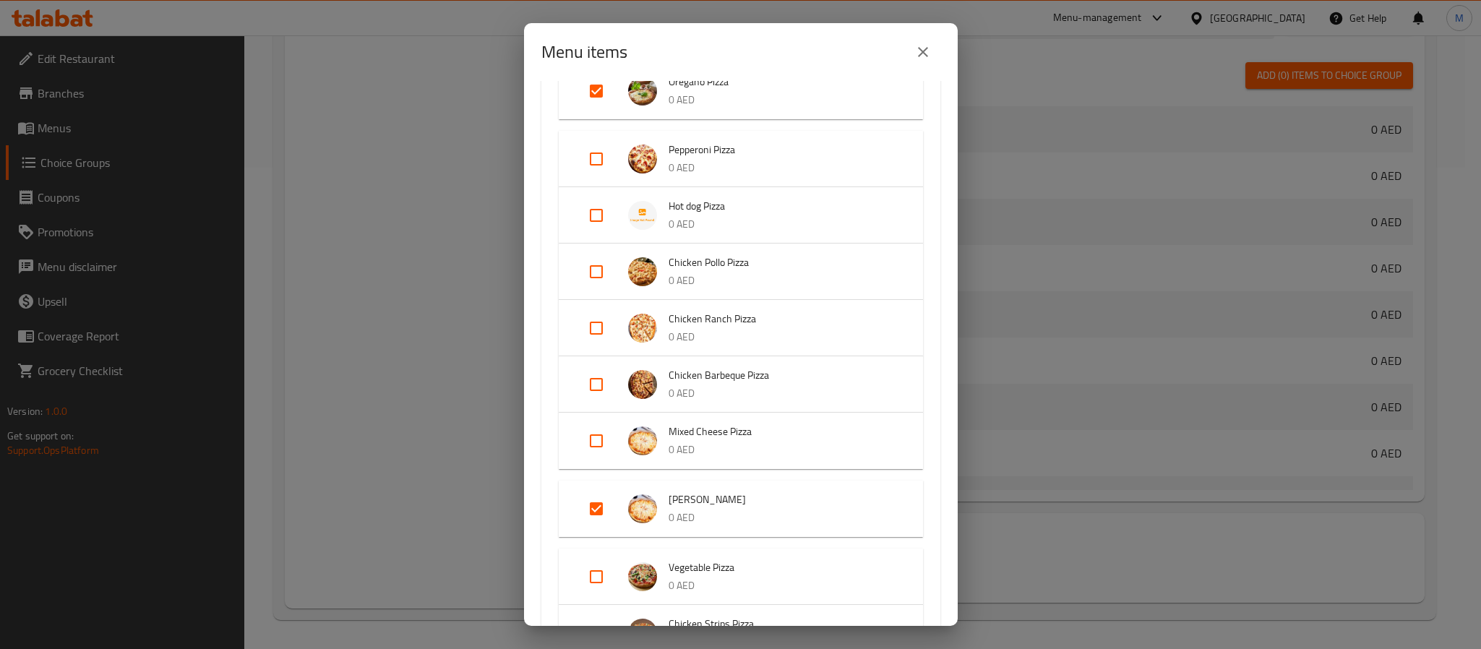
scroll to position [217, 0]
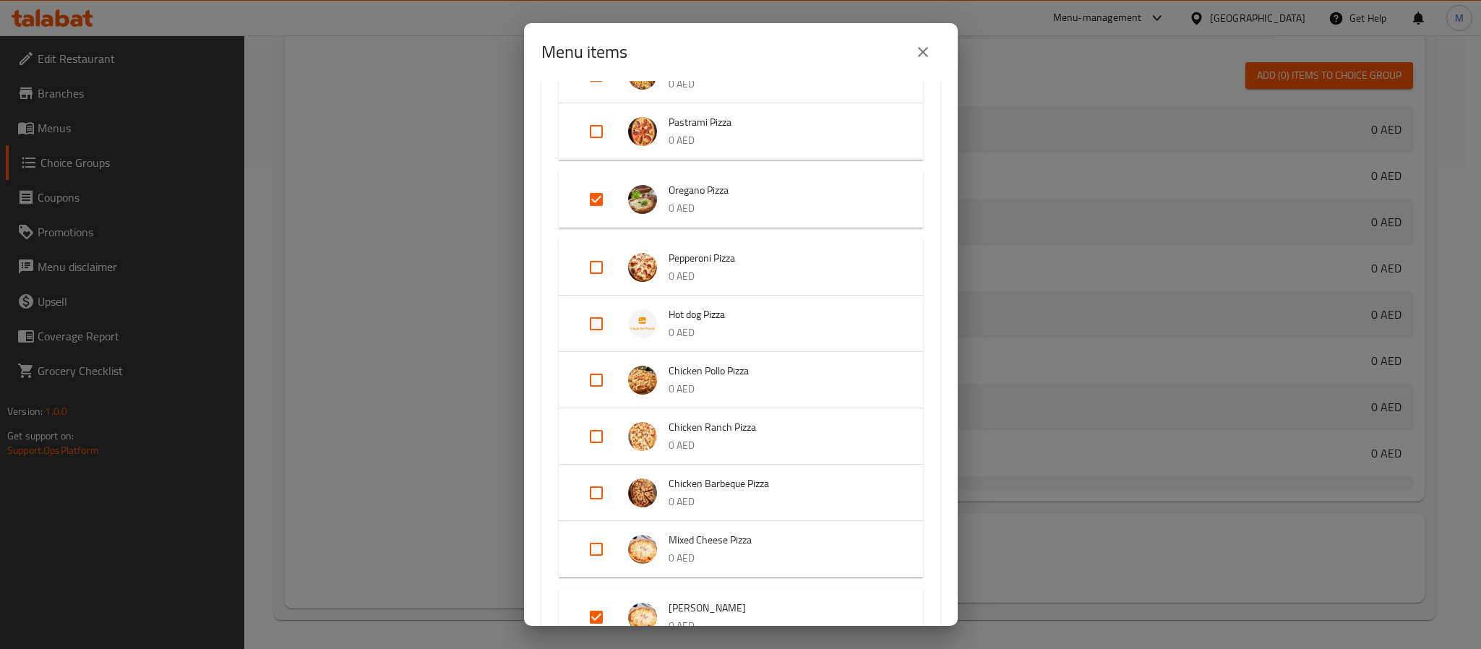
click at [593, 257] on input "Expand" at bounding box center [596, 267] width 35 height 35
checkbox input "true"
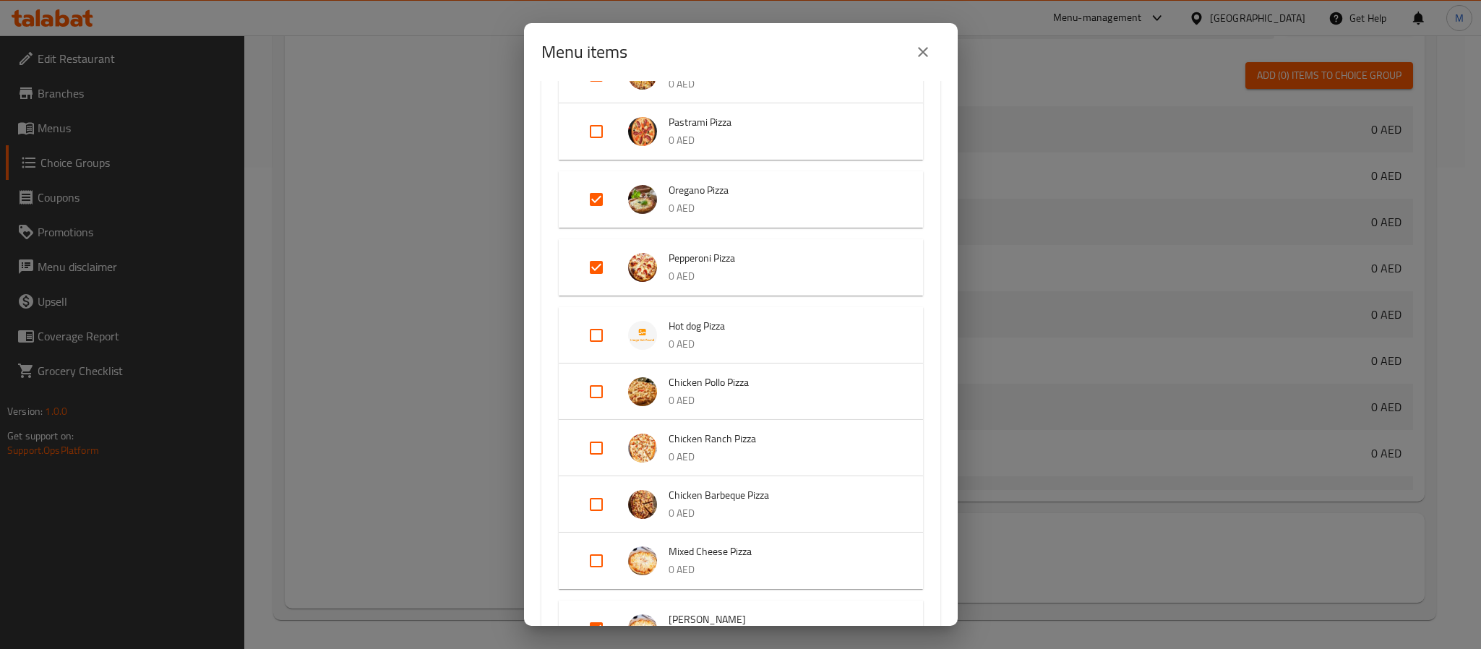
click at [592, 336] on input "Expand" at bounding box center [596, 335] width 35 height 35
checkbox input "true"
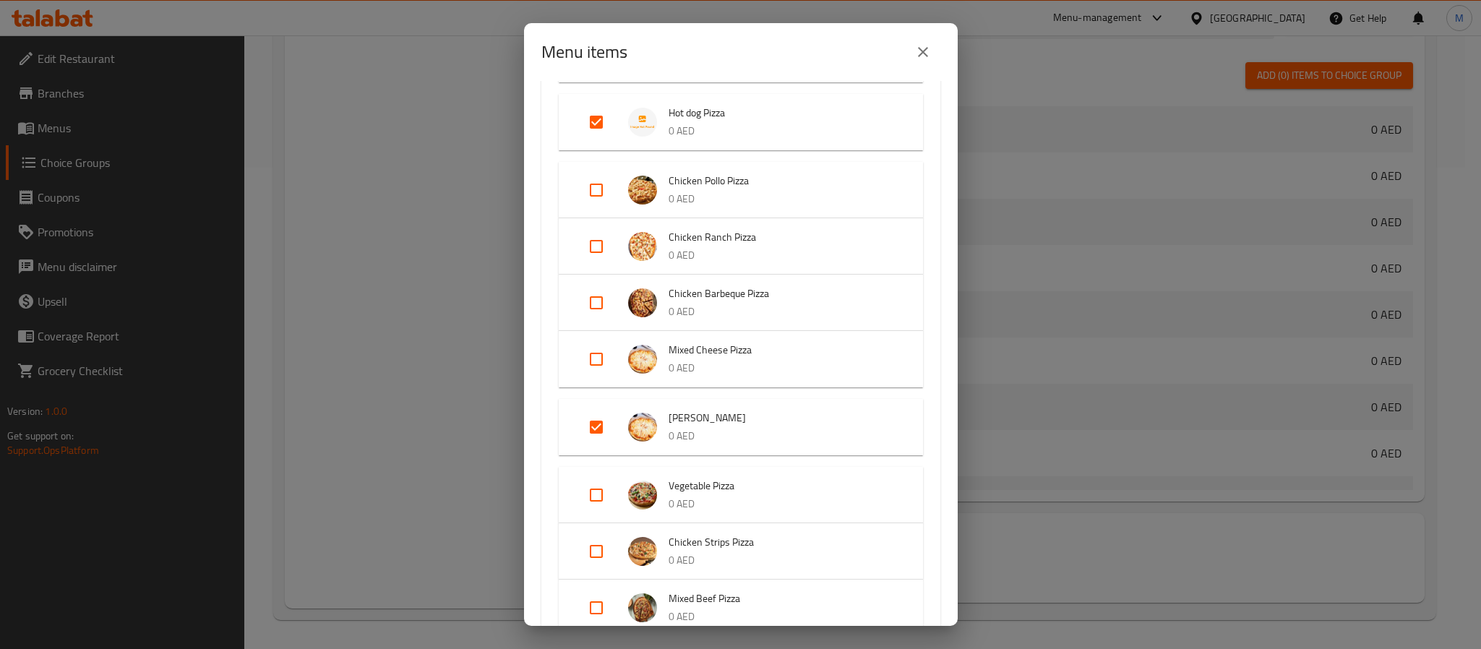
scroll to position [542, 0]
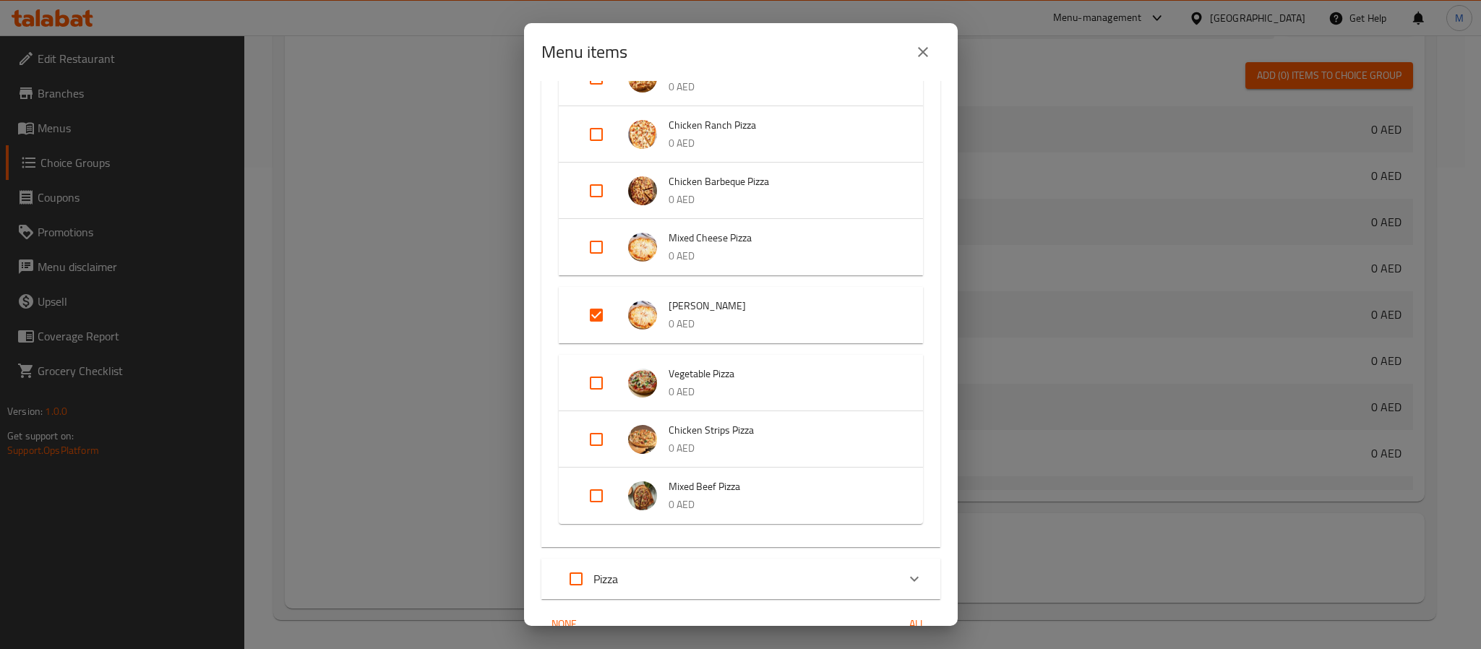
click at [599, 438] on input "Expand" at bounding box center [596, 439] width 35 height 35
checkbox input "true"
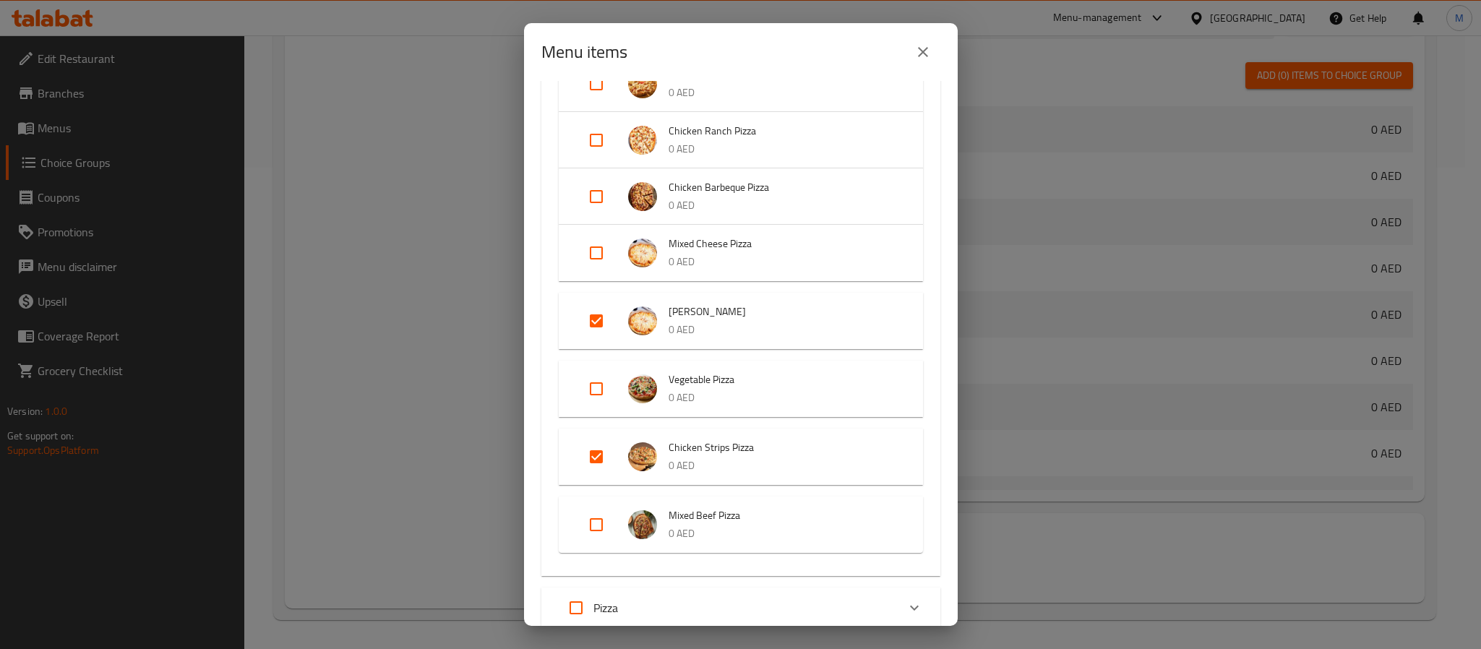
scroll to position [636, 0]
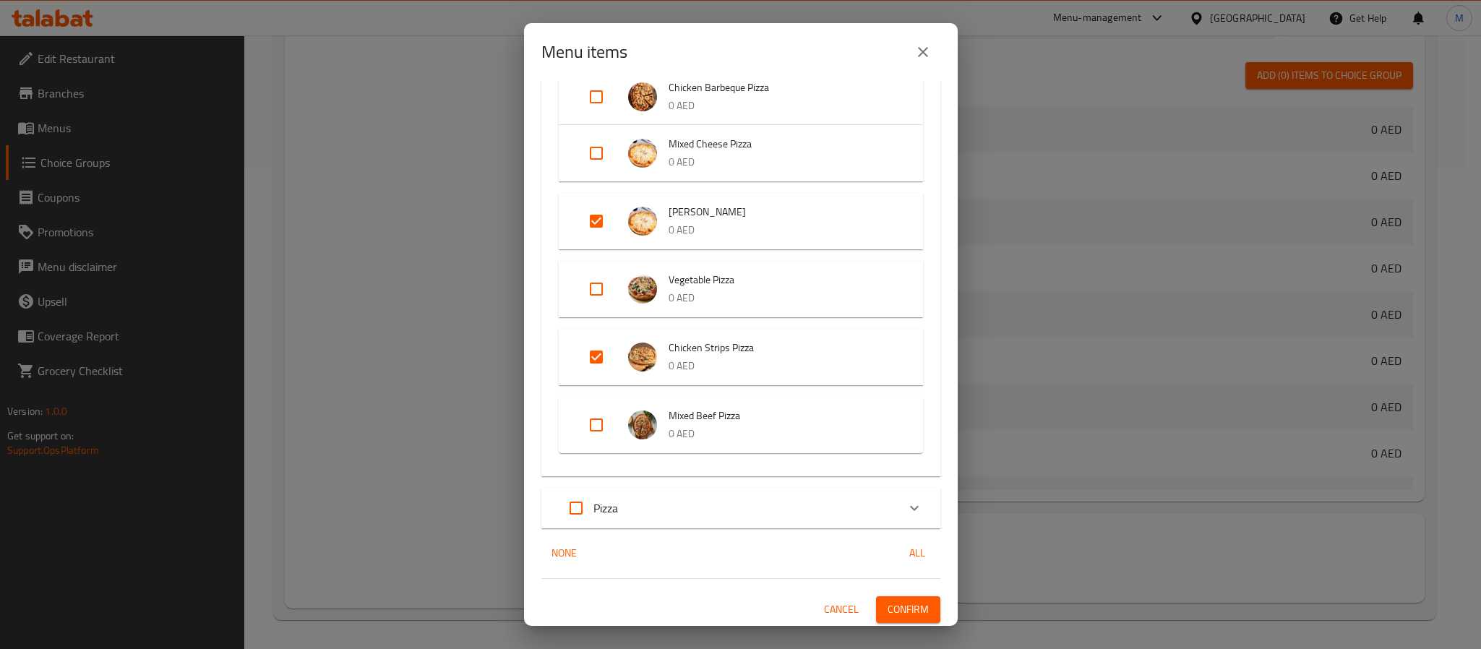
click at [601, 419] on input "Expand" at bounding box center [596, 425] width 35 height 35
click at [599, 419] on input "Expand" at bounding box center [596, 425] width 35 height 35
checkbox input "false"
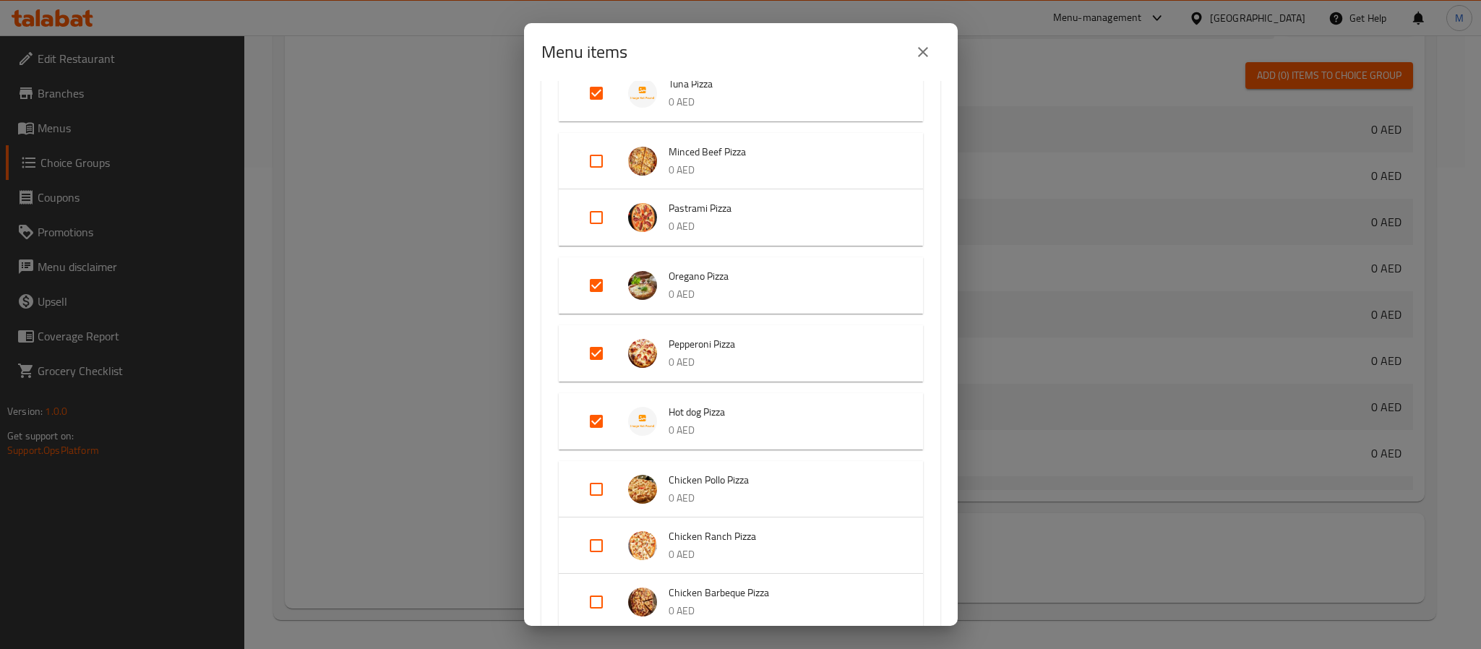
scroll to position [94, 0]
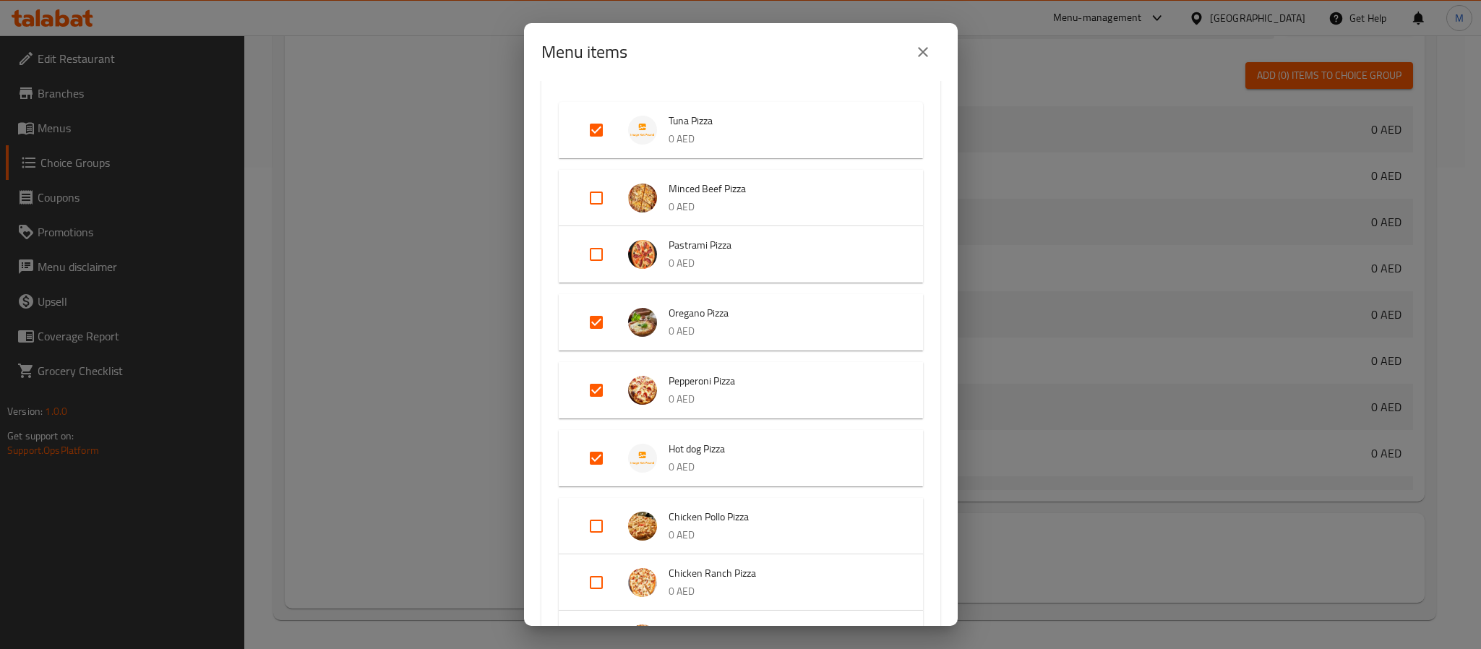
click at [593, 202] on input "Expand" at bounding box center [596, 198] width 35 height 35
checkbox input "true"
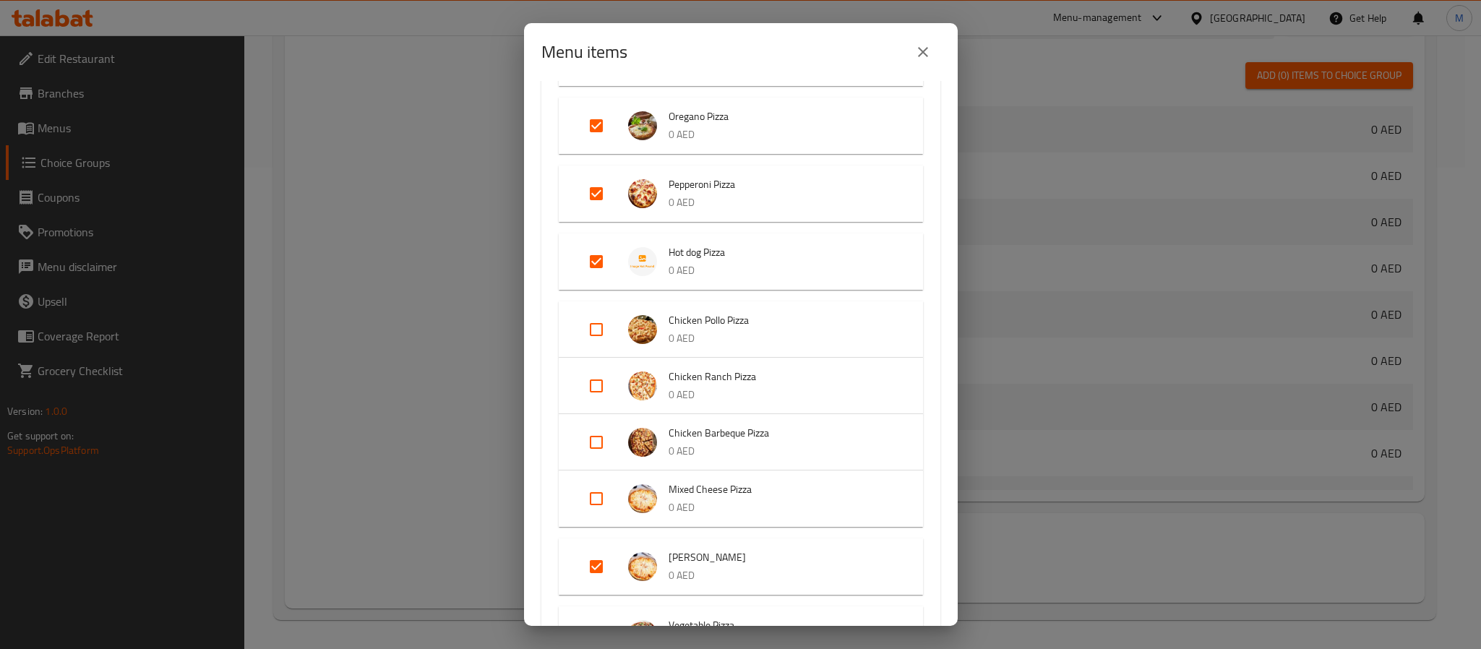
scroll to position [311, 0]
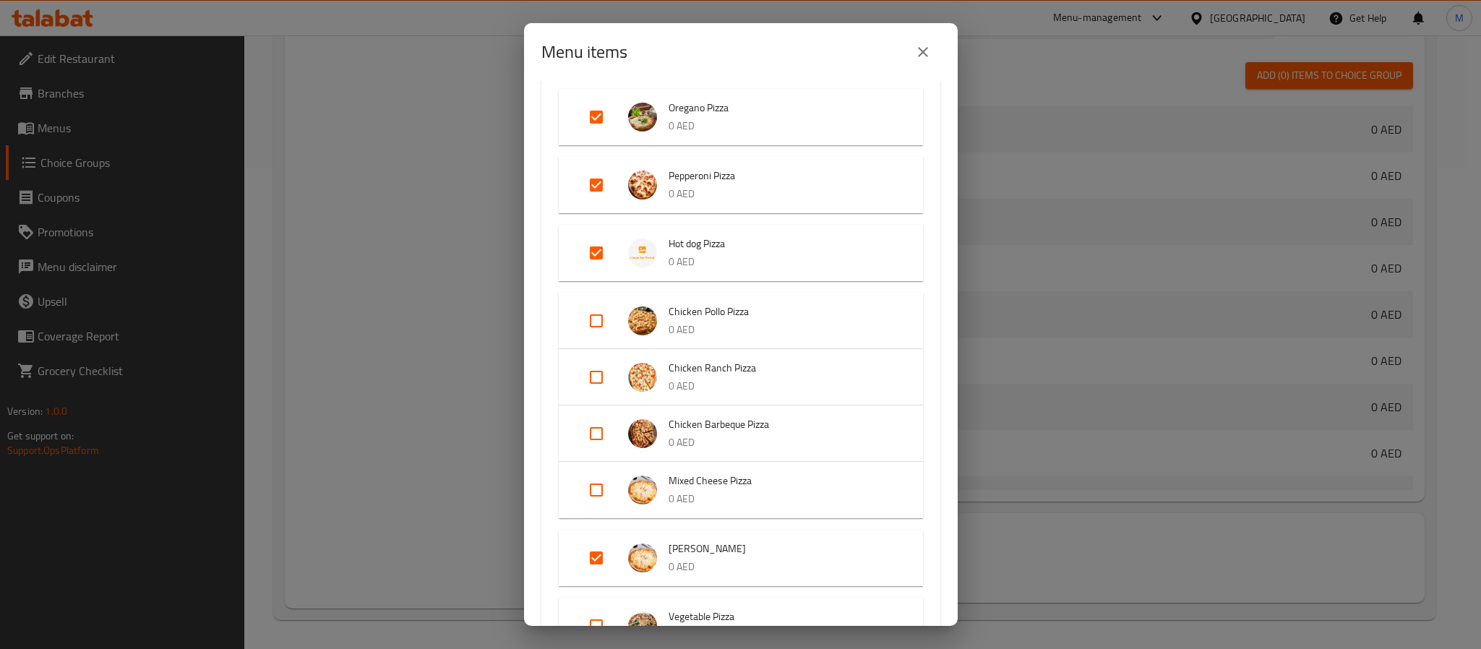
click at [599, 372] on input "Expand" at bounding box center [596, 377] width 35 height 35
checkbox input "true"
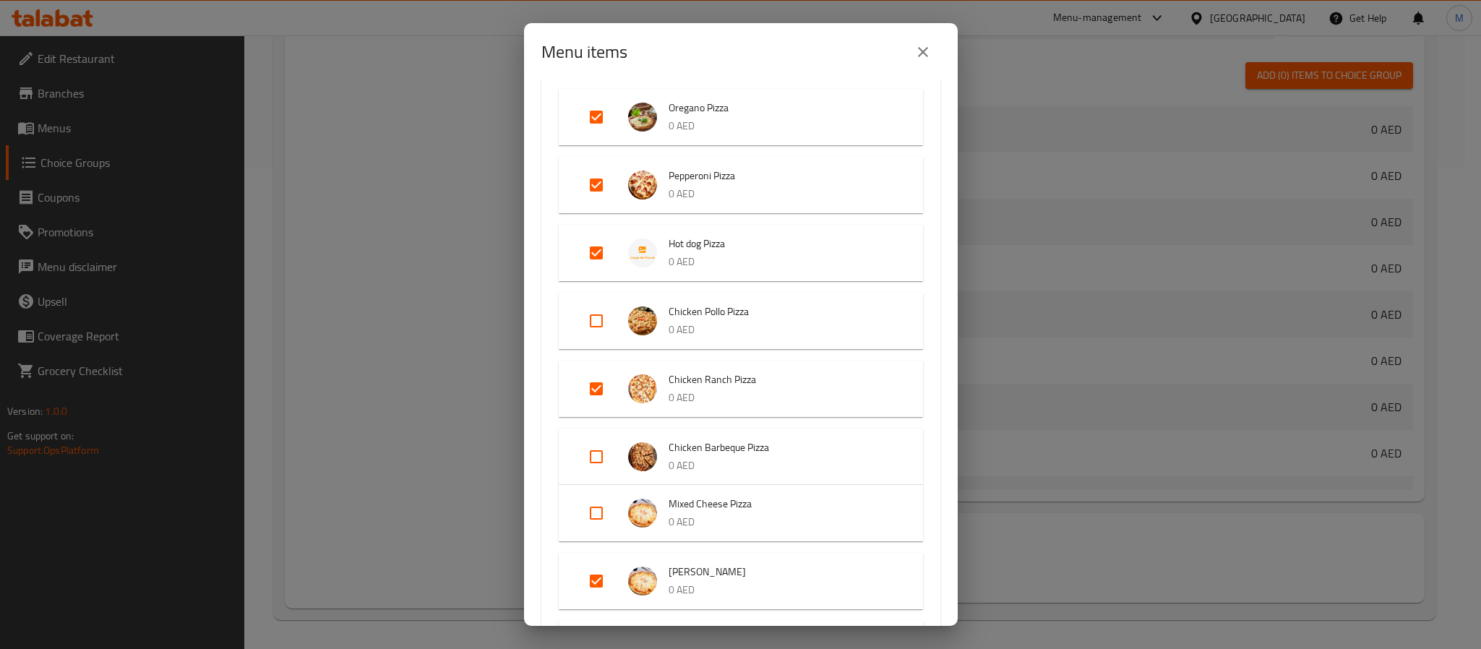
scroll to position [94, 0]
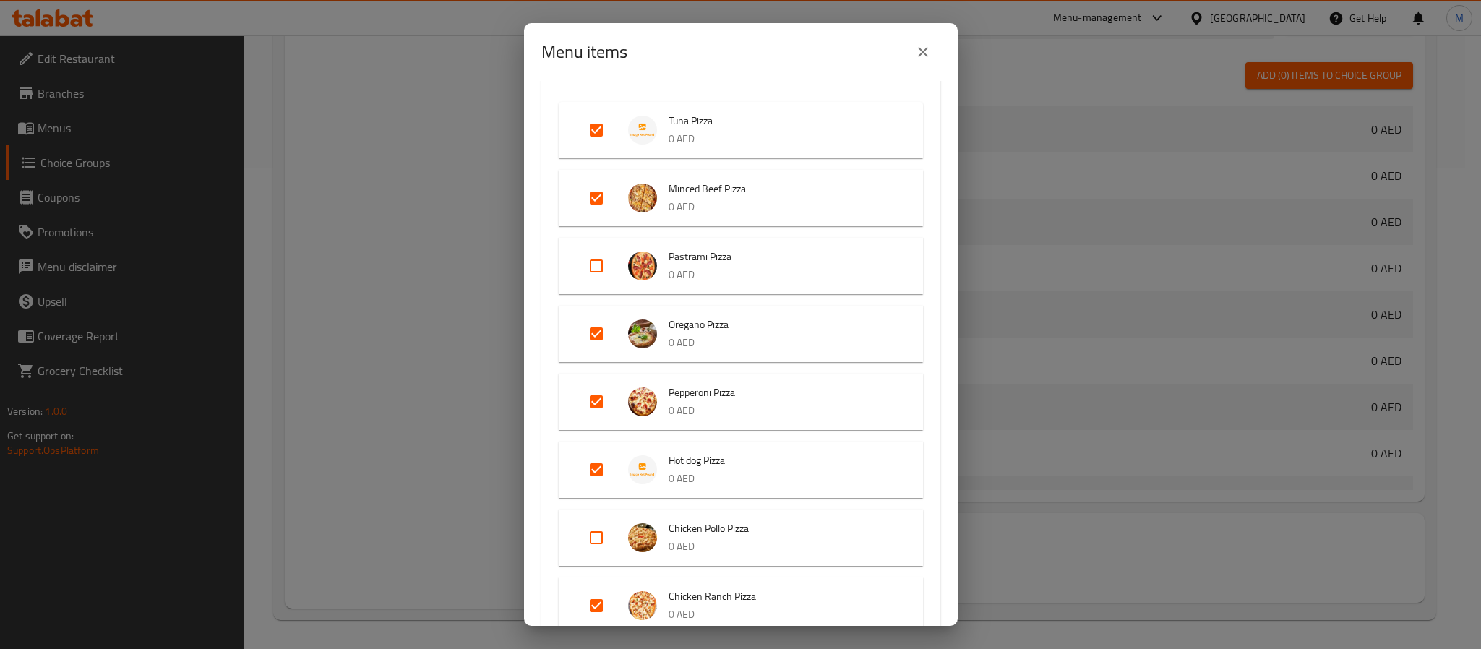
click at [593, 268] on input "Expand" at bounding box center [596, 266] width 35 height 35
checkbox input "true"
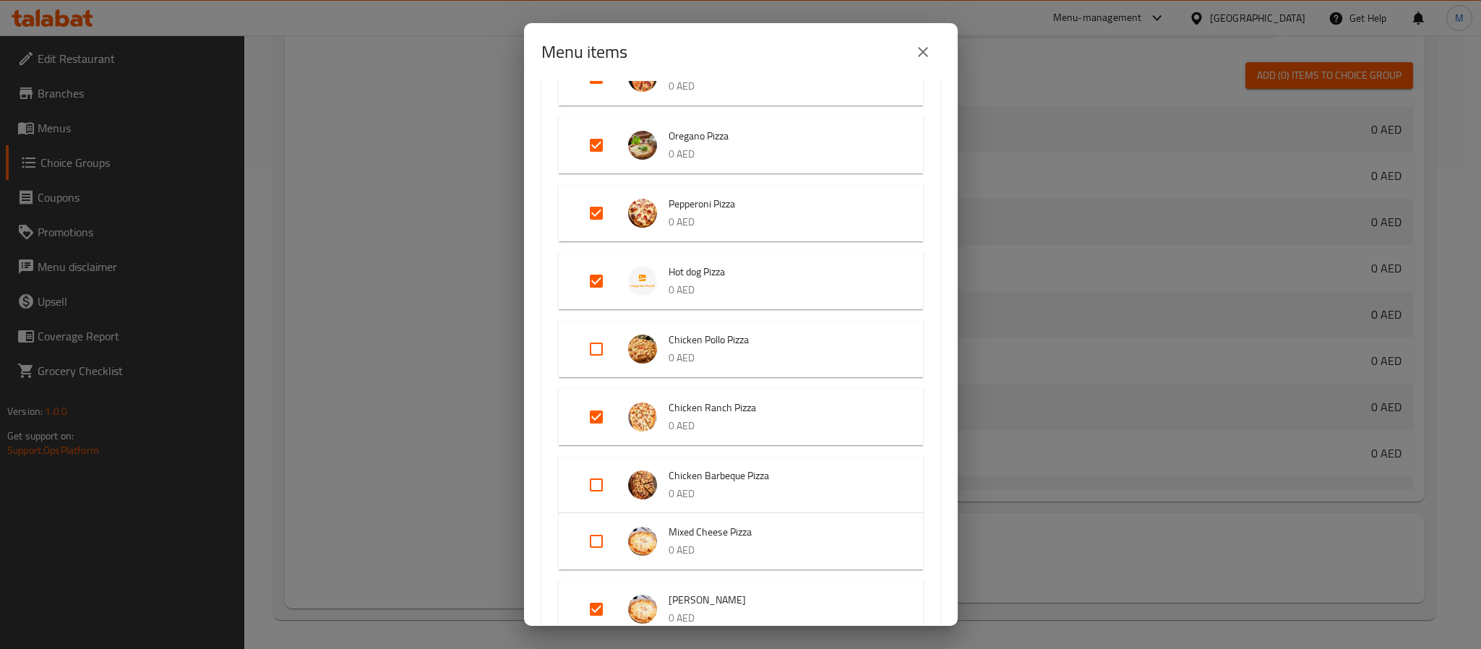
scroll to position [419, 0]
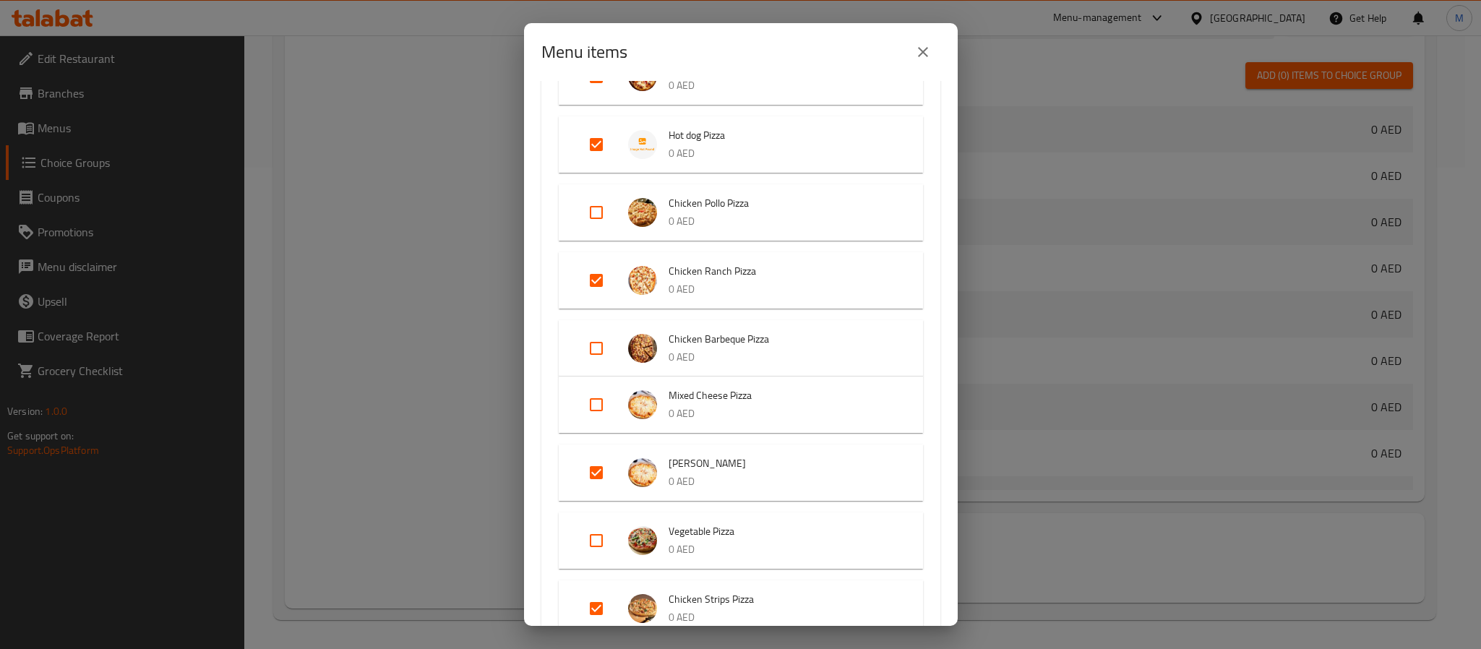
click at [603, 206] on input "Expand" at bounding box center [596, 212] width 35 height 35
checkbox input "true"
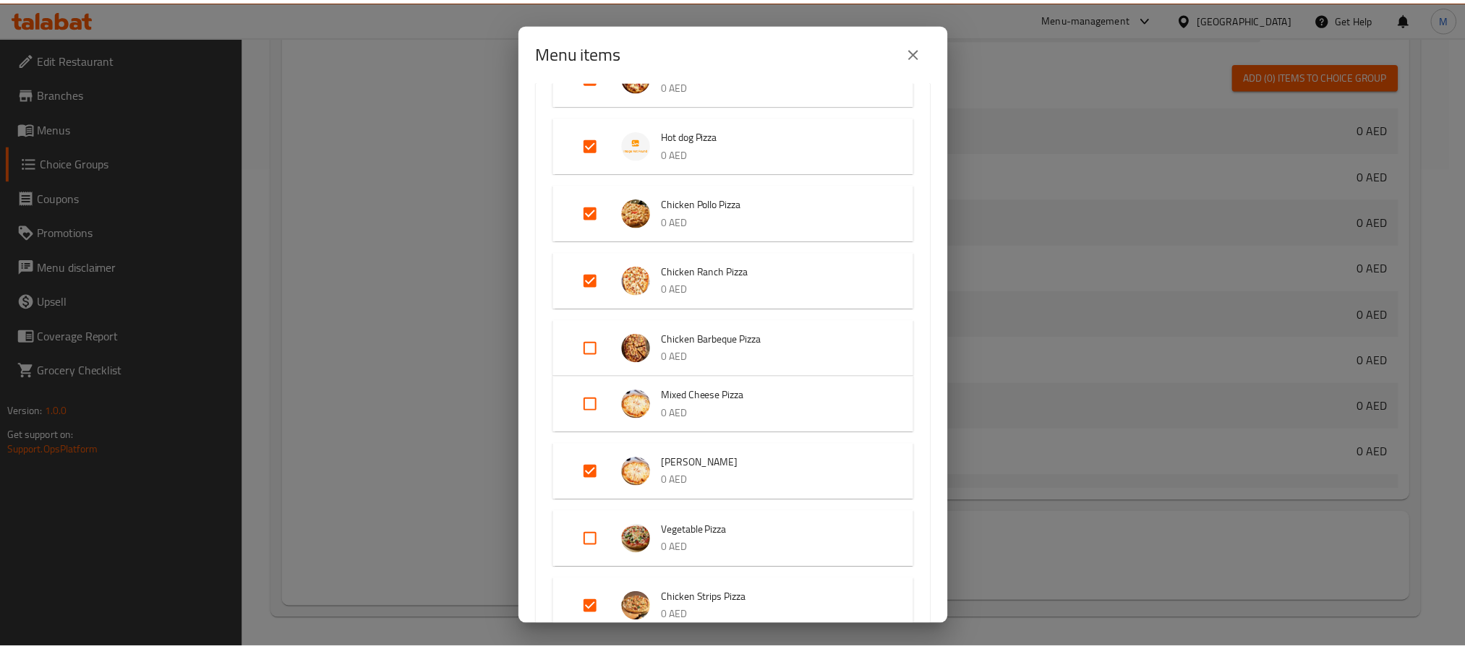
scroll to position [671, 0]
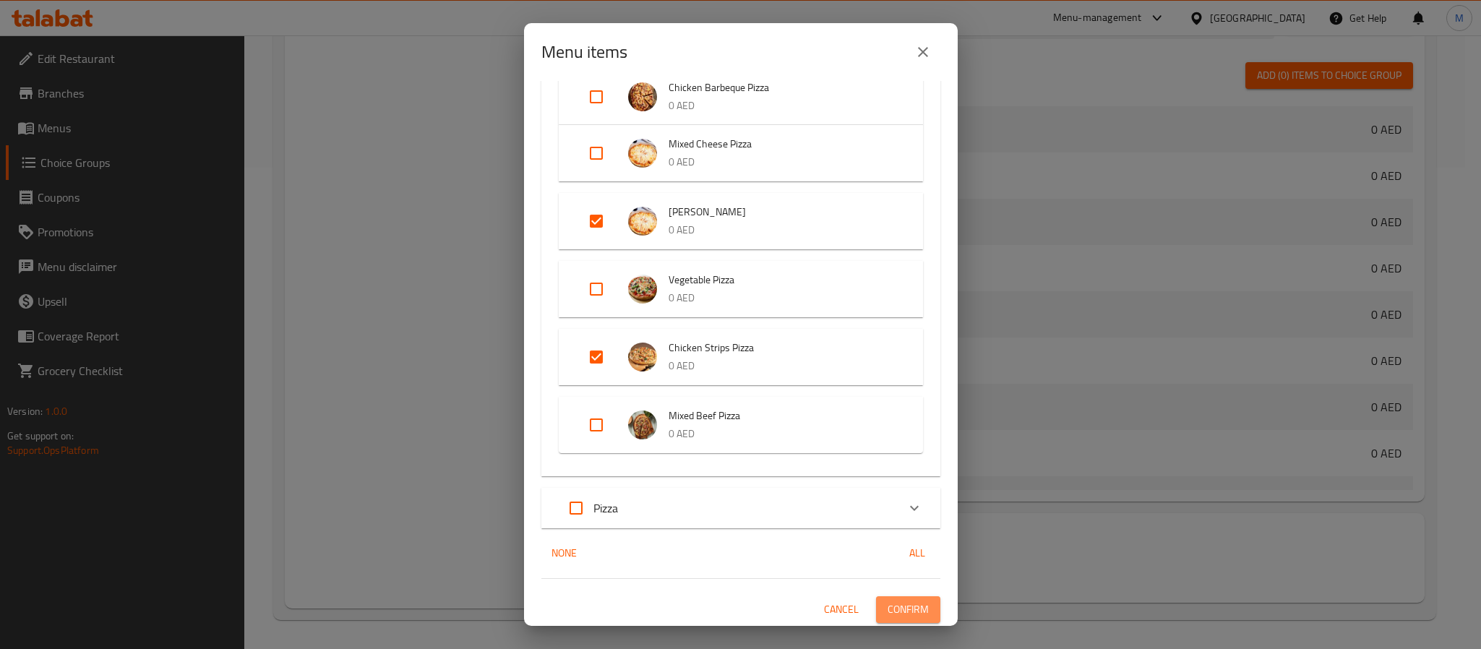
click at [890, 608] on span "Confirm" at bounding box center [908, 610] width 41 height 18
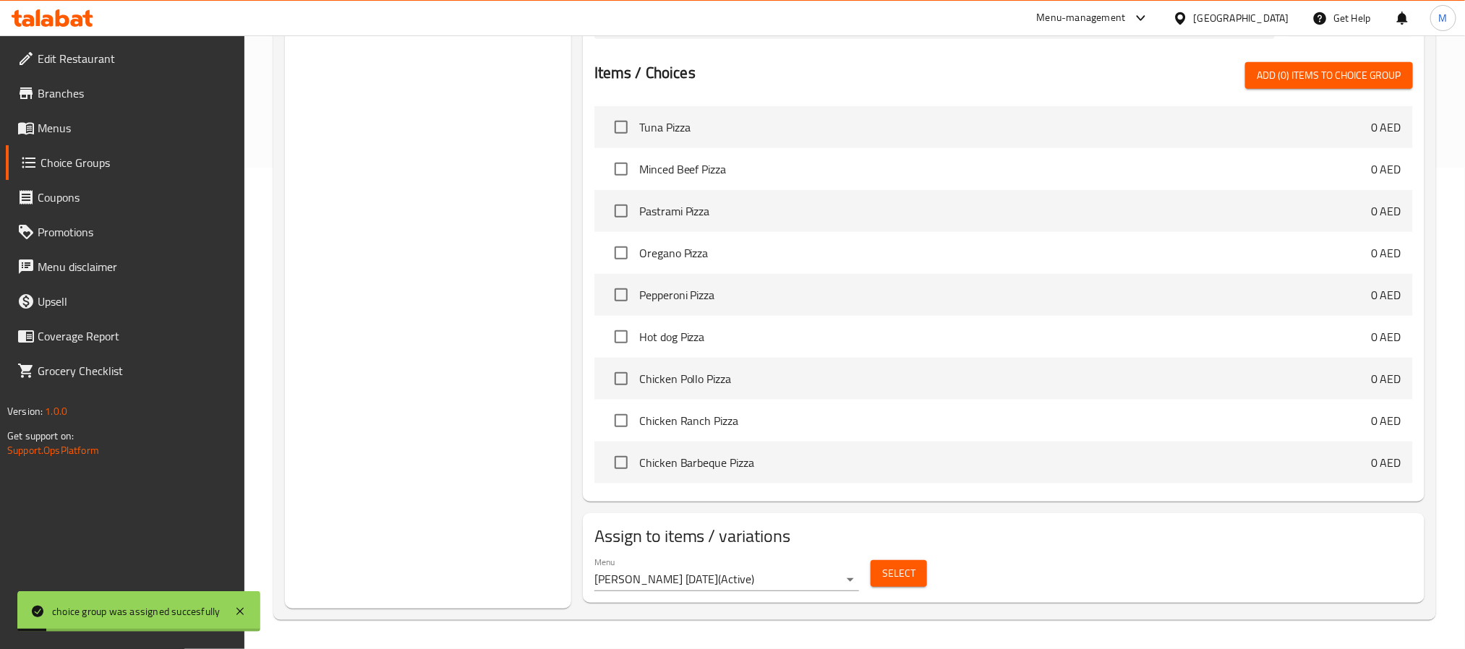
scroll to position [0, 0]
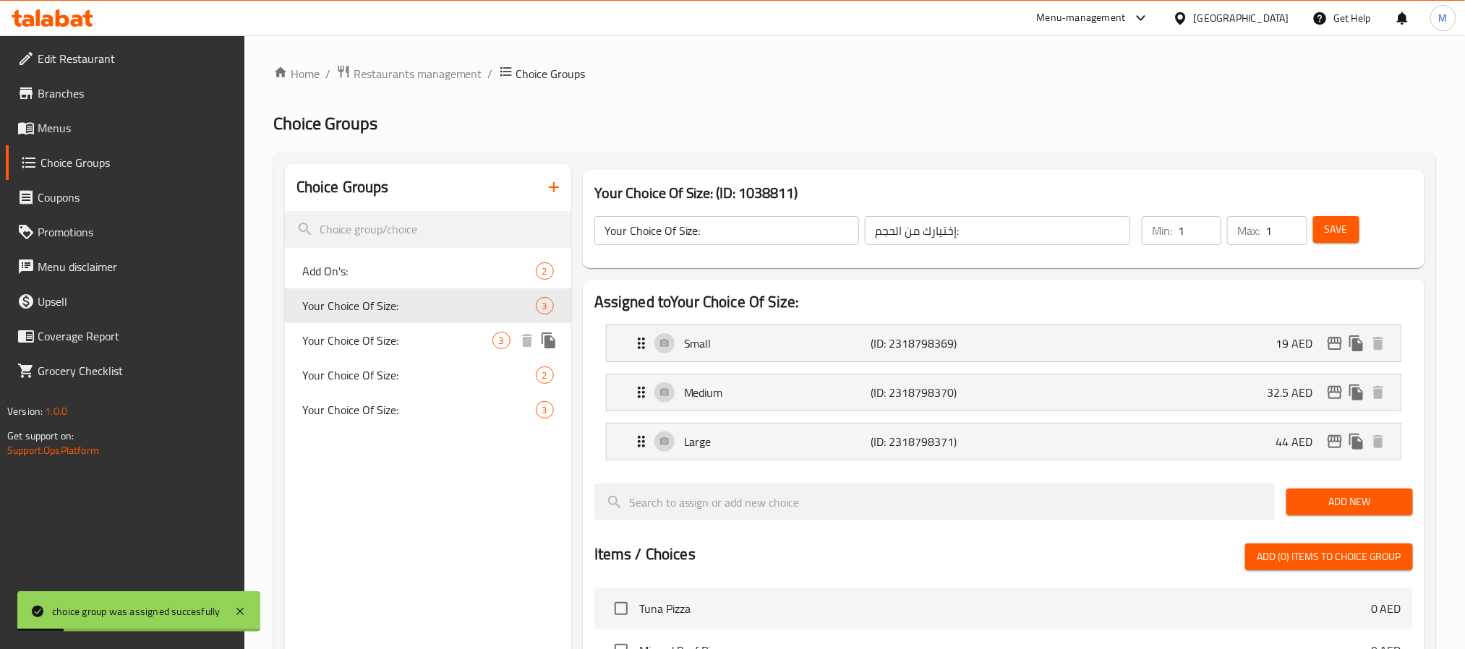
click at [384, 333] on span "Your Choice Of Size:" at bounding box center [397, 340] width 190 height 17
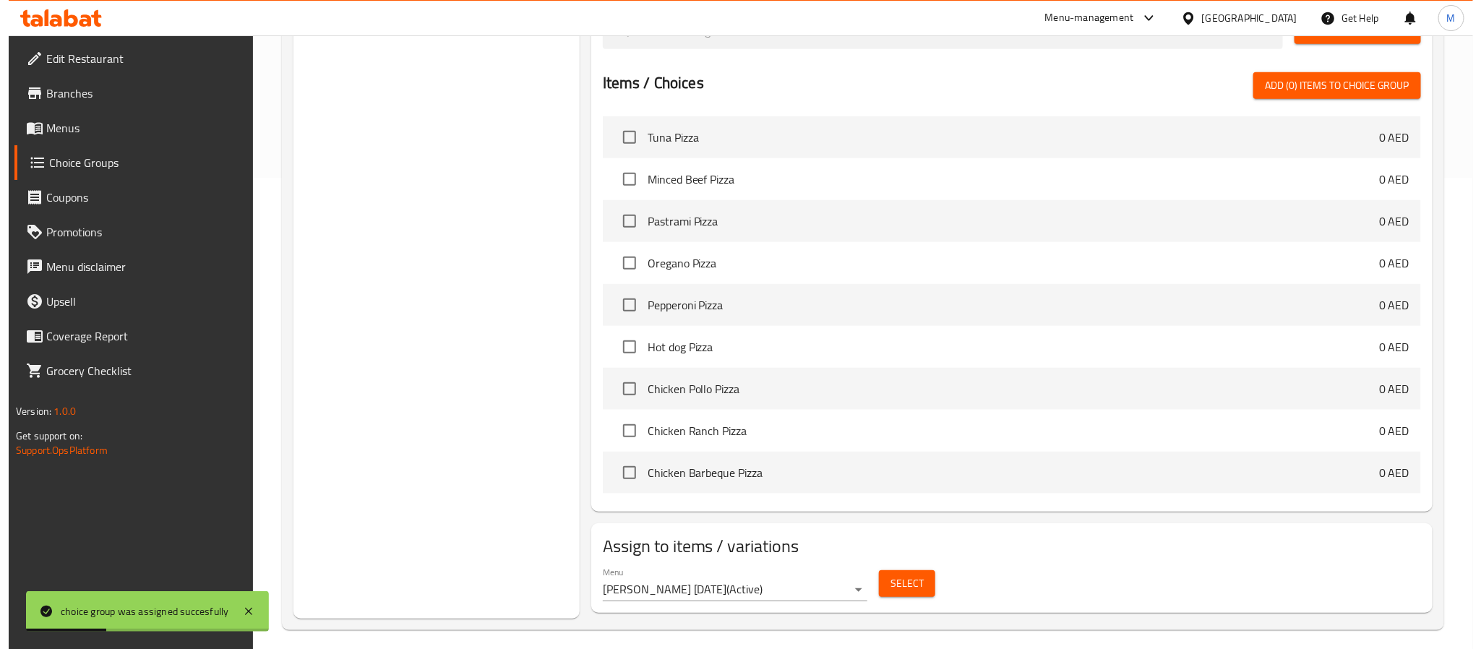
scroll to position [482, 0]
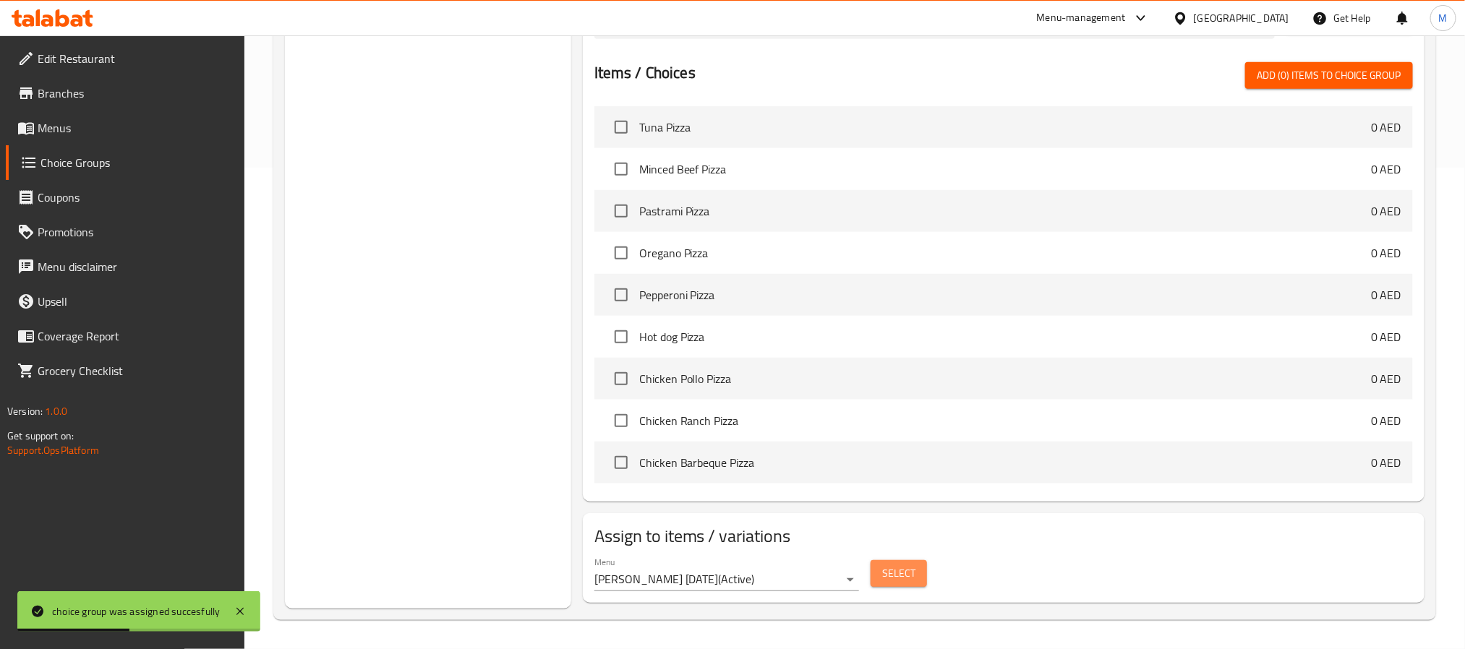
click at [916, 566] on button "Select" at bounding box center [899, 573] width 56 height 27
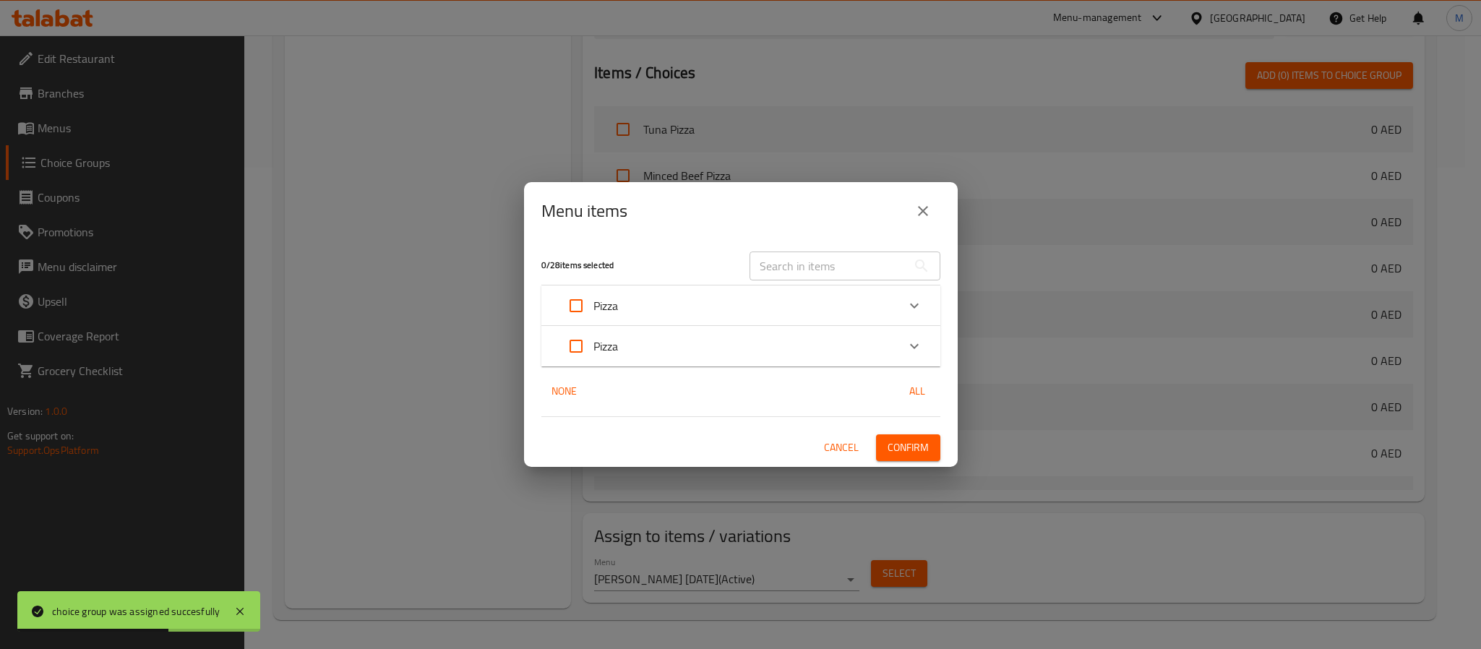
click at [642, 307] on div "Pizza" at bounding box center [728, 305] width 338 height 35
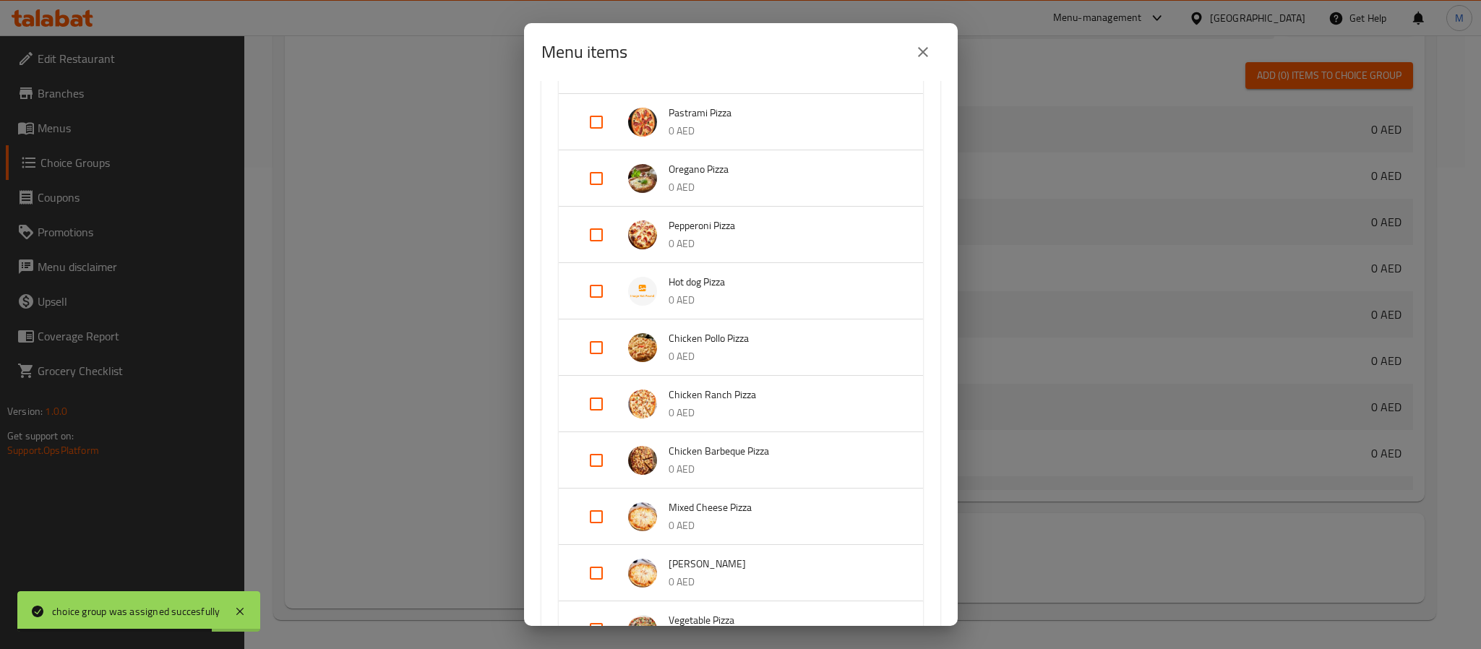
scroll to position [434, 0]
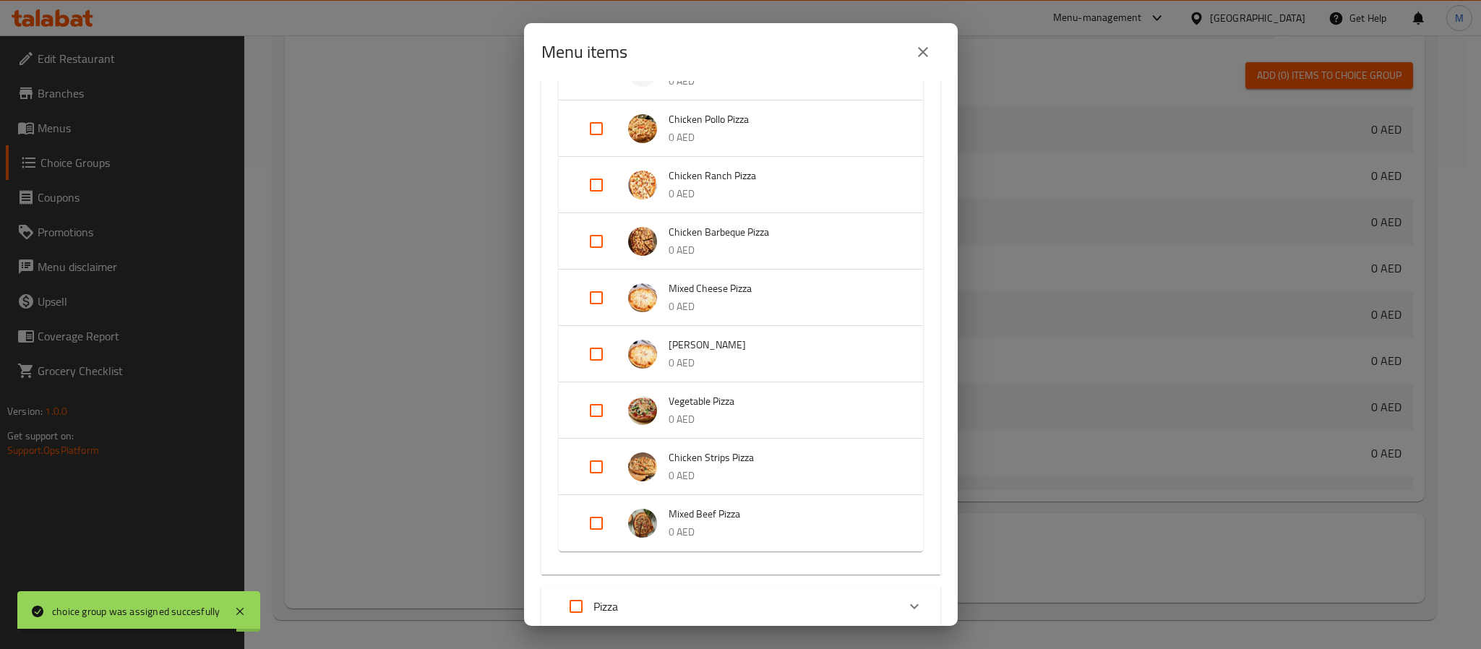
click at [592, 519] on input "Expand" at bounding box center [596, 523] width 35 height 35
checkbox input "true"
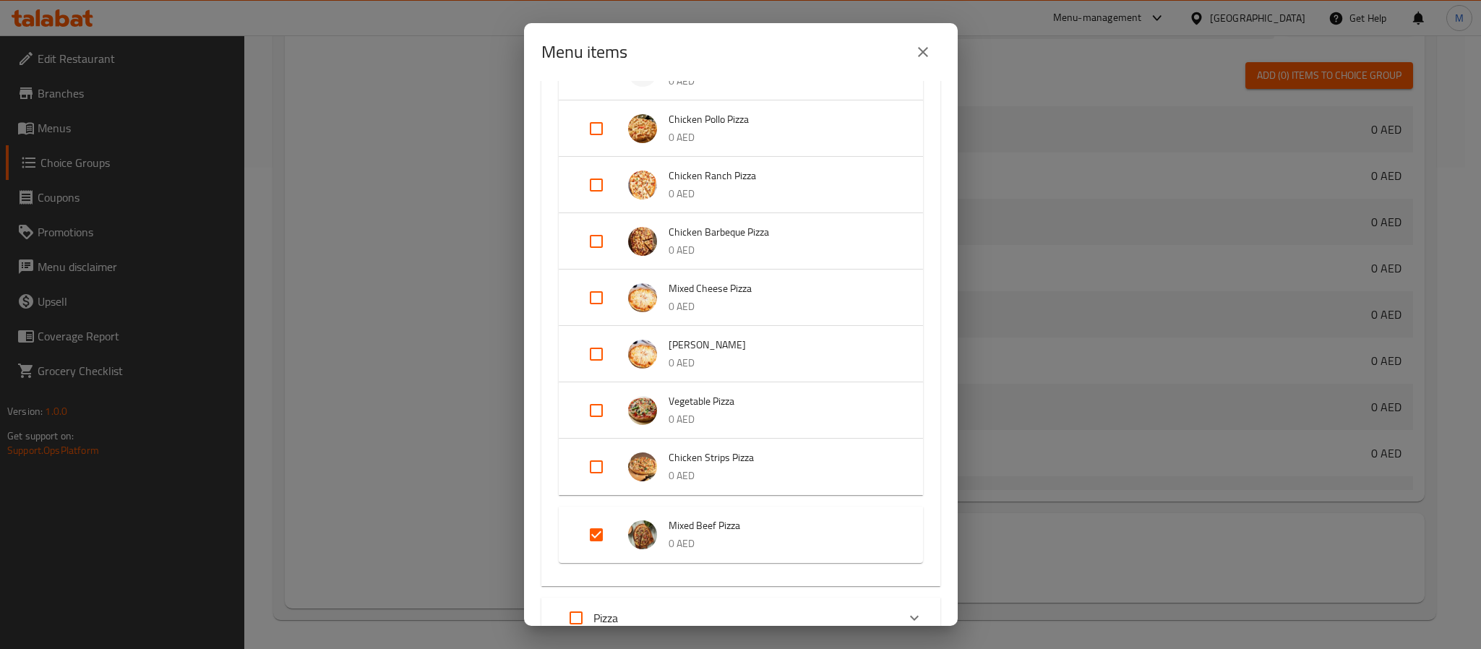
click at [597, 295] on input "Expand" at bounding box center [596, 298] width 35 height 35
checkbox input "true"
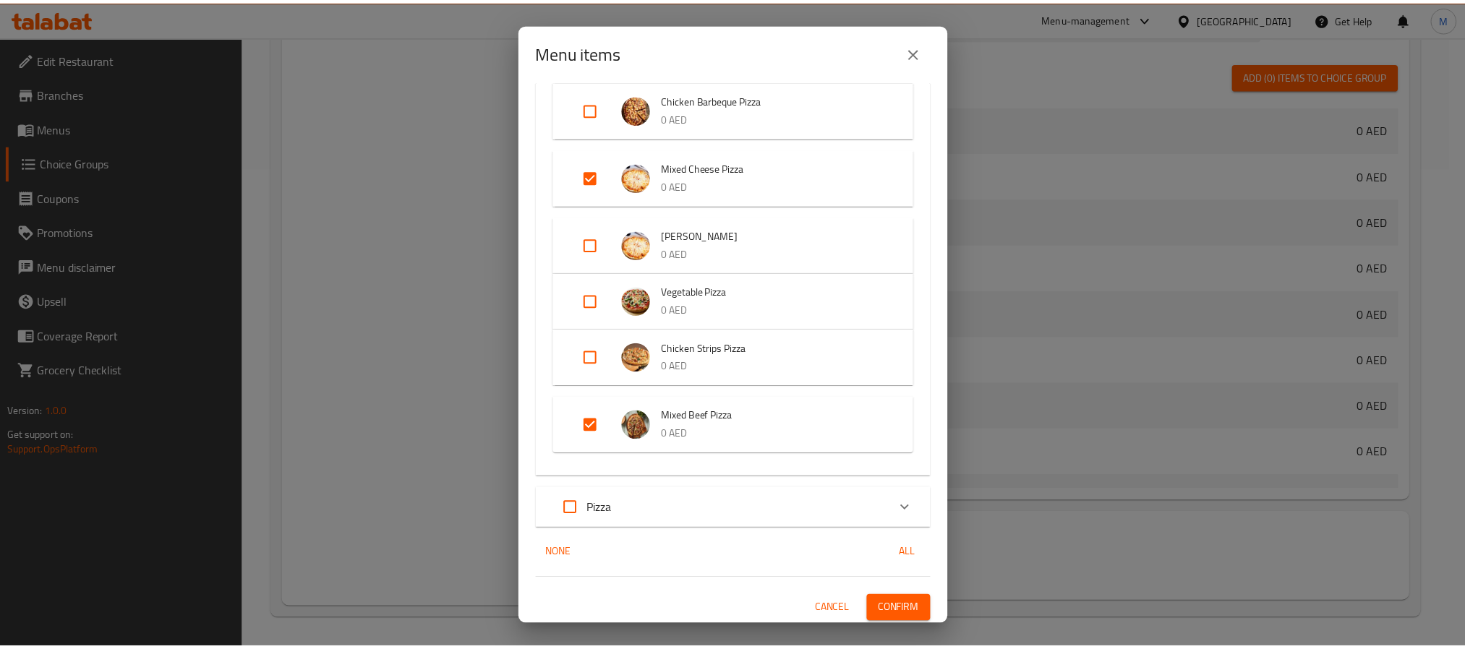
scroll to position [567, 0]
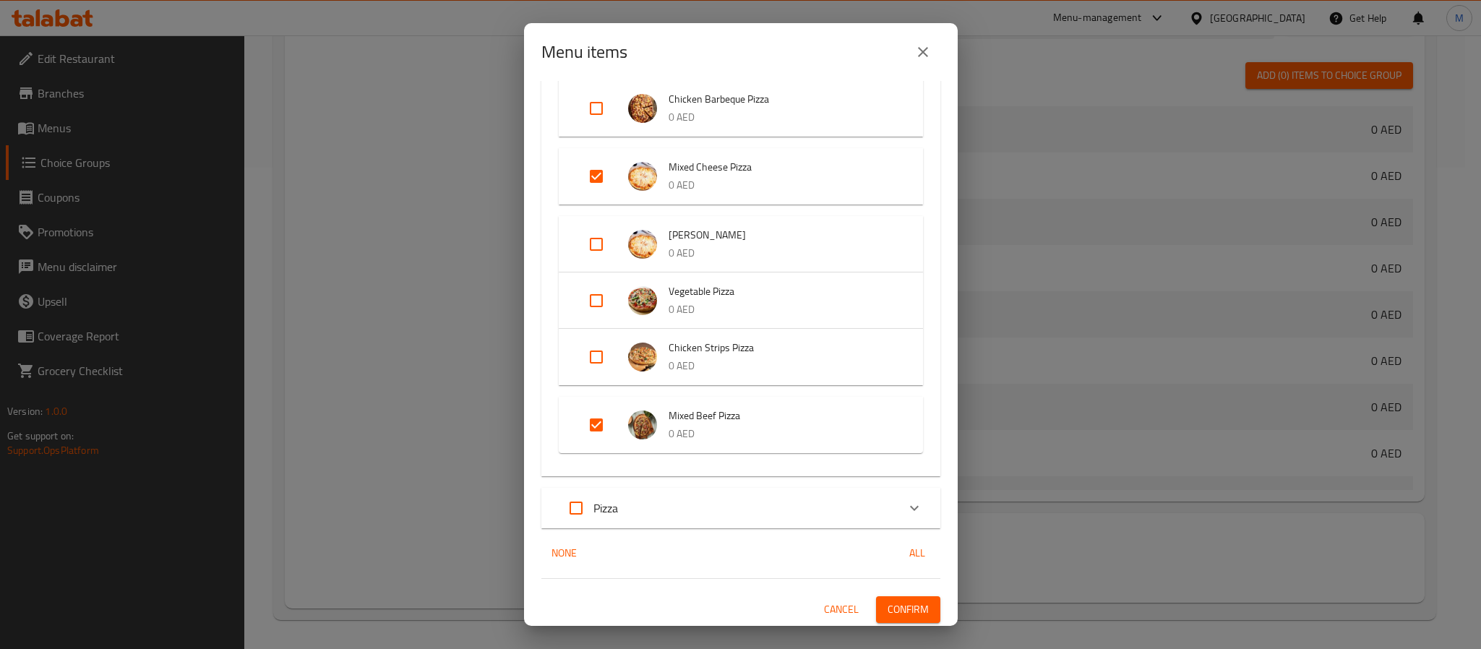
click at [903, 612] on span "Confirm" at bounding box center [908, 610] width 41 height 18
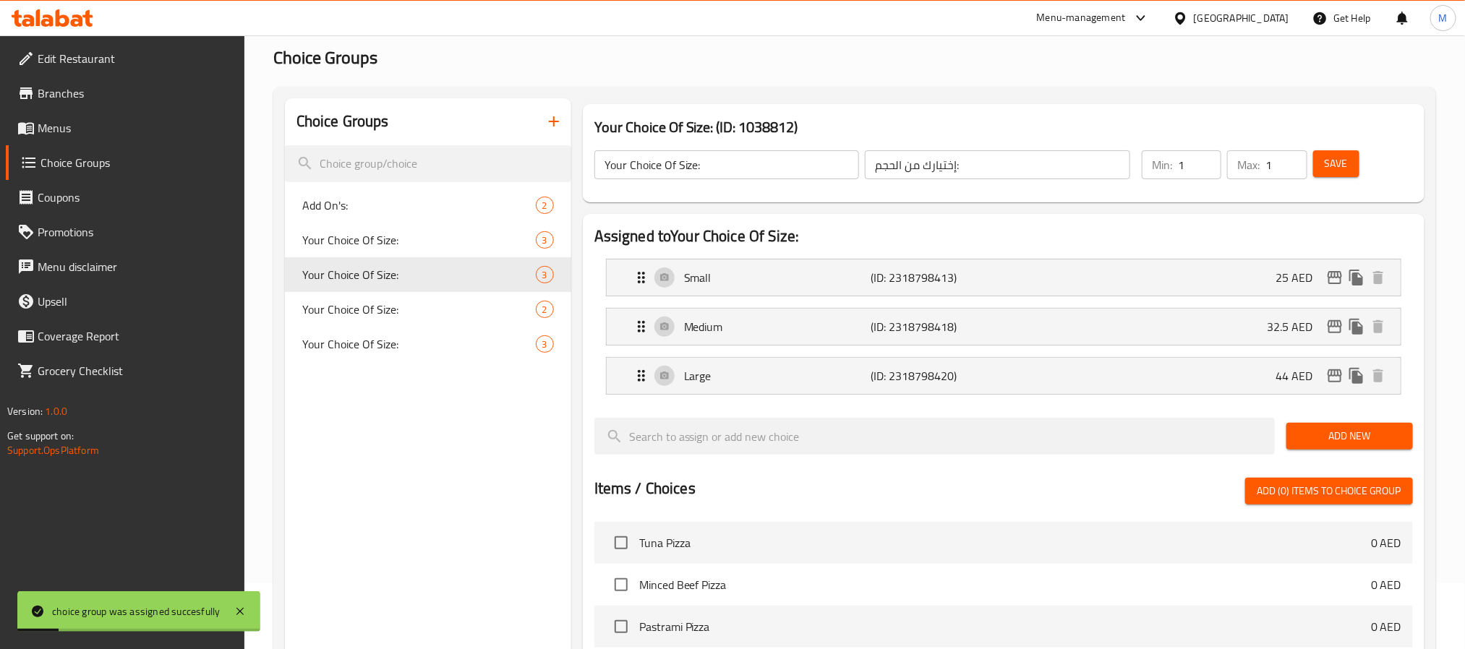
scroll to position [48, 0]
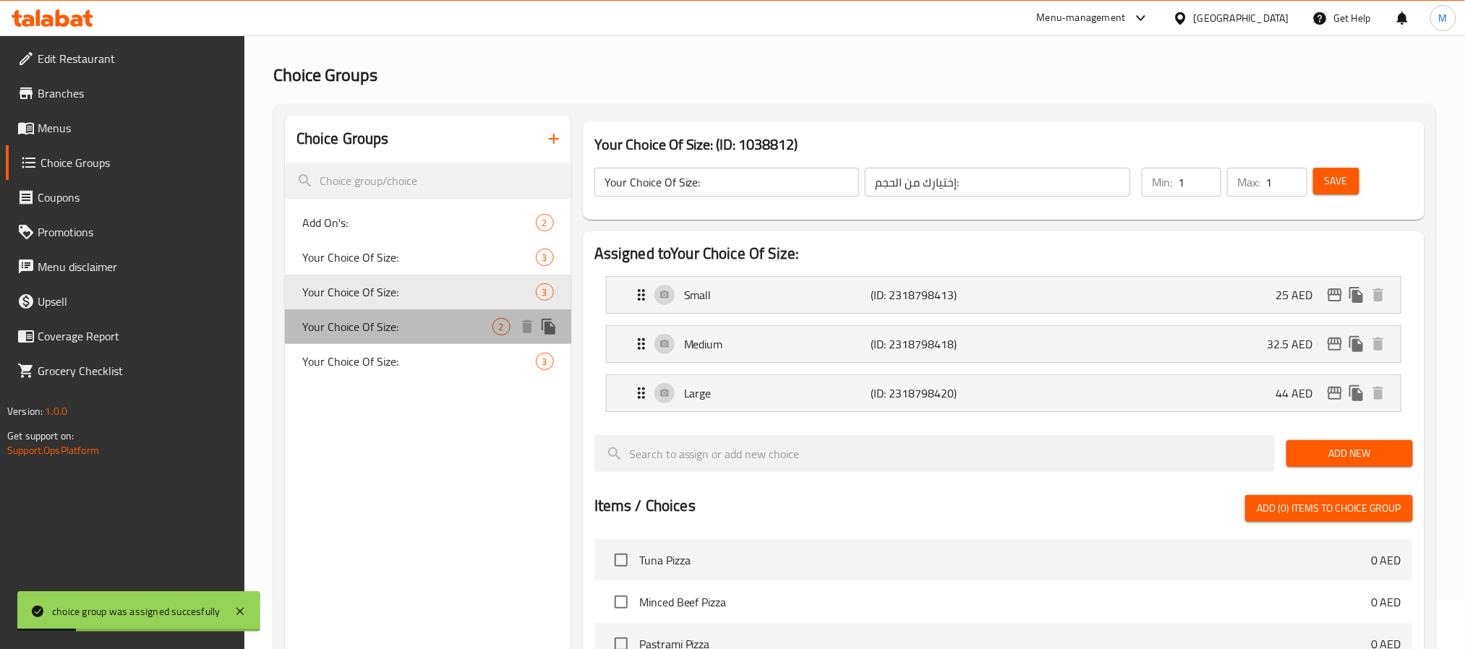
click at [412, 322] on span "Your Choice Of Size:" at bounding box center [397, 326] width 190 height 17
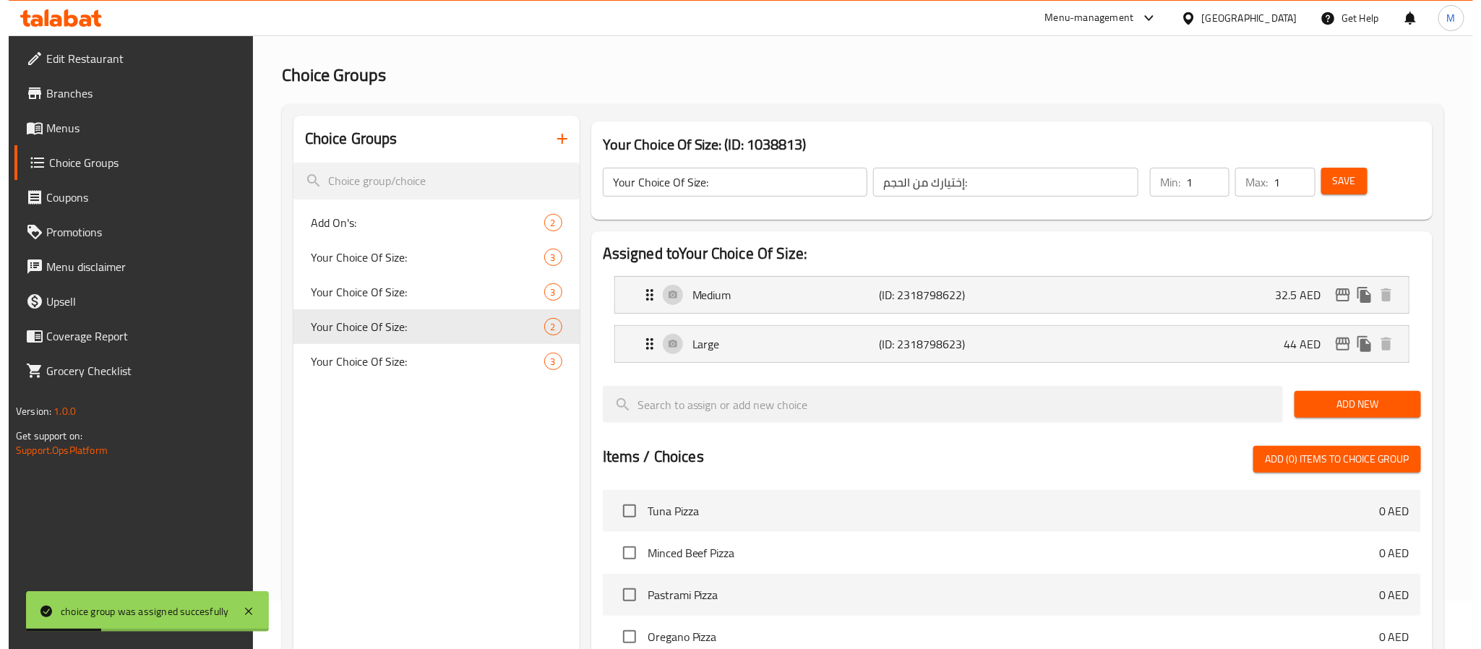
scroll to position [432, 0]
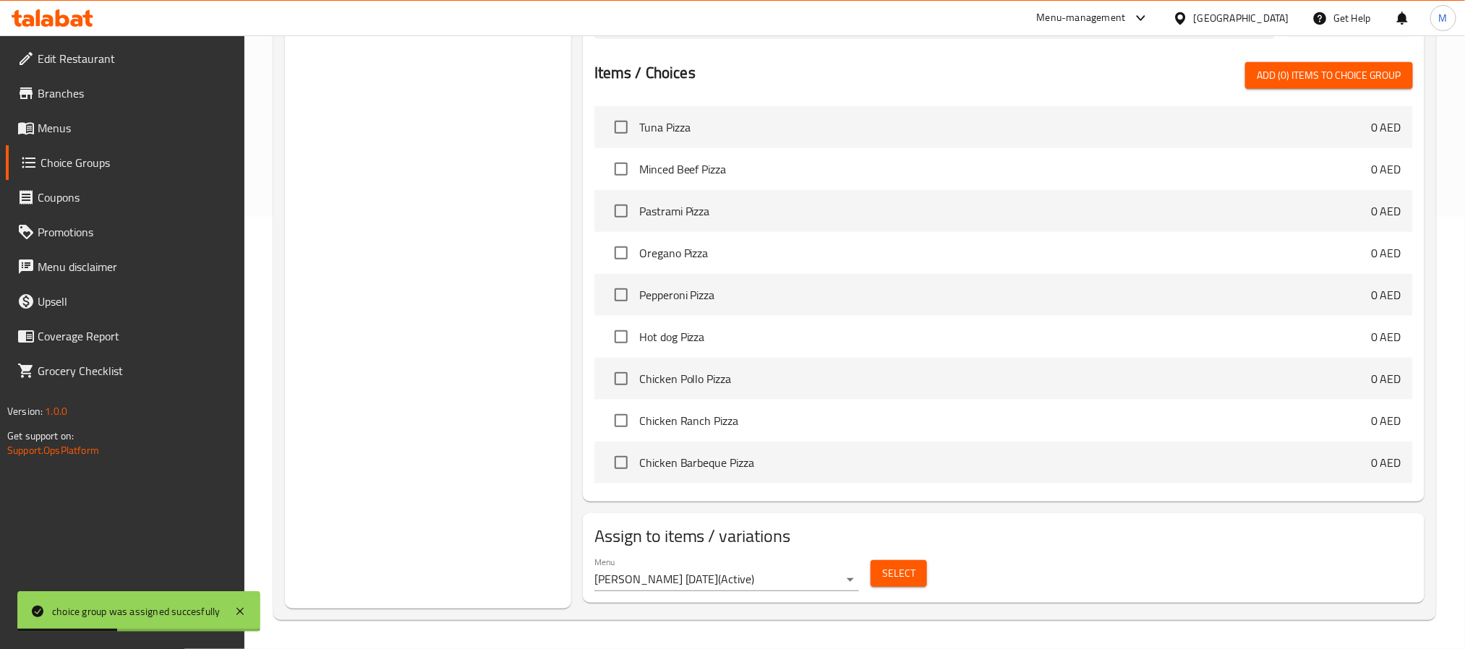
click at [894, 577] on span "Select" at bounding box center [898, 574] width 33 height 18
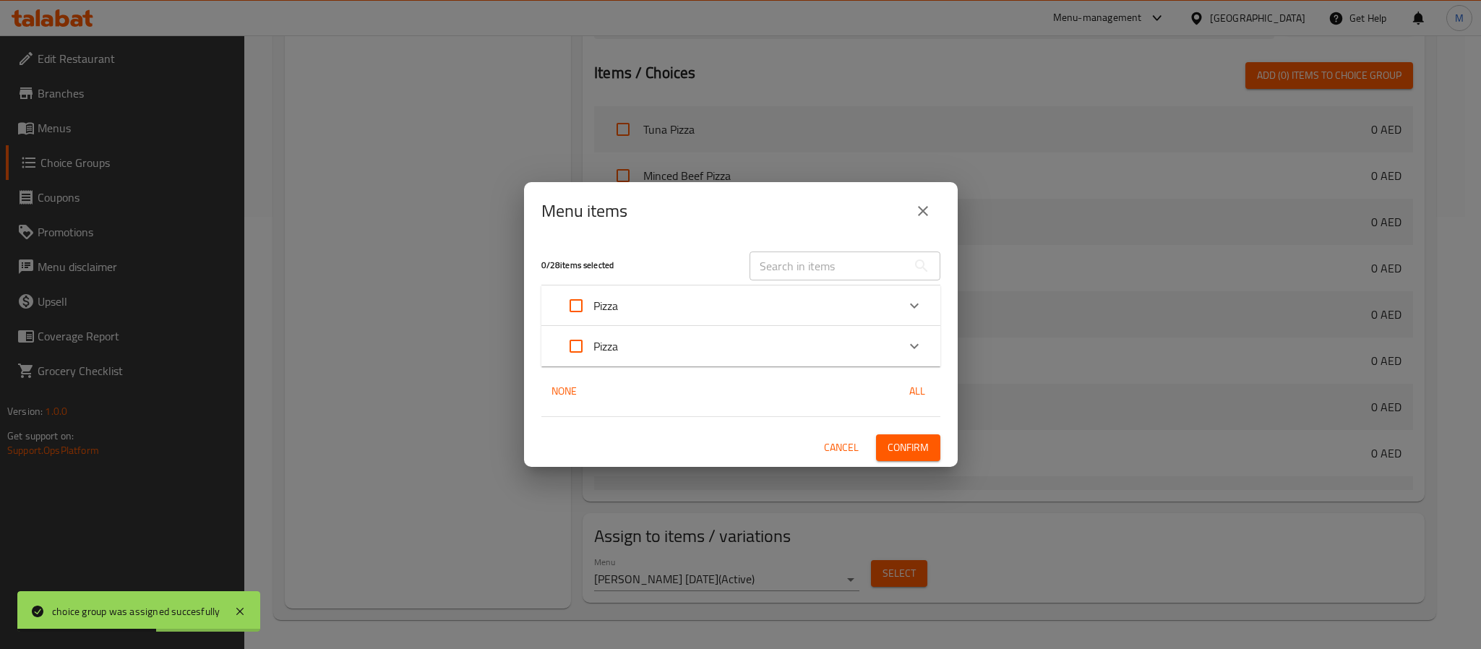
click at [636, 310] on div "Pizza" at bounding box center [728, 305] width 338 height 35
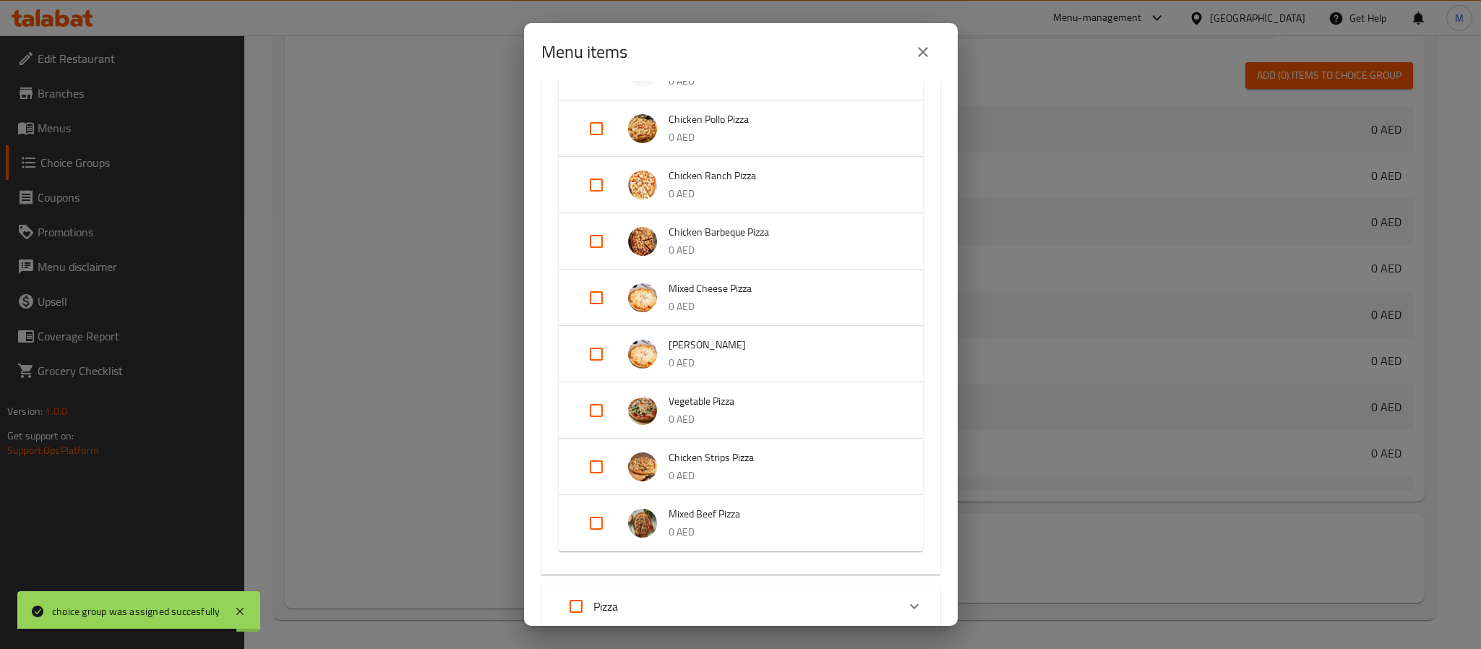
scroll to position [325, 0]
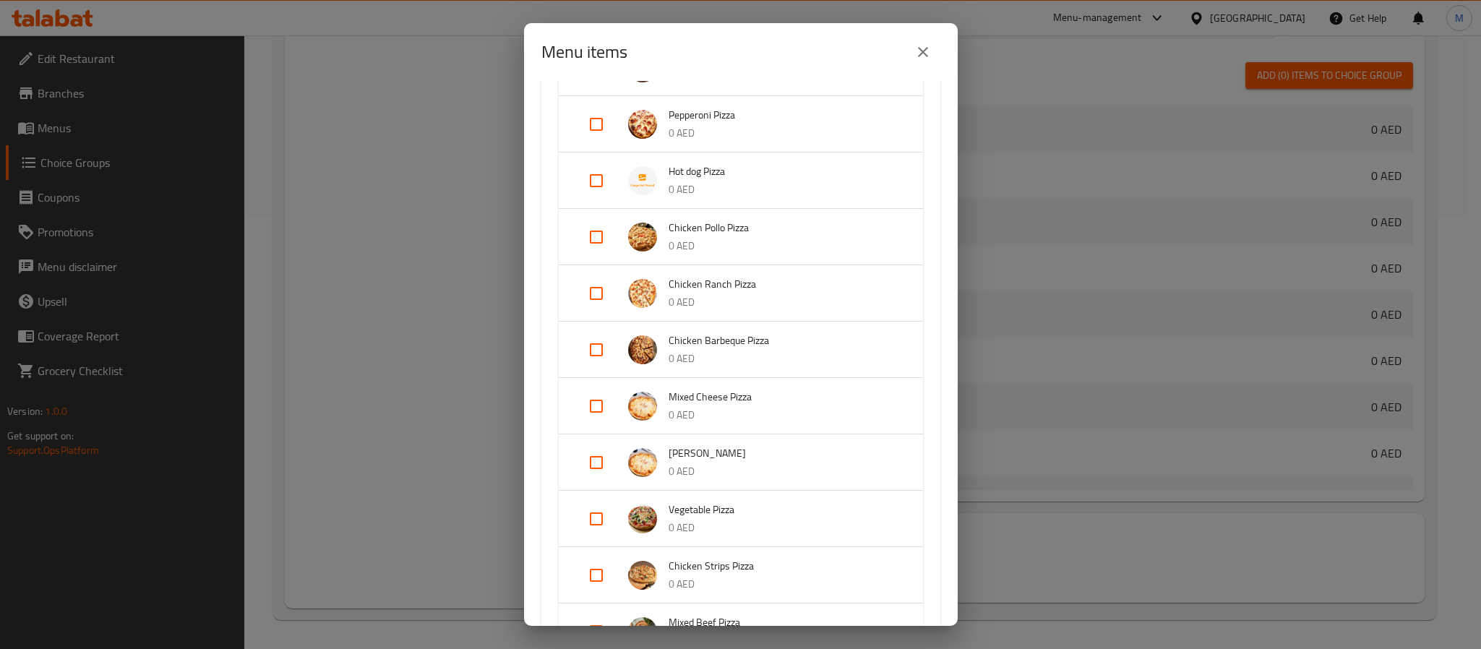
click at [602, 347] on input "Expand" at bounding box center [596, 350] width 35 height 35
checkbox input "true"
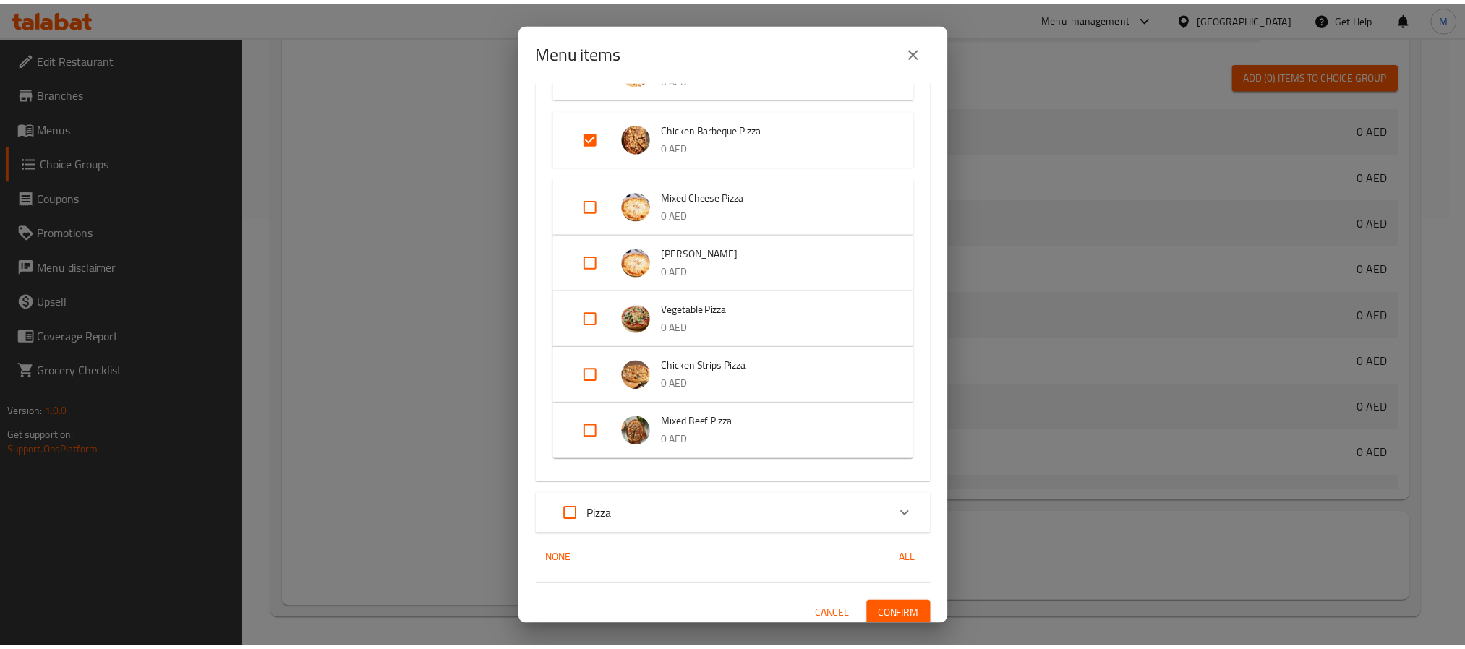
scroll to position [556, 0]
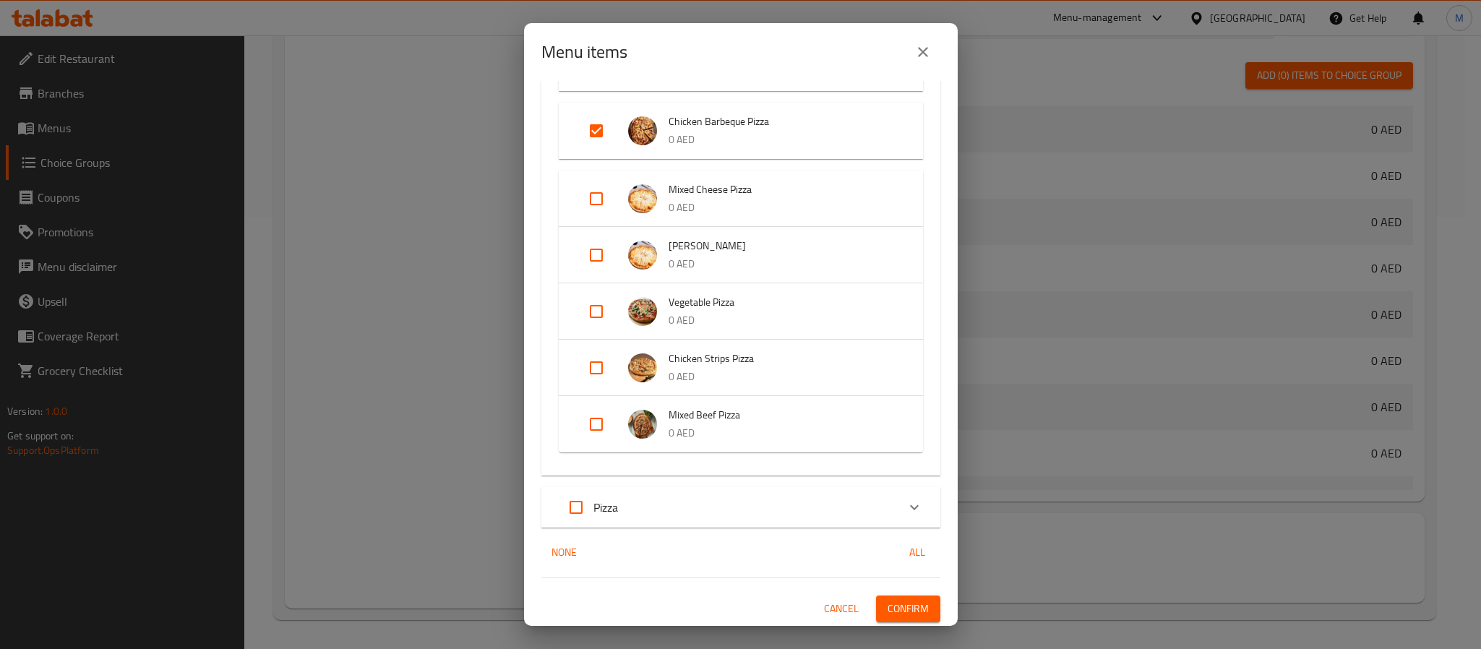
click at [894, 614] on span "Confirm" at bounding box center [908, 609] width 41 height 18
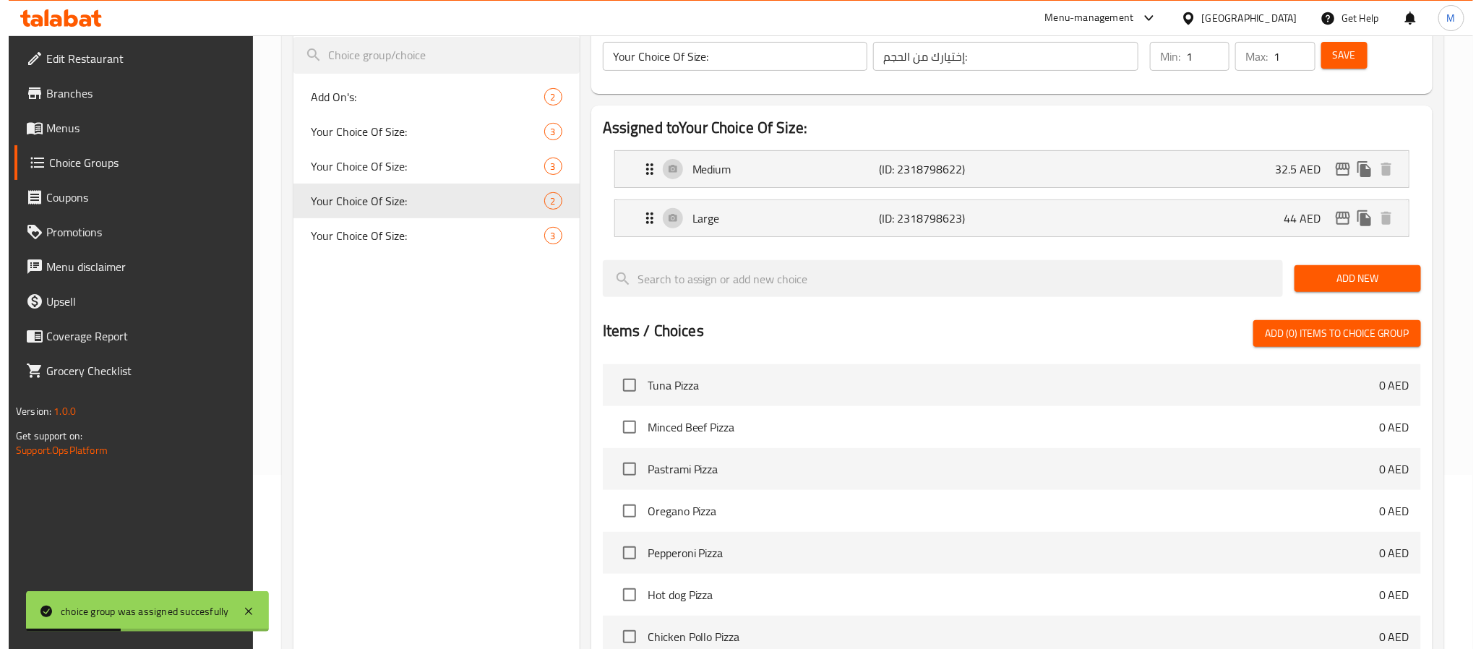
scroll to position [432, 0]
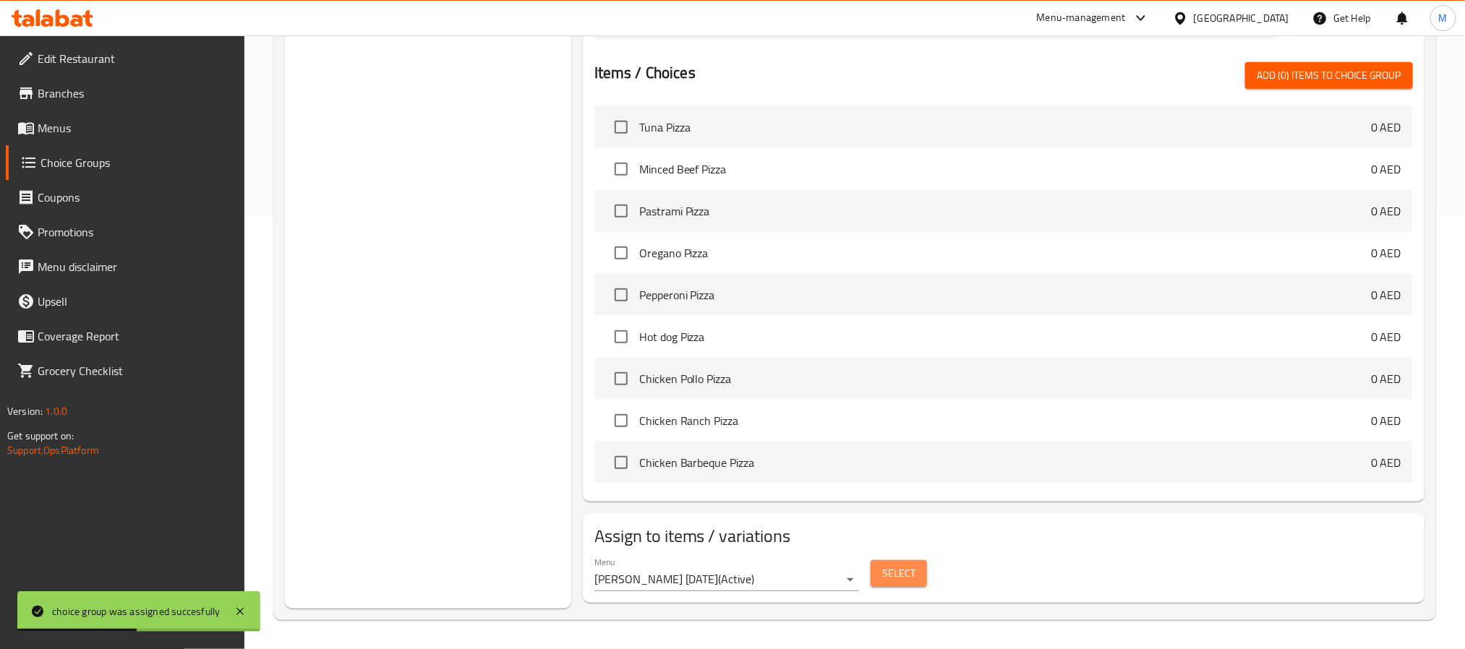
click at [887, 581] on span "Select" at bounding box center [898, 574] width 33 height 18
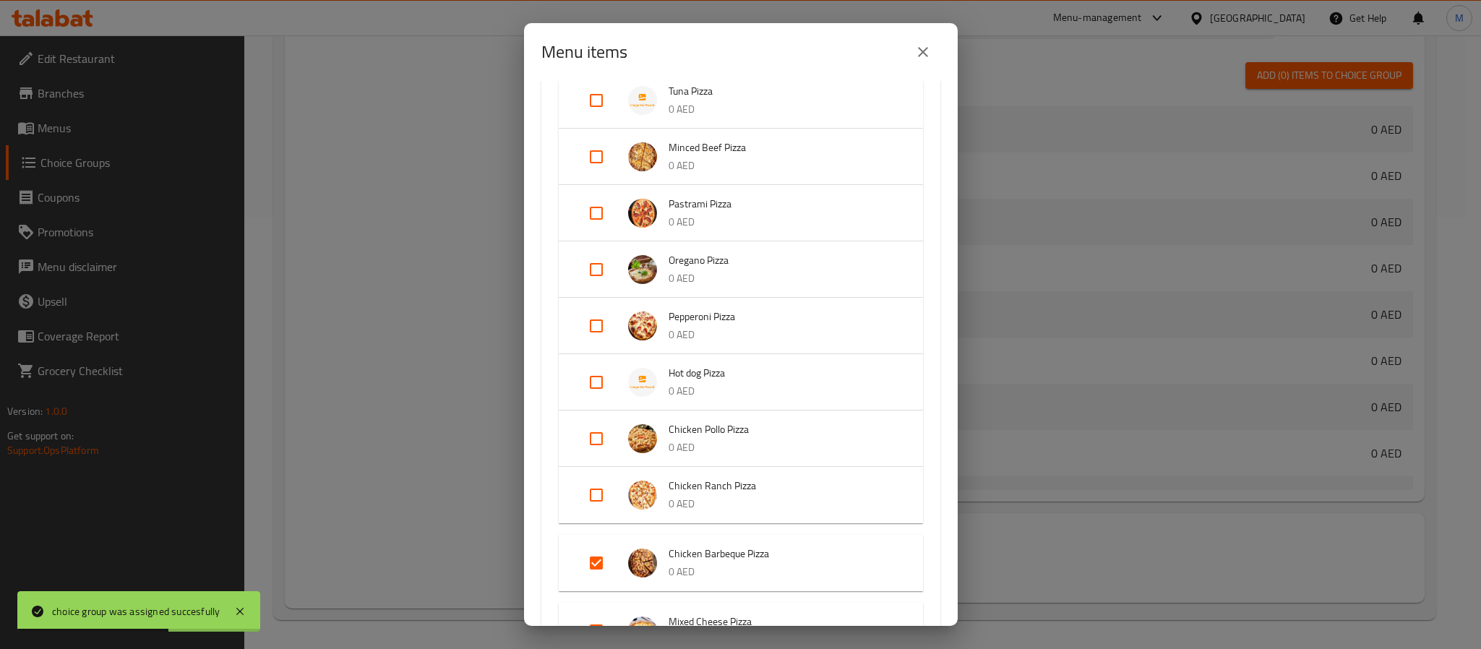
scroll to position [434, 0]
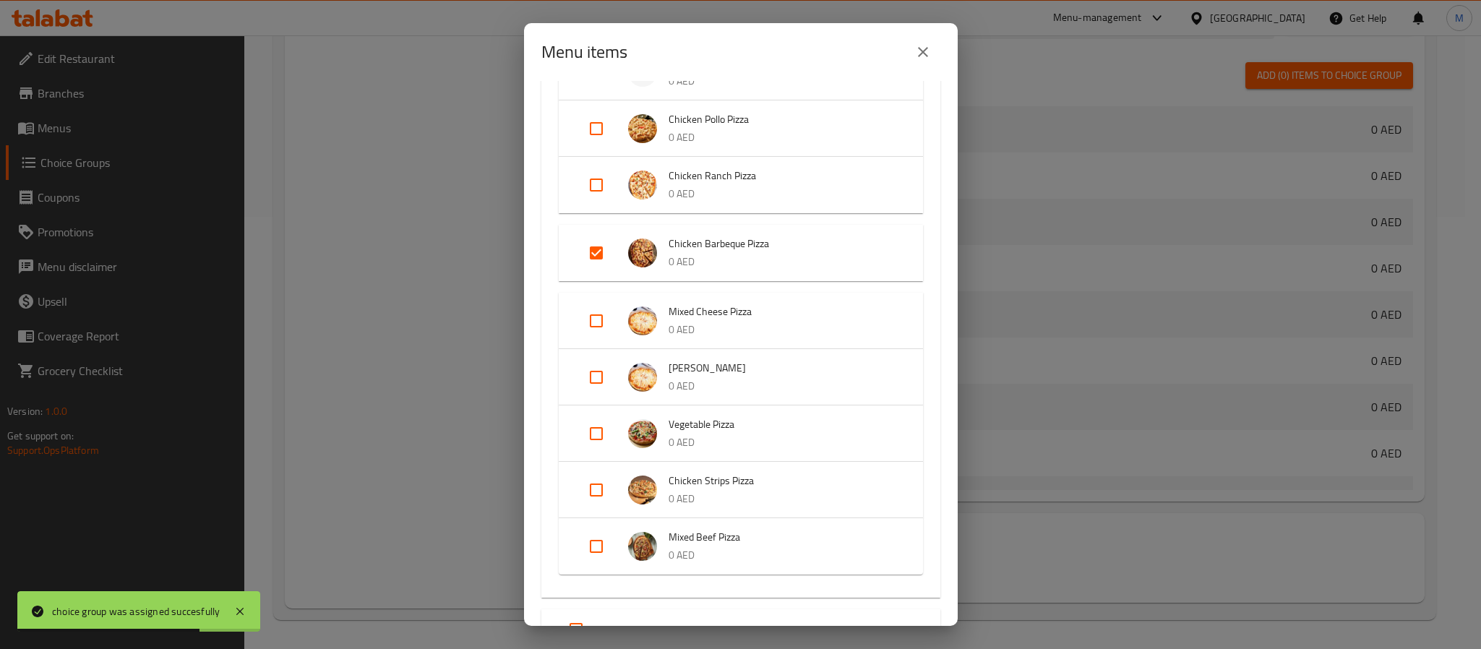
click at [586, 252] on input "Expand" at bounding box center [596, 253] width 35 height 35
checkbox input "false"
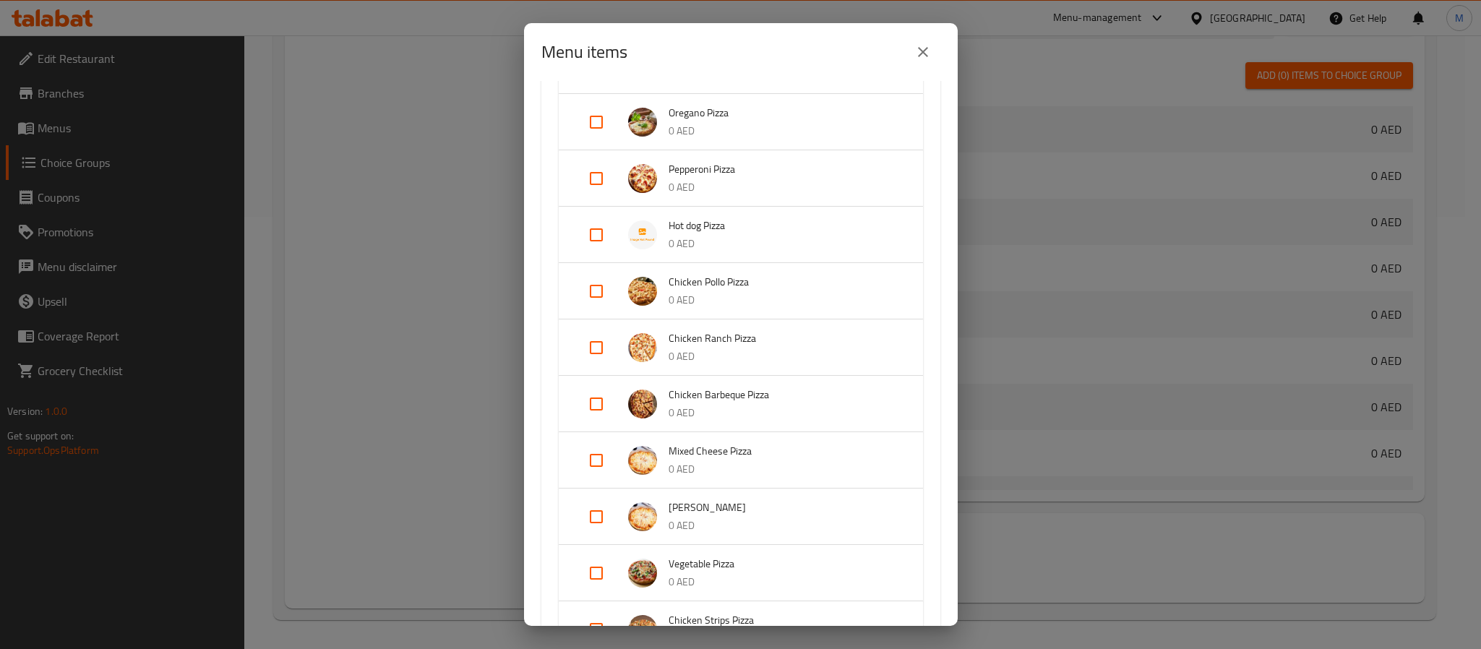
scroll to position [325, 0]
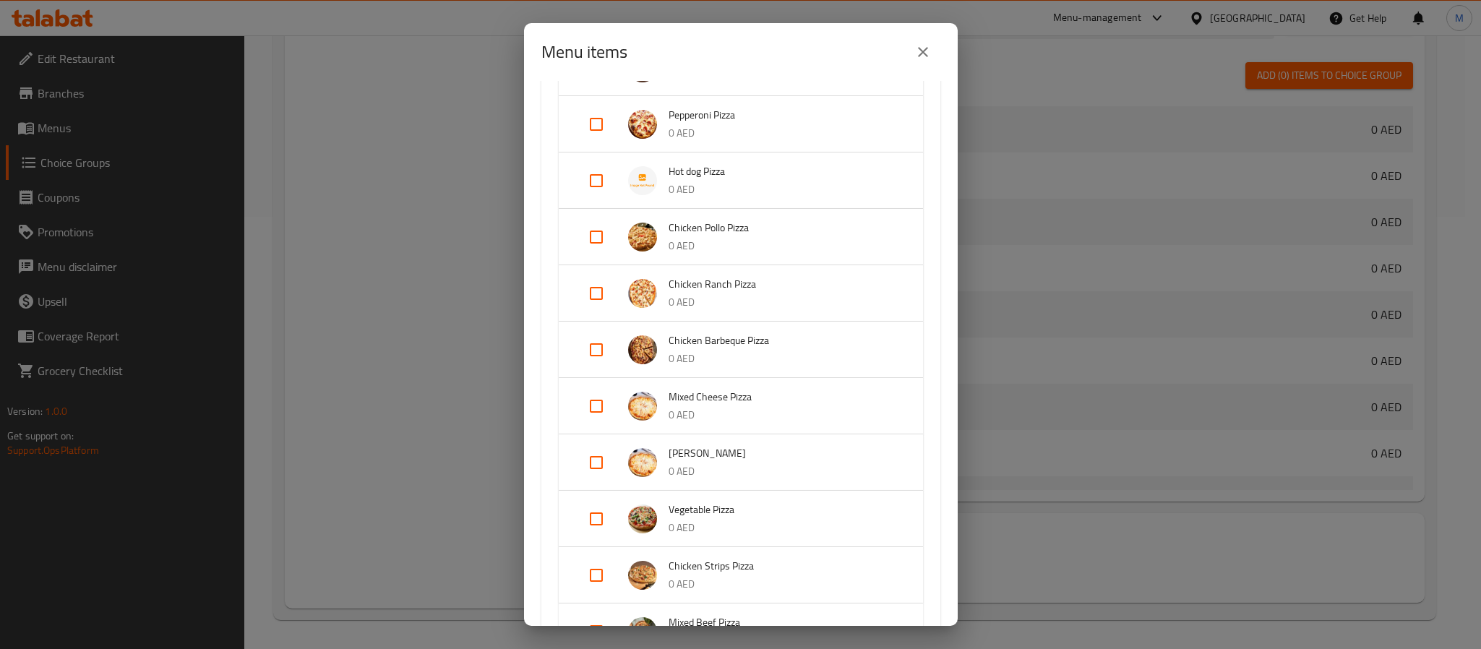
drag, startPoint x: 605, startPoint y: 515, endPoint x: 623, endPoint y: 521, distance: 18.3
click at [604, 515] on input "Expand" at bounding box center [596, 519] width 35 height 35
checkbox input "true"
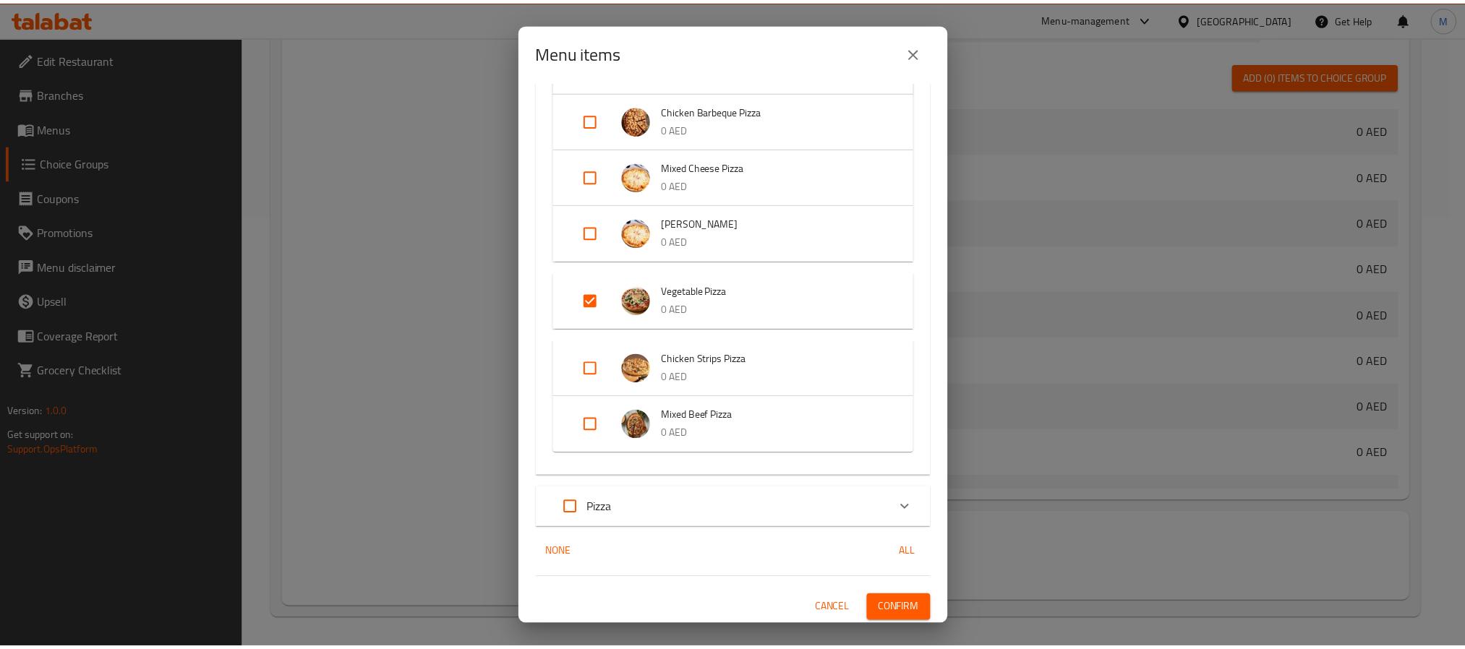
scroll to position [556, 0]
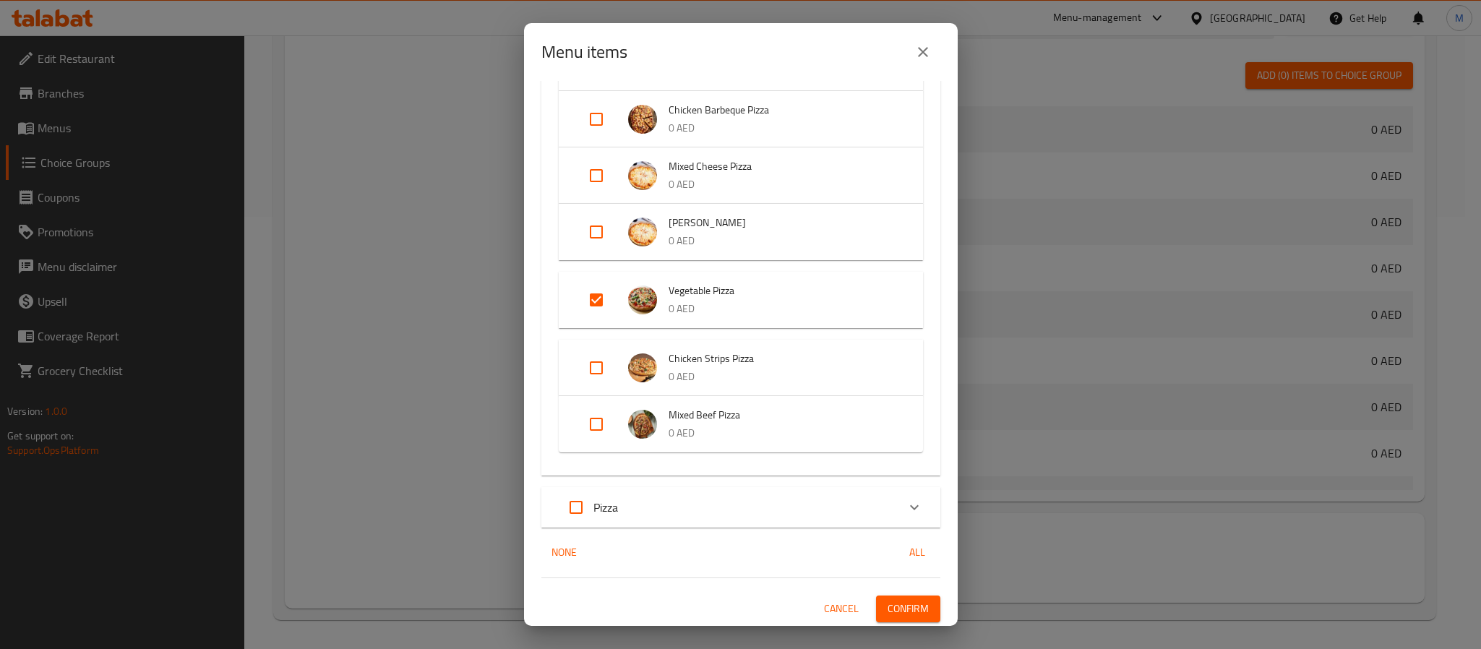
click at [907, 618] on button "Confirm" at bounding box center [908, 609] width 64 height 27
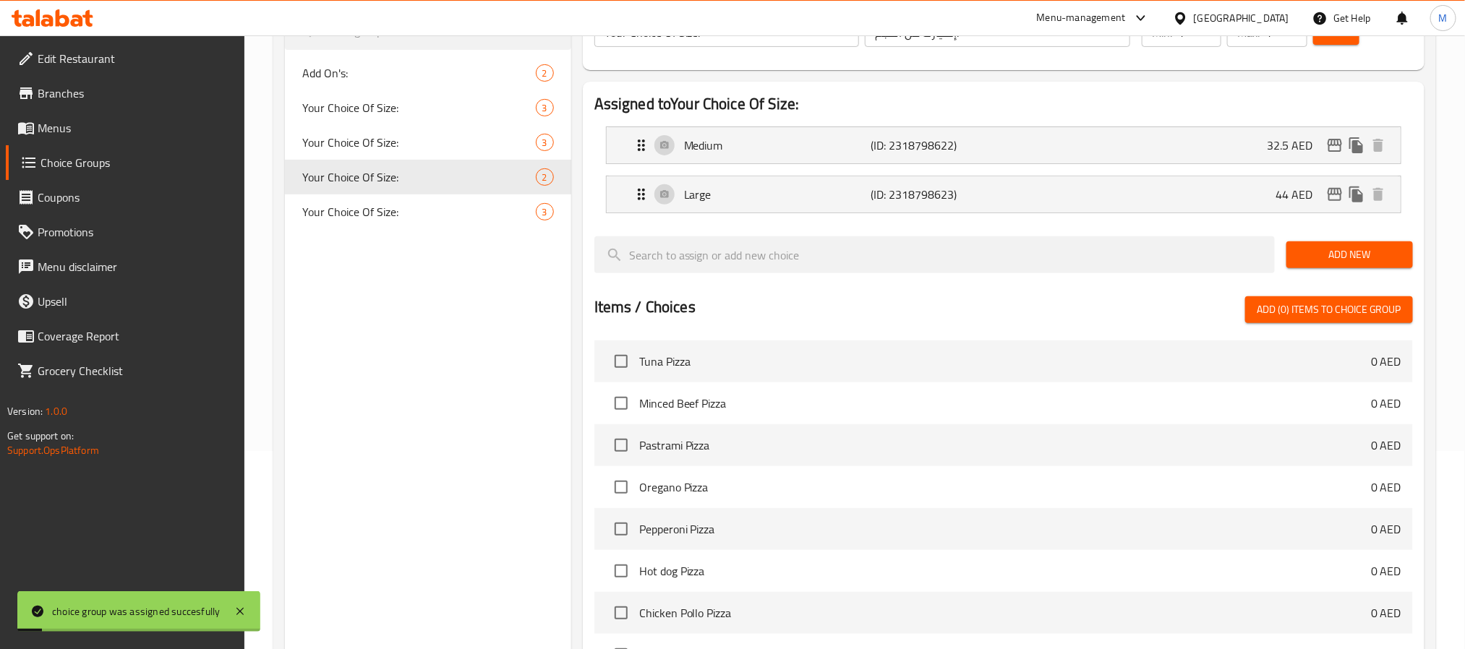
scroll to position [0, 0]
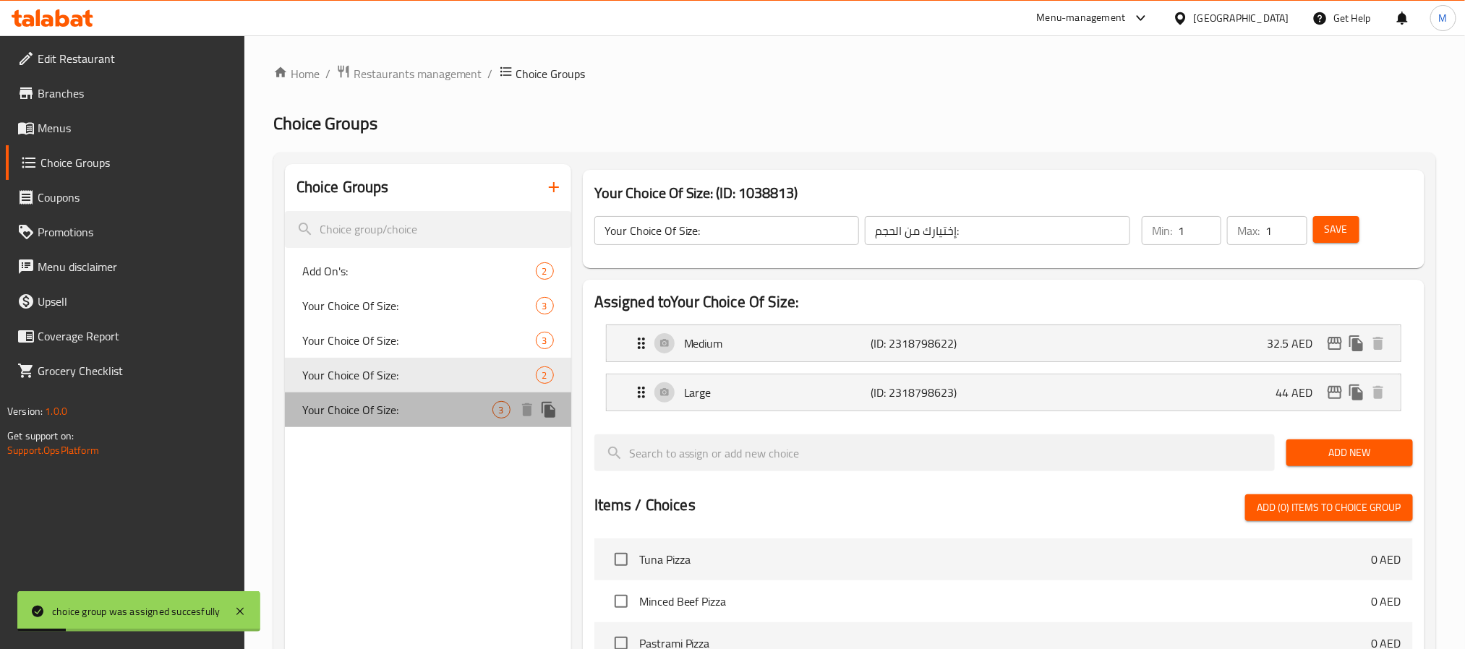
click at [423, 416] on span "Your Choice Of Size:" at bounding box center [397, 409] width 190 height 17
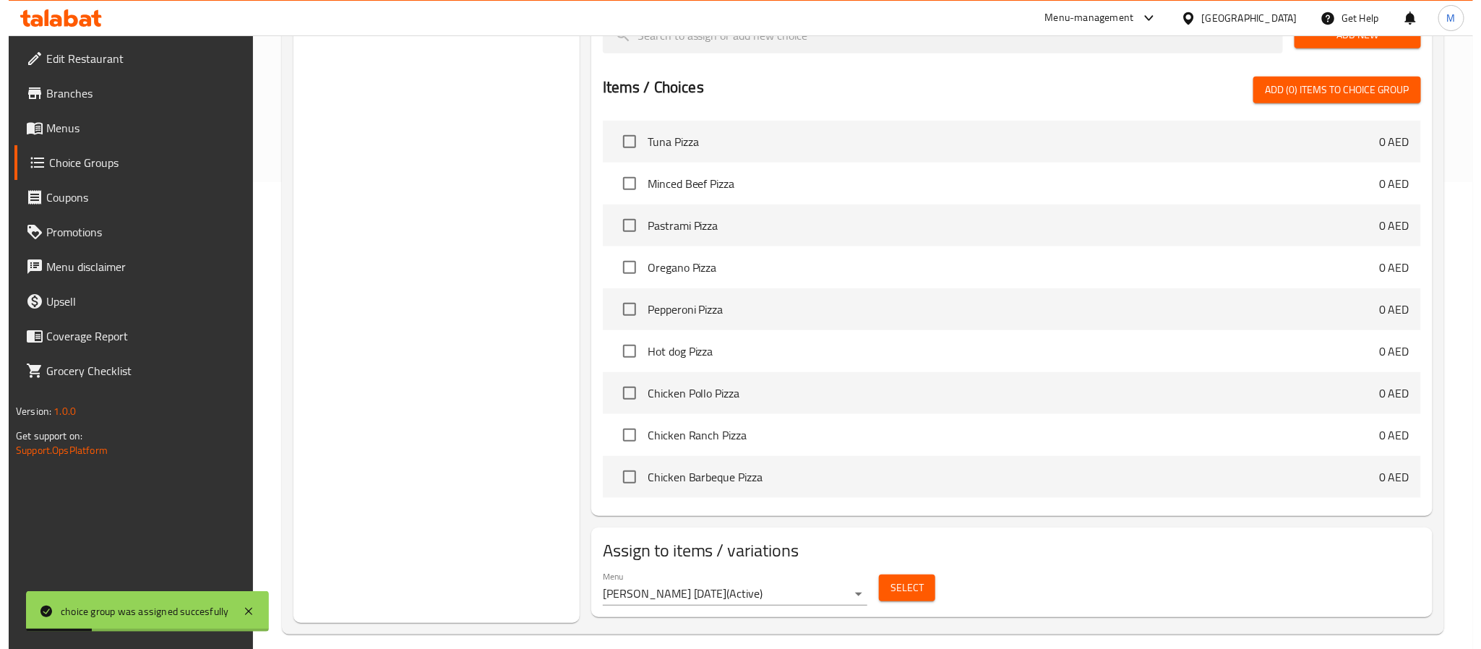
scroll to position [482, 0]
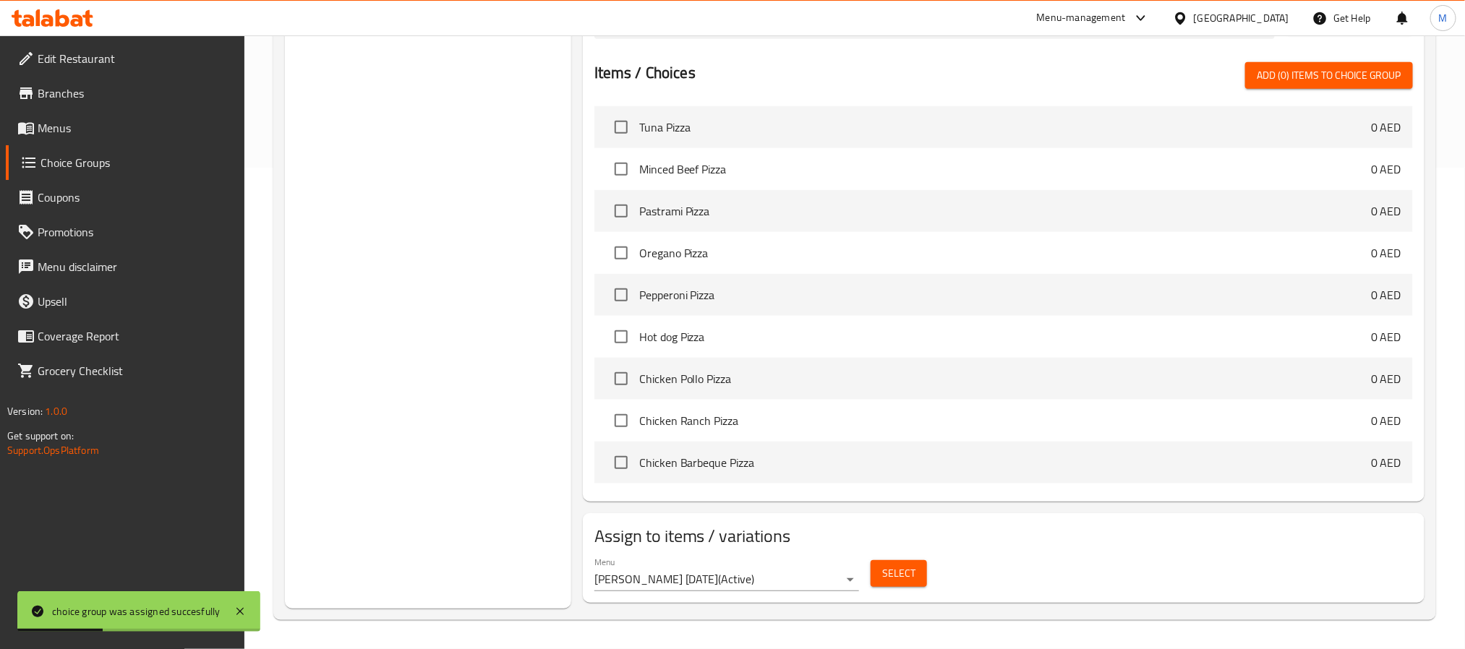
click at [894, 576] on span "Select" at bounding box center [898, 574] width 33 height 18
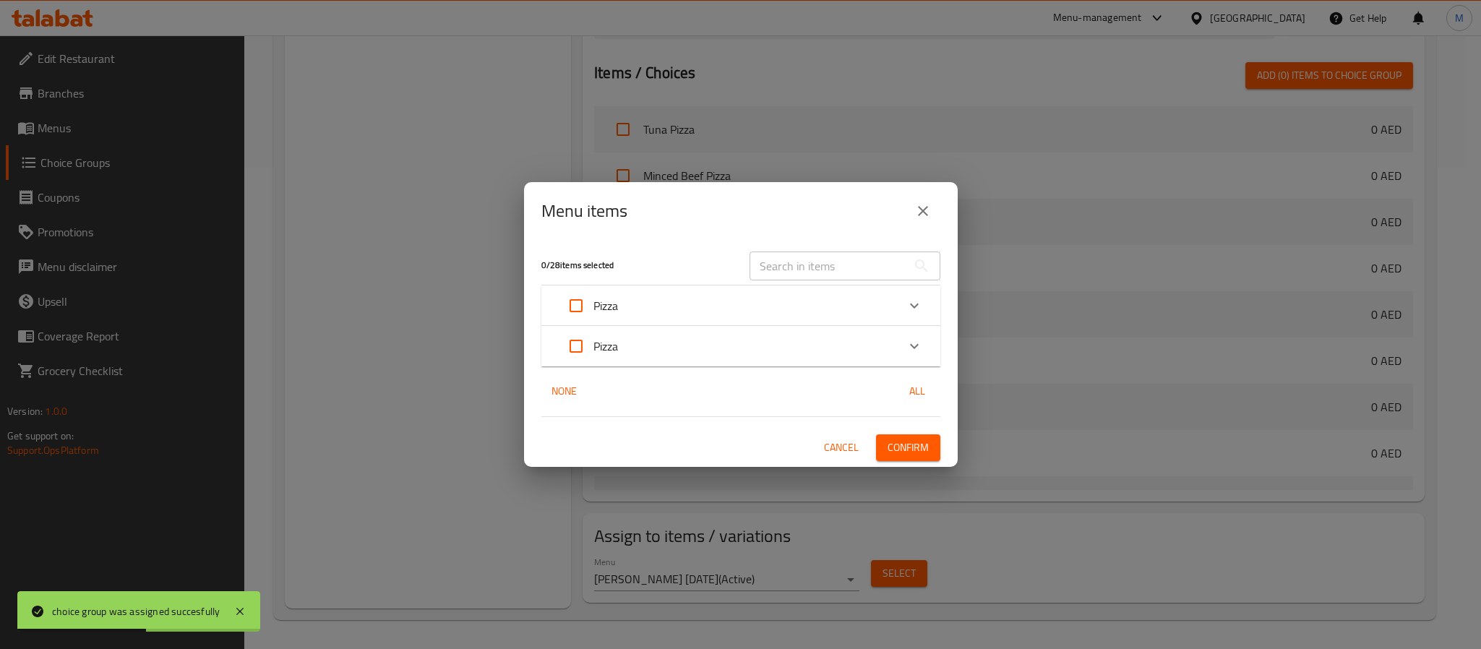
click at [730, 298] on div "Pizza" at bounding box center [728, 305] width 338 height 35
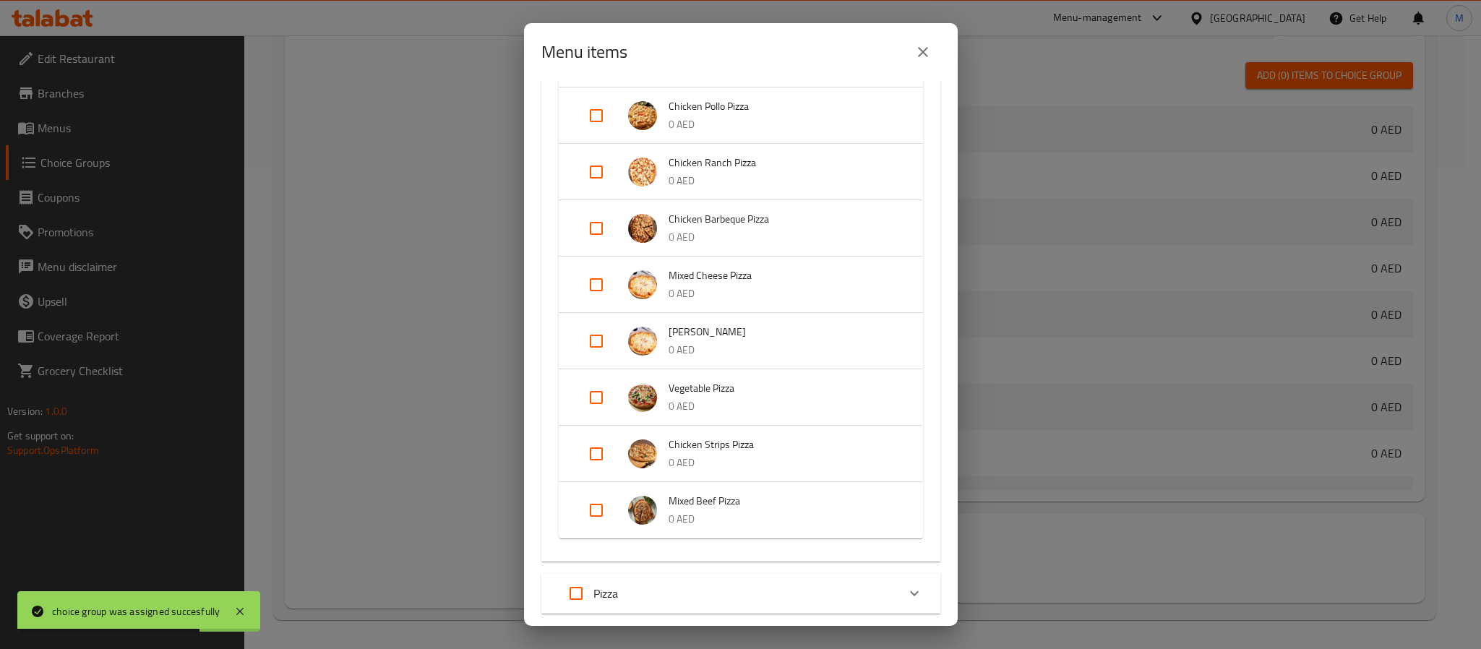
scroll to position [412, 0]
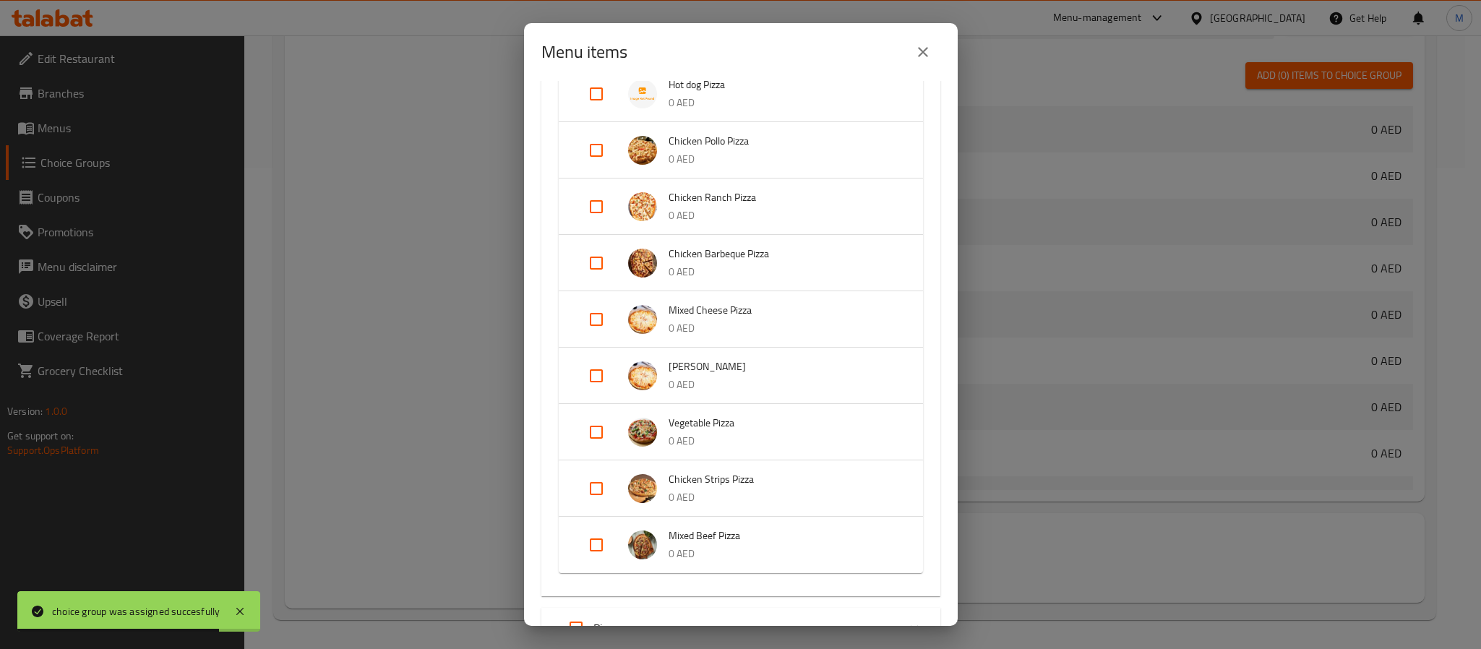
click at [589, 271] on input "Expand" at bounding box center [596, 263] width 35 height 35
checkbox input "true"
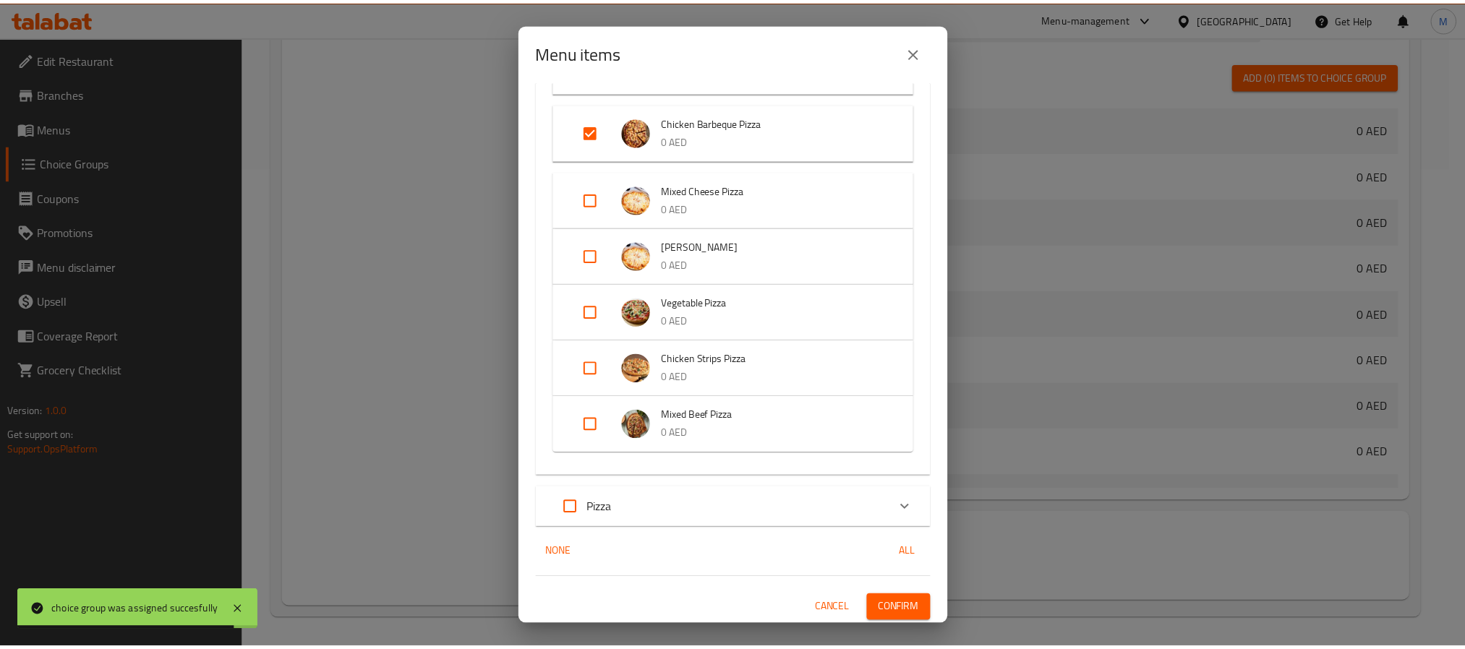
scroll to position [556, 0]
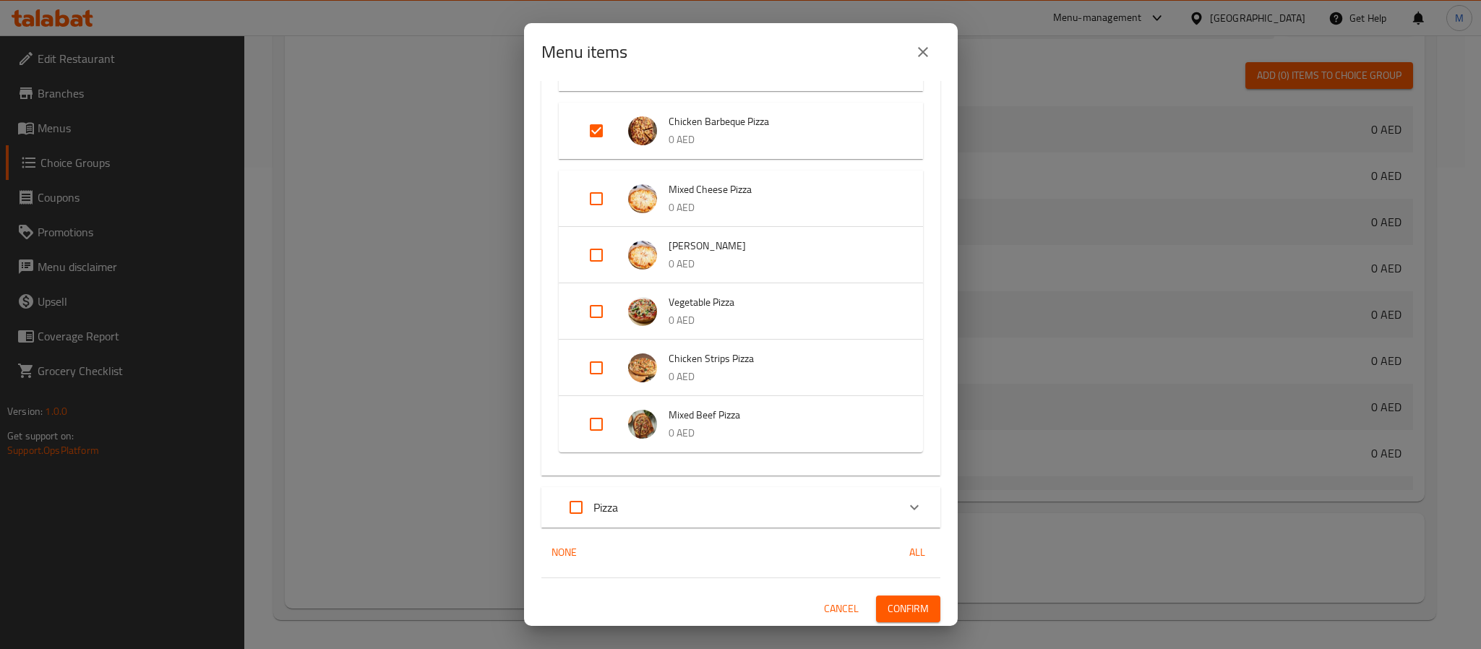
click at [892, 606] on span "Confirm" at bounding box center [908, 609] width 41 height 18
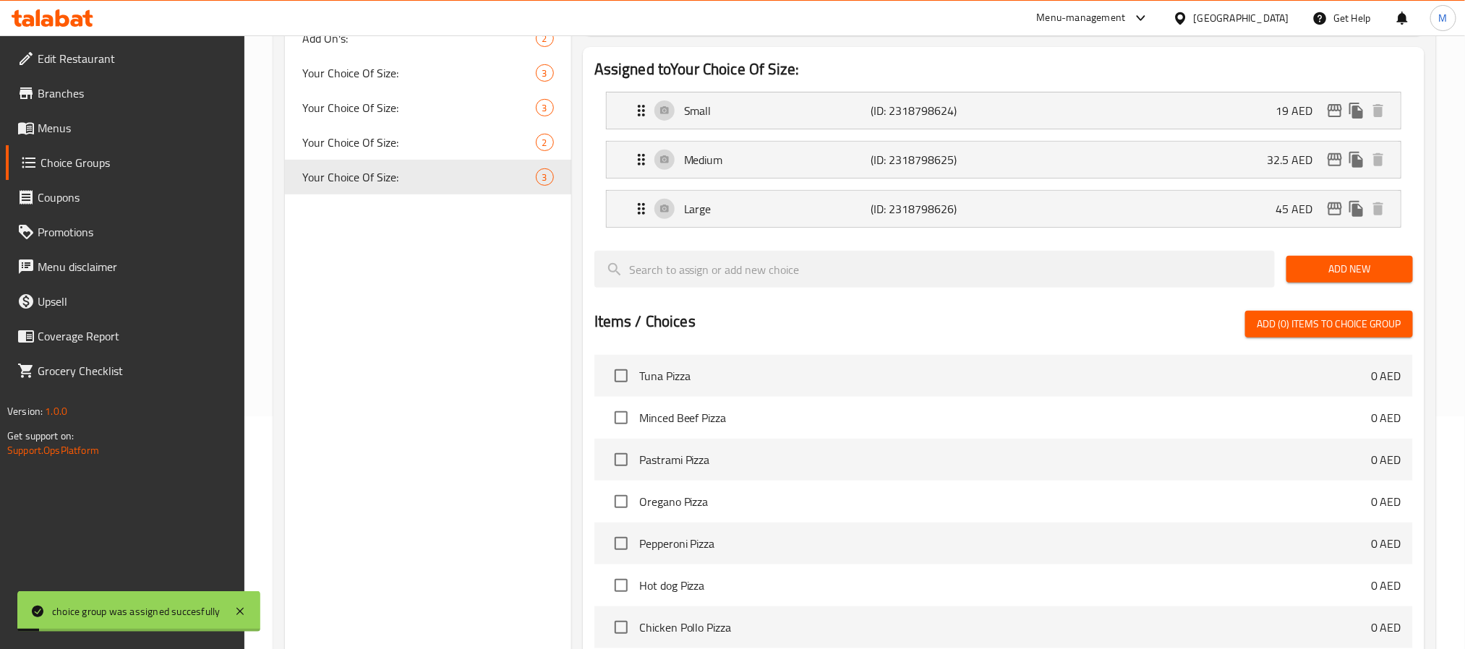
scroll to position [0, 0]
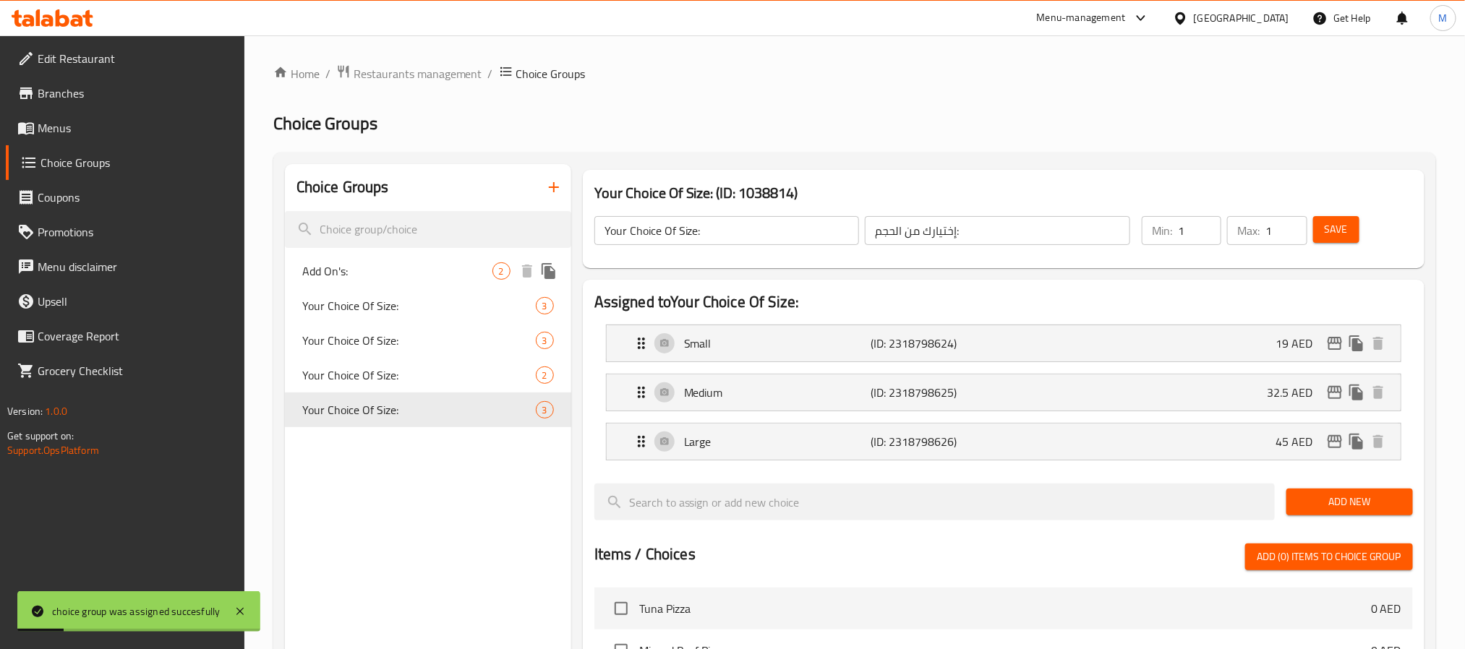
click at [410, 278] on span "Add On's:" at bounding box center [397, 270] width 190 height 17
type input "Add On's:"
type input "الإضافات:"
type input "0"
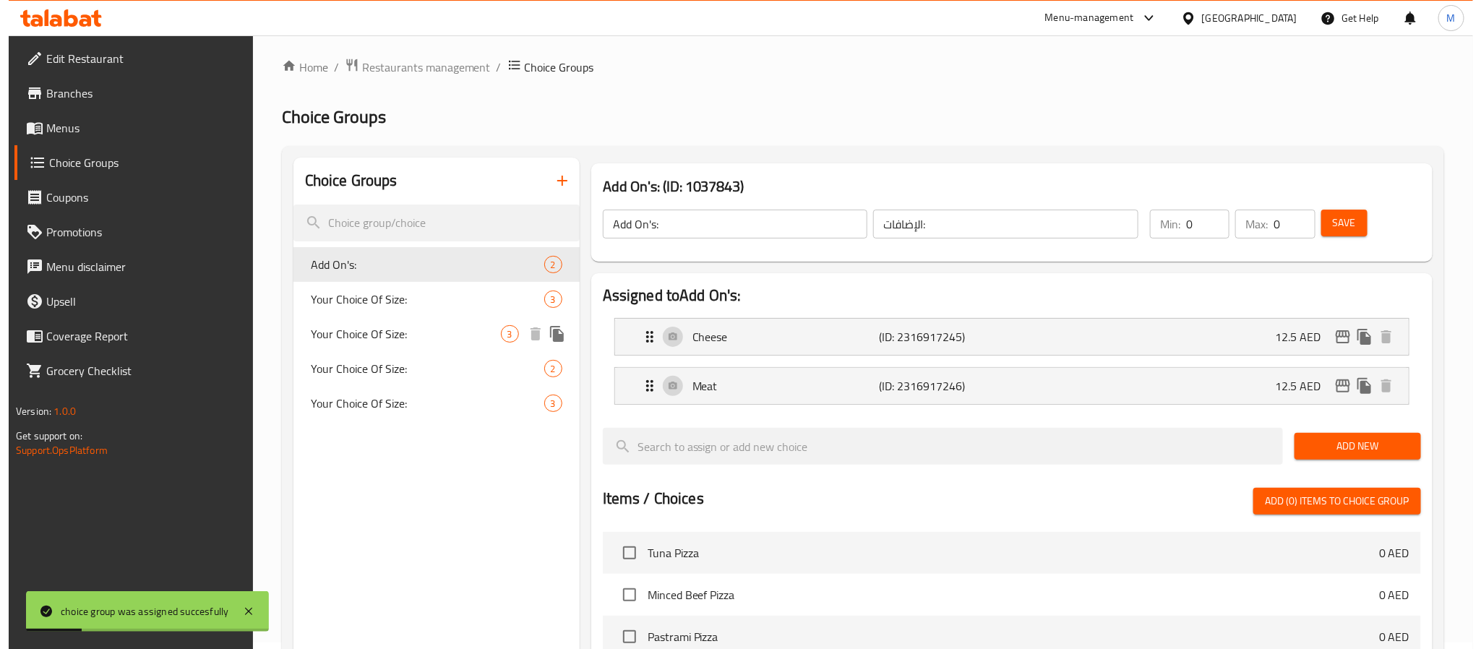
scroll to position [432, 0]
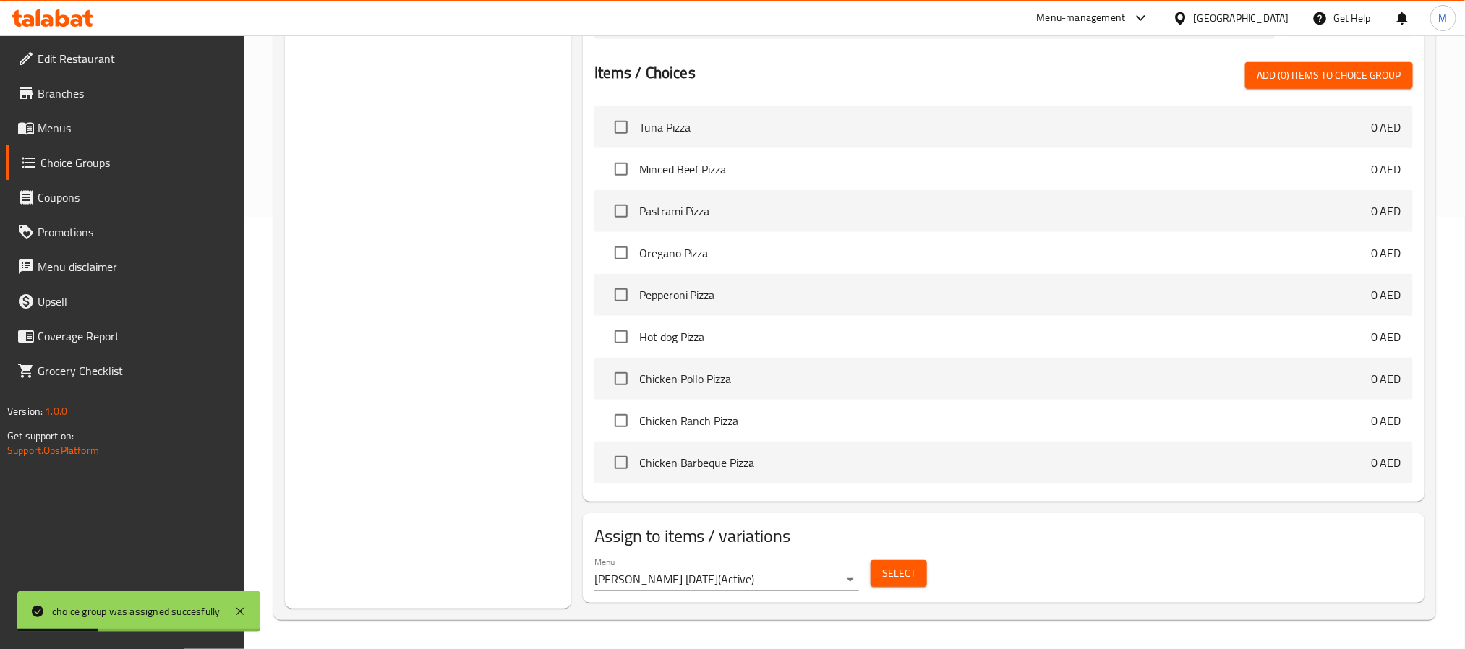
click at [923, 573] on button "Select" at bounding box center [899, 573] width 56 height 27
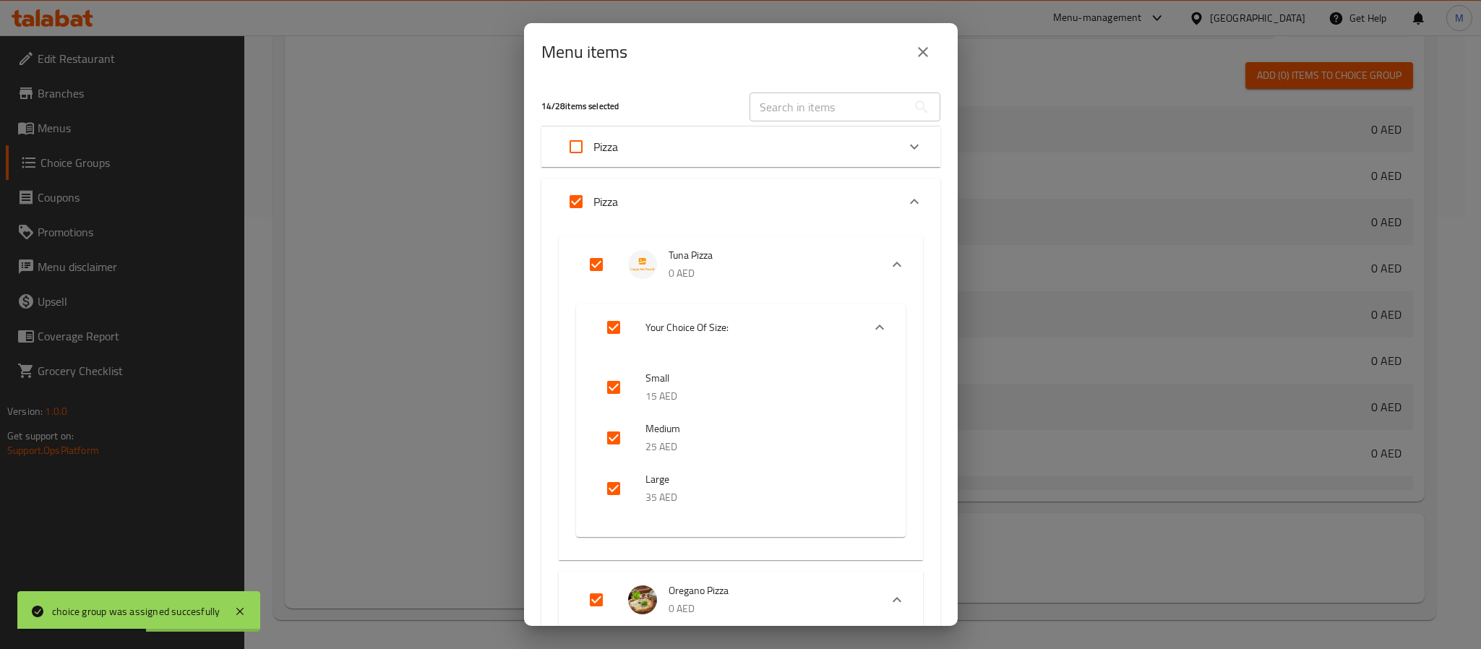
click at [573, 144] on input "Expand" at bounding box center [576, 146] width 35 height 35
checkbox input "true"
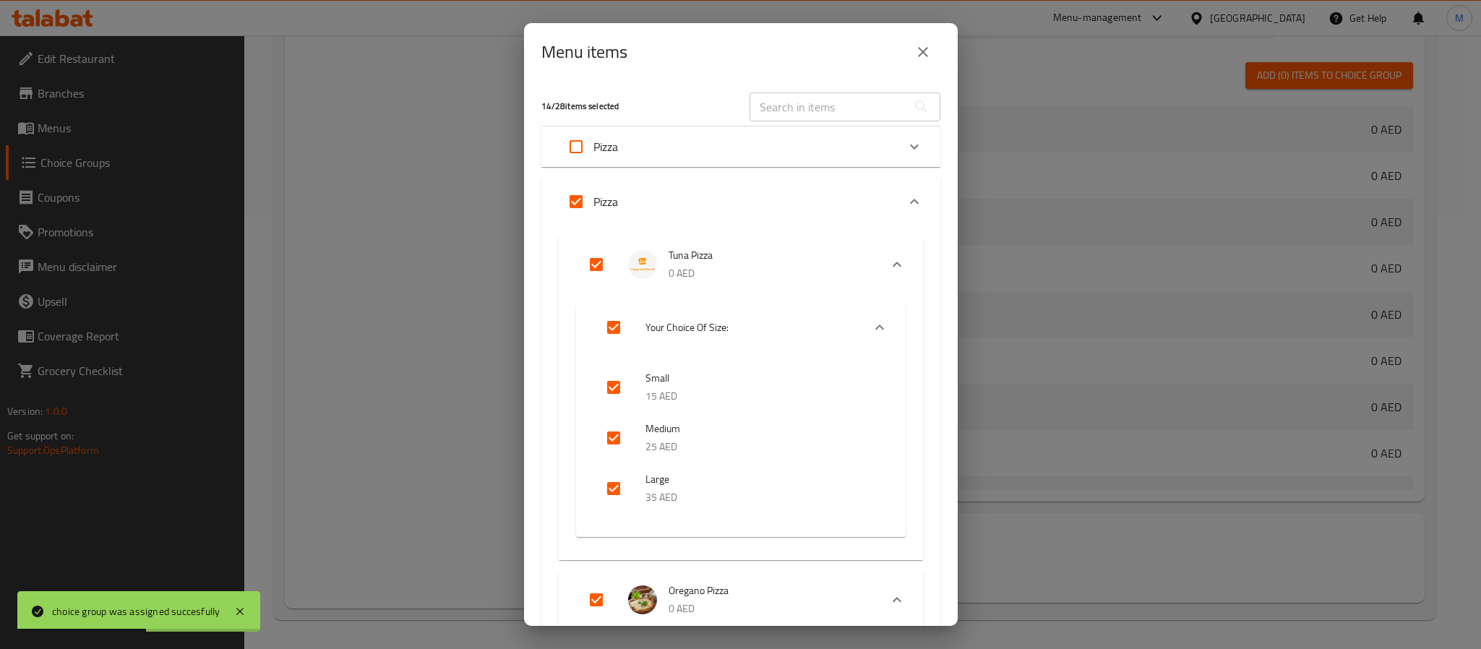
checkbox input "true"
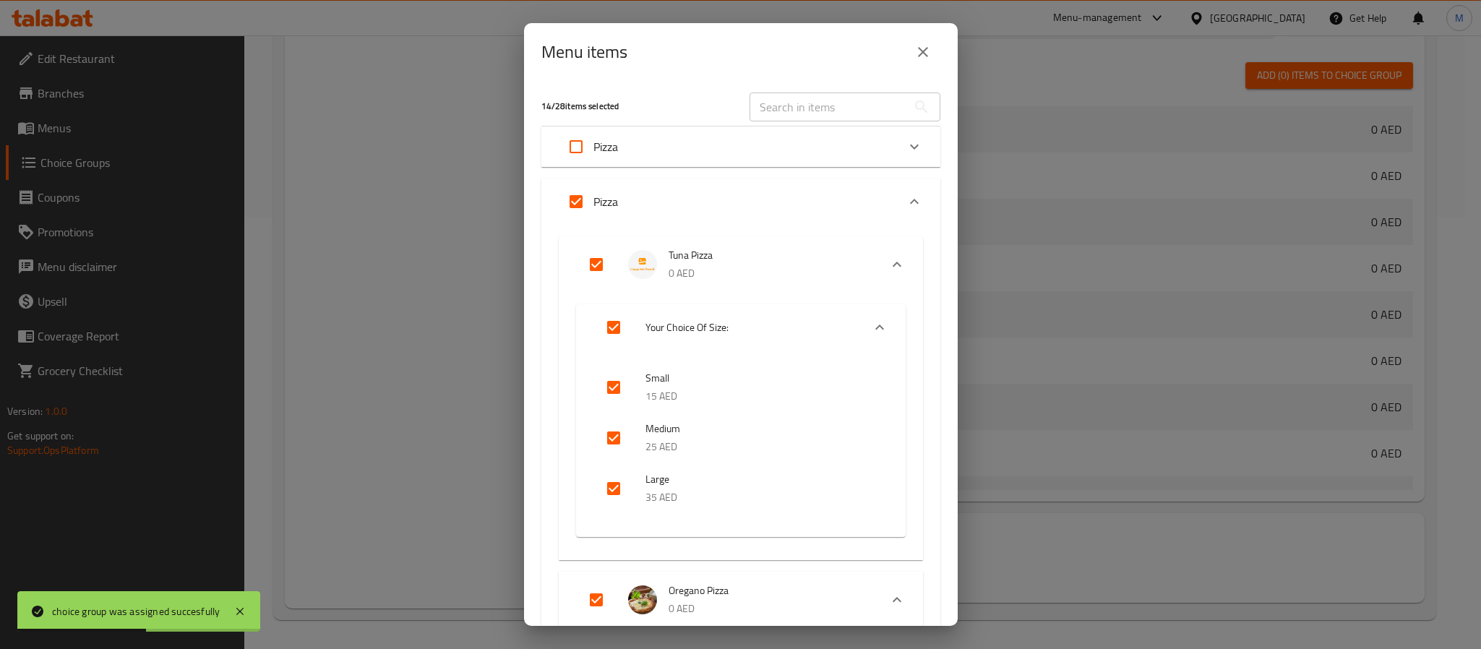
checkbox input "true"
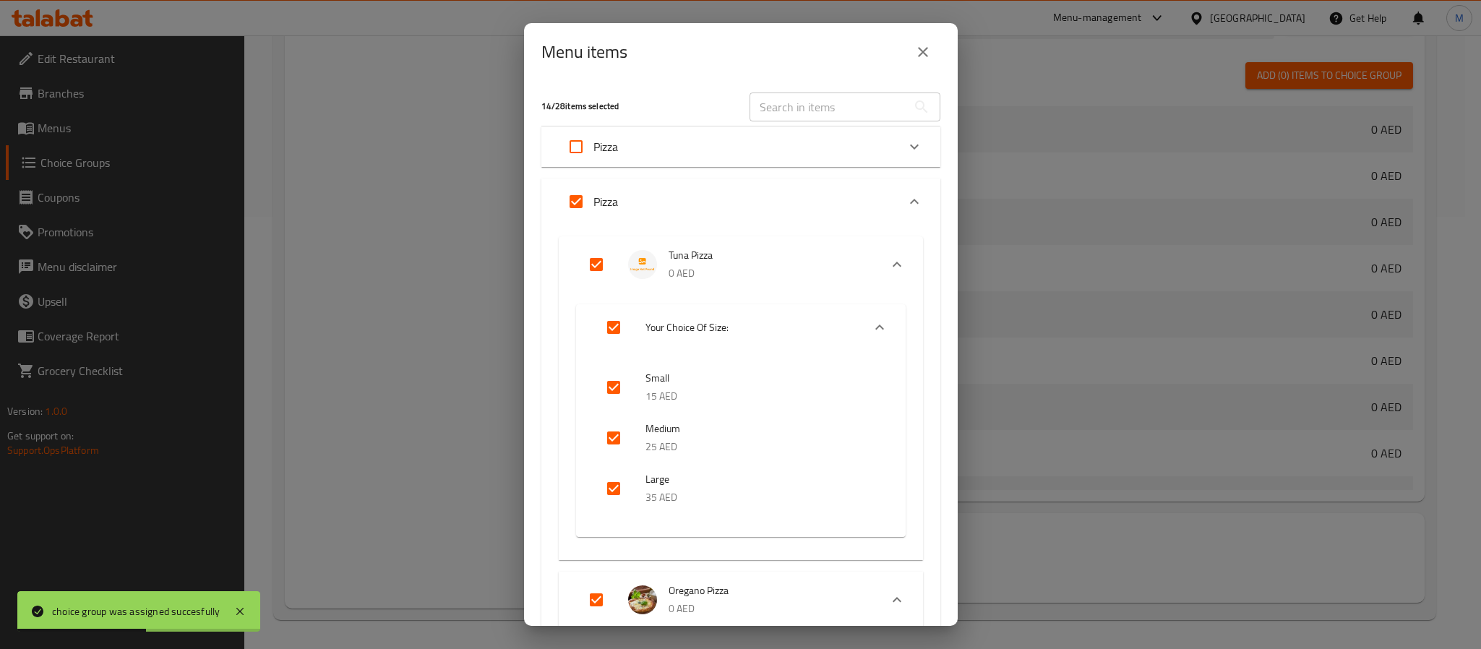
checkbox input "true"
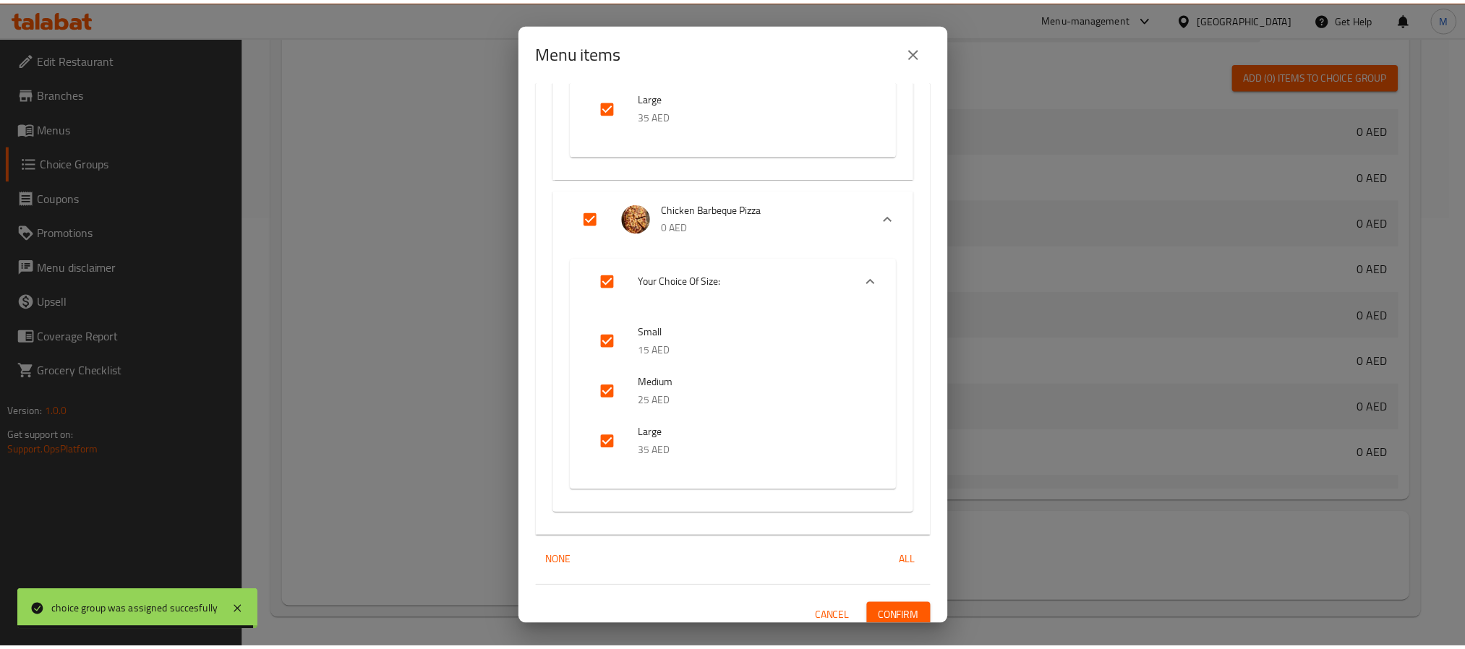
scroll to position [4362, 0]
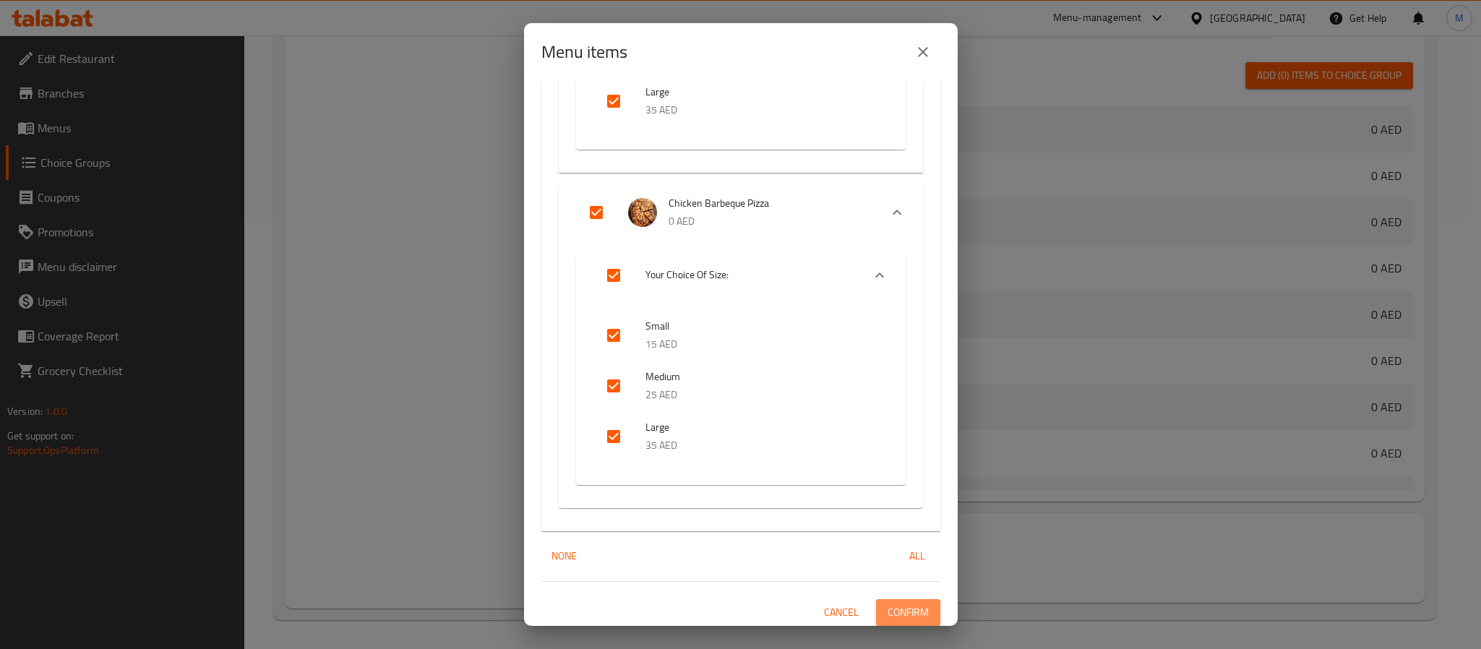
click at [892, 610] on span "Confirm" at bounding box center [908, 613] width 41 height 18
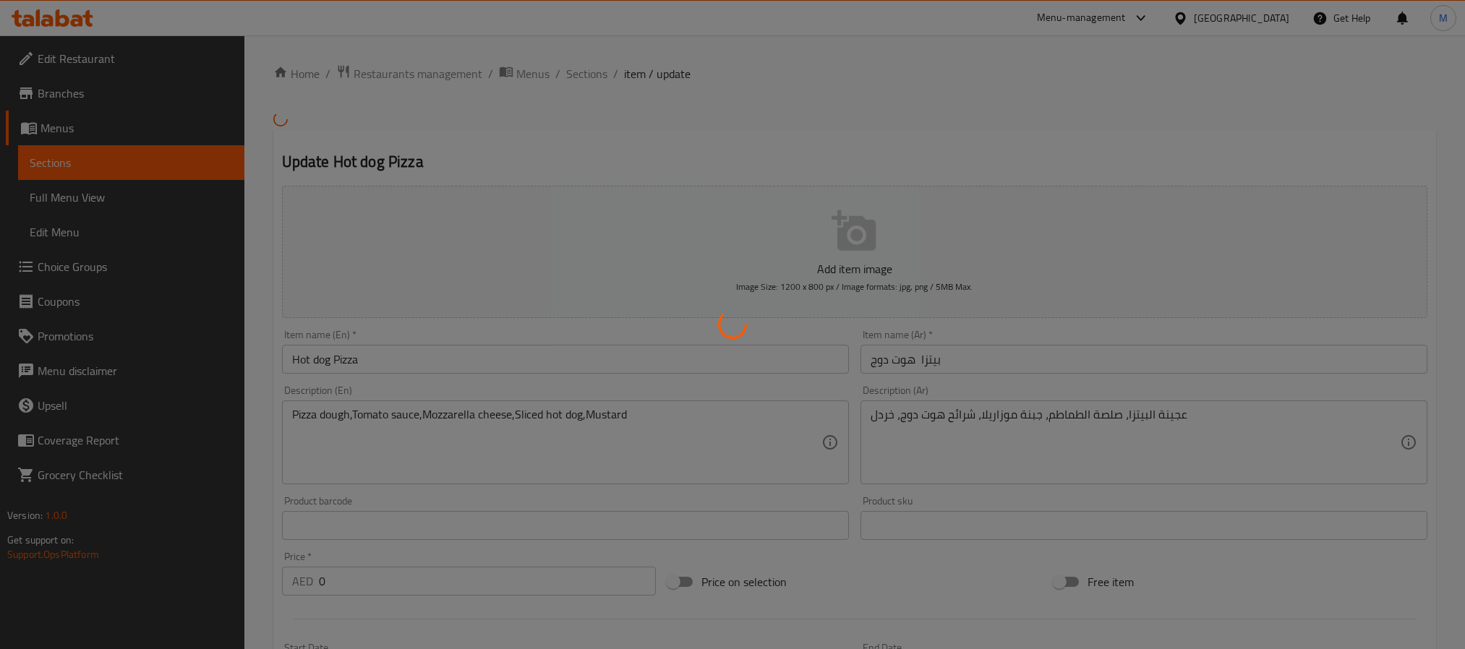
type input "الإضافات:"
type input "0"
type input "إختيارك من الحجم:"
type input "1"
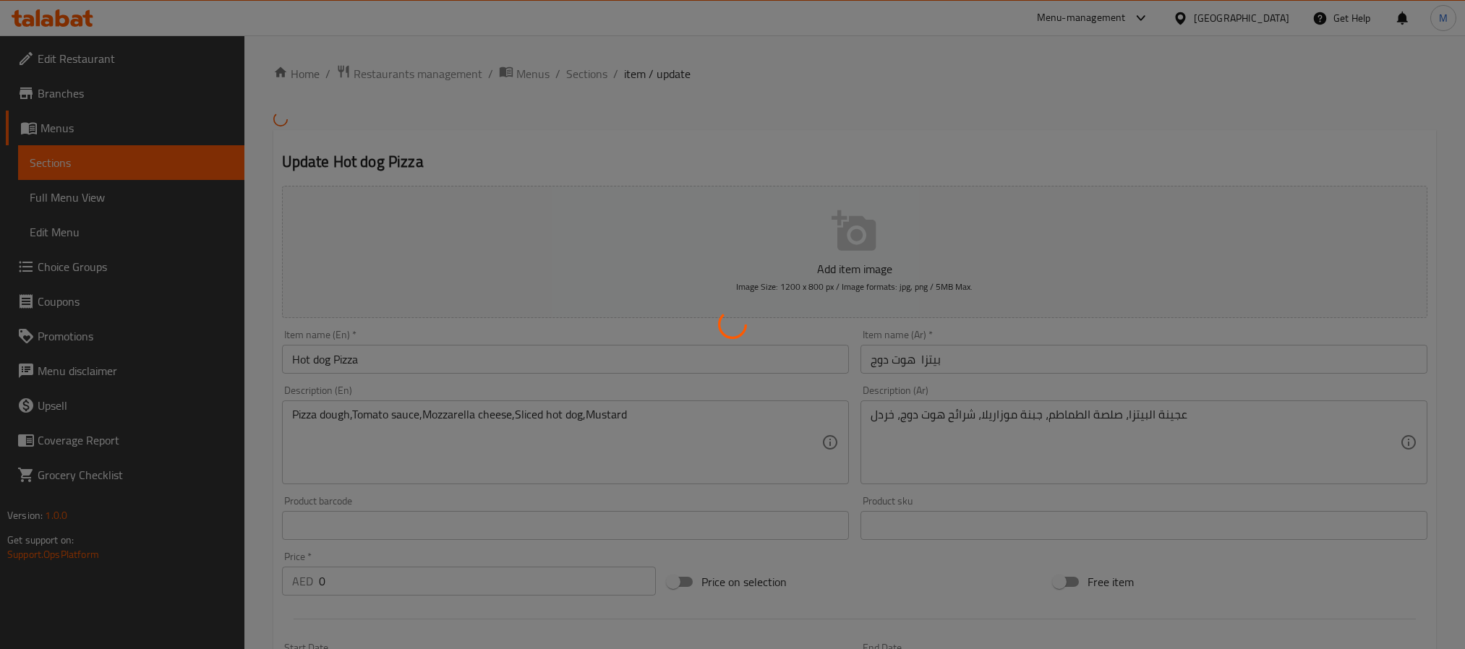
type input "1"
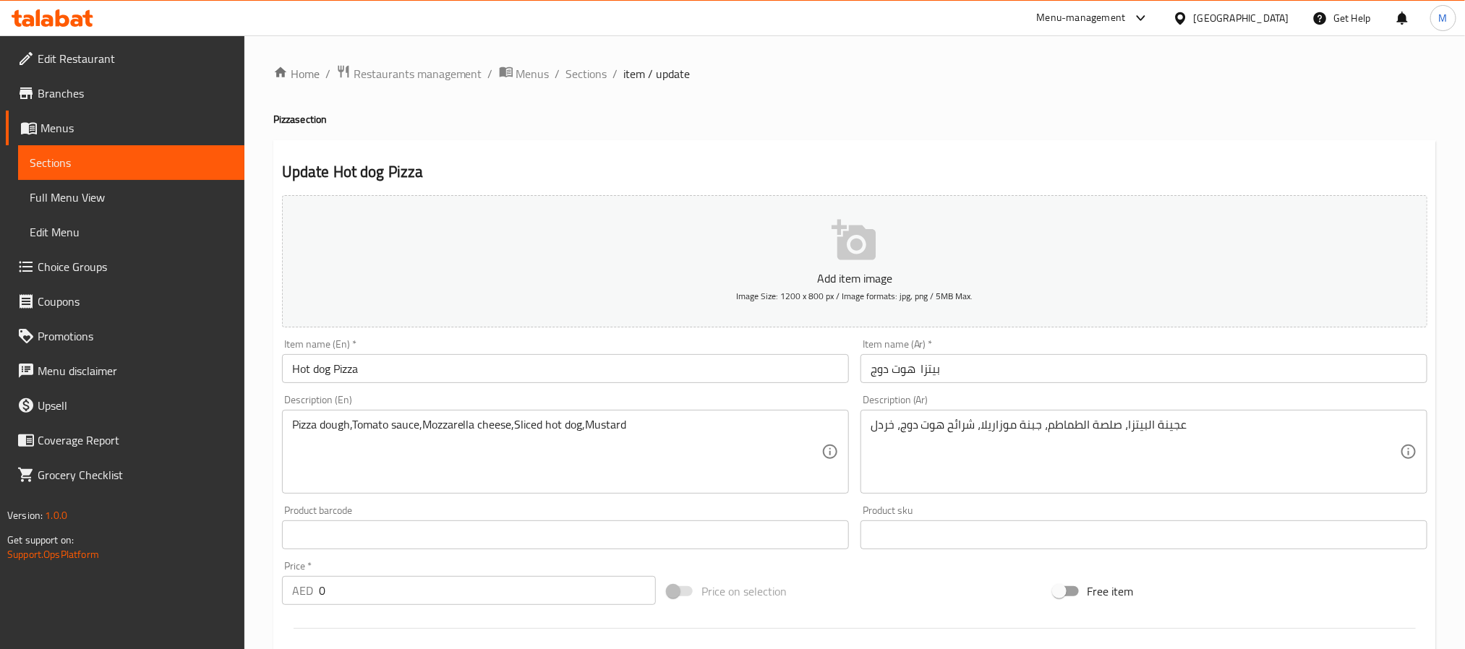
drag, startPoint x: 501, startPoint y: 449, endPoint x: 500, endPoint y: 423, distance: 26.1
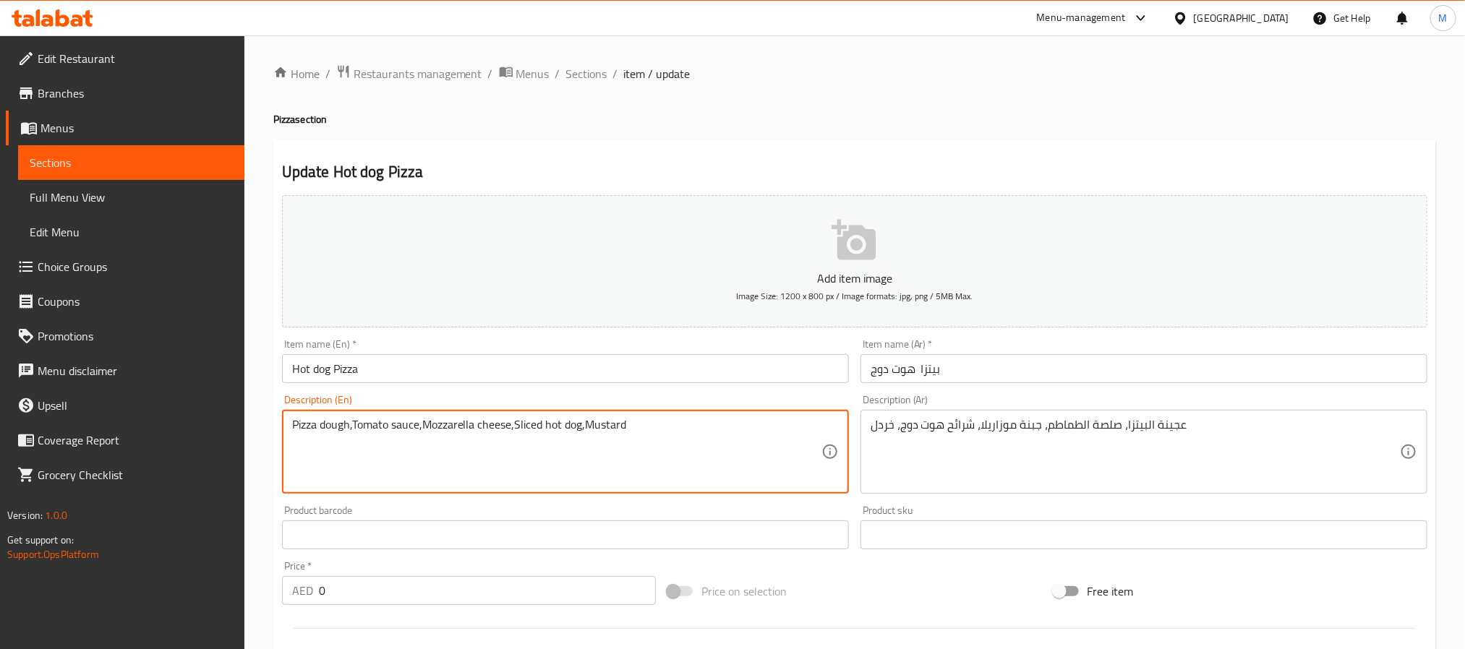
paste textarea "A popular pizza topped with spicy slices of pepperoni over melted cheese and to…"
type textarea "A popular pizza topped with spicy slices of pepperoni over melted cheese and to…"
click at [473, 376] on input "Hot dog Pizza" at bounding box center [565, 368] width 567 height 29
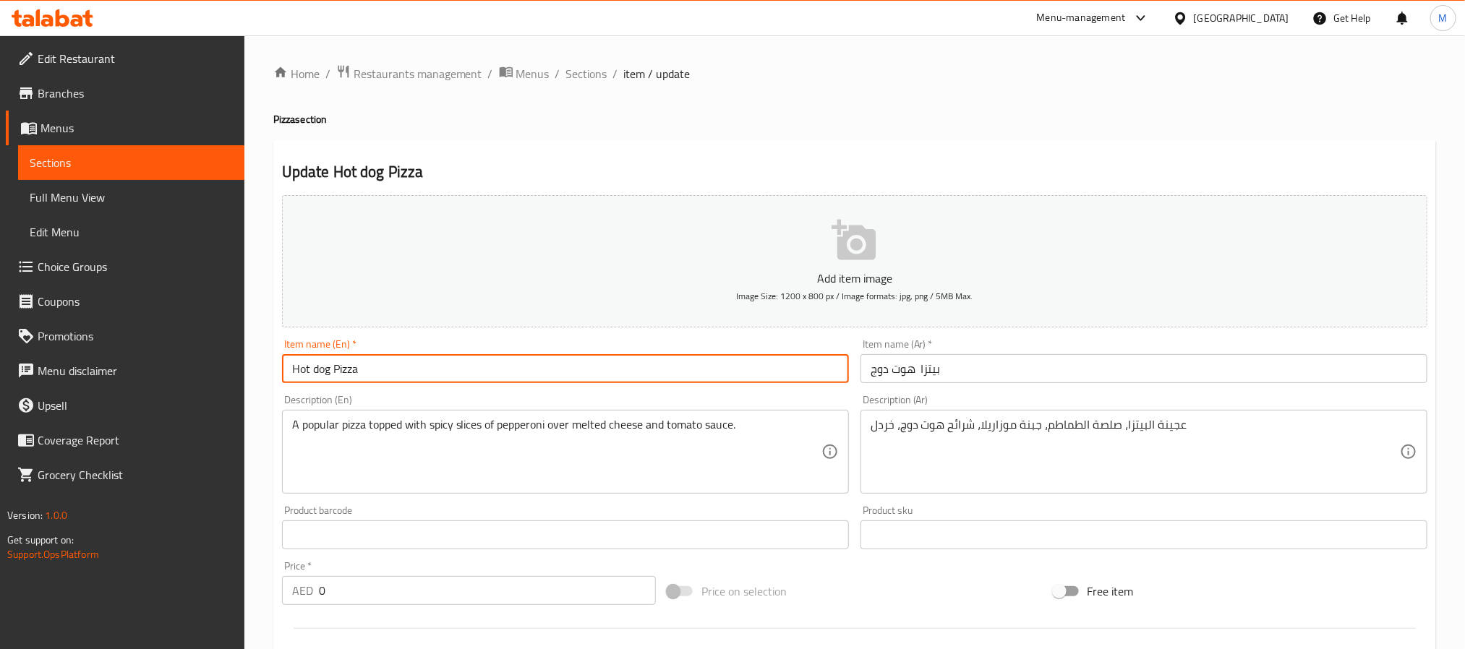
type input "Hot Dog Pizza"
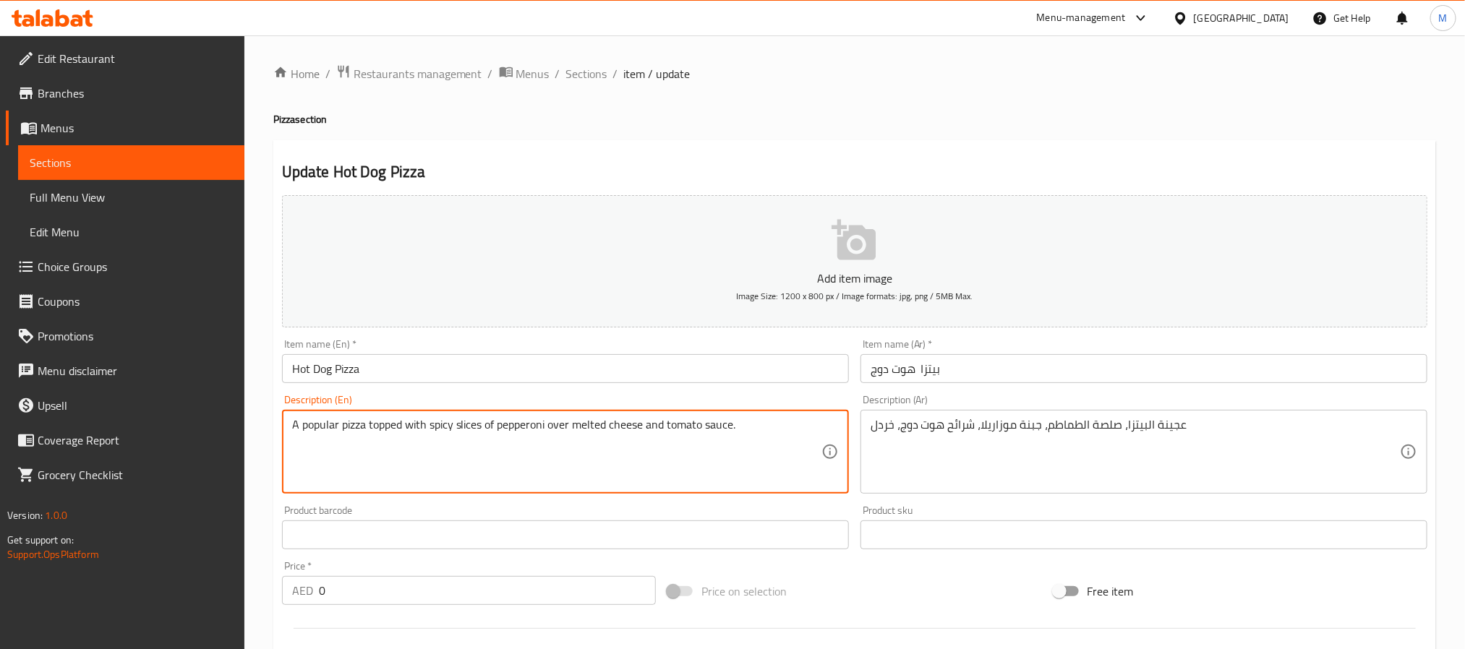
paste textarea "Pizza layered with sliced hotdogs, cheese, and tomato sauce, baked until golden"
type textarea "Pizza layered with sliced hotdogs, cheese, and tomato sauce, baked until golden."
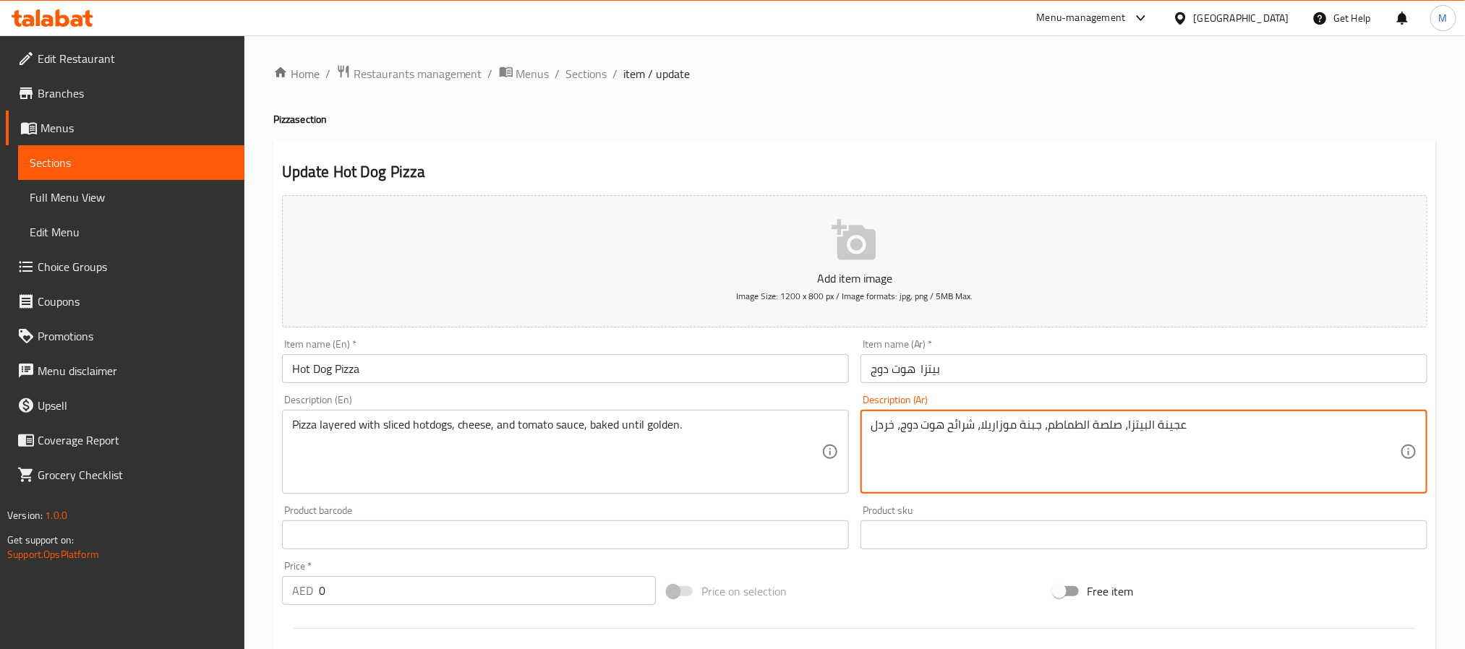
paste textarea "يتزا مكونة من طبقات من النقانق المقطعة، والجبن، وصلصة الطماطم، تُخبز حتى يصبح ل…"
type textarea "بيتزا مكونة من طبقات من النقانق المقطعة، والجبن، وصلصة الطماطم، تُخبز حتى يصبح …"
click at [972, 375] on input "بيتزا هوت دوج" at bounding box center [1143, 368] width 567 height 29
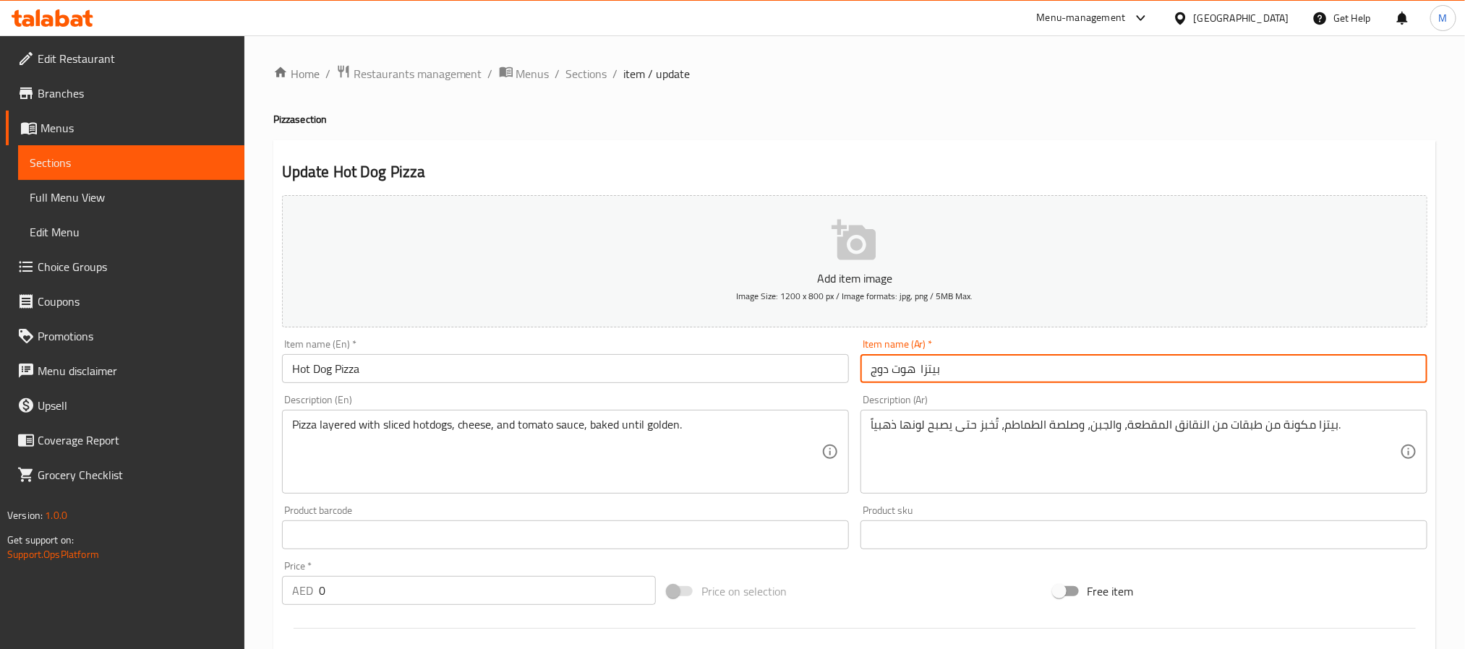
click at [902, 373] on input "بيتزا هوت دوج" at bounding box center [1143, 368] width 567 height 29
drag, startPoint x: 902, startPoint y: 373, endPoint x: 881, endPoint y: 371, distance: 21.1
click at [881, 371] on input "بيتزا هوت دوج" at bounding box center [1143, 368] width 567 height 29
click at [888, 369] on input "بيتزا هوت دوج" at bounding box center [1143, 368] width 567 height 29
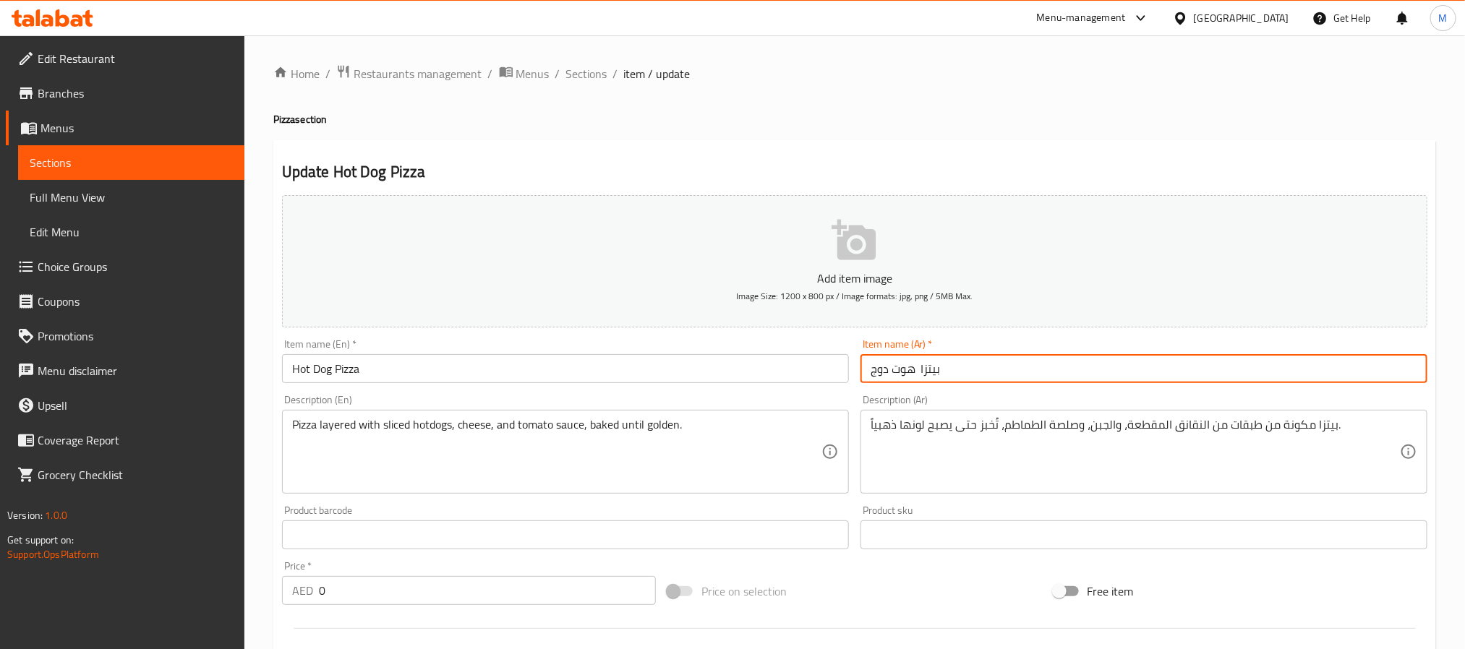
click at [929, 371] on input "بيتزا هوت دوج" at bounding box center [1143, 368] width 567 height 29
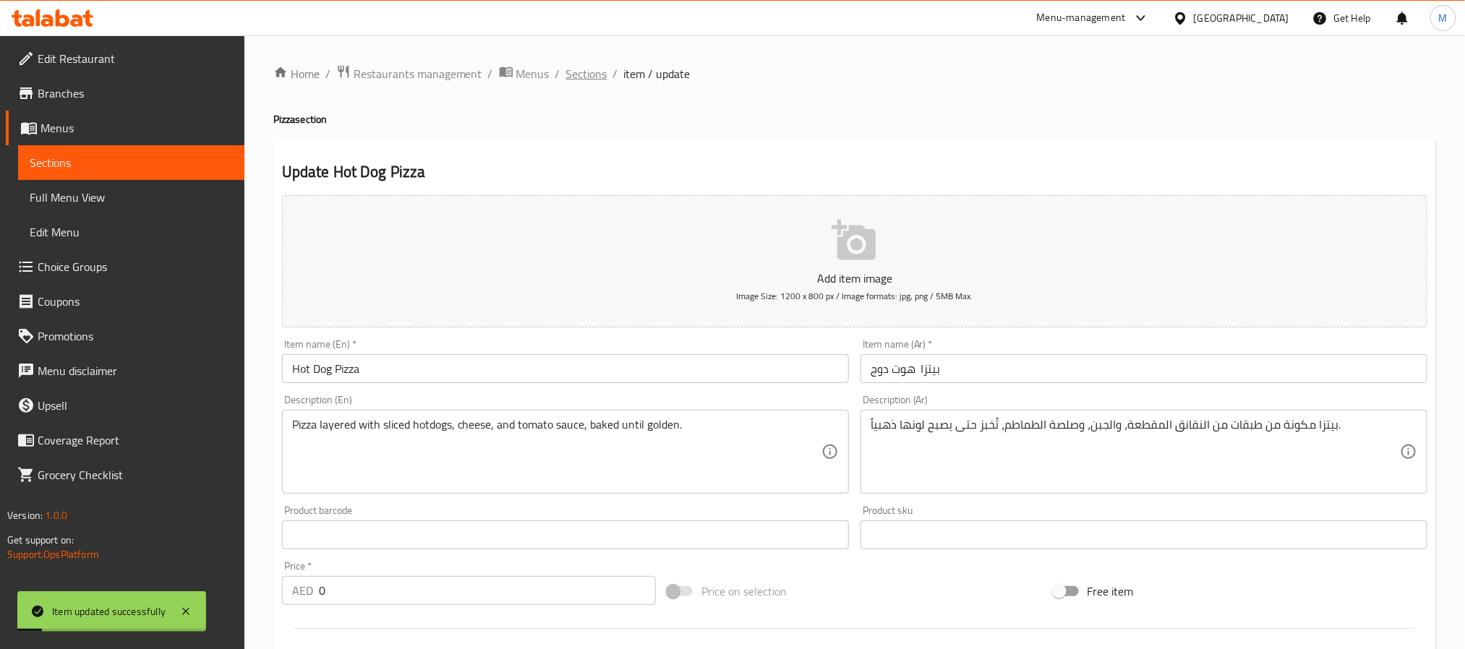
click at [576, 72] on span "Sections" at bounding box center [586, 73] width 41 height 17
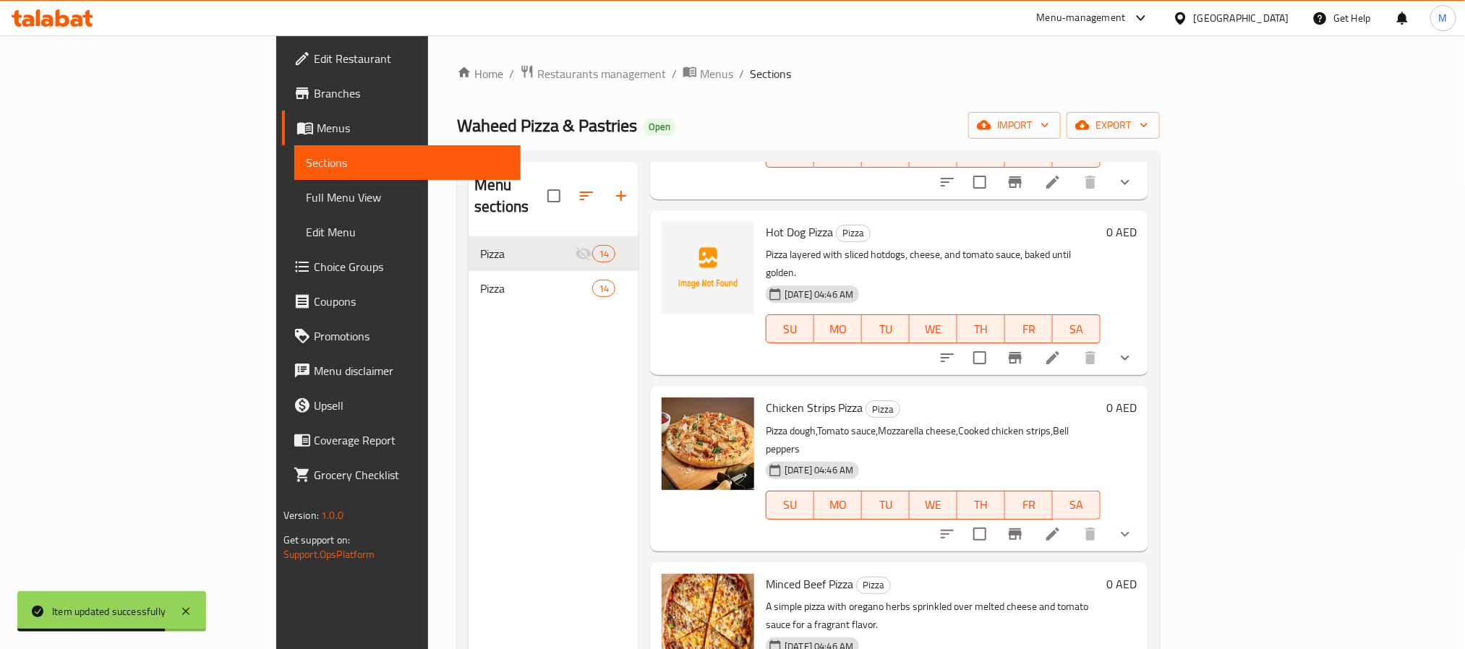
scroll to position [759, 0]
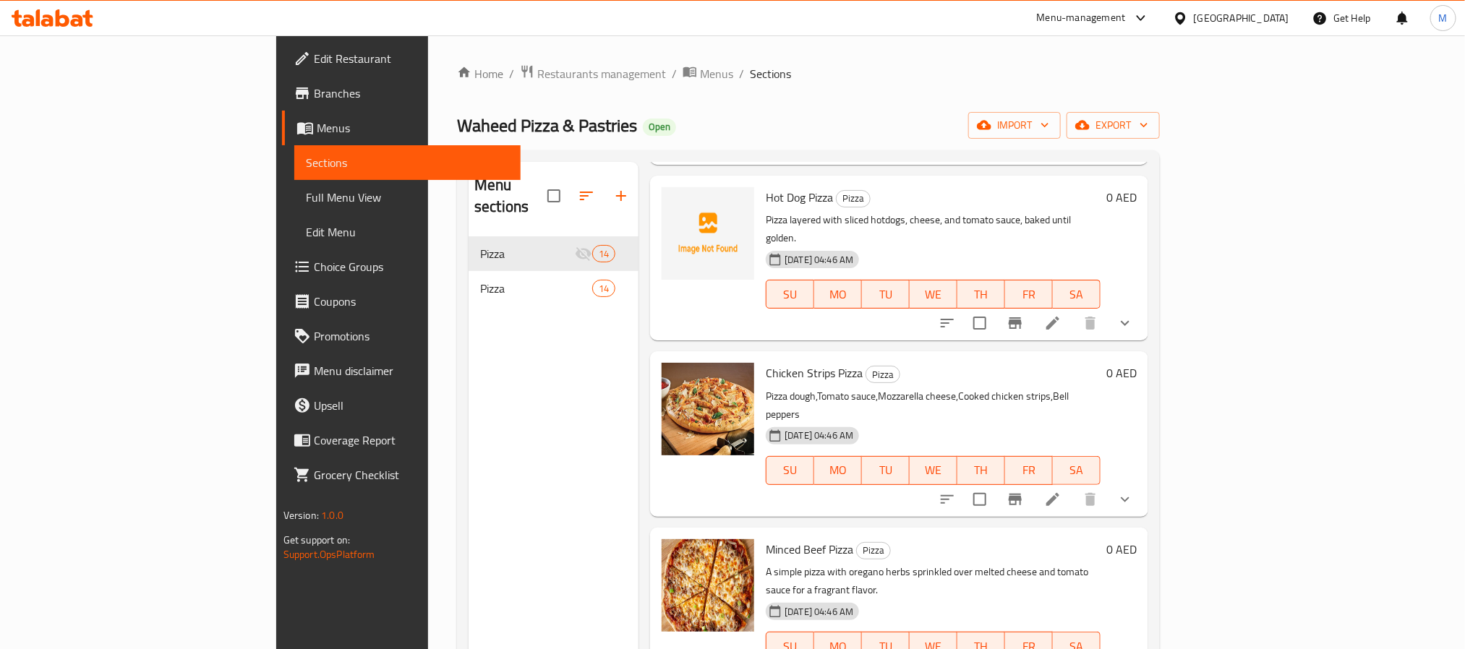
click at [1059, 493] on icon at bounding box center [1052, 499] width 13 height 13
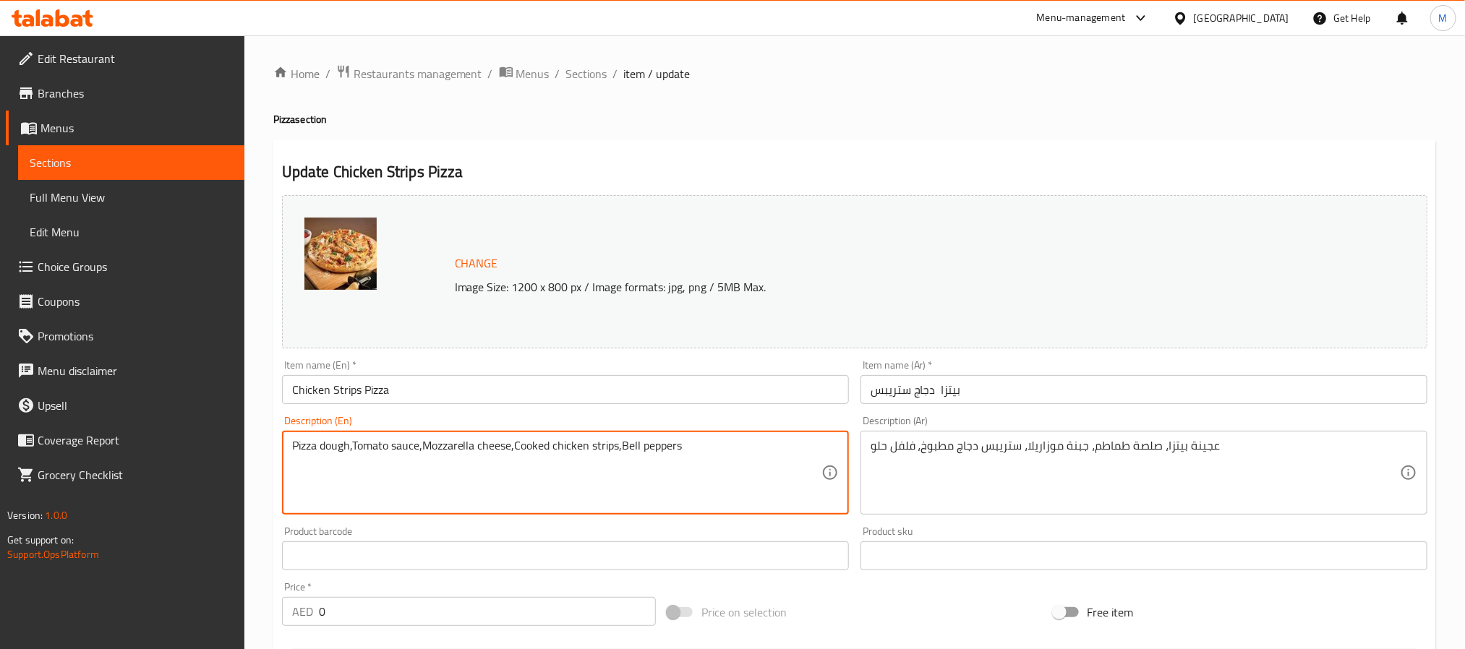
paste textarea "Cheesy pizza topped with crispy chicken strips and a drizzle of sauce for extra…"
type textarea "Cheesy pizza topped with crispy chicken strips and a drizzle of sauce for extra…"
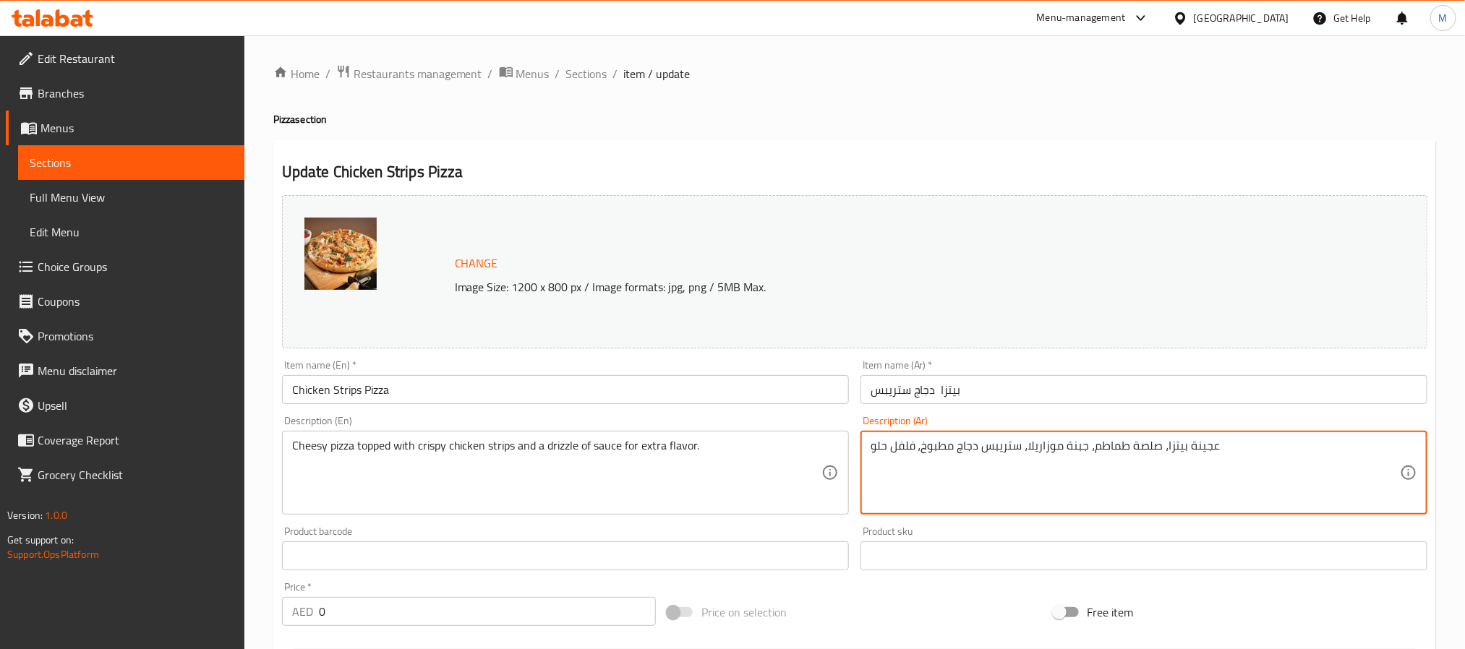
paste textarea "يتزا بالجبن مغطاة بشرائح دجاج مقرمشة مع القليل من الصلصة لمزيد من النكهة."
click at [744, 393] on input "Chicken Strips Pizza" at bounding box center [565, 389] width 567 height 29
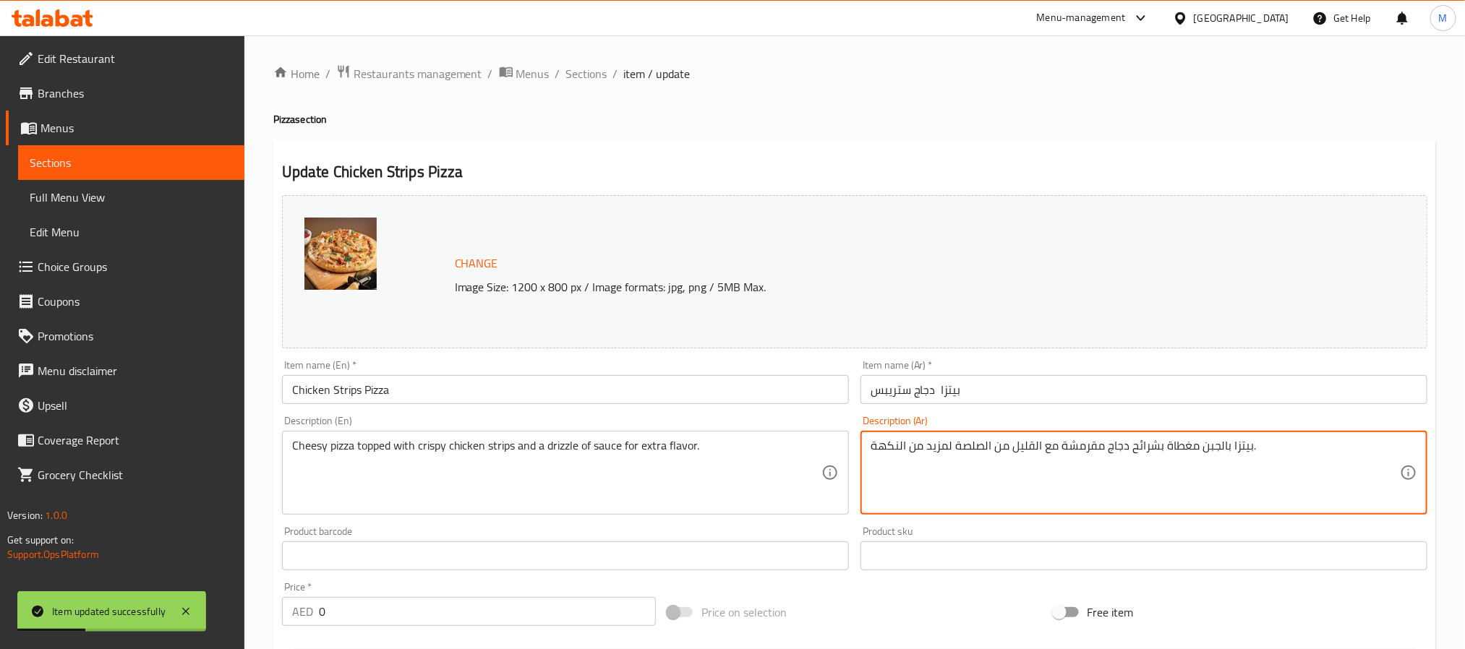
paste textarea "مغطاة باللحم المفروم المتبل وصلصة الطماطم والجبن المذوب، لتكون وجبة شهية وشهي"
type textarea "بيتزا مغطاة باللحم المفروم المتبل وصلصة الطماطم والجبن المذوب، لتكون وجبة شهية …"
click at [1037, 393] on input "بيتزا دجاج ستريبس" at bounding box center [1143, 389] width 567 height 29
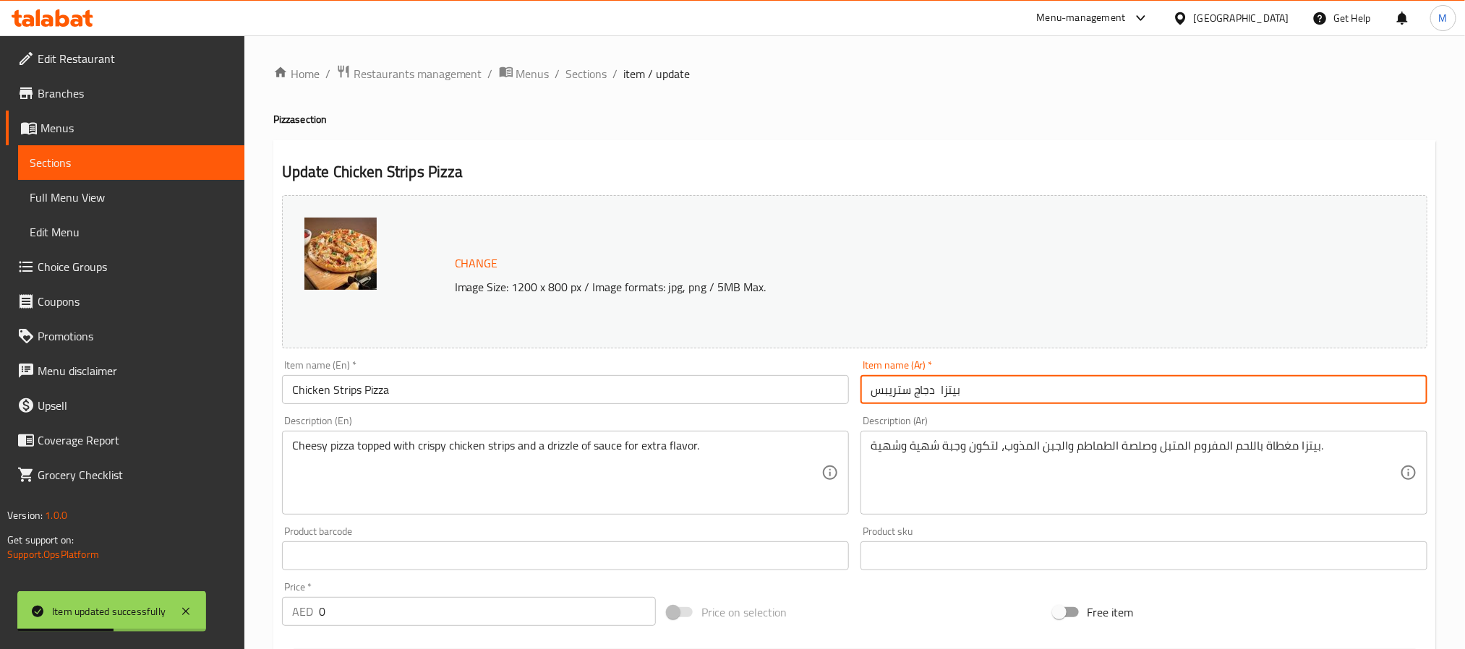
paste input "مغطاة باللحم المفروم المتبل وصلصة الطماطم والجبن المذاب للحصول على وجبة شهية."
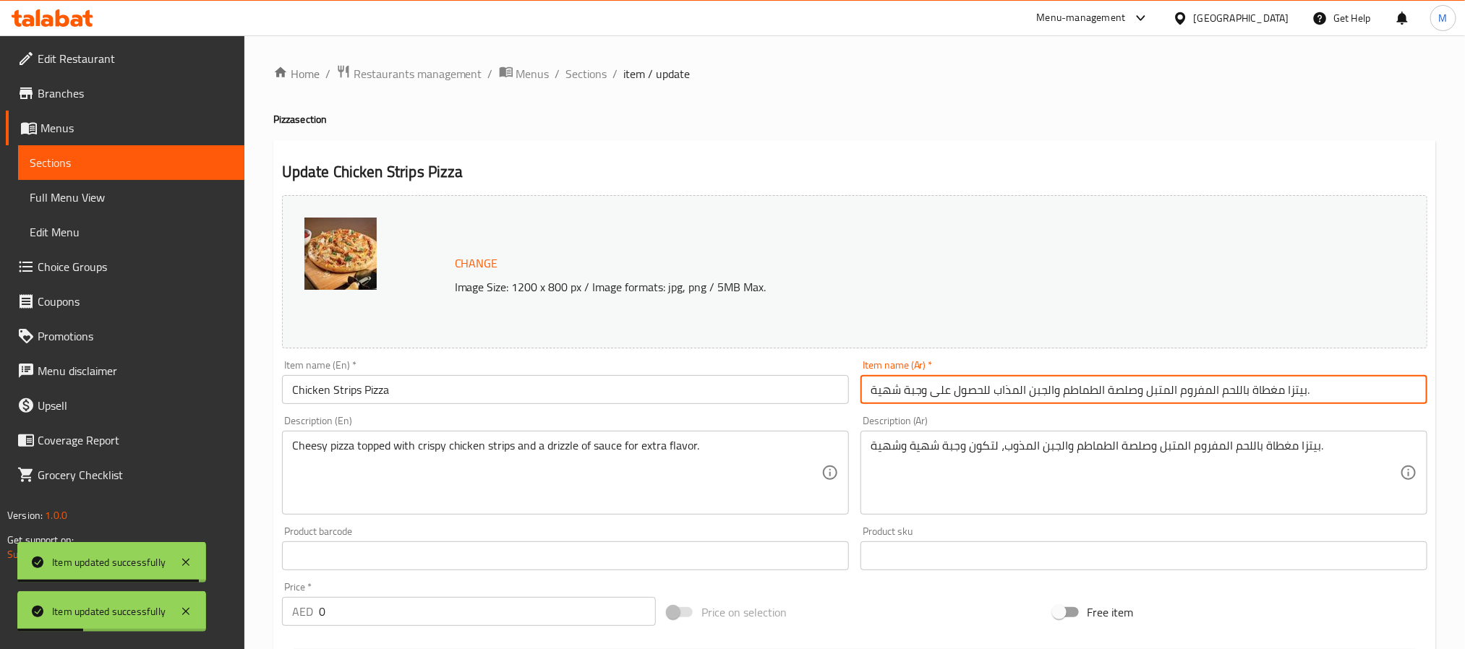
type input "بيتزا دجاج ستريبس"
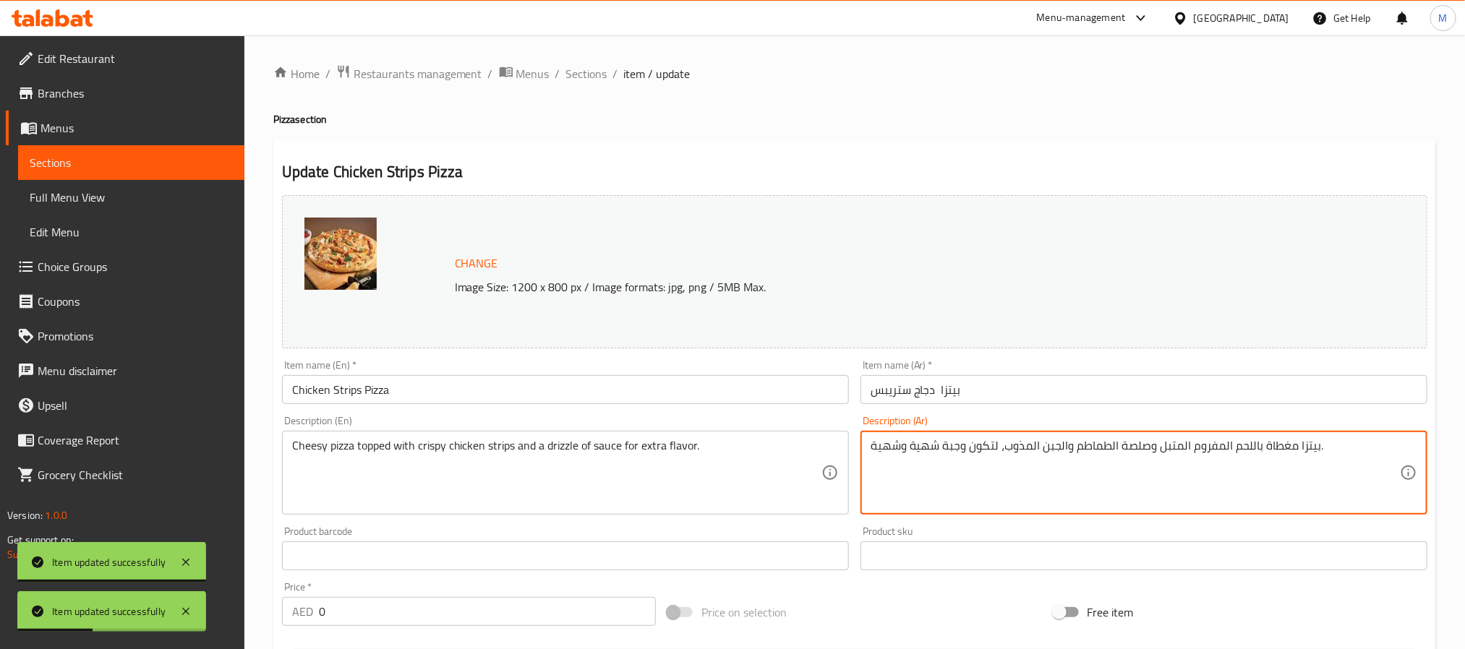
paste textarea "اب للحصول على وجبة"
type textarea "بيتزا مغطاة باللحم المفروم المتبل وصلصة الطماطم والجبن المذاب للحصول على وجبة ش…"
click at [987, 384] on input "بيتزا دجاج ستريبس" at bounding box center [1143, 389] width 567 height 29
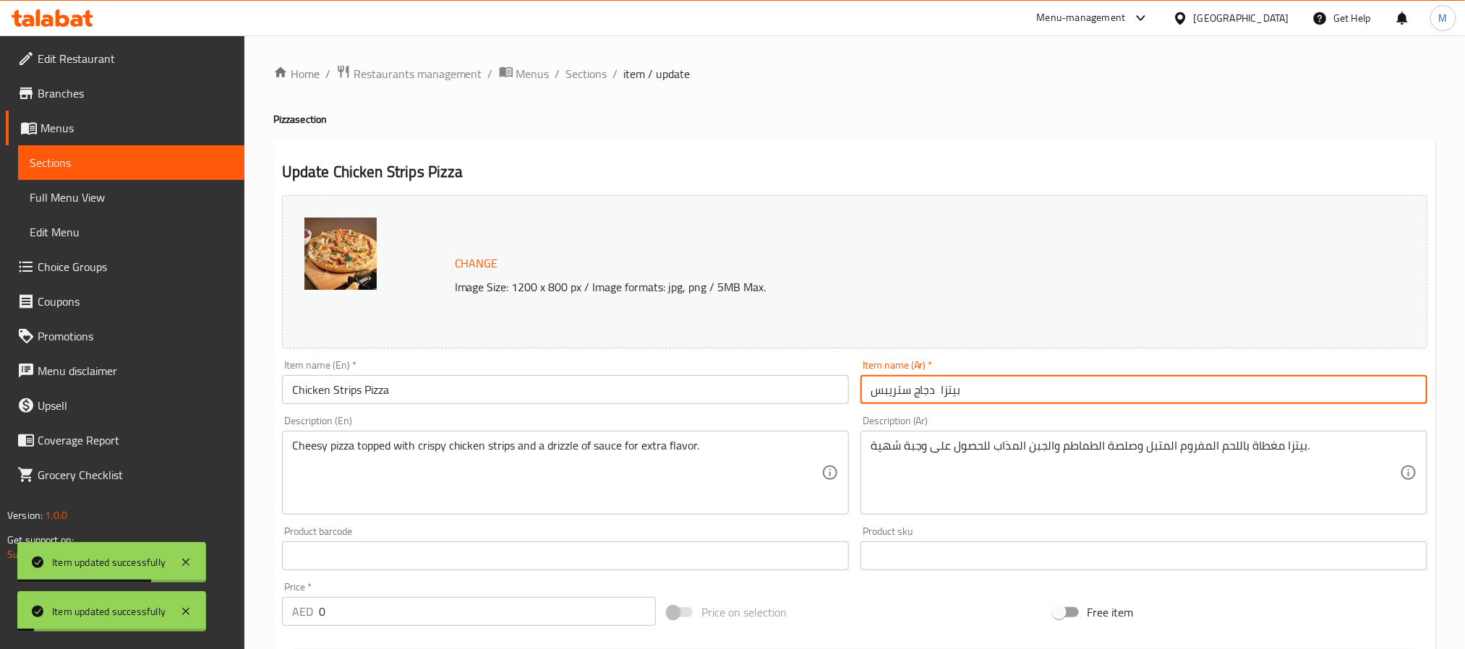
click at [601, 81] on span "Sections" at bounding box center [586, 73] width 41 height 17
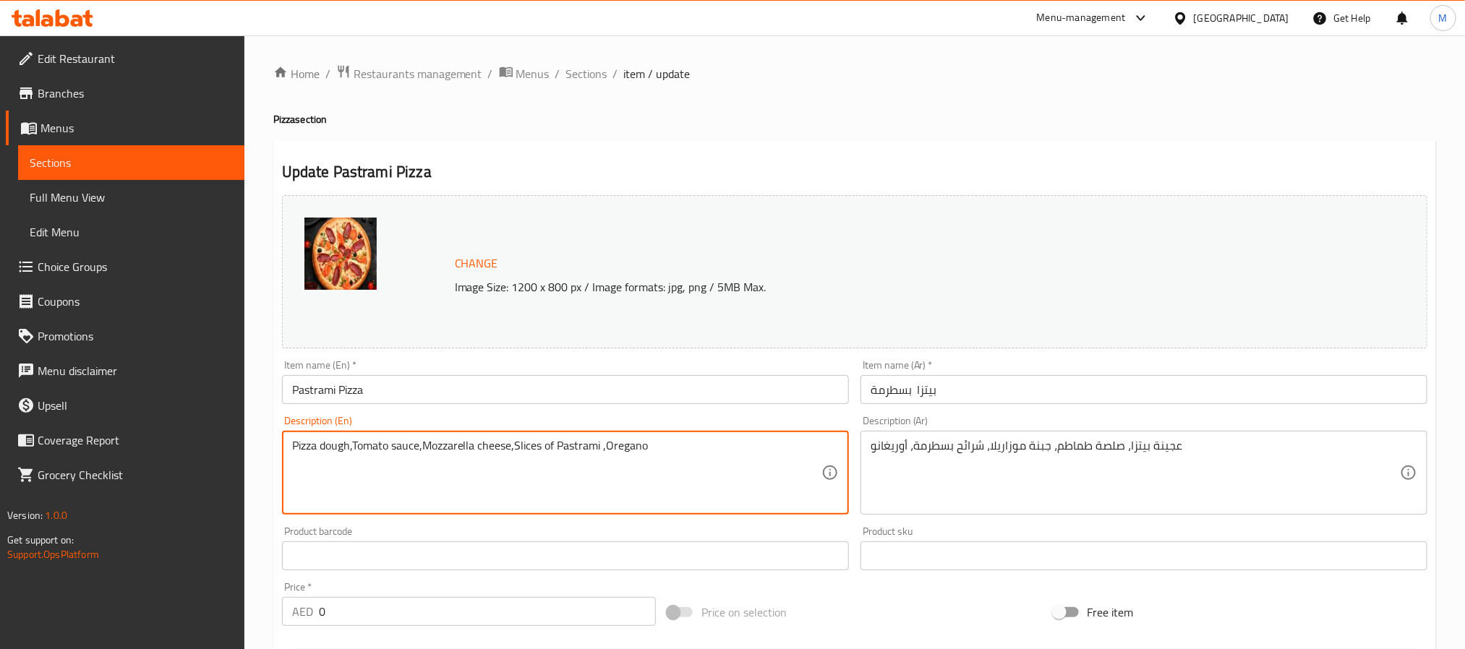
paste textarea "topped with thin slices of basturma (cured beef), adding a smoky and spiced fla…"
type textarea "Pizza topped with thin slices of basturma (cured beef), adding a smoky and spic…"
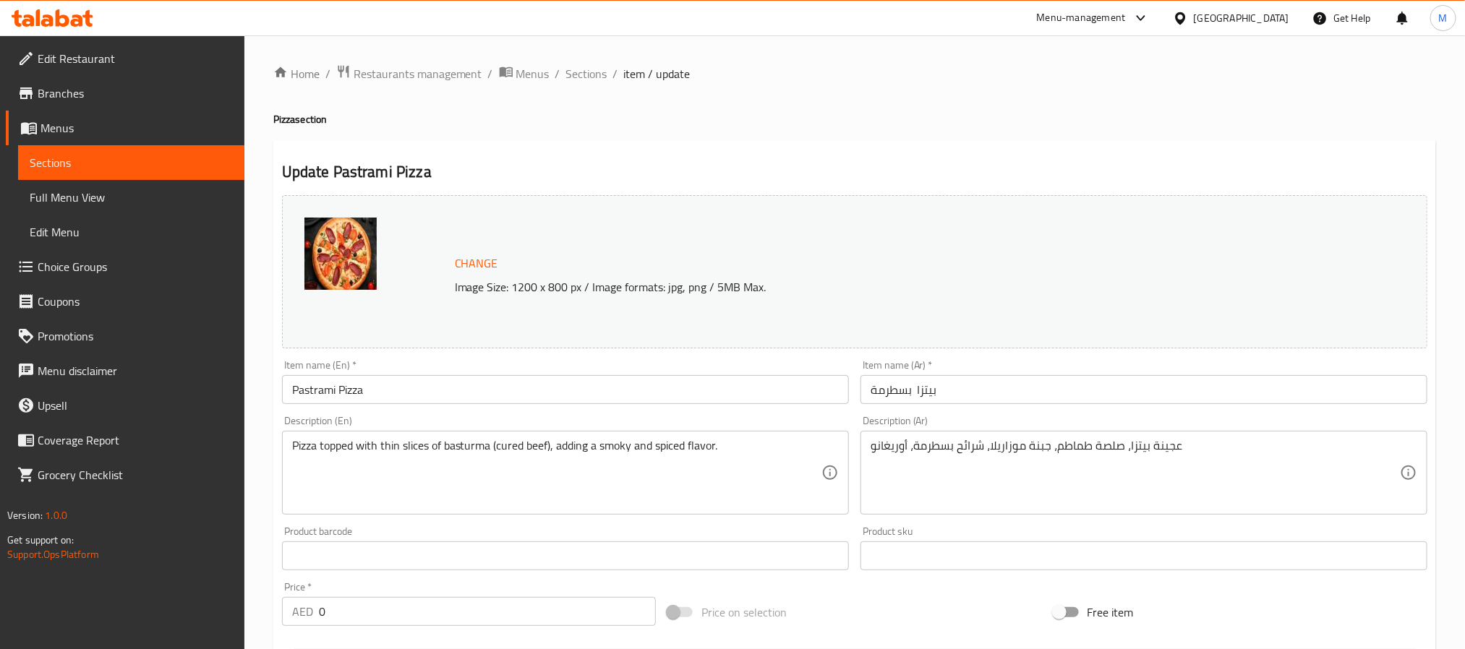
click at [946, 432] on div "عجينة بيتزا، صلصة طماطم، جبنة موزاريلا، شرائح بسطرمة، أوريغانو Description (Ar)" at bounding box center [1143, 473] width 567 height 84
paste textarea "يتزا مغطاة بشرائح رقيقة من الباستورما (لحم بقري معالج)، مما يضيف نكهة مدخنة ومت…"
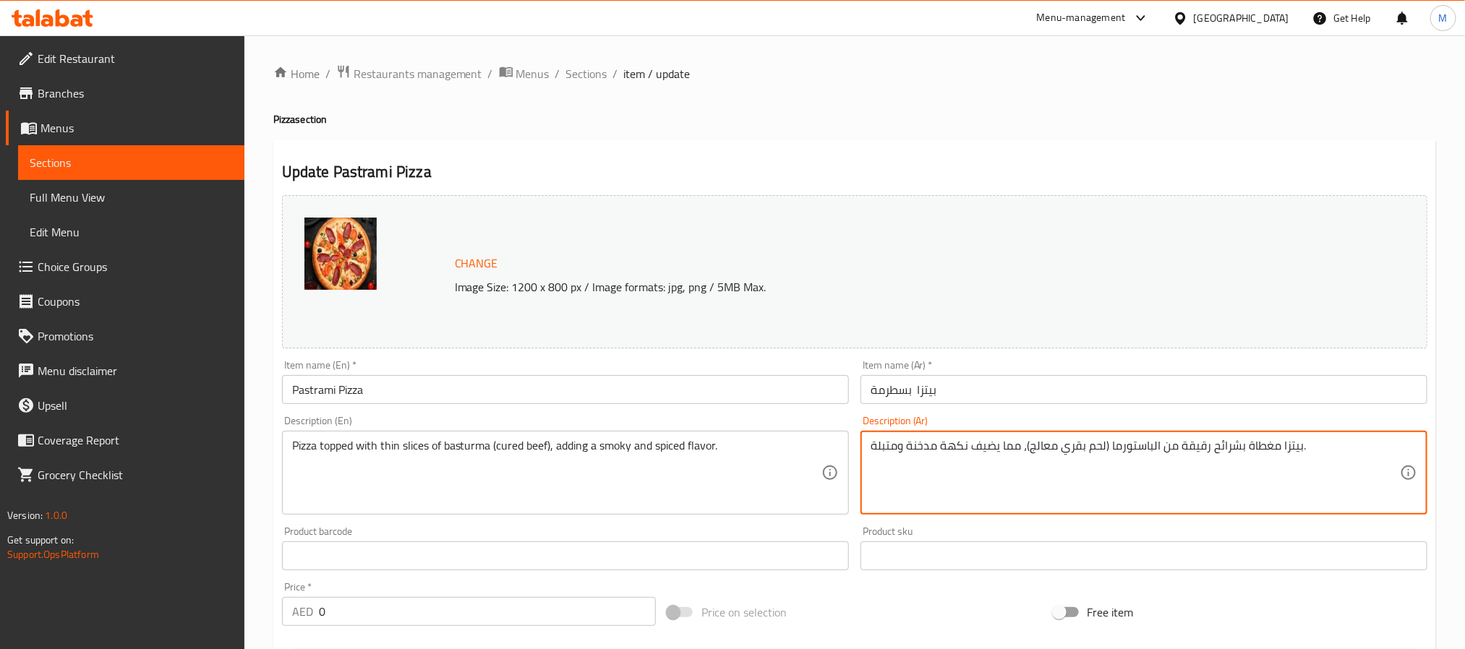
click at [965, 389] on input "بيتزا بسطرمة" at bounding box center [1143, 389] width 567 height 29
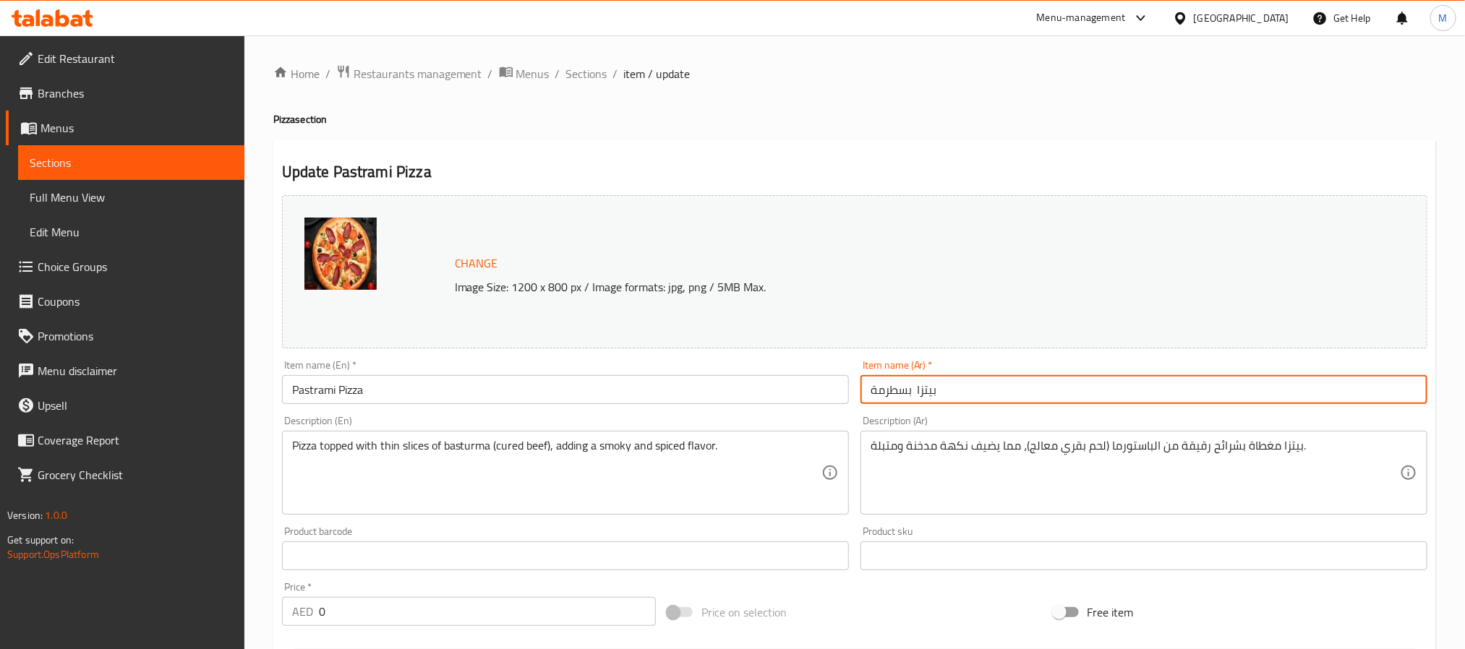
click at [887, 382] on input "بيتزا بسطرمة" at bounding box center [1143, 389] width 567 height 29
click at [888, 382] on input "بيتزا بسطرمة" at bounding box center [1143, 389] width 567 height 29
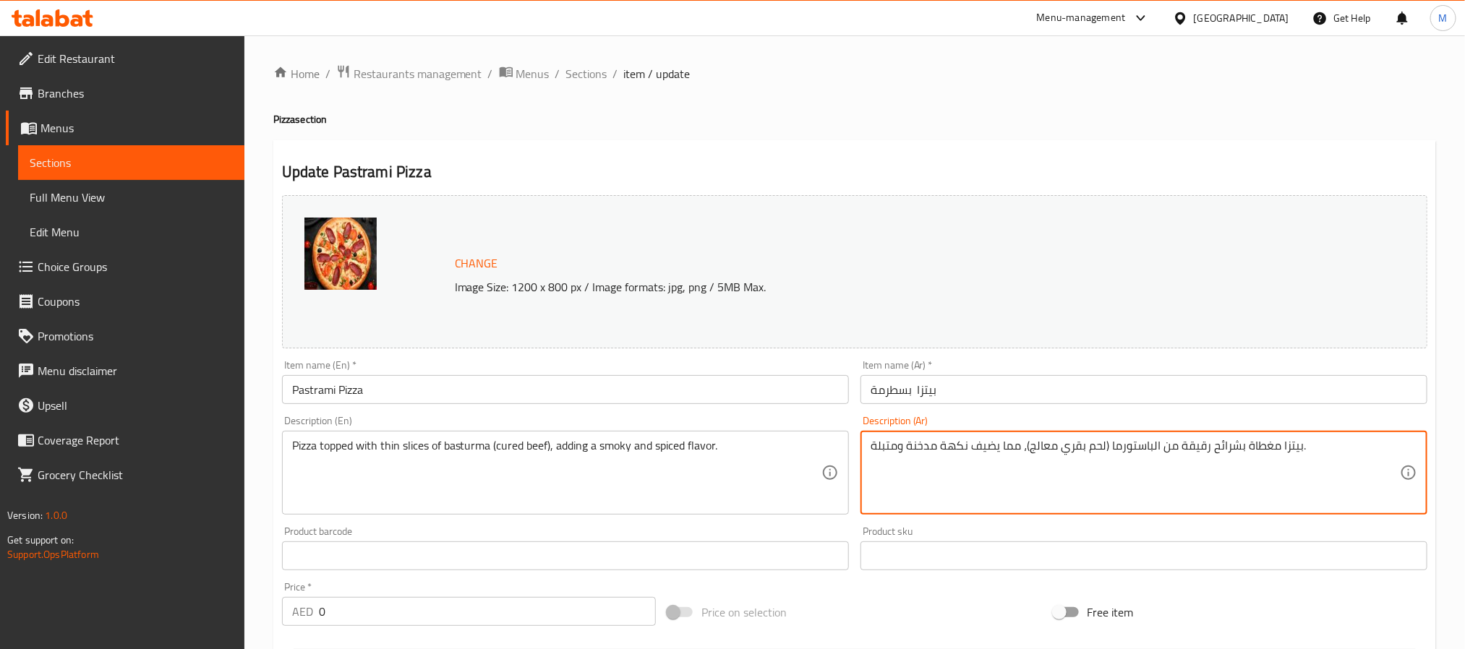
click at [1128, 456] on textarea "بيتزا مغطاة بشرائح رقيقة من الباستورما (لحم بقري معالج)، مما يضيف نكهة مدخنة وم…" at bounding box center [1135, 473] width 529 height 69
paste textarea "بيتزا"
click at [1148, 454] on textarea "بيتزا مغطاة بشرائح رقيقة من الباستورما (لحم بقري معالج)، مما يضيف نكهة مدخنة وم…" at bounding box center [1135, 473] width 529 height 69
paste textarea "يتزا"
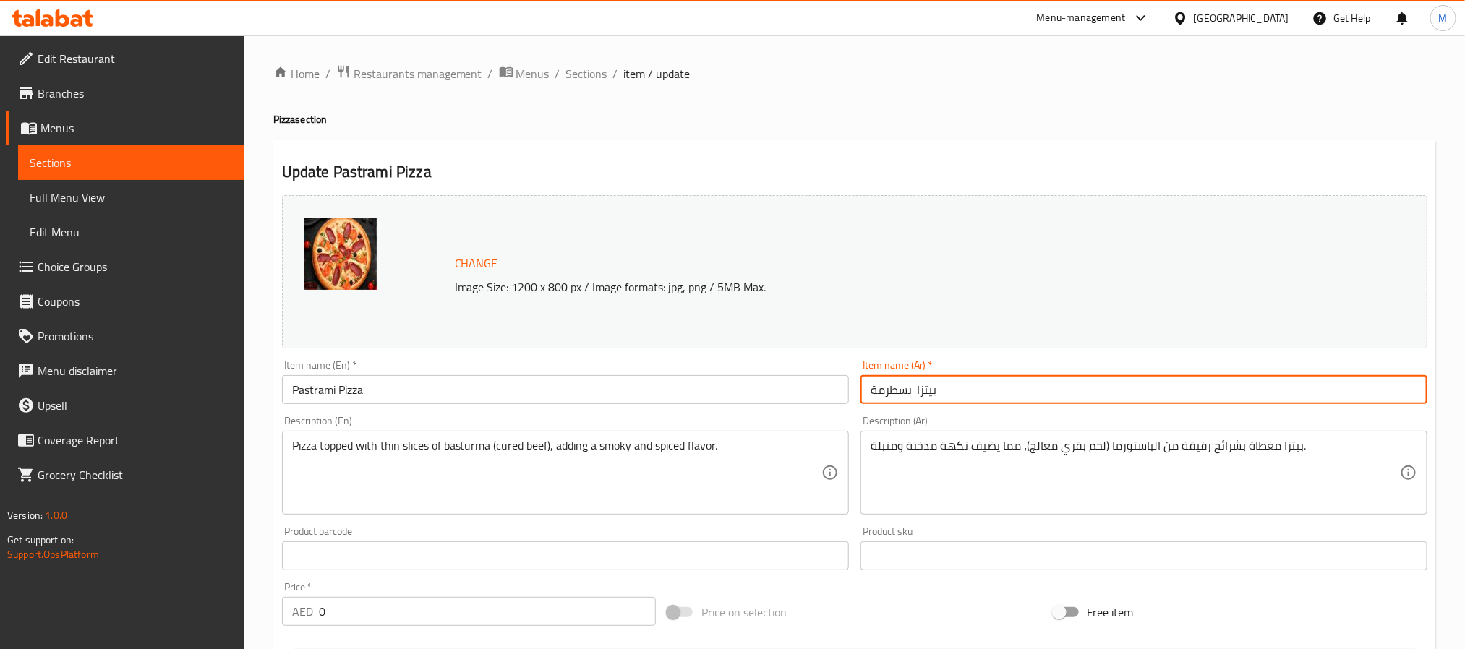
click at [892, 391] on input "بيتزا بسطرمة" at bounding box center [1143, 389] width 567 height 29
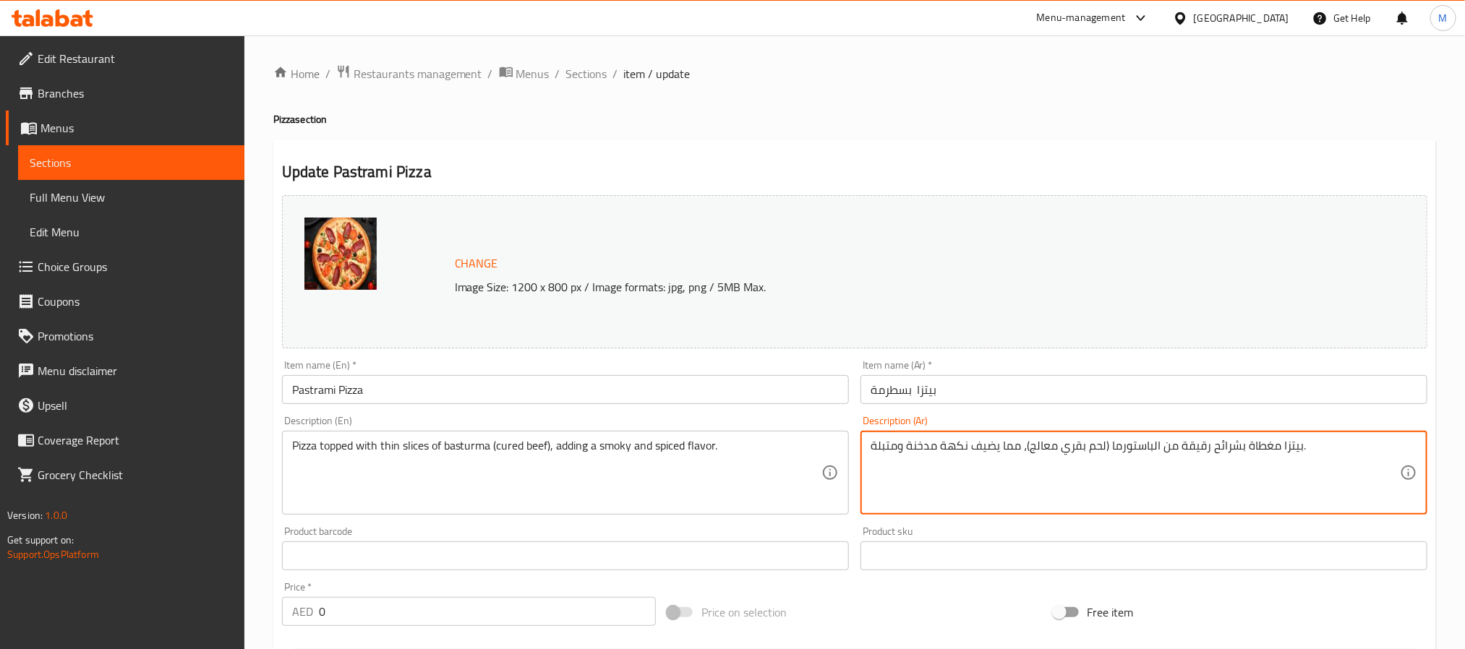
click at [1131, 448] on textarea "بيتزا مغطاة بشرائح رقيقة من الباستورما (لحم بقري معالج)، مما يضيف نكهة مدخنة وم…" at bounding box center [1135, 473] width 529 height 69
paste textarea "سطرمة"
type textarea "بيتزا مغطاة بشرائح رقيقة من بسطرمة (لحم بقري معالج)، مما يضيف نكهة مدخنة ومتبلة."
click at [1092, 402] on input "بيتزا بسطرمة" at bounding box center [1143, 389] width 567 height 29
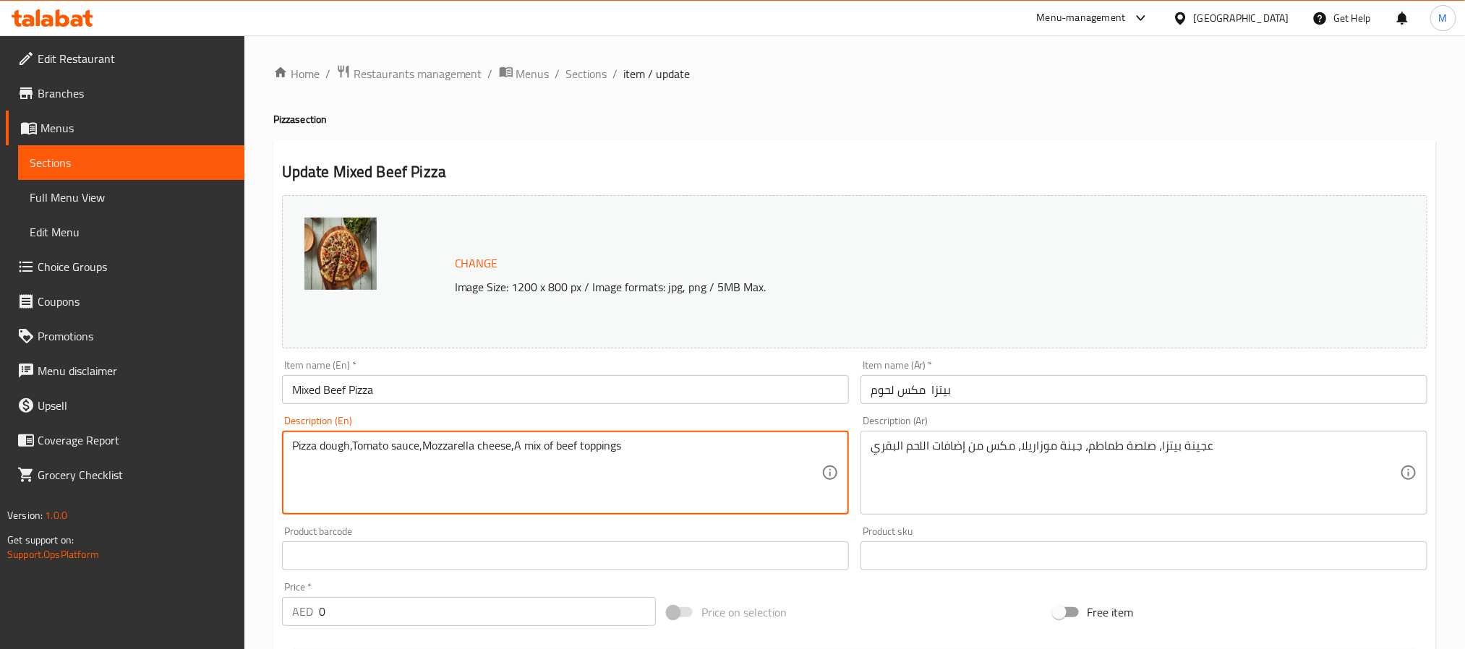
paste textarea "A meaty pizza combining different beef toppings for a rich and savory flavor."
type textarea "A meaty pizza combining different beef toppings for a rich and savory flavor."
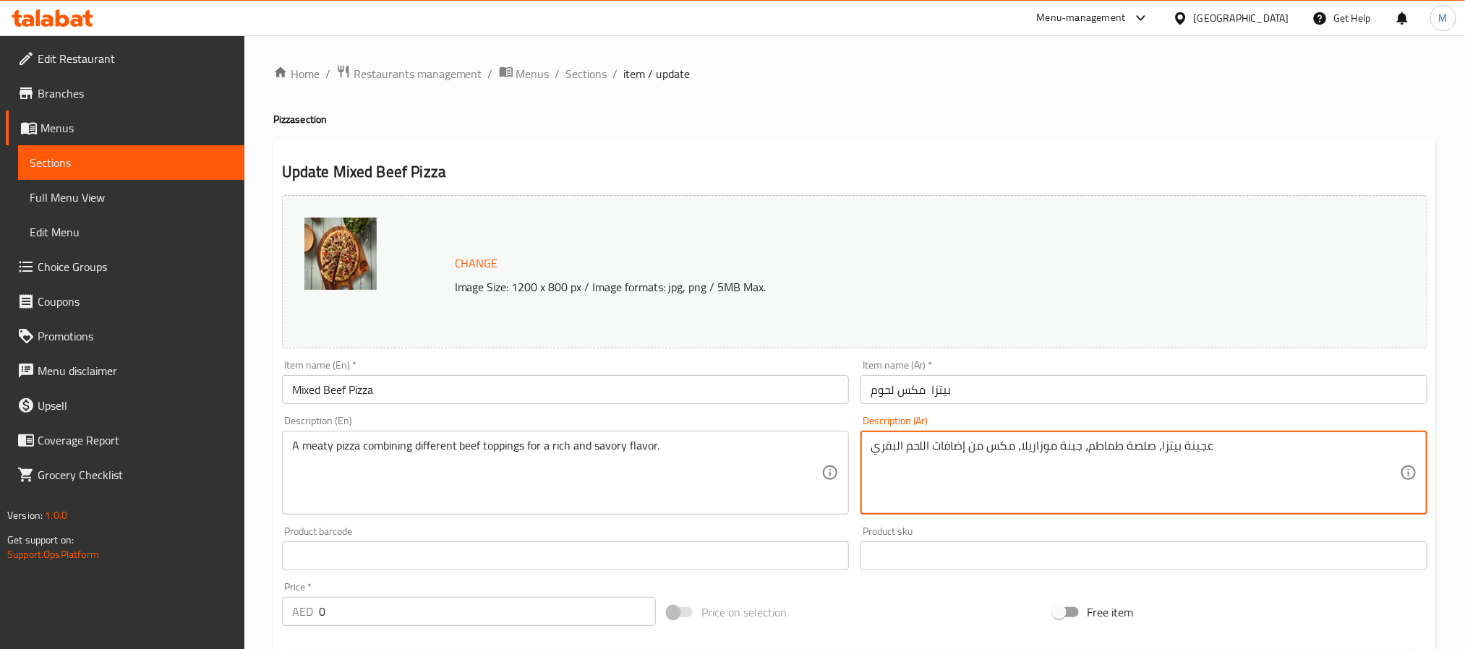
paste textarea "يتزا غنية باللحوم تجمع بين أنواع مختلفة من لحم البقر لتمنحها نكهة غنية ولذيذة."
type textarea "بيتزا غنية باللحوم تجمع بين أنواع مختلفة من لحم البقر لتمنحها نكهة غنية ولذيذة."
click at [1001, 389] on input "بيتزا مكس لحوم" at bounding box center [1143, 389] width 567 height 29
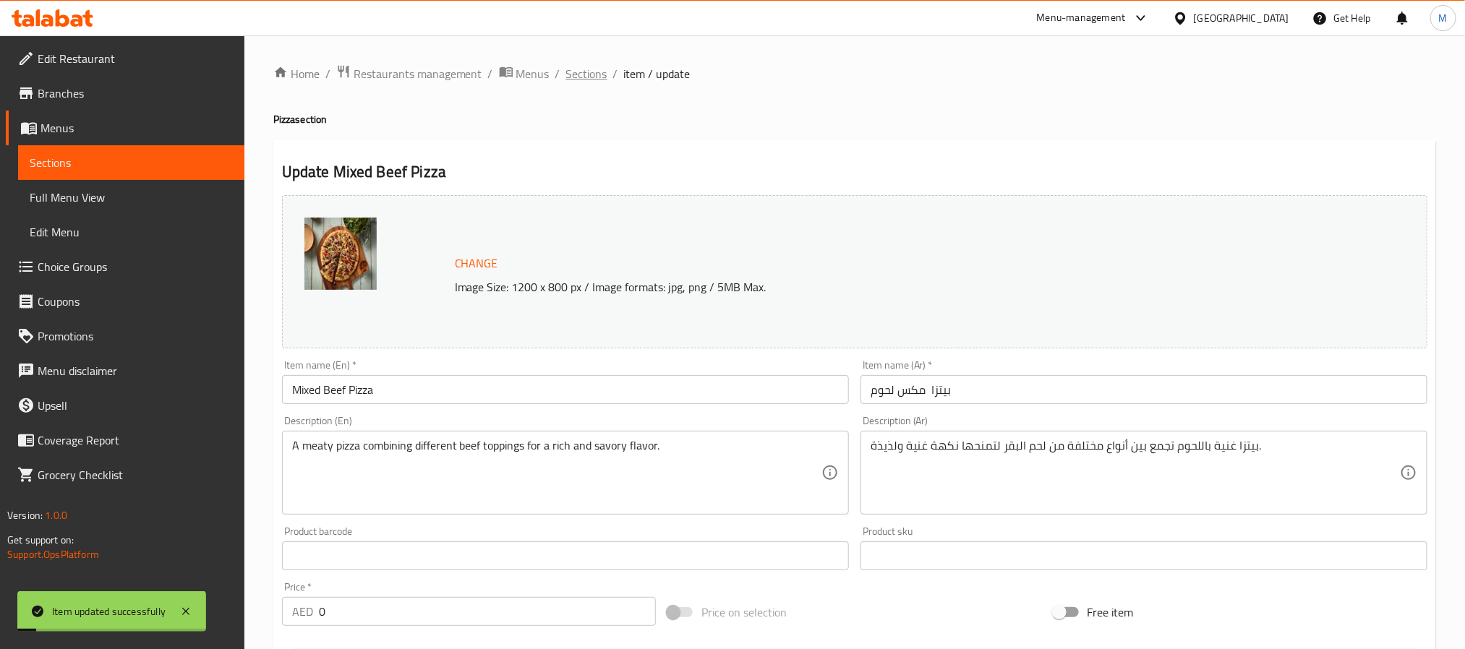
click at [581, 70] on span "Sections" at bounding box center [586, 73] width 41 height 17
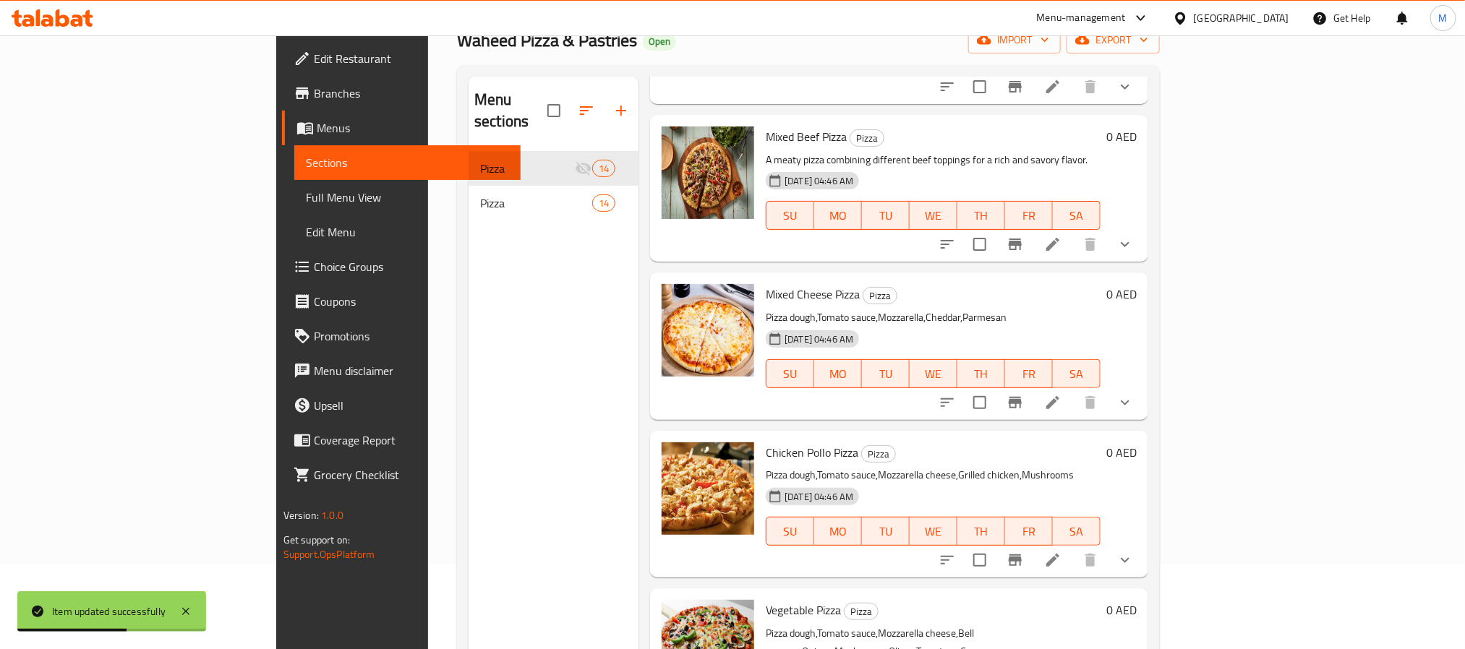
scroll to position [202, 0]
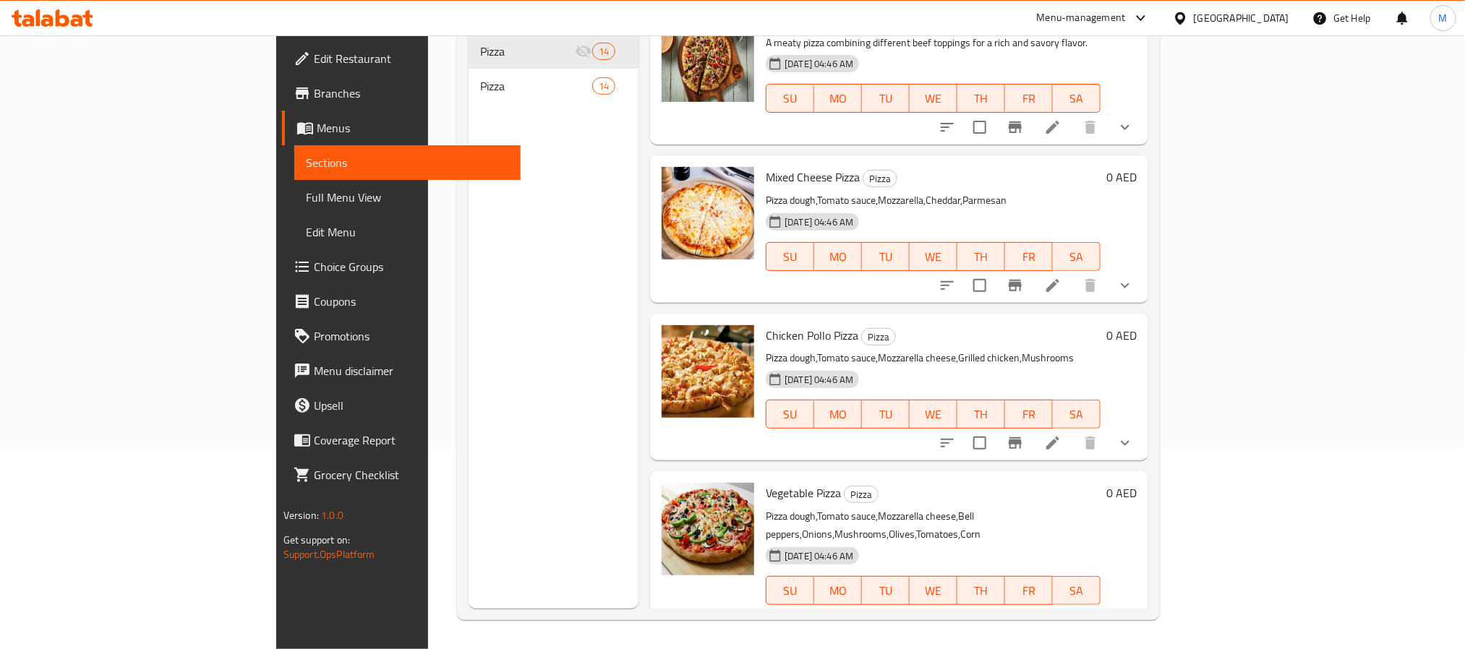
drag, startPoint x: 1307, startPoint y: 265, endPoint x: 931, endPoint y: 187, distance: 384.0
click at [924, 349] on p "Pizza dough,Tomato sauce,Mozzarella cheese,Grilled chicken,Mushrooms" at bounding box center [933, 358] width 335 height 18
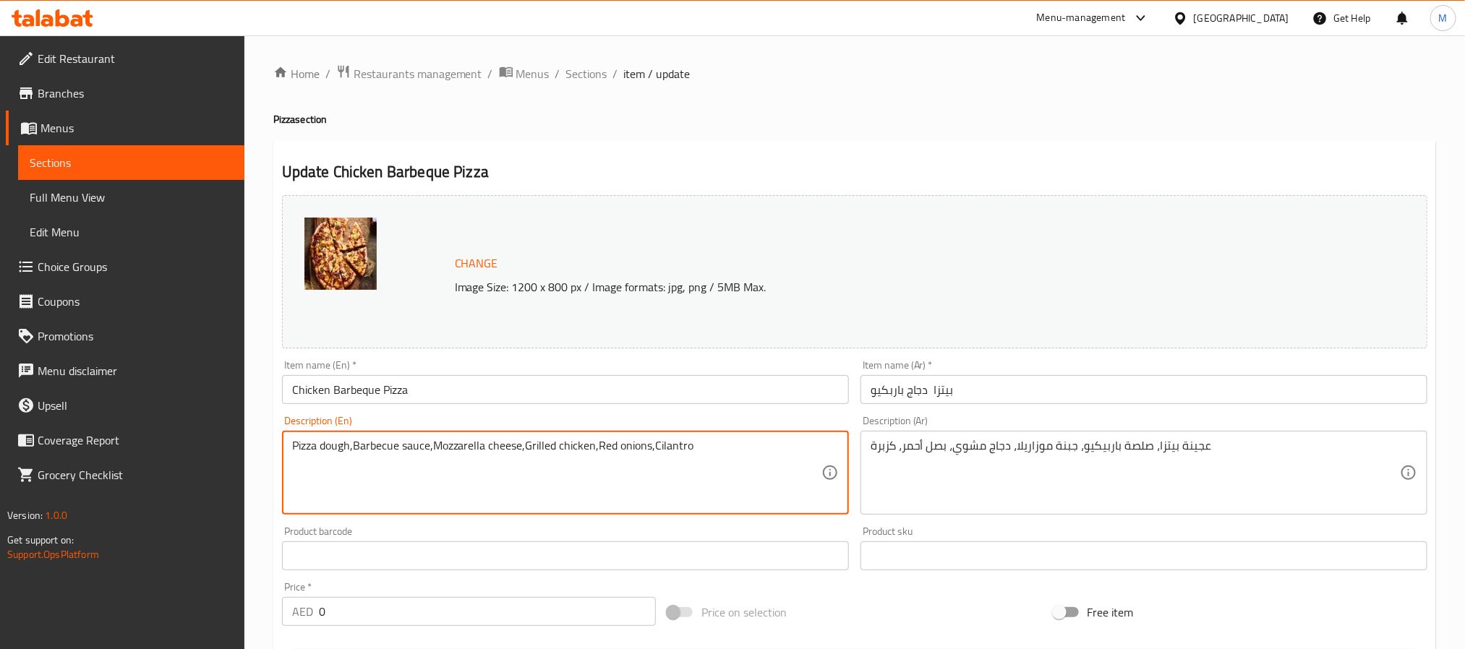
paste textarea "topped with smoky barbecued chicken, cheese, and BBQ sauce for a sweet and savo…"
type textarea "Pizza topped with smoky barbecued chicken, cheese, and BBQ sauce for a sweet an…"
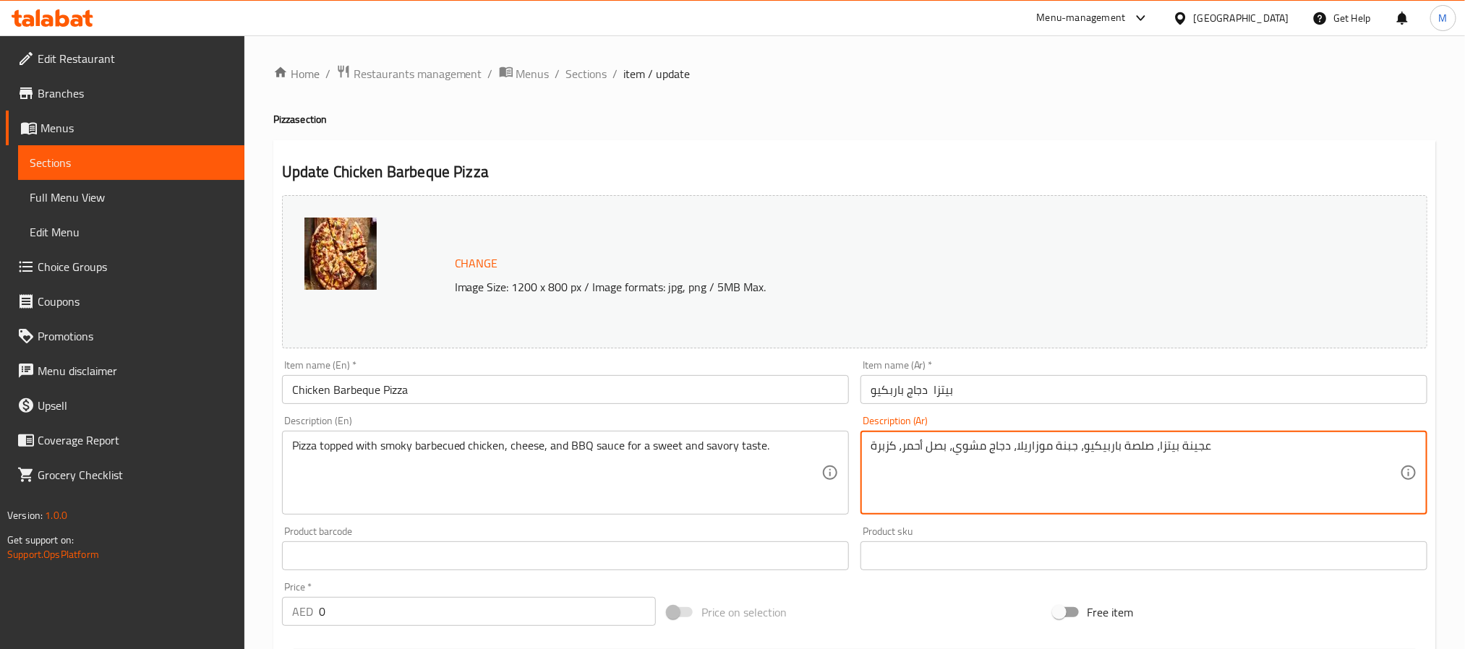
paste textarea "يتزا مغطاة بقطع دجاج مشوية على الفحم، مع الجبن وصلصة باربيكيو، لتذوق مزيج لذيذ …"
type textarea "بيتزا مغطاة بقطع دجاج مشوية على الفحم، مع الجبن وصلصة باربيكيو، لتذوق مزيج لذيذ…"
click at [1026, 398] on input "بيتزا دجاج باربكيو" at bounding box center [1143, 389] width 567 height 29
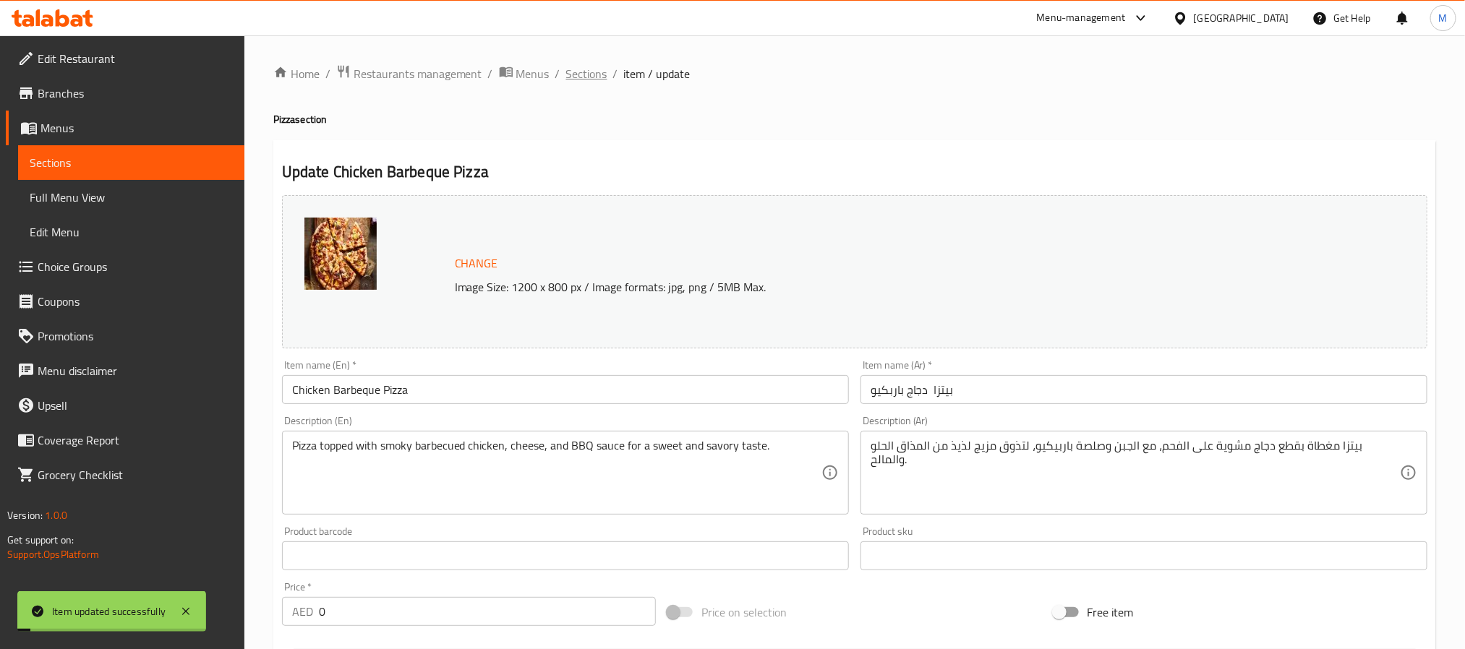
click at [580, 70] on span "Sections" at bounding box center [586, 73] width 41 height 17
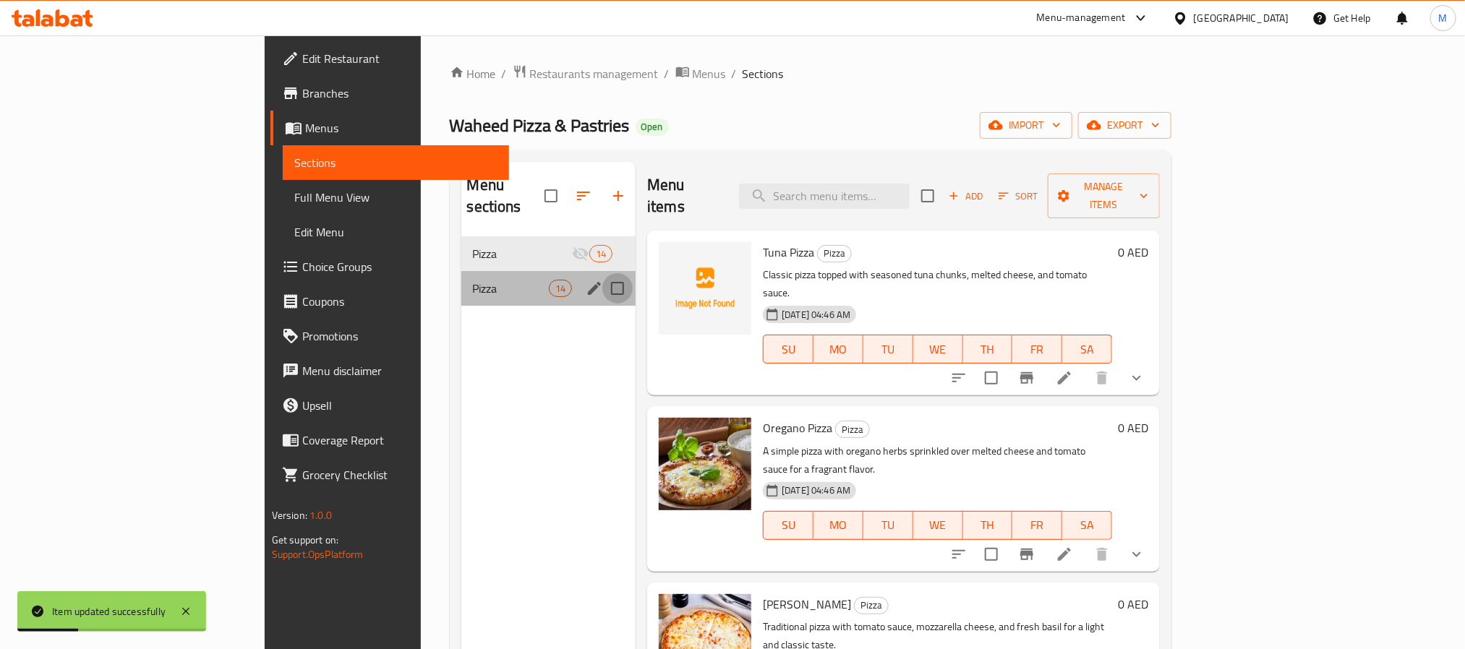
click at [602, 273] on input "Menu sections" at bounding box center [617, 288] width 30 height 30
checkbox input "true"
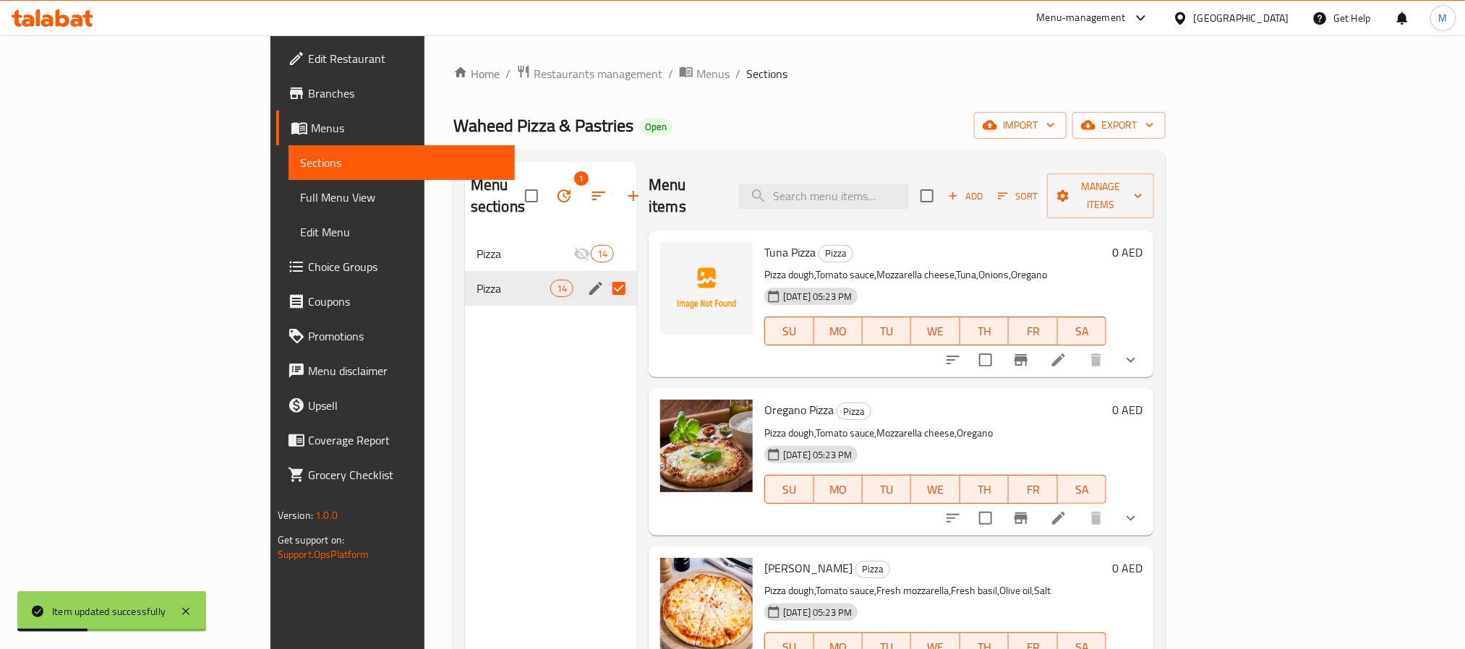
click at [555, 187] on icon "button" at bounding box center [563, 195] width 17 height 17
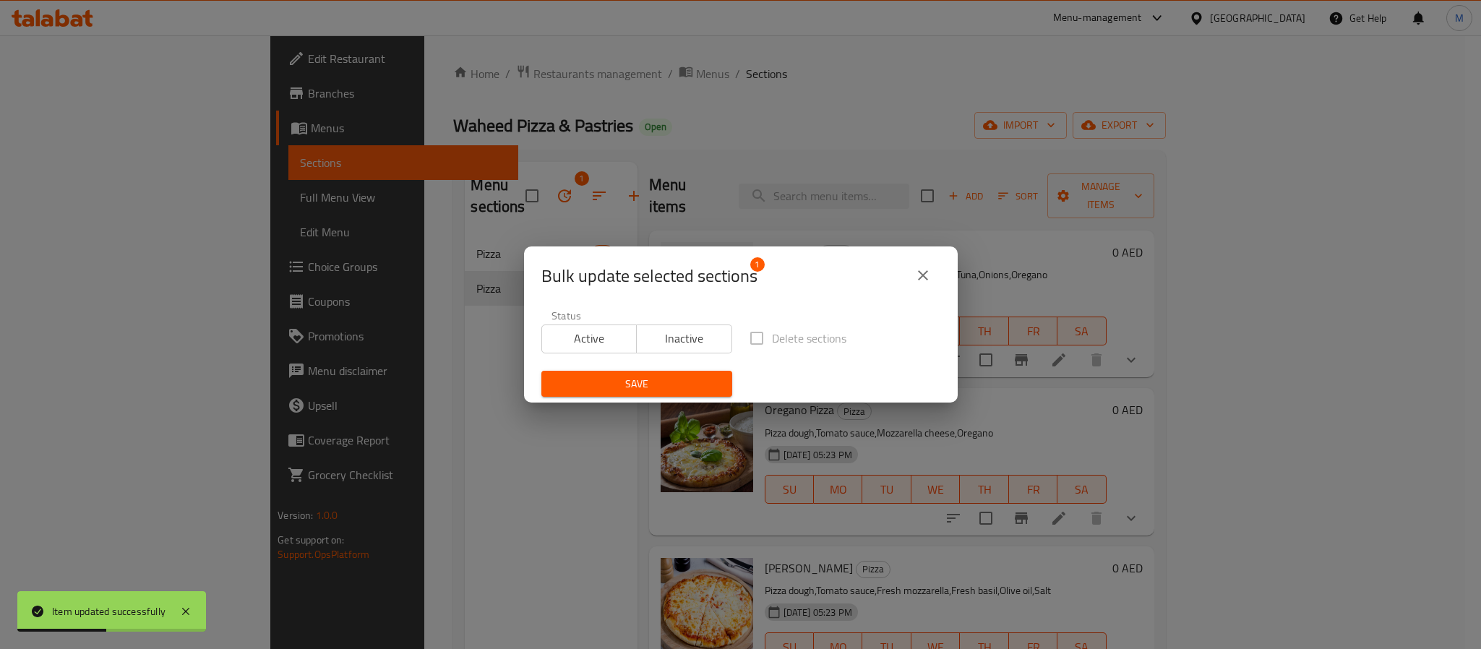
drag, startPoint x: 675, startPoint y: 330, endPoint x: 679, endPoint y: 337, distance: 7.8
click at [679, 337] on span "Inactive" at bounding box center [685, 338] width 84 height 21
click at [677, 373] on button "Save" at bounding box center [637, 384] width 191 height 27
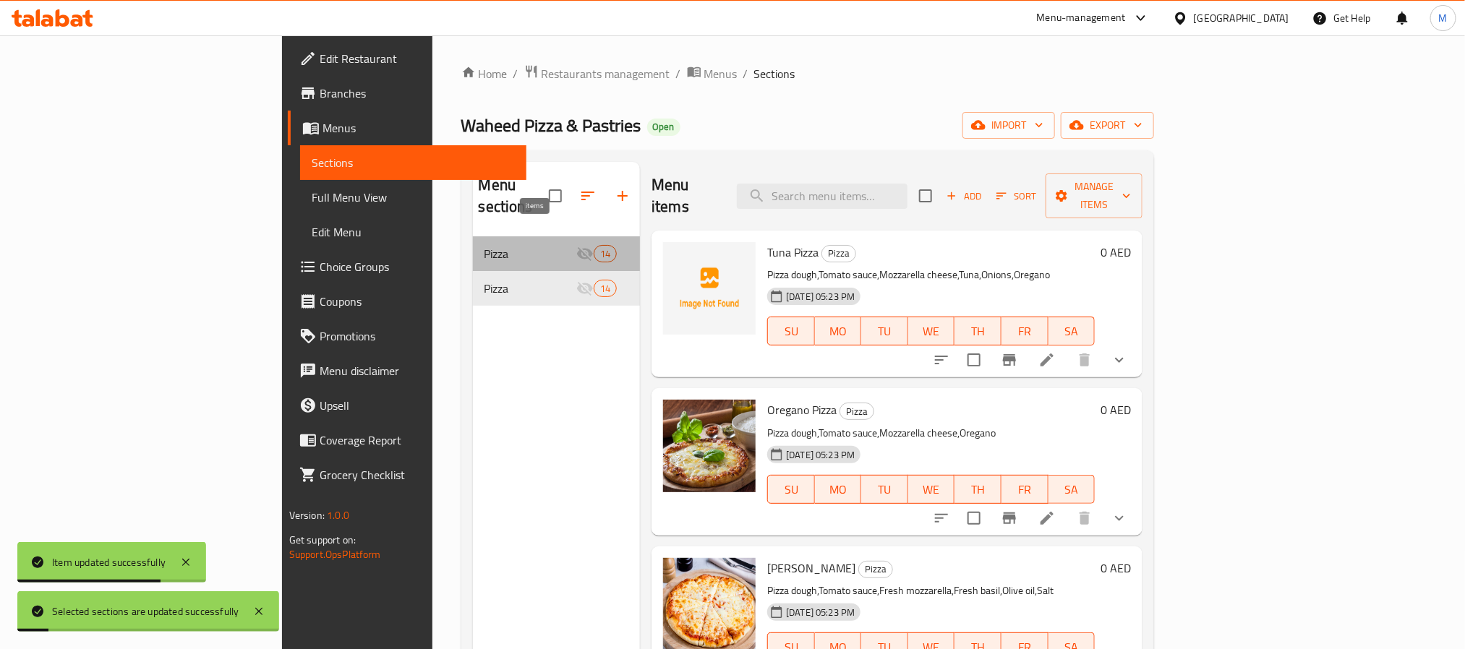
click at [594, 247] on span "14" at bounding box center [605, 254] width 22 height 14
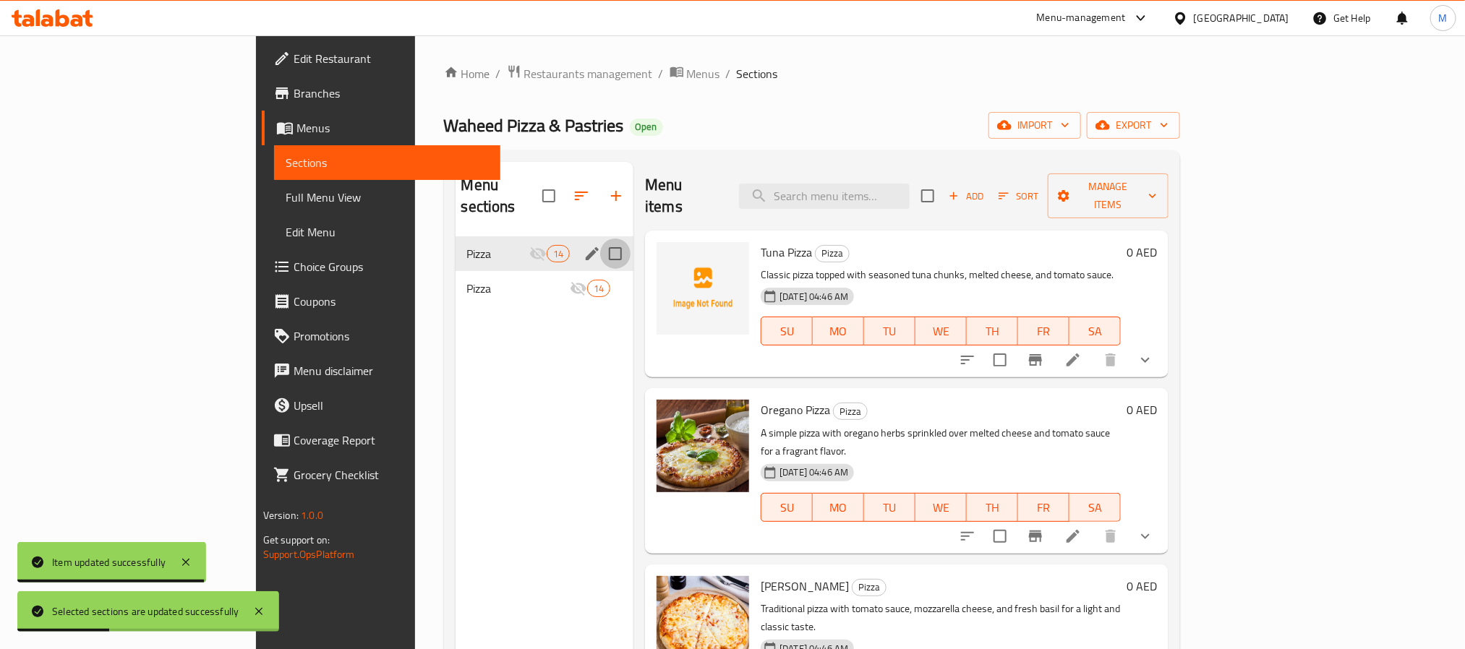
click at [600, 239] on input "Menu sections" at bounding box center [615, 254] width 30 height 30
checkbox input "true"
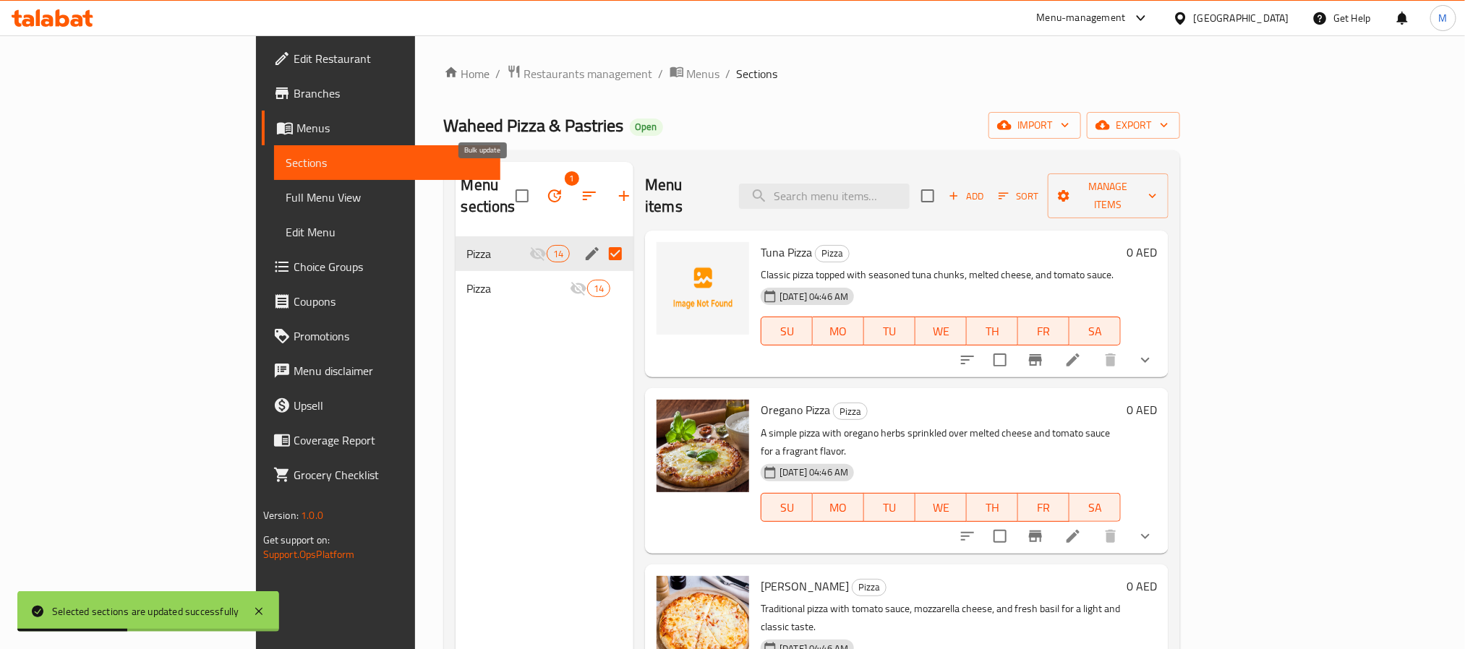
click at [548, 189] on icon "button" at bounding box center [554, 195] width 13 height 13
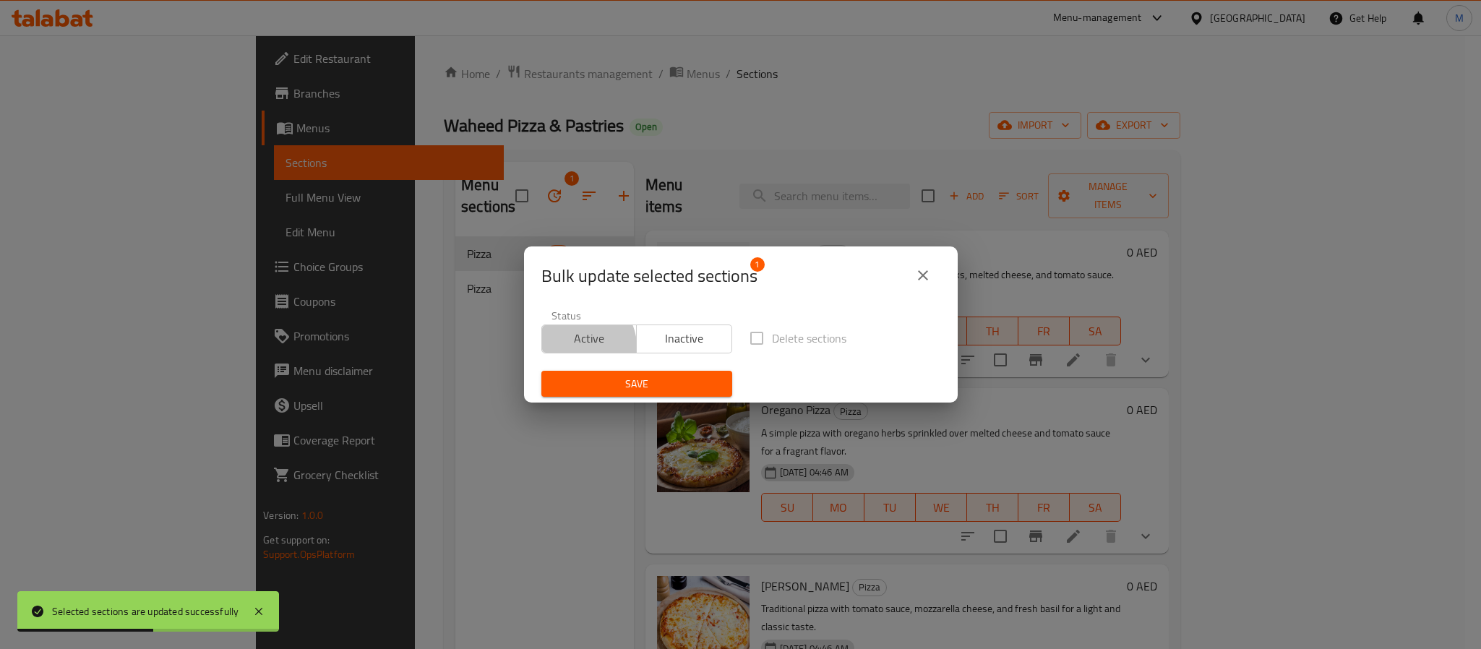
click at [579, 347] on span "Active" at bounding box center [590, 338] width 84 height 21
click at [599, 377] on span "Save" at bounding box center [637, 384] width 168 height 18
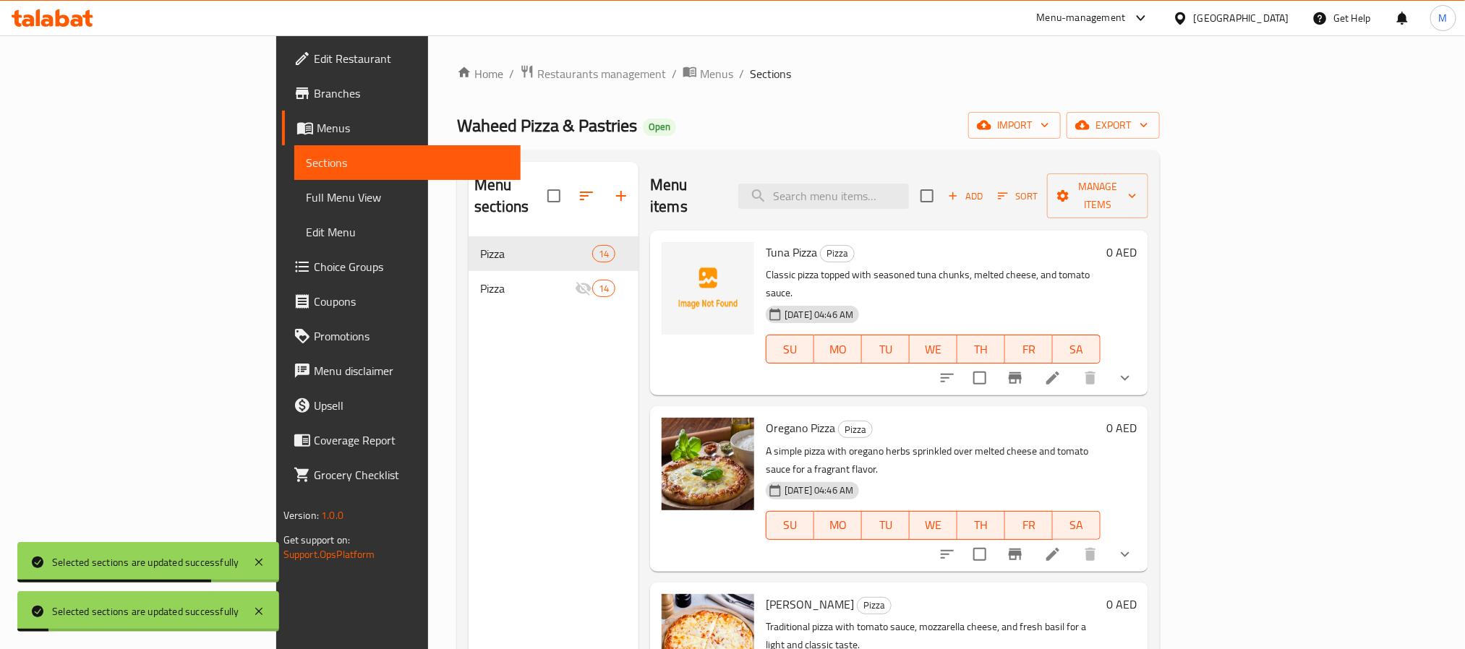
click at [666, 172] on div "Menu items Add Sort Manage items" at bounding box center [899, 196] width 498 height 69
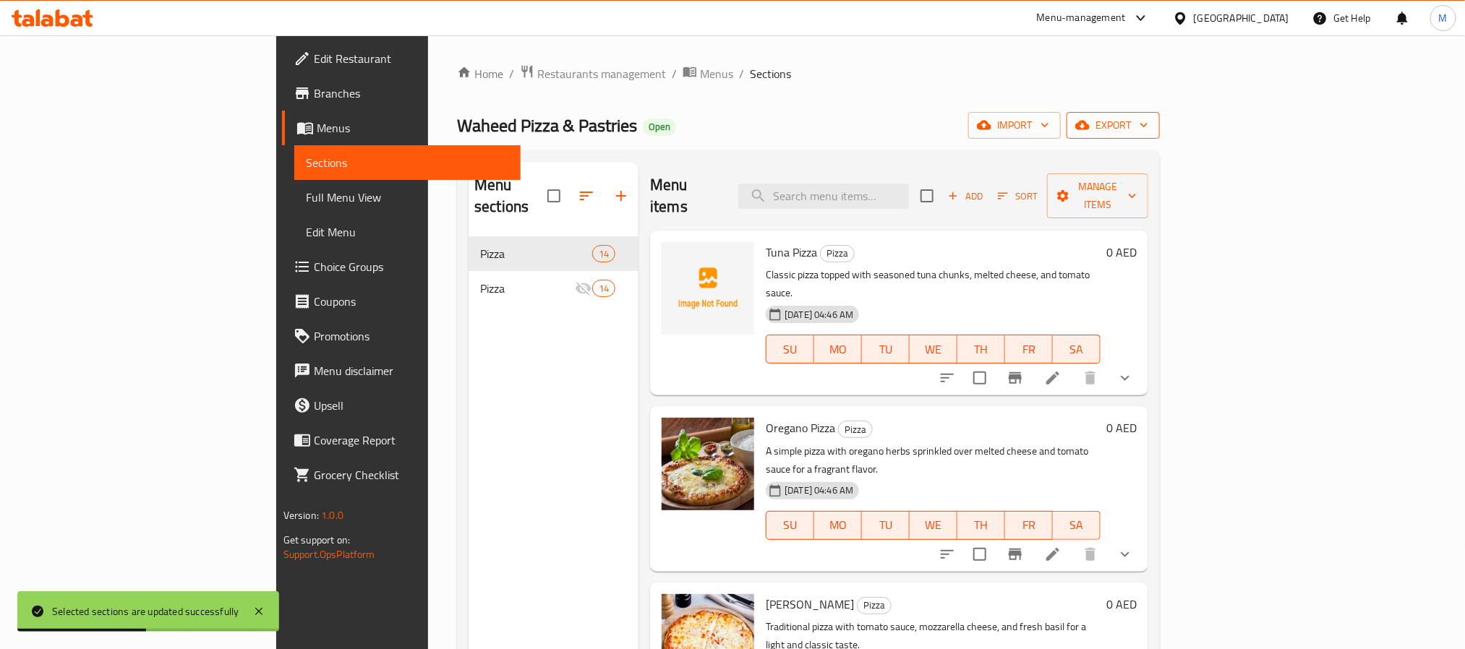
click at [1148, 132] on span "export" at bounding box center [1113, 125] width 70 height 18
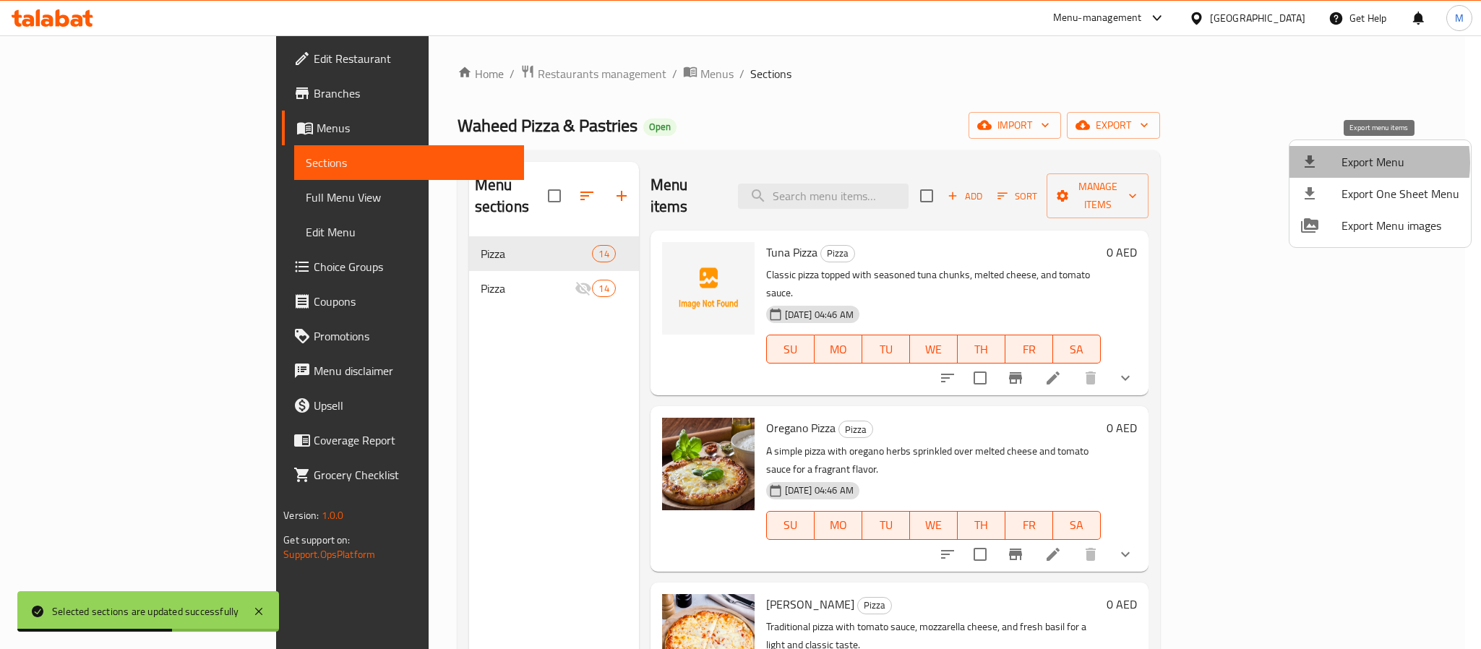
click at [1348, 163] on span "Export Menu" at bounding box center [1401, 161] width 118 height 17
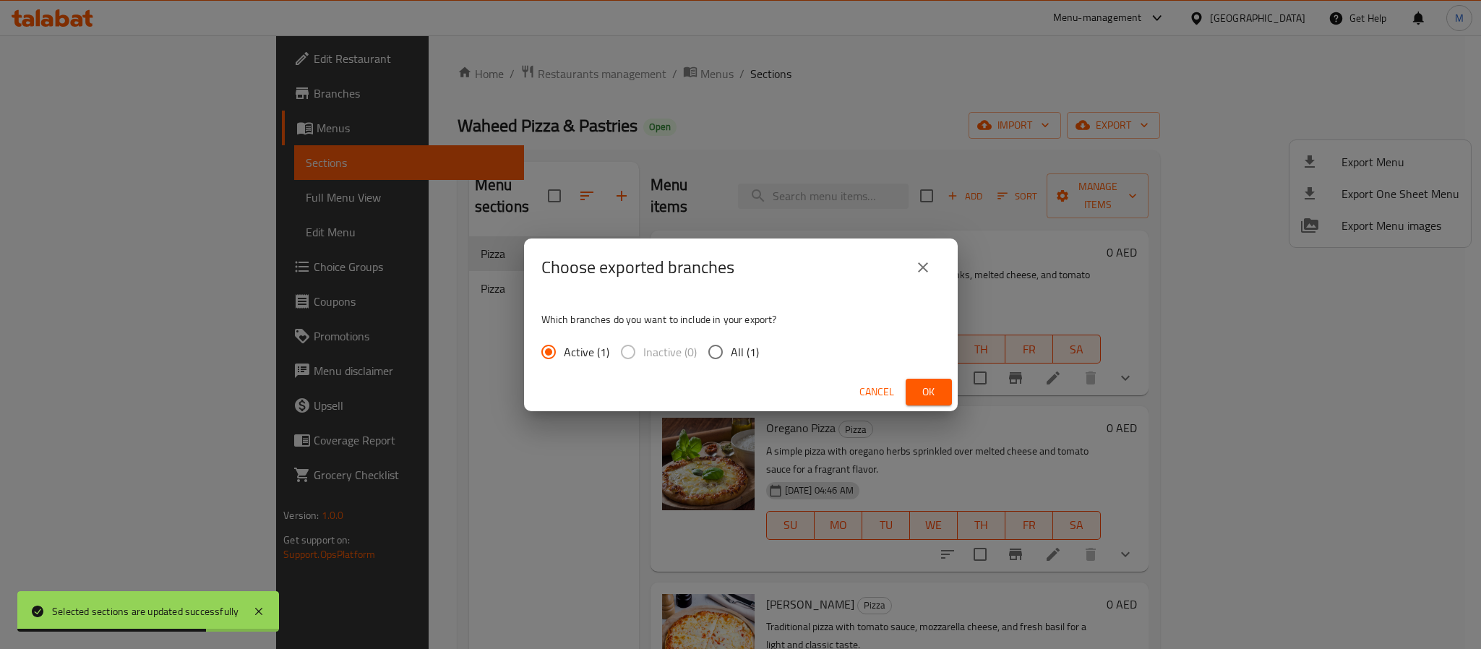
drag, startPoint x: 744, startPoint y: 356, endPoint x: 785, endPoint y: 363, distance: 41.8
click at [745, 356] on span "All (1)" at bounding box center [745, 351] width 28 height 17
click at [731, 356] on input "All (1)" at bounding box center [716, 352] width 30 height 30
radio input "true"
click at [920, 389] on span "Ok" at bounding box center [929, 392] width 23 height 18
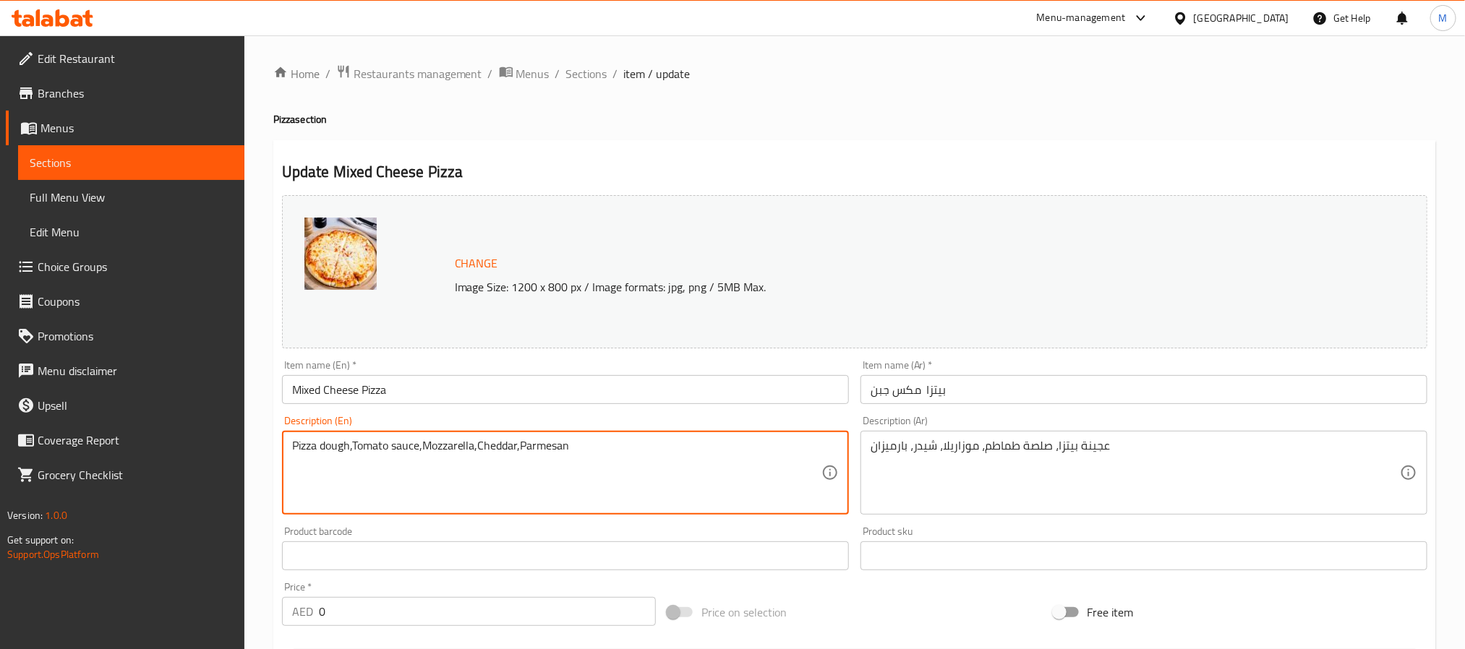
paste textarea "Cheesy pizza topped with a variety of mixed cheeses, melted to perfection."
type textarea "Cheesy pizza topped with a variety of mixed cheeses, melted to perfection."
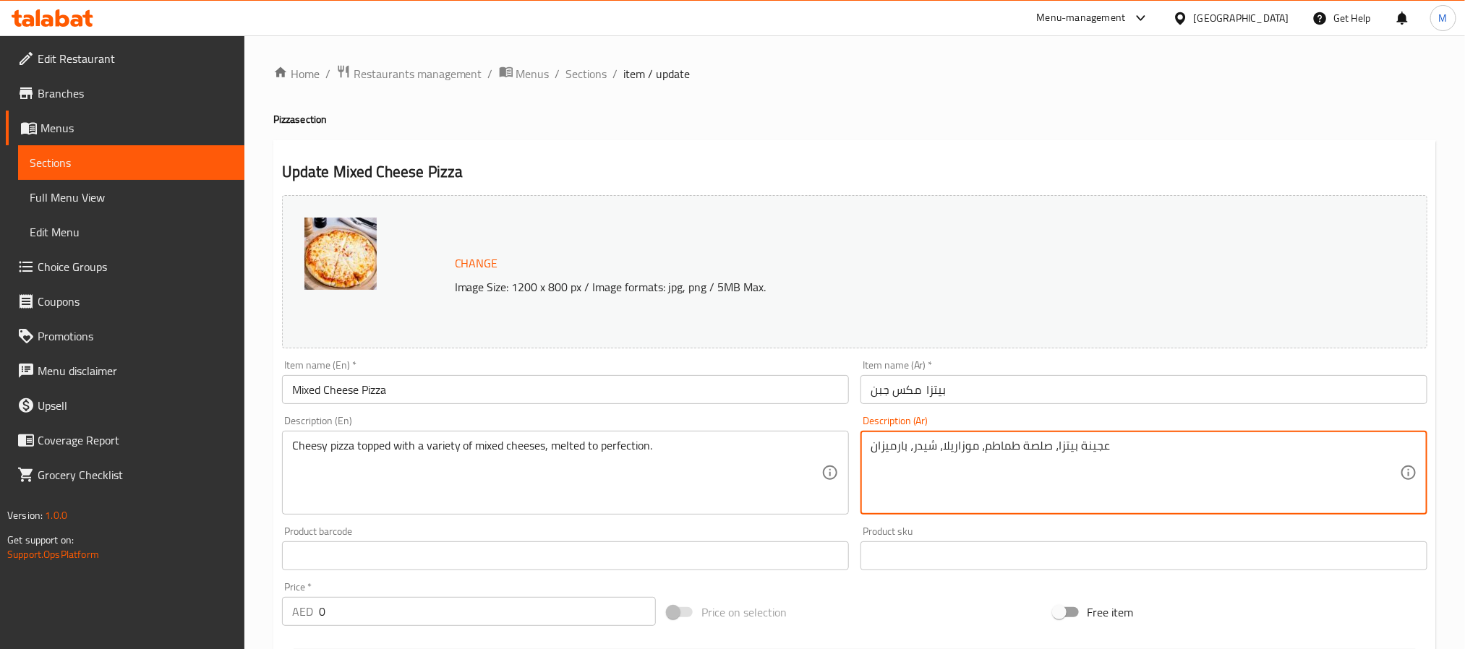
drag, startPoint x: 980, startPoint y: 466, endPoint x: 991, endPoint y: 434, distance: 34.3
paste textarea "يتزا شهية مغطاة بمزيج من أنواع الجبن المختلفة، ذائبة تماماً."
type textarea "بيتزا شهية مغطاة بمزيج من أنواع الجبن المختلفة، ذائبة تماماً."
click at [996, 385] on input "بيتزا مكس جبن" at bounding box center [1143, 389] width 567 height 29
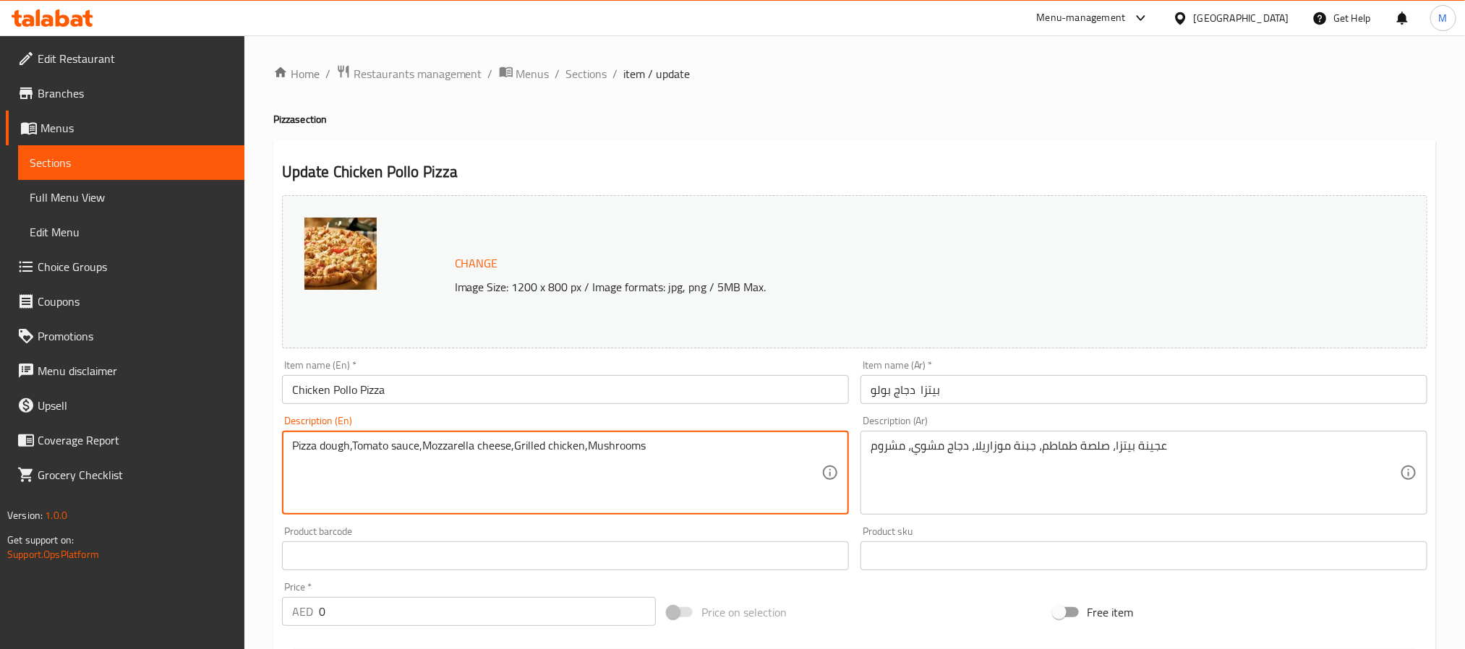
paste textarea "layered with grilled chicken, tomato sauce, mozzarella, and herbs for a flavorf…"
type textarea "Pizza layered with grilled chicken, tomato sauce, mozzarella, and herbs for a f…"
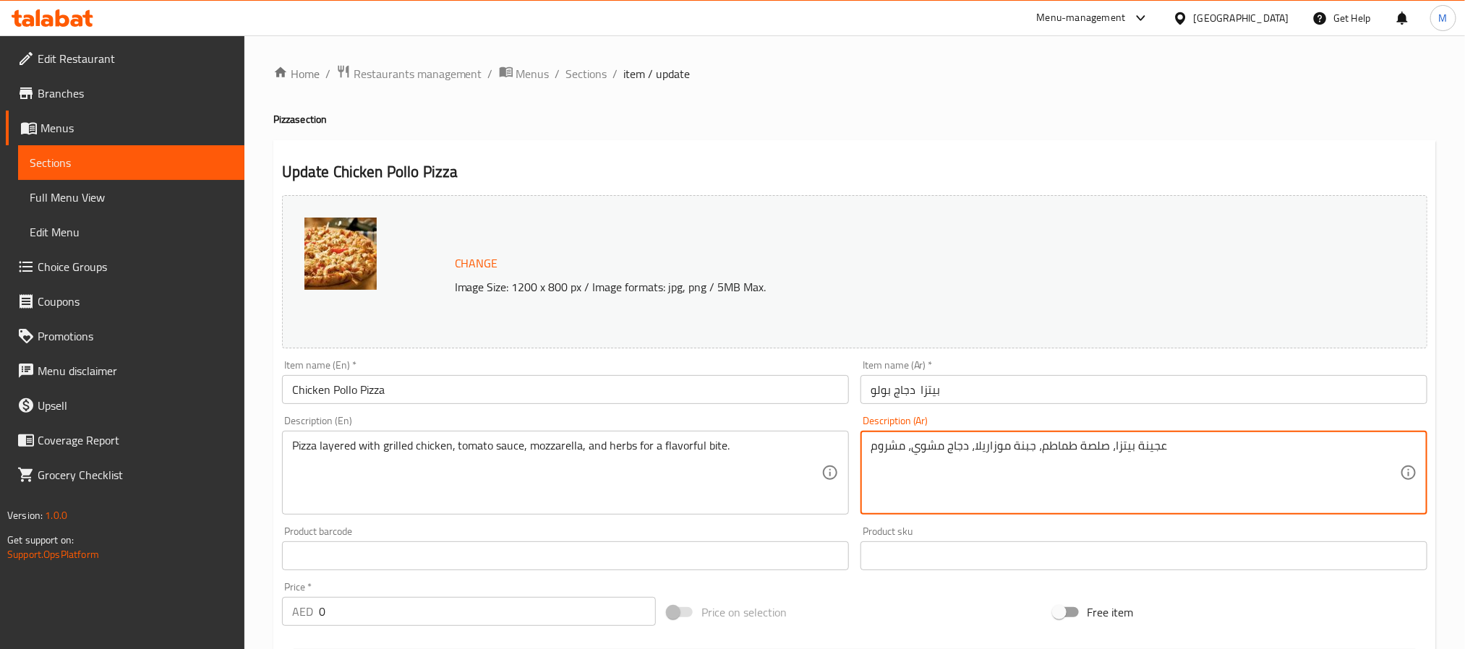
paste textarea "يتزا مغطاة بطبقات من الدجاج المشوي وصلصة الطماطم والجبن الموزاريلا والأعشاب لإض…"
type textarea "بيتزا مغطاة بطبقات من الدجاج المشوي وصلصة الطماطم والجبن الموزاريلا والأعشاب لإ…"
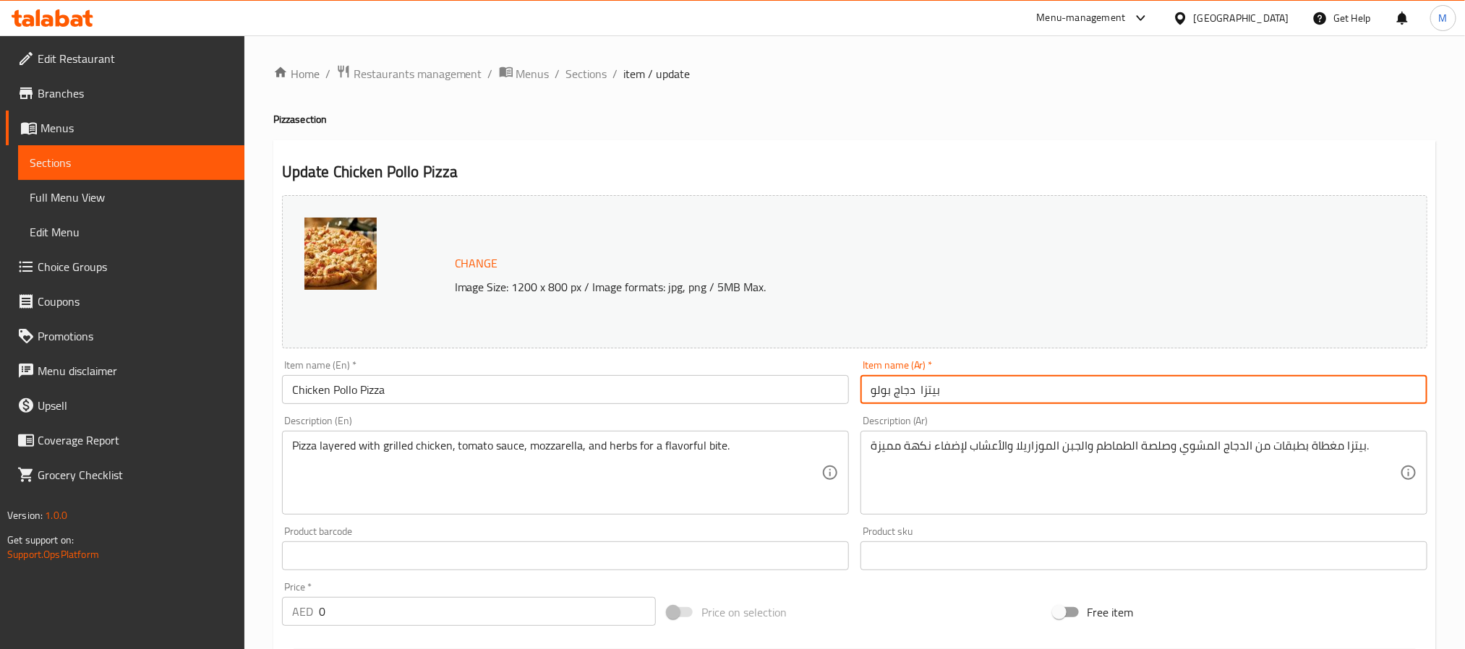
click at [966, 400] on input "بيتزا دجاج بولو" at bounding box center [1143, 389] width 567 height 29
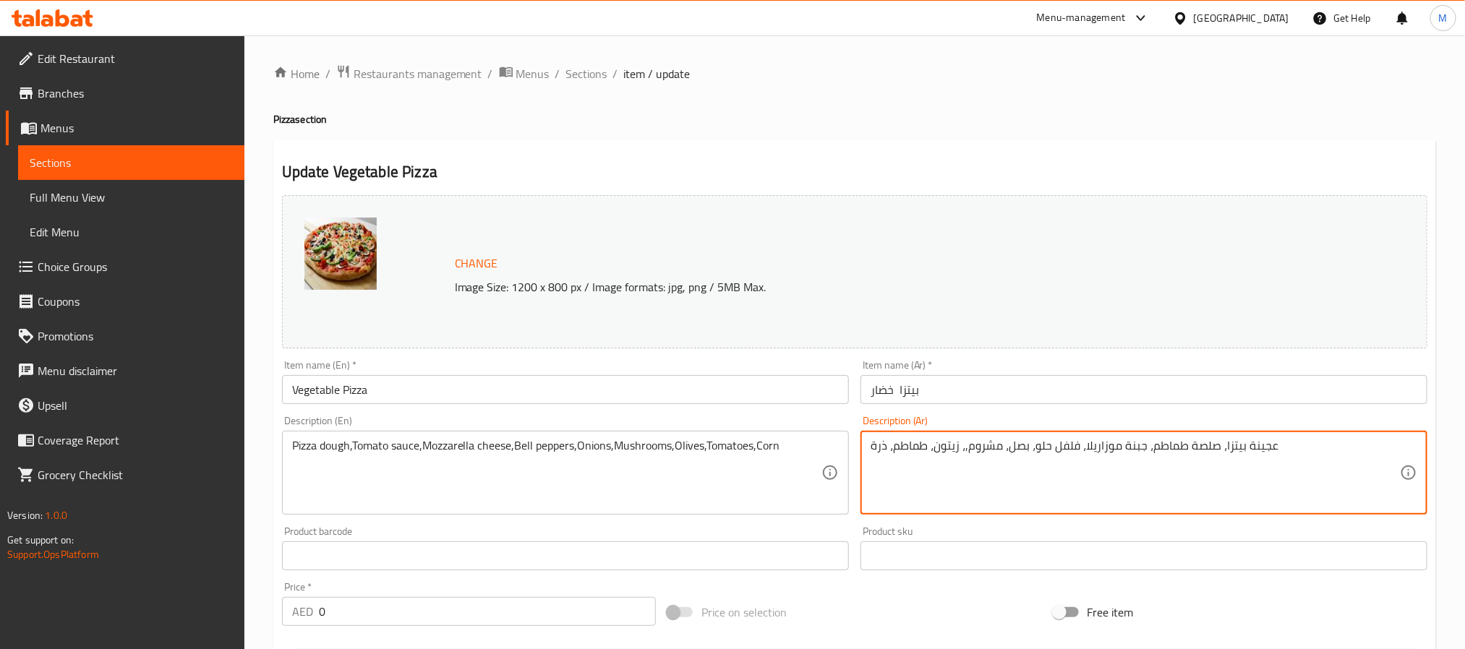
paste textarea "يتزا مكونة من طبقات من دجاج مشوي وصلصة طماطم وجبنة موزاريلا وأعشاب، لتذوق نكهة …"
type textarea "بيتزا مكونة من طبقات من دجاج مشوي وصلصة طماطم وجبنة موزاريلا وأعشاب، لتذوق نكهة…"
click at [923, 384] on input "بيتزا خضار" at bounding box center [1143, 389] width 567 height 29
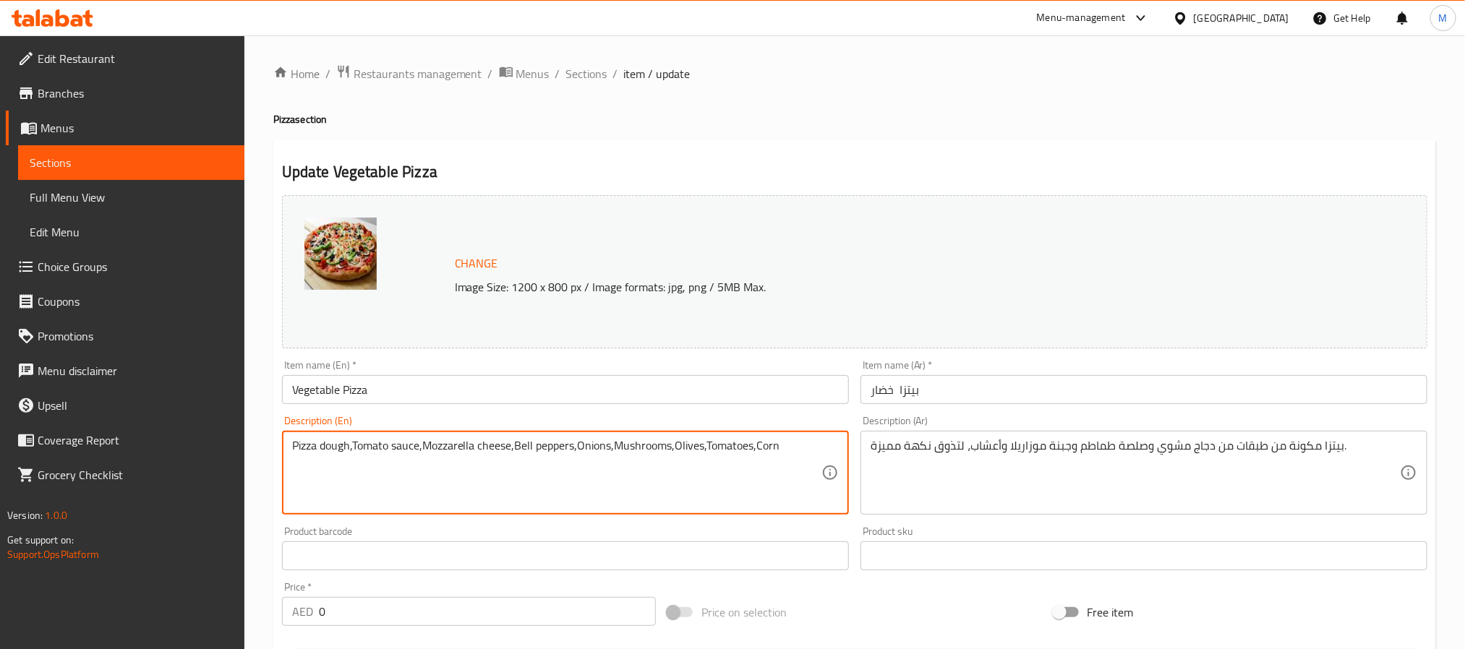
paste textarea "A vegetarian pizza loaded with fresh vegetables such as peppers, onions, mushro…"
type textarea "A vegetarian pizza loaded with fresh vegetables such as peppers, onions, mushro…"
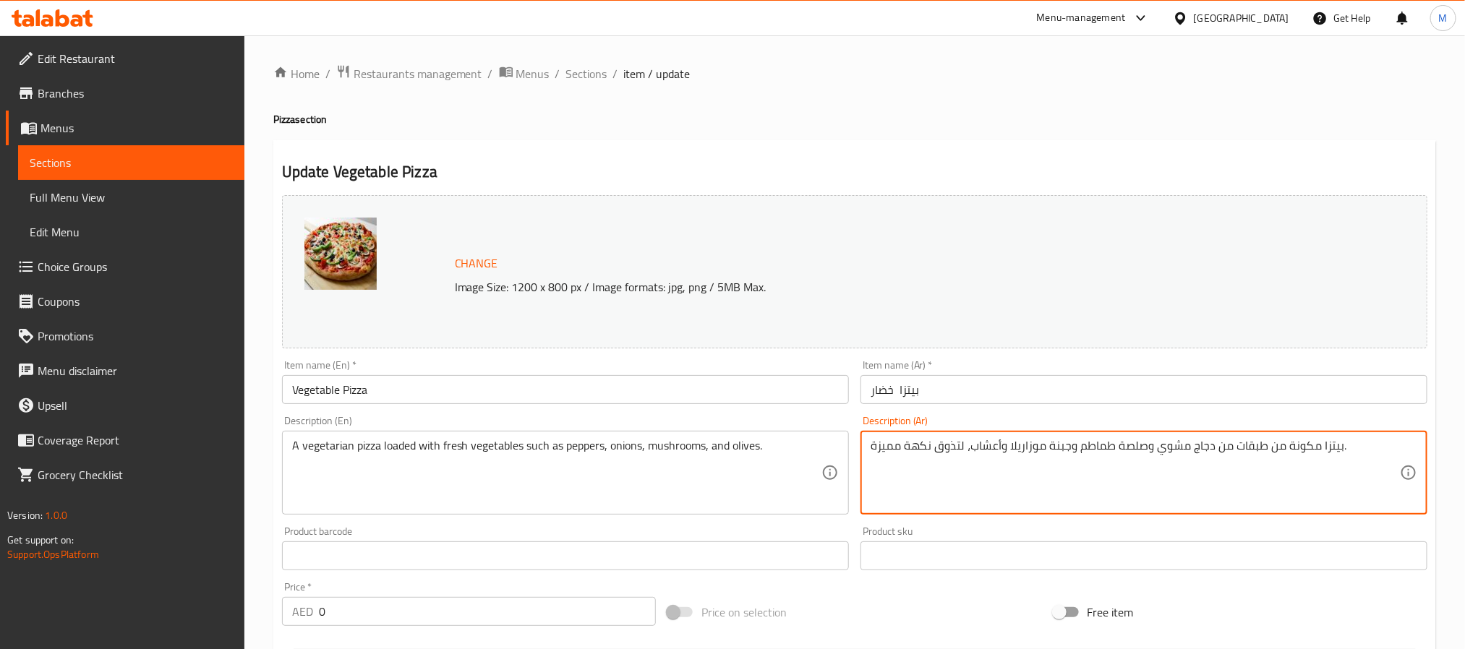
paste textarea "باتية غنية بالخضراوات الطازجة مثل الفلفل والبصل والفطر والزيتون"
type textarea "بيتزا نباتية غنية بالخضراوات الطازجة مثل الفلفل والبصل والفطر والزيتون."
click at [981, 393] on input "بيتزا خضار" at bounding box center [1143, 389] width 567 height 29
